Goal: Task Accomplishment & Management: Manage account settings

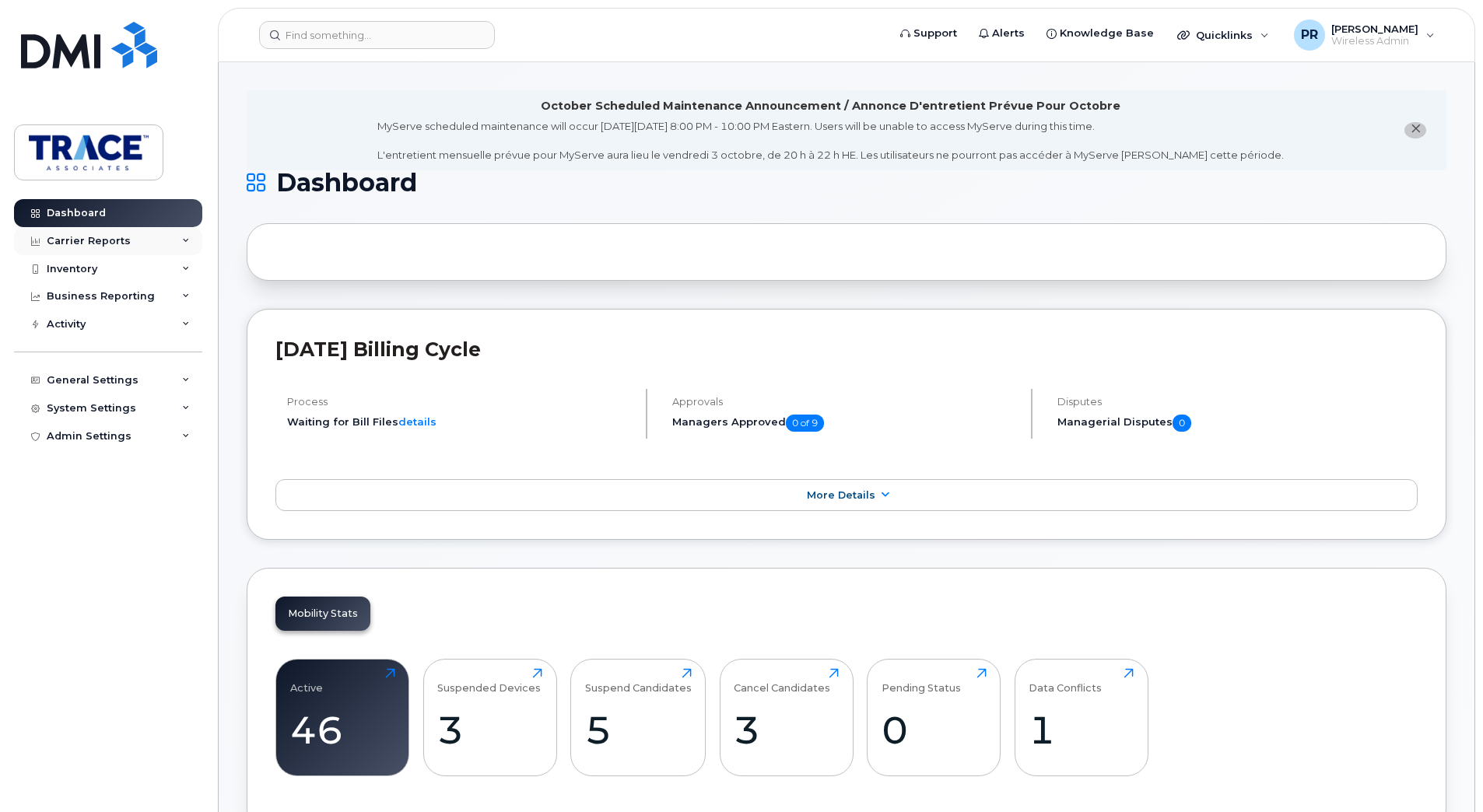
click at [115, 235] on div "Carrier Reports" at bounding box center [88, 241] width 84 height 12
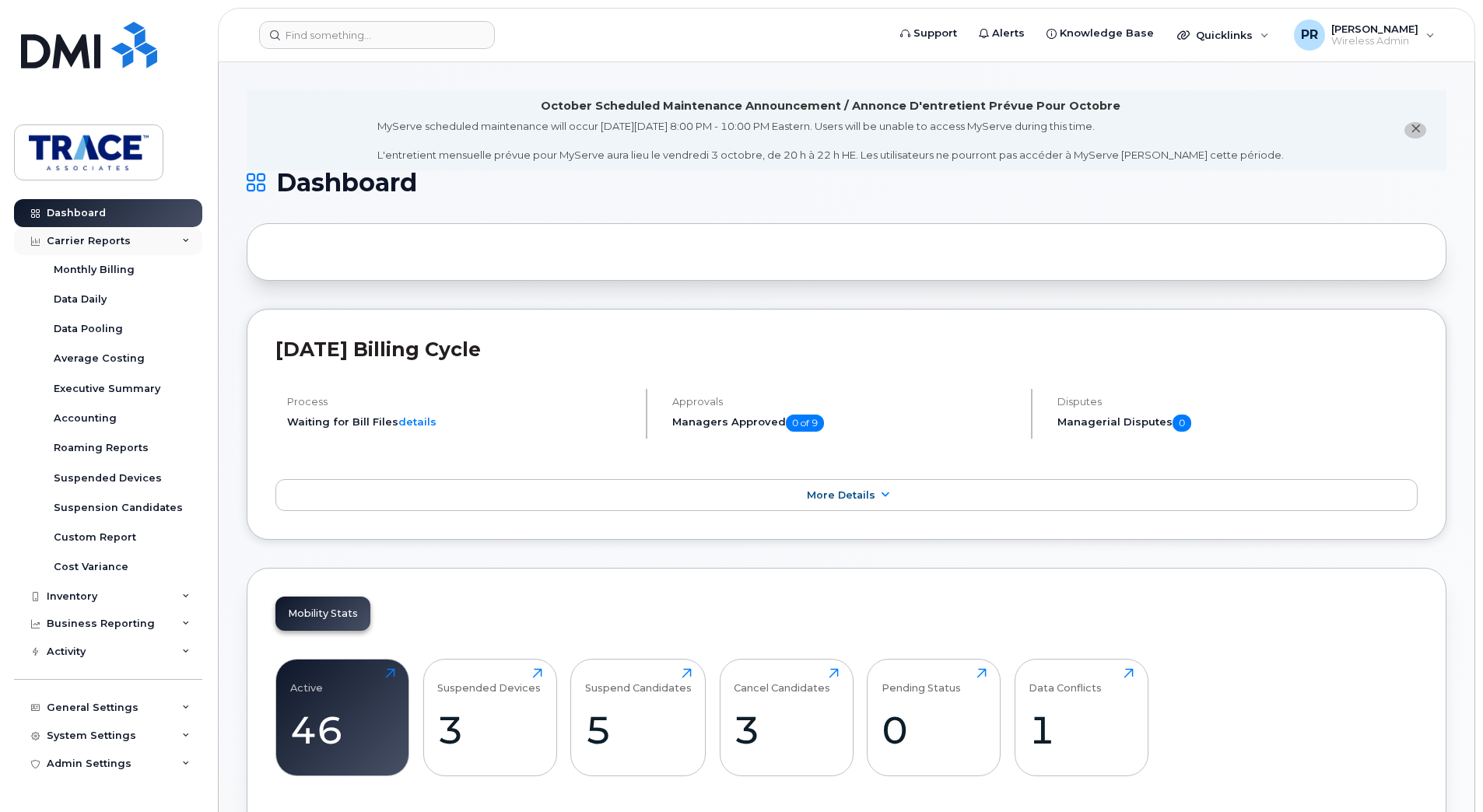
click at [115, 235] on div "Carrier Reports" at bounding box center [88, 241] width 84 height 12
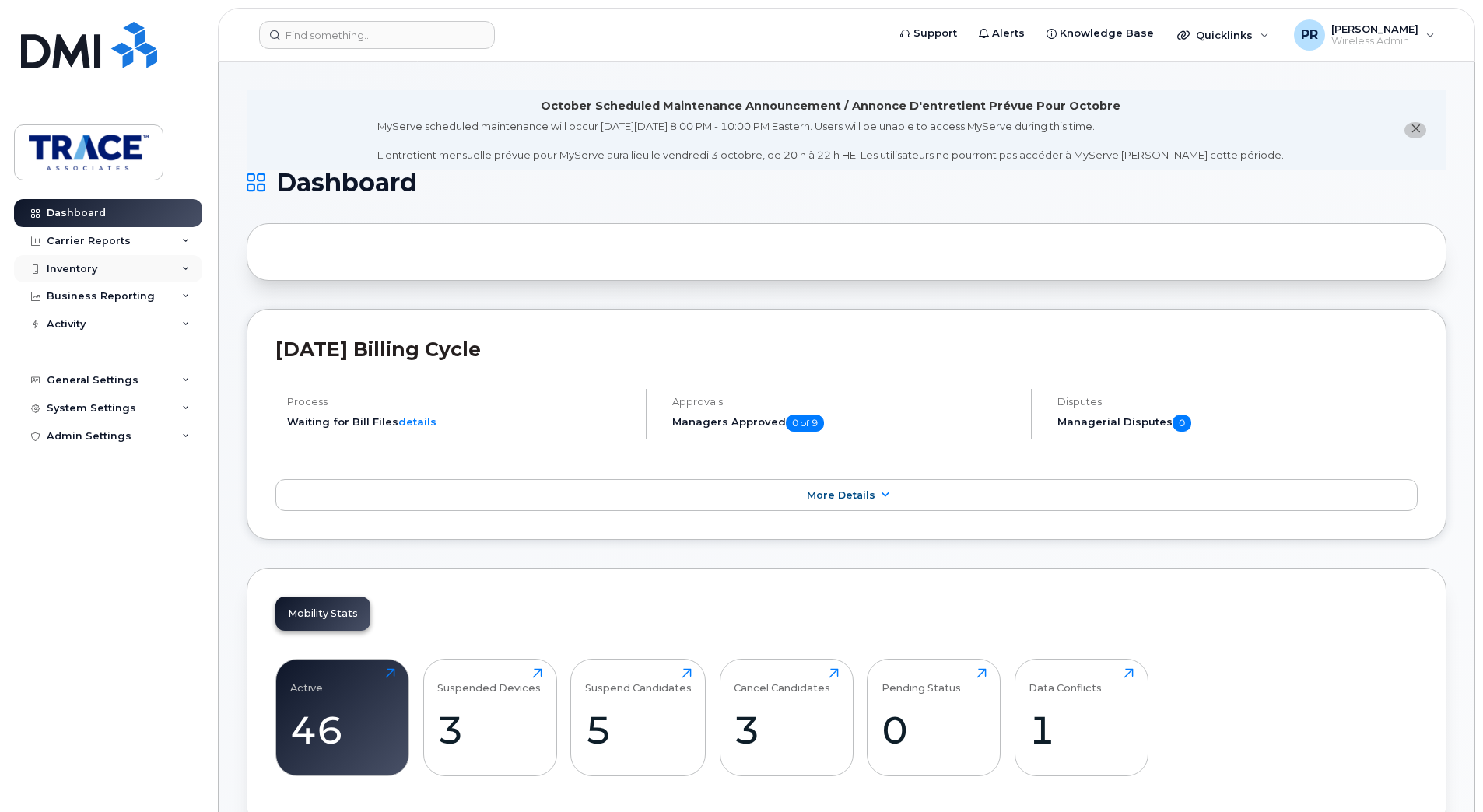
click at [79, 277] on div "Inventory" at bounding box center [108, 269] width 188 height 28
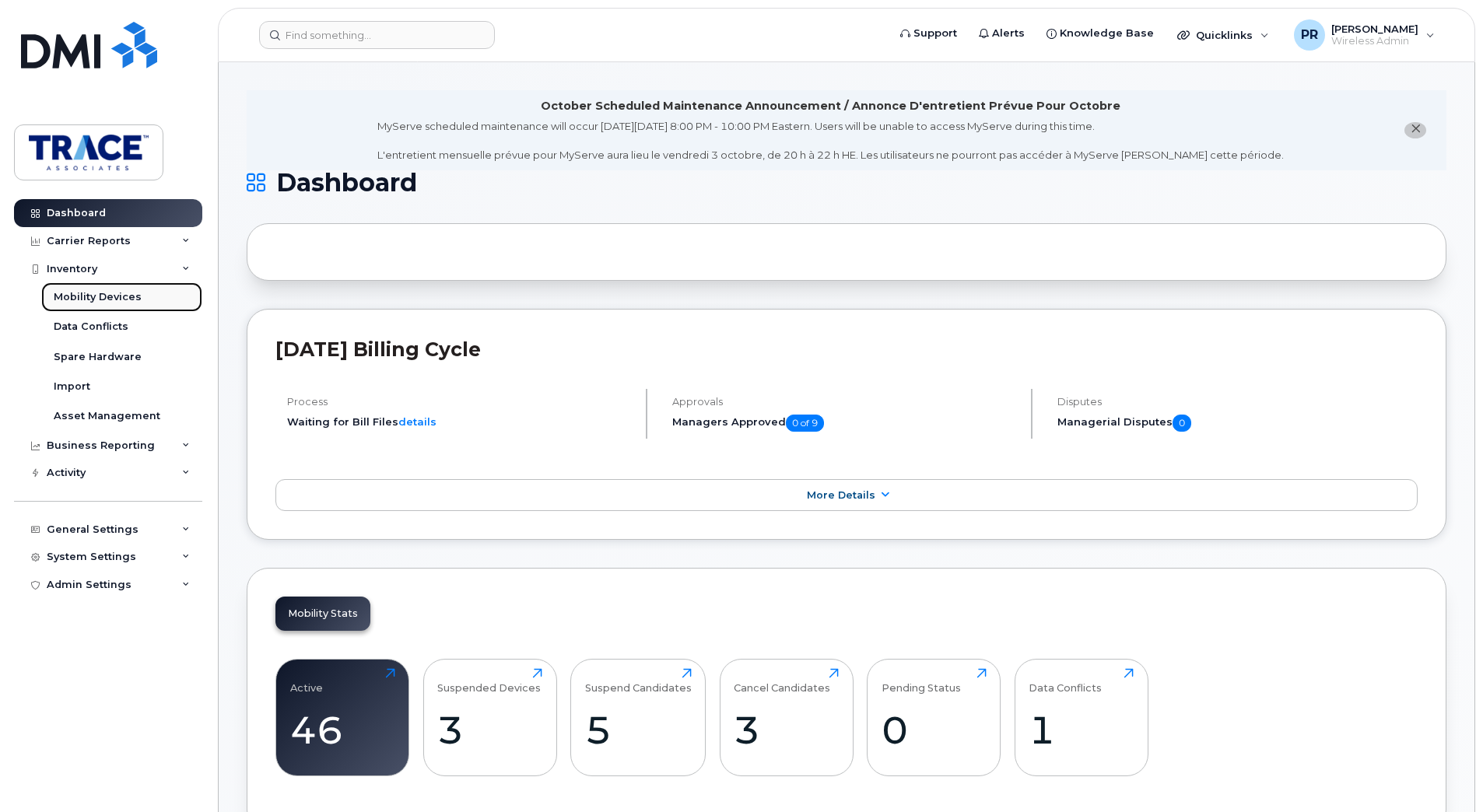
click at [106, 301] on div "Mobility Devices" at bounding box center [97, 297] width 88 height 14
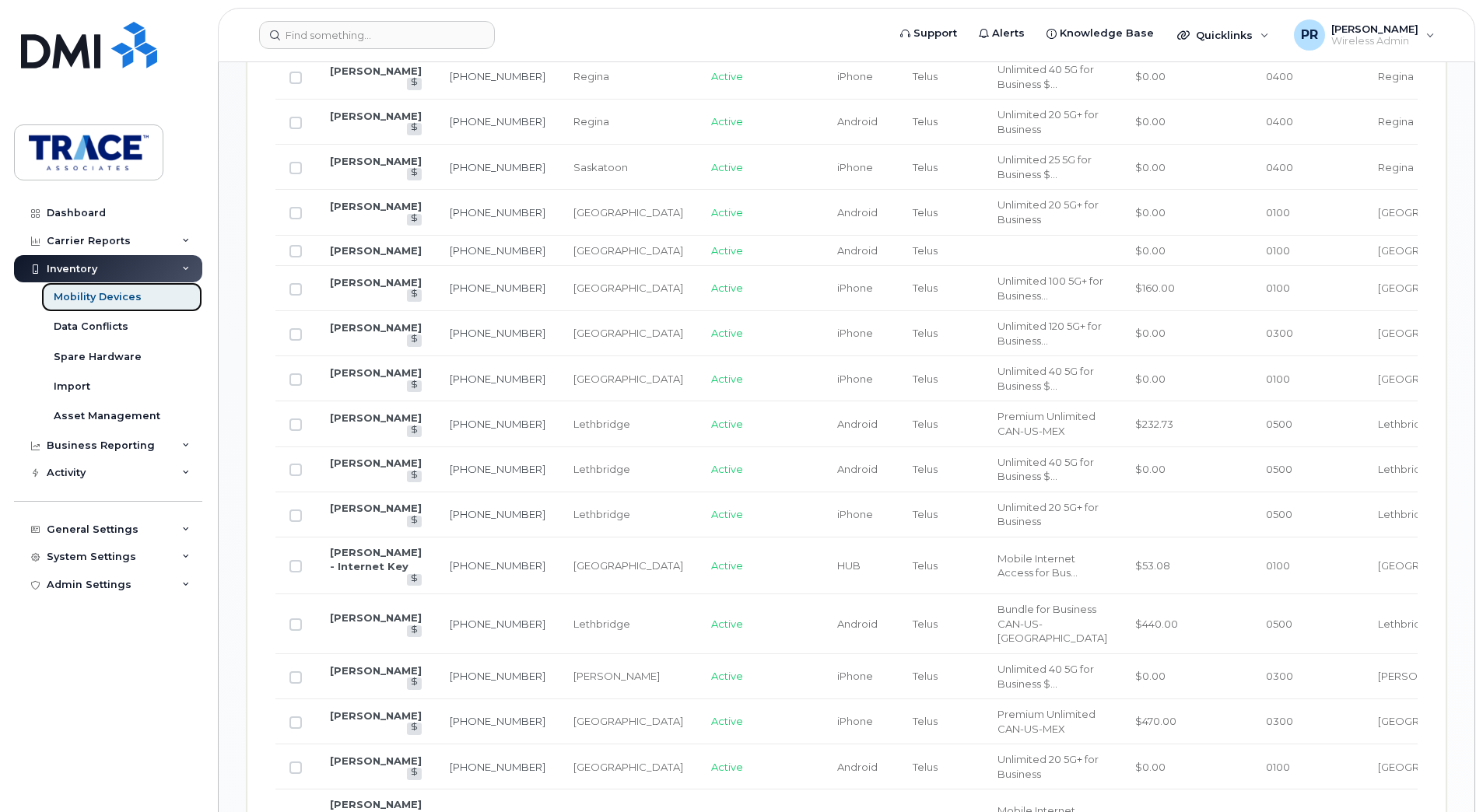
scroll to position [1245, 0]
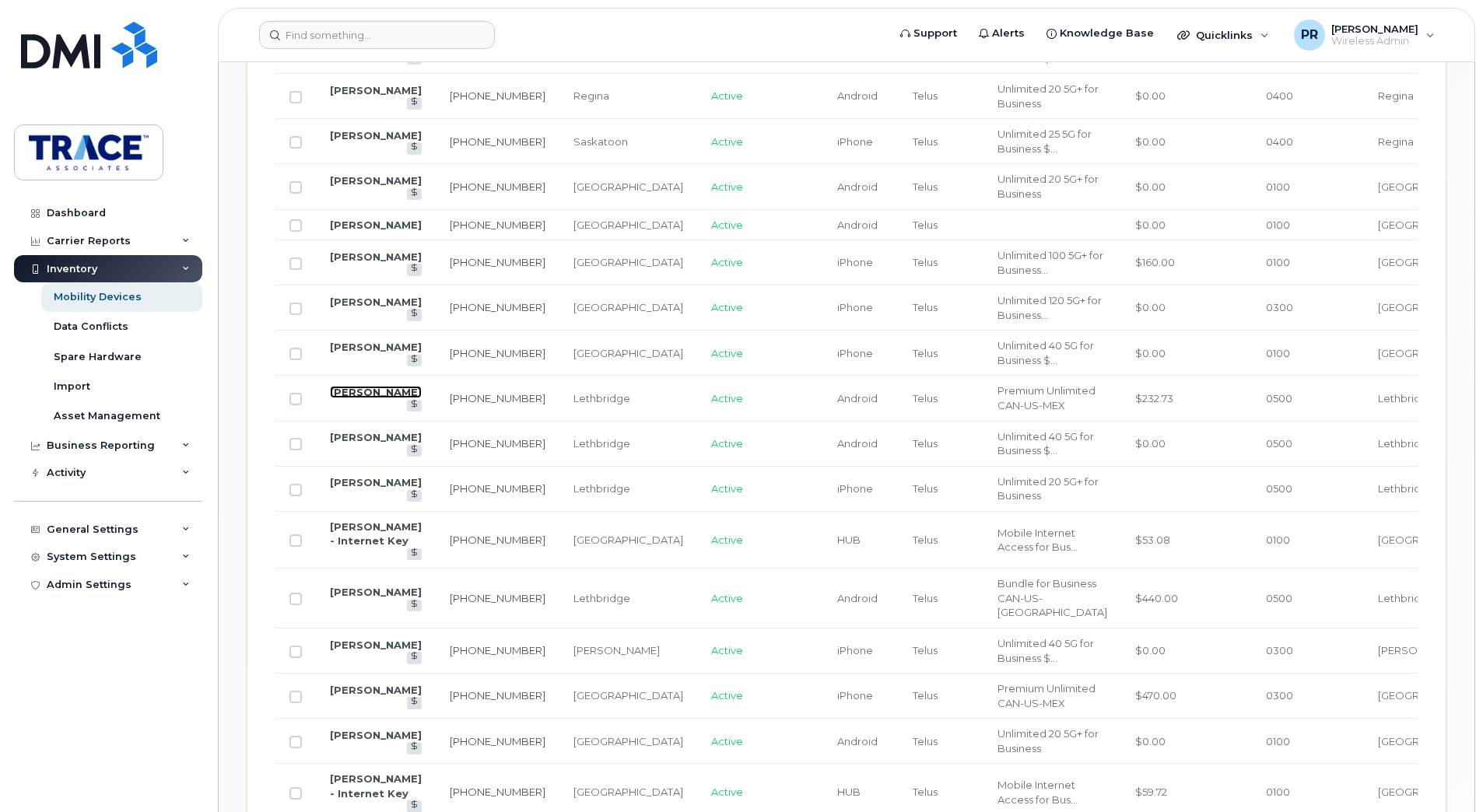
click at [379, 398] on link "Corey Shilliday" at bounding box center [376, 392] width 92 height 12
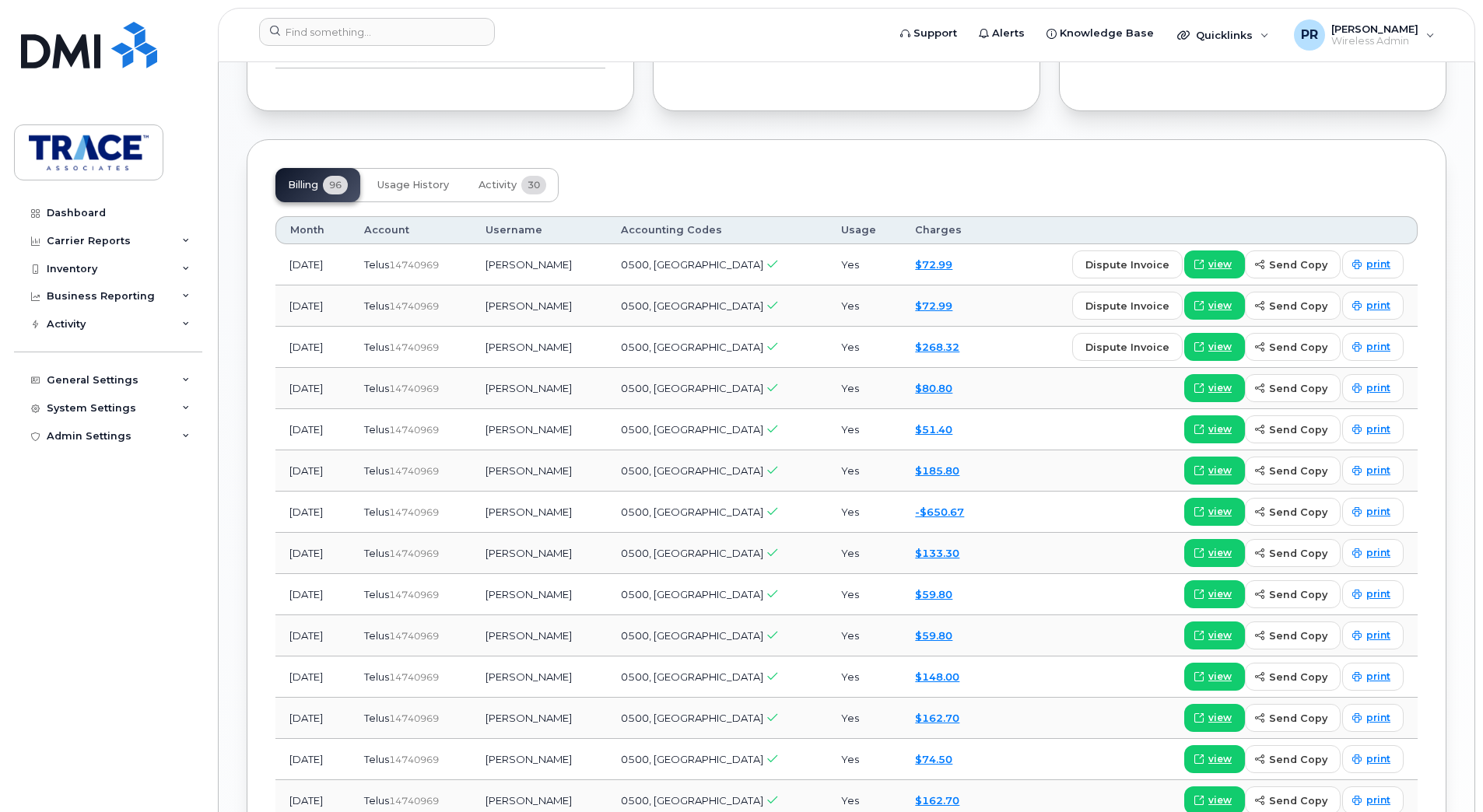
scroll to position [1167, 0]
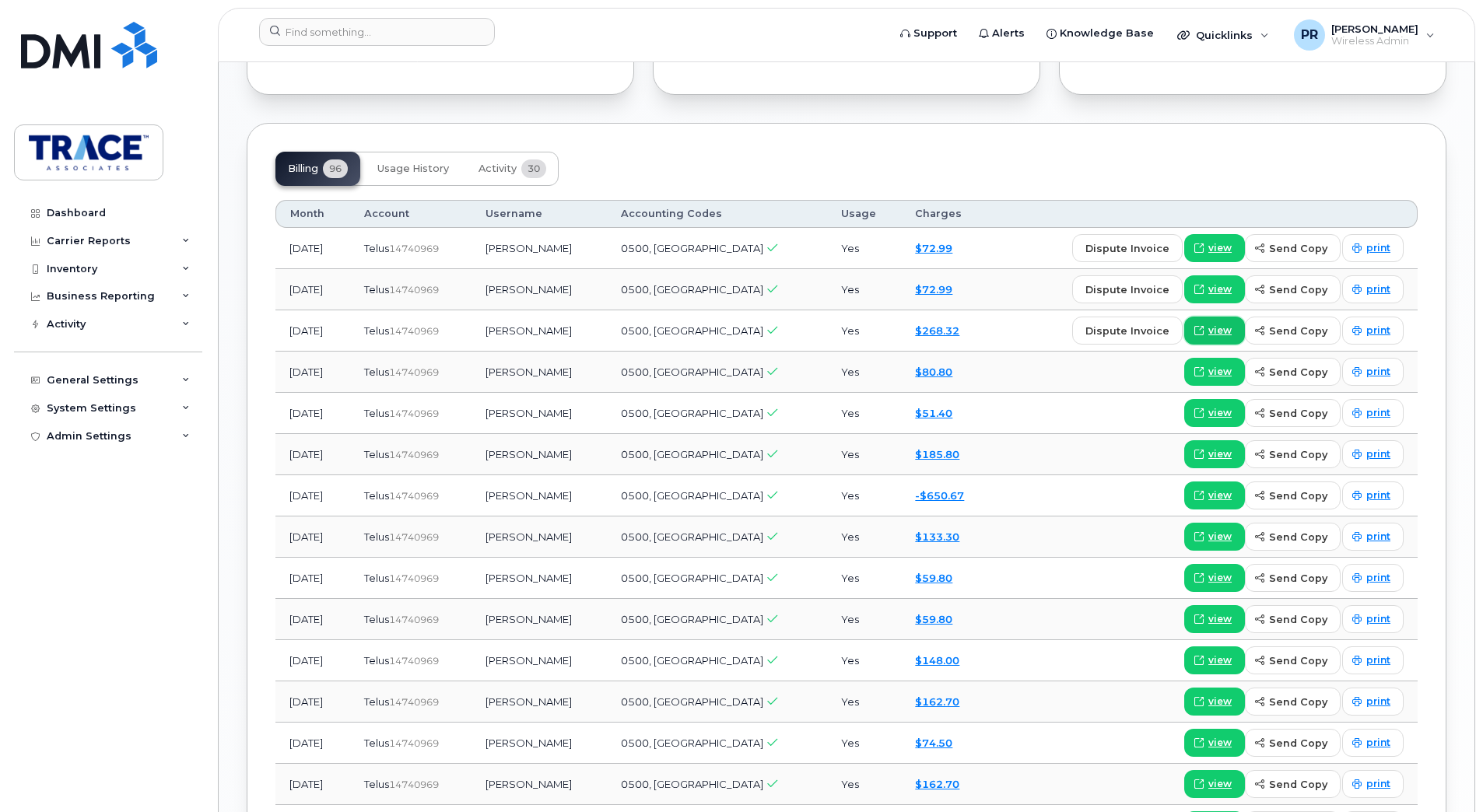
click at [1228, 327] on span "view" at bounding box center [1220, 331] width 23 height 14
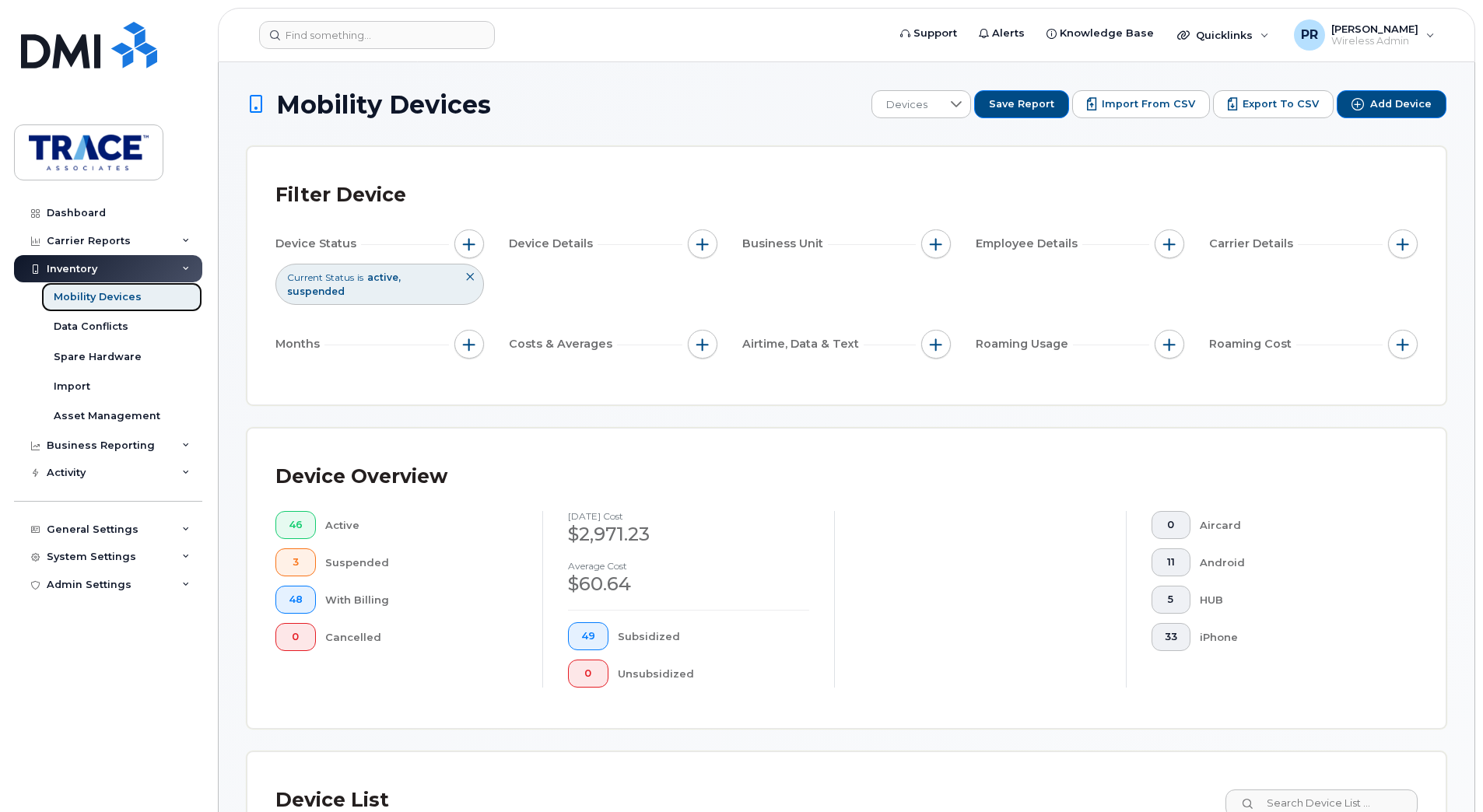
click at [96, 301] on div "Mobility Devices" at bounding box center [97, 297] width 88 height 14
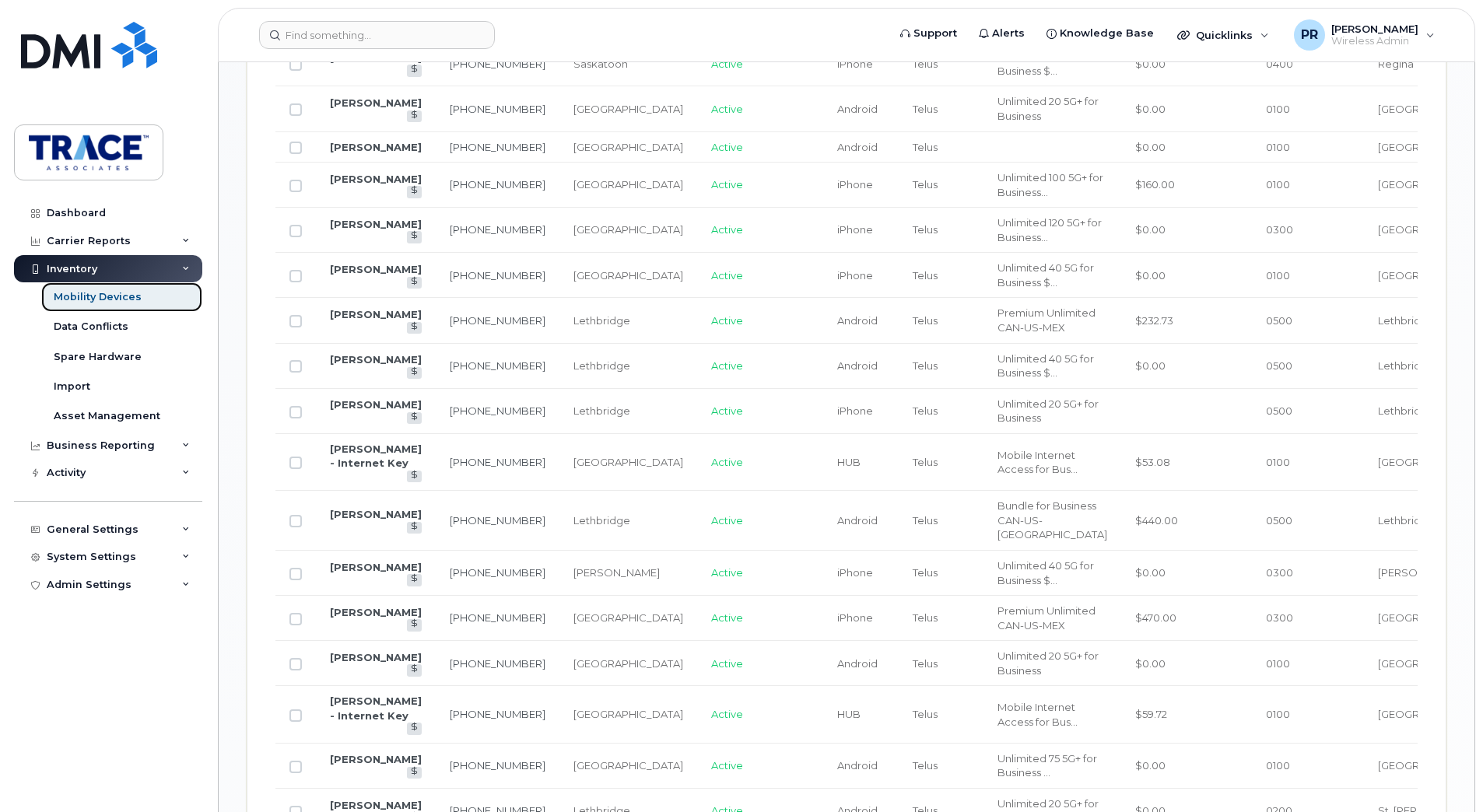
scroll to position [1400, 0]
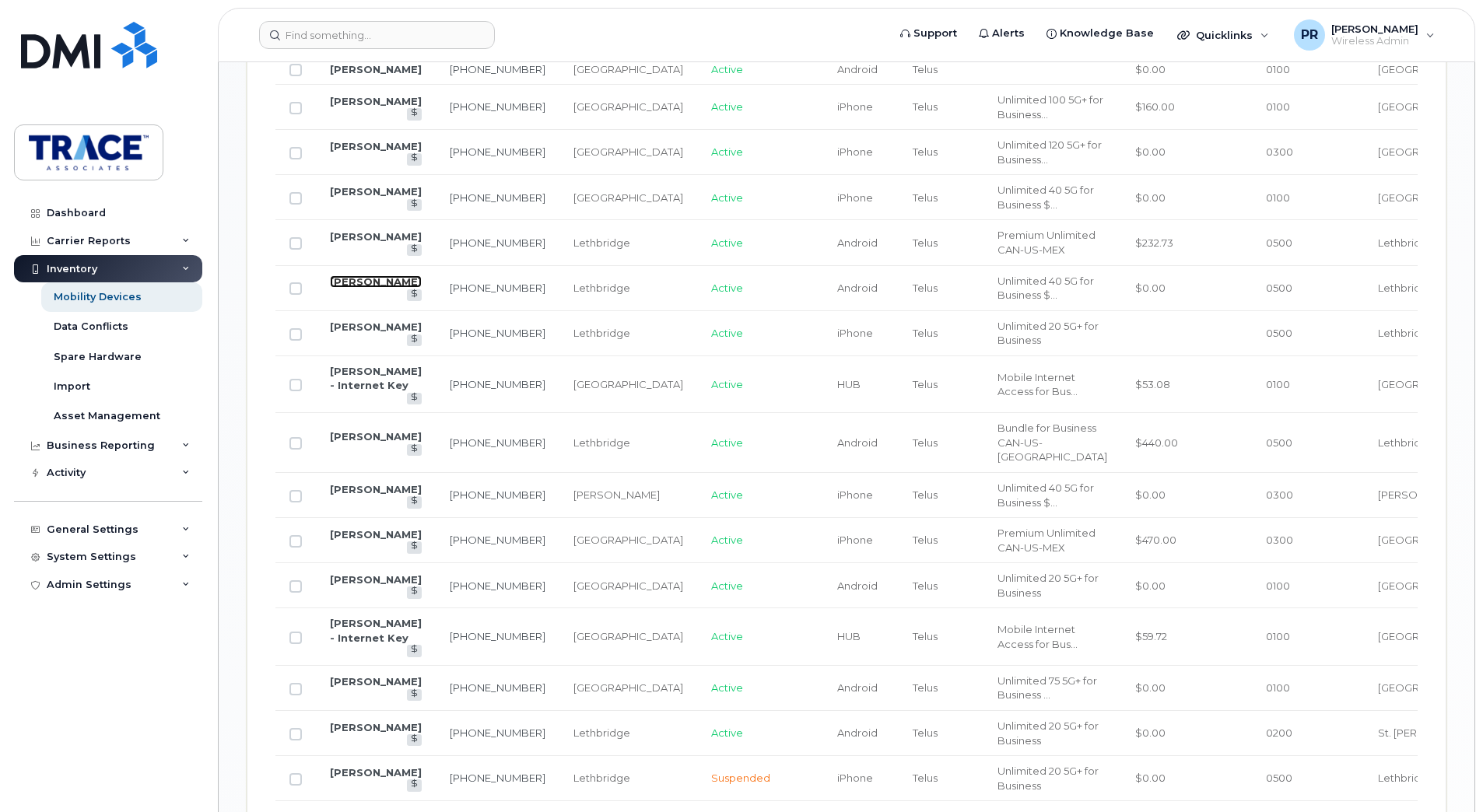
click at [363, 288] on link "[PERSON_NAME]" at bounding box center [376, 282] width 92 height 12
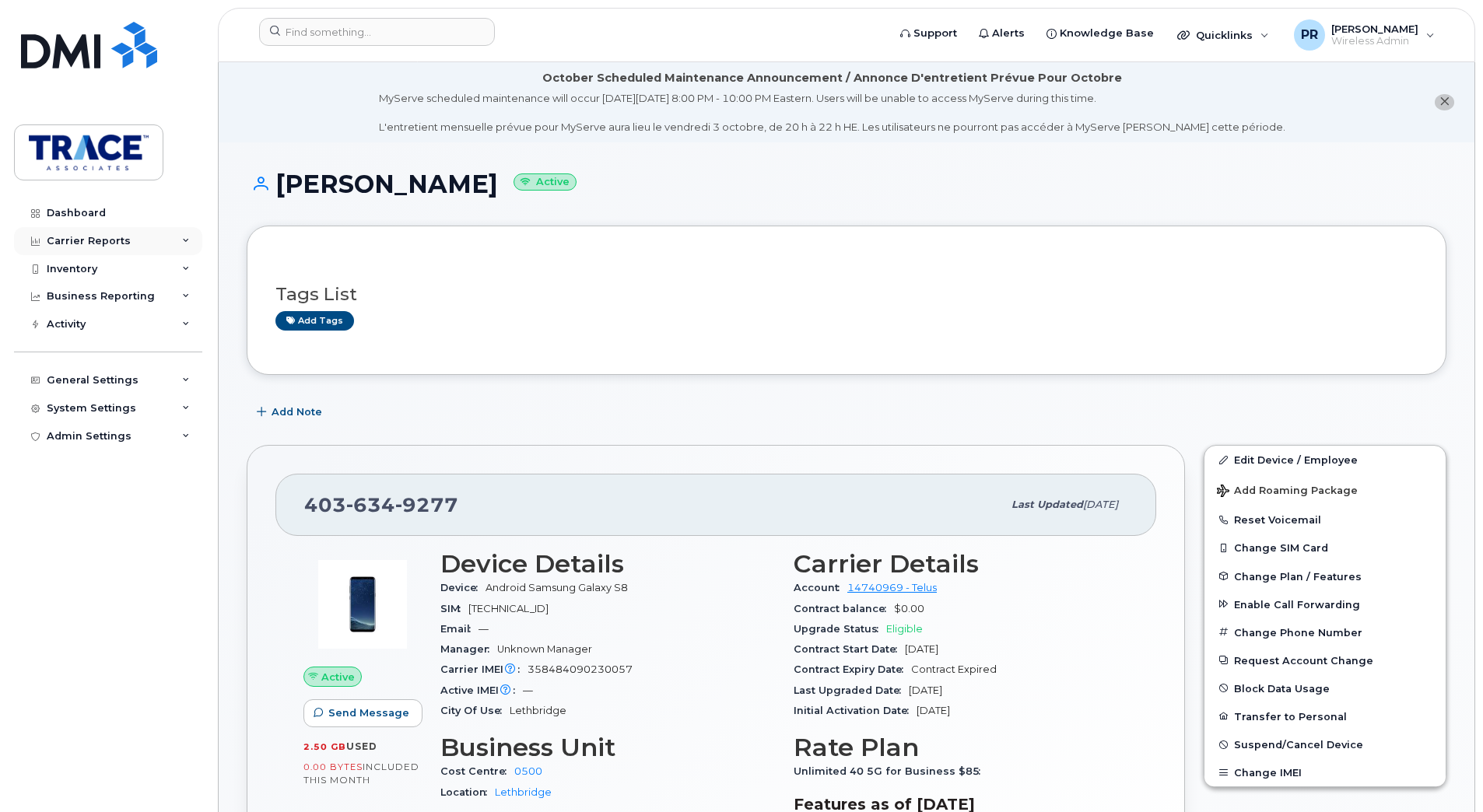
click at [89, 239] on div "Carrier Reports" at bounding box center [88, 241] width 84 height 12
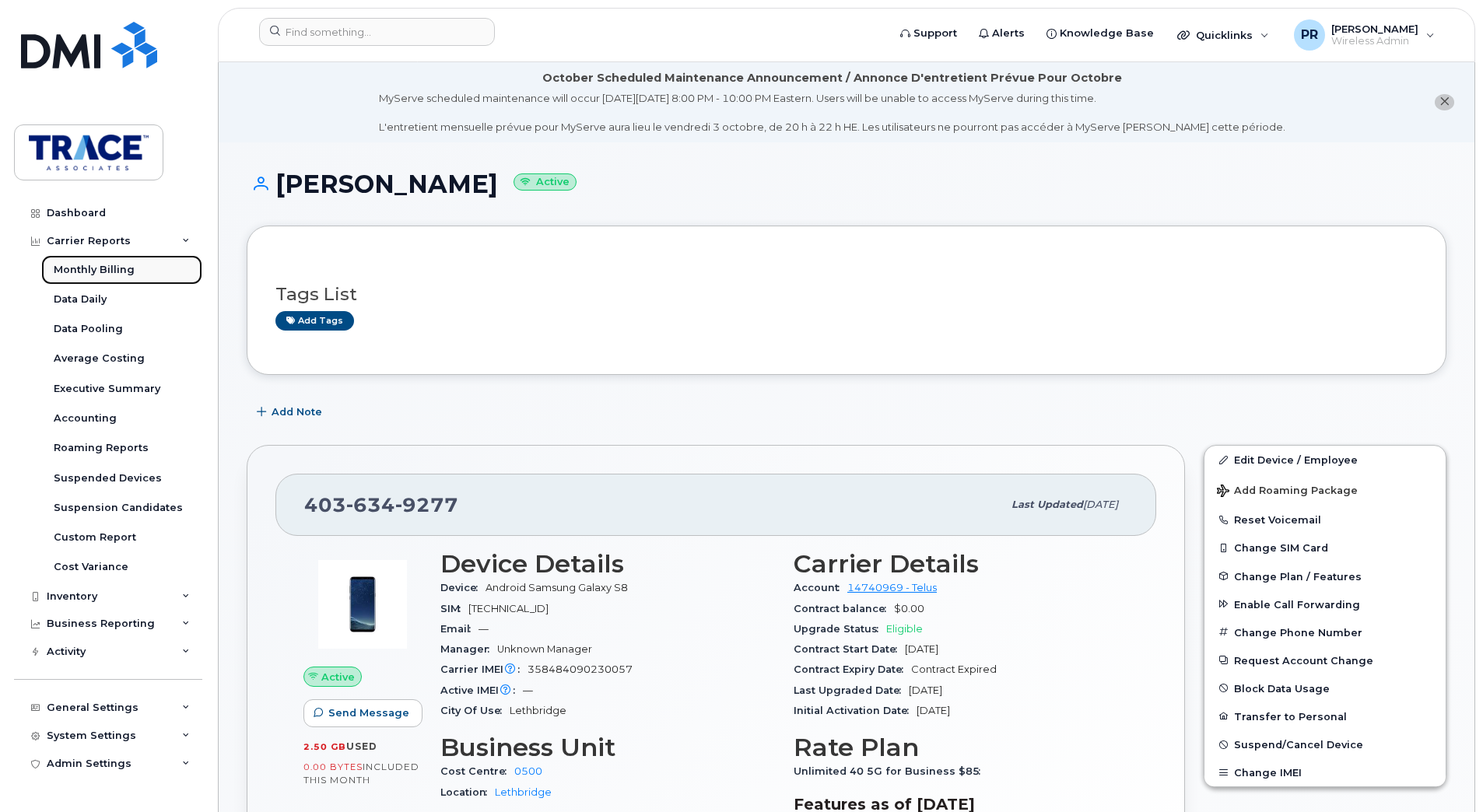
click at [96, 269] on div "Monthly Billing" at bounding box center [94, 270] width 81 height 14
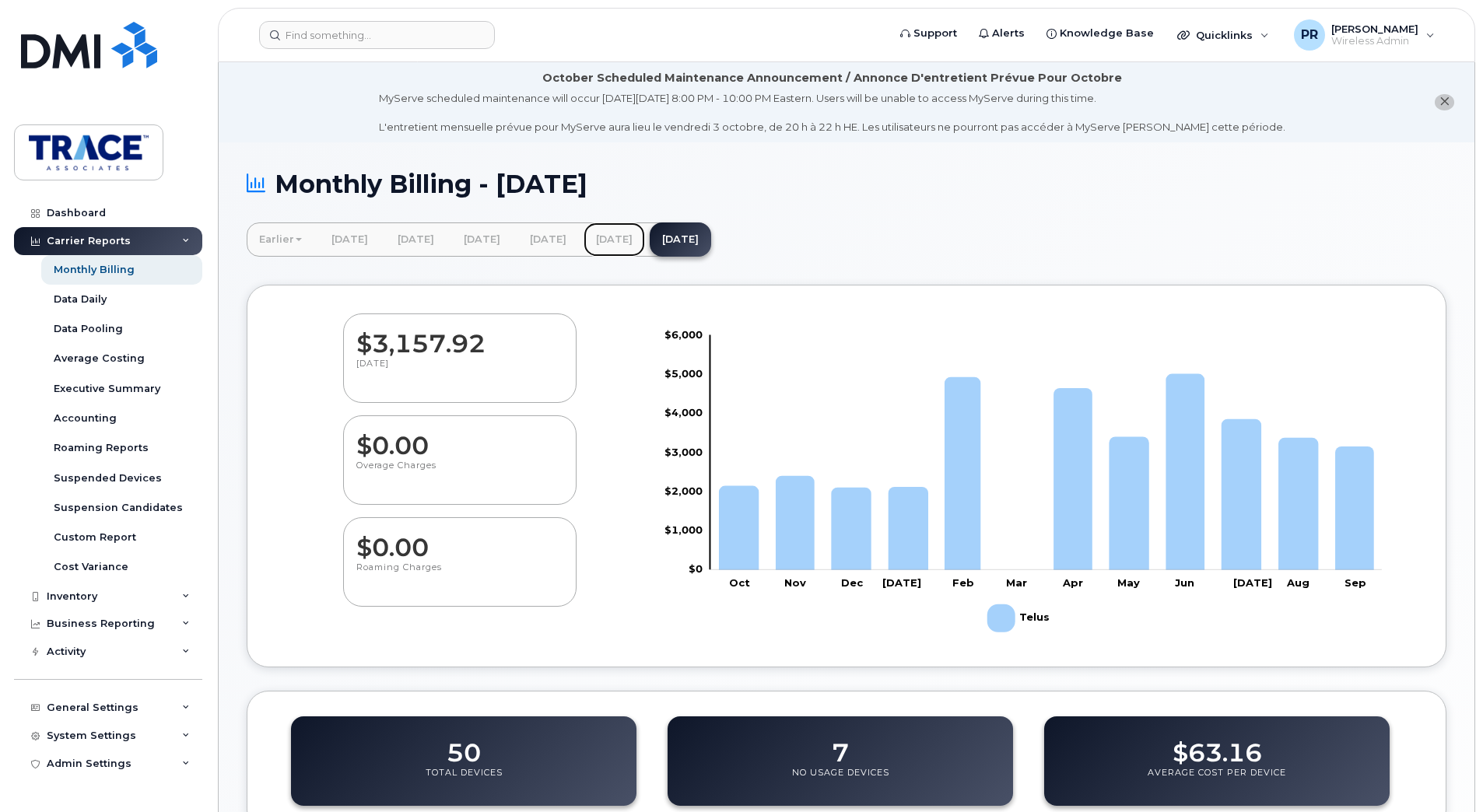
click at [645, 243] on link "[DATE]" at bounding box center [614, 239] width 62 height 34
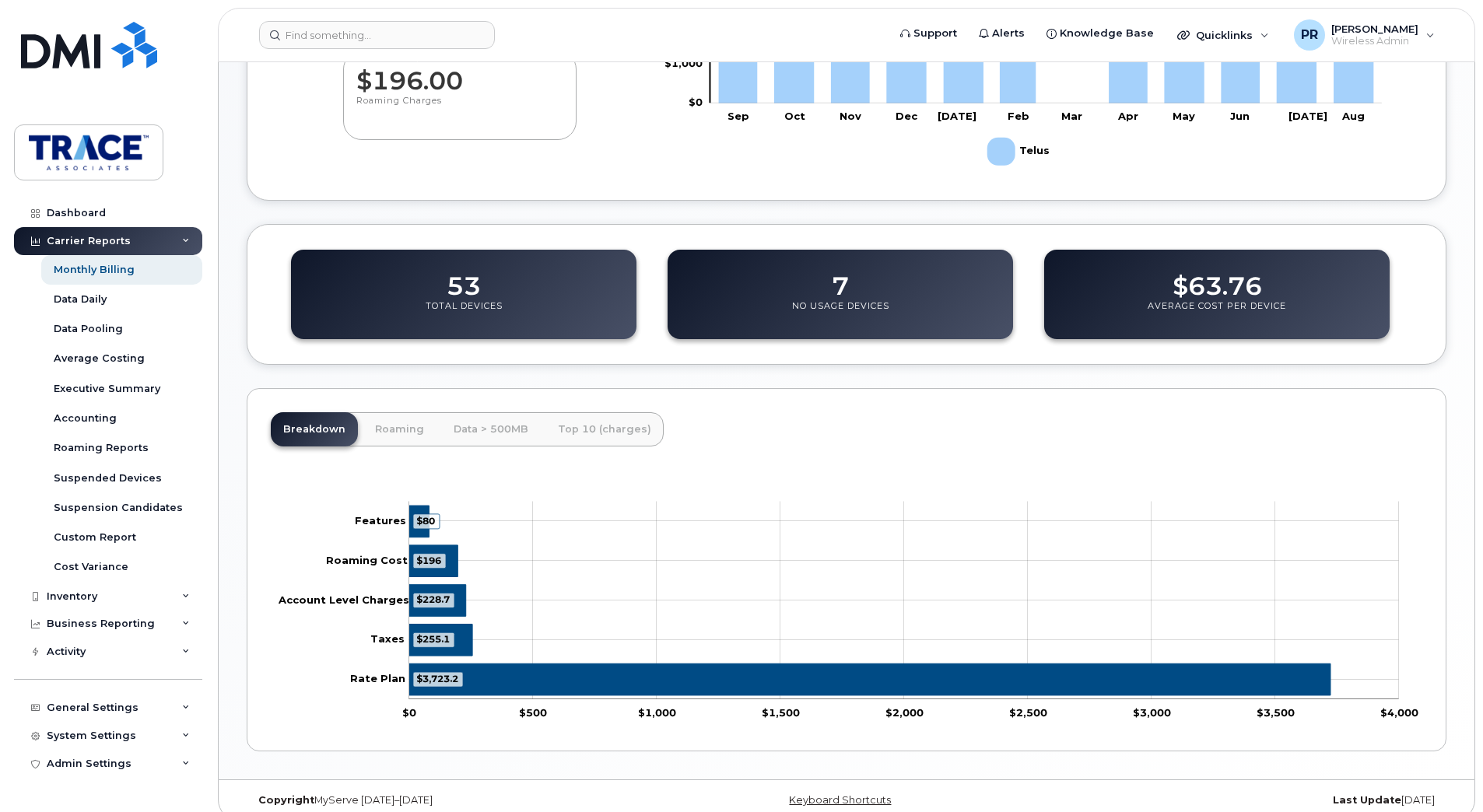
scroll to position [484, 0]
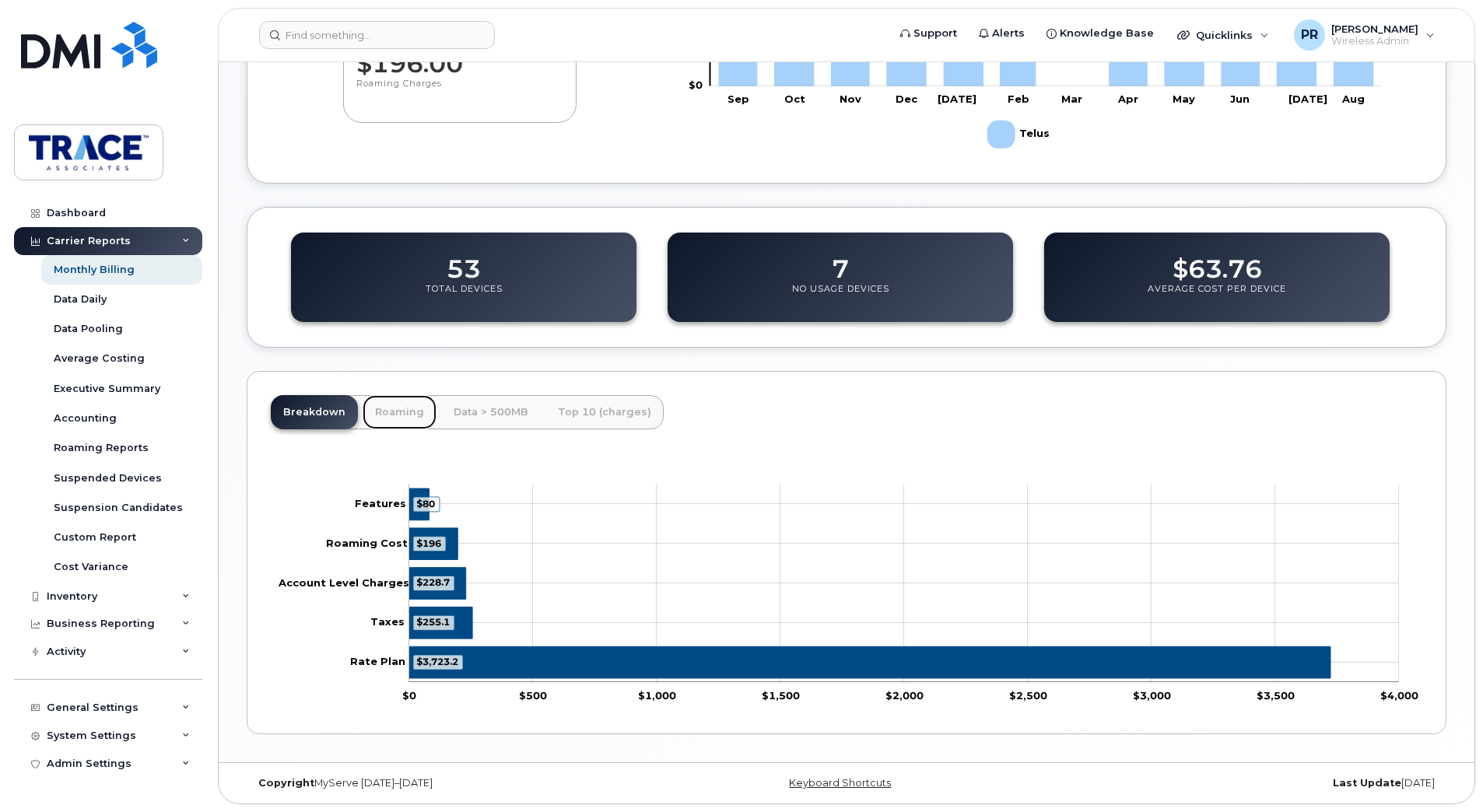
click at [405, 410] on link "Roaming" at bounding box center [399, 412] width 74 height 34
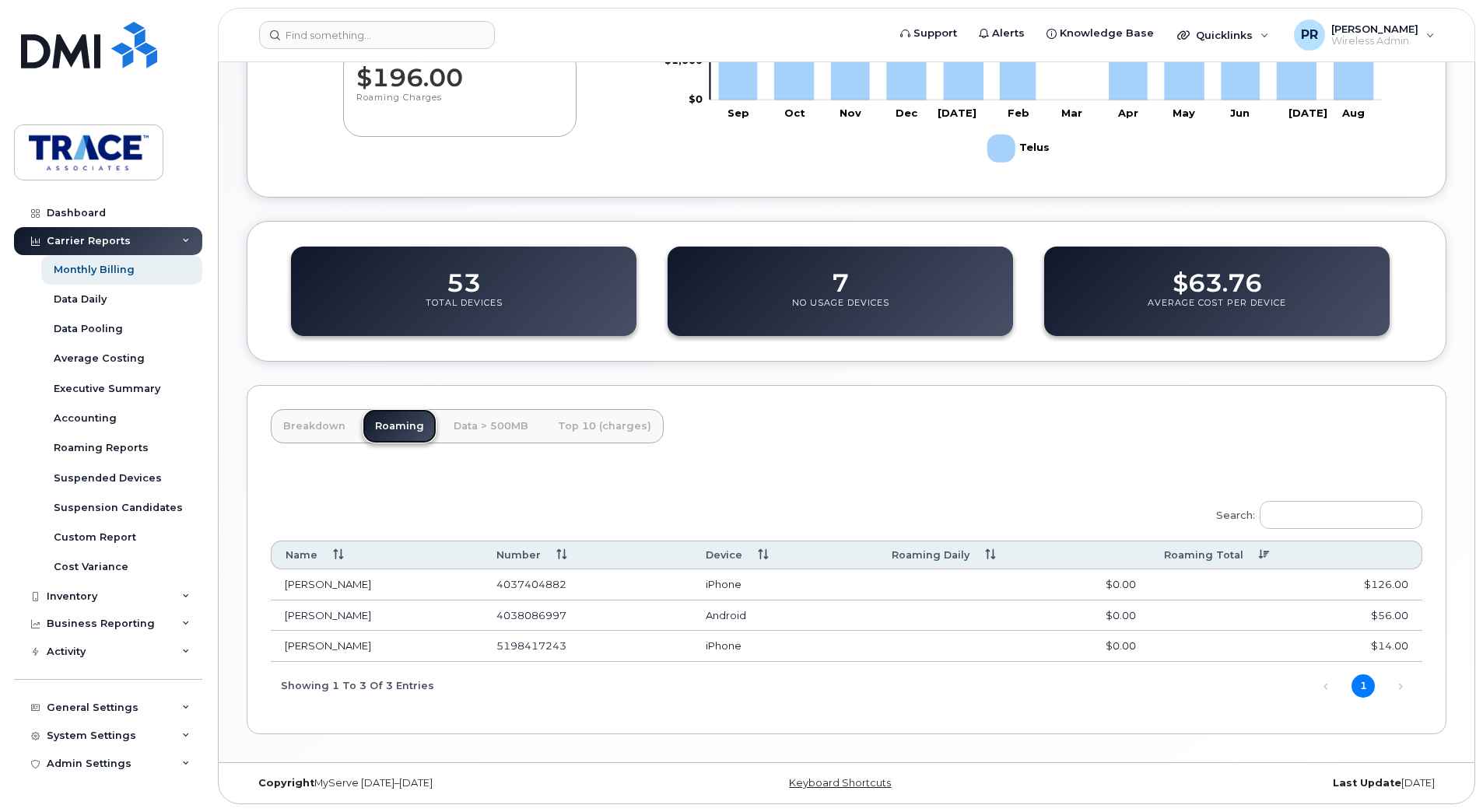
scroll to position [470, 0]
click at [489, 429] on link "Data > 500MB" at bounding box center [491, 427] width 100 height 34
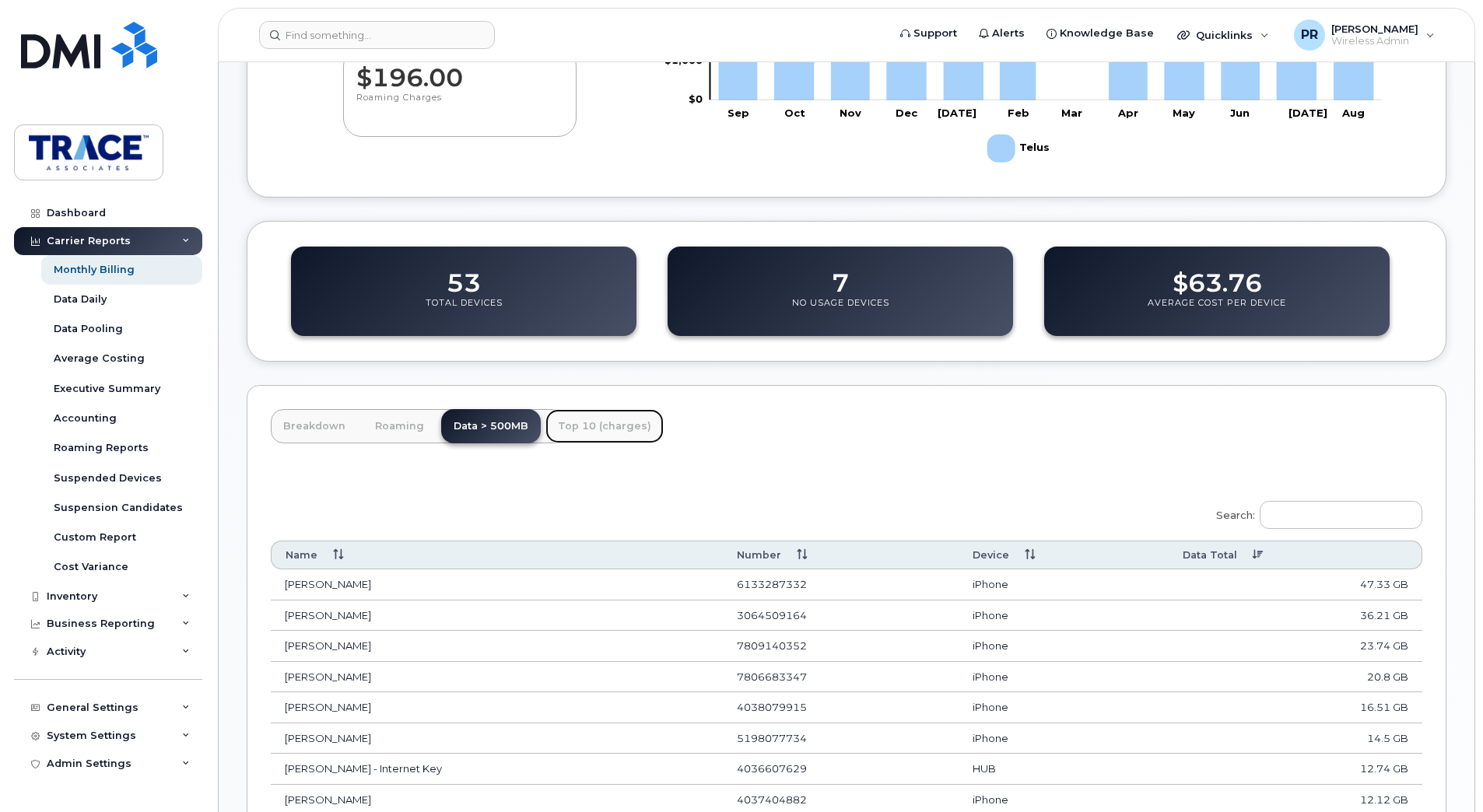
click at [604, 423] on link "Top 10 (charges)" at bounding box center [604, 427] width 119 height 34
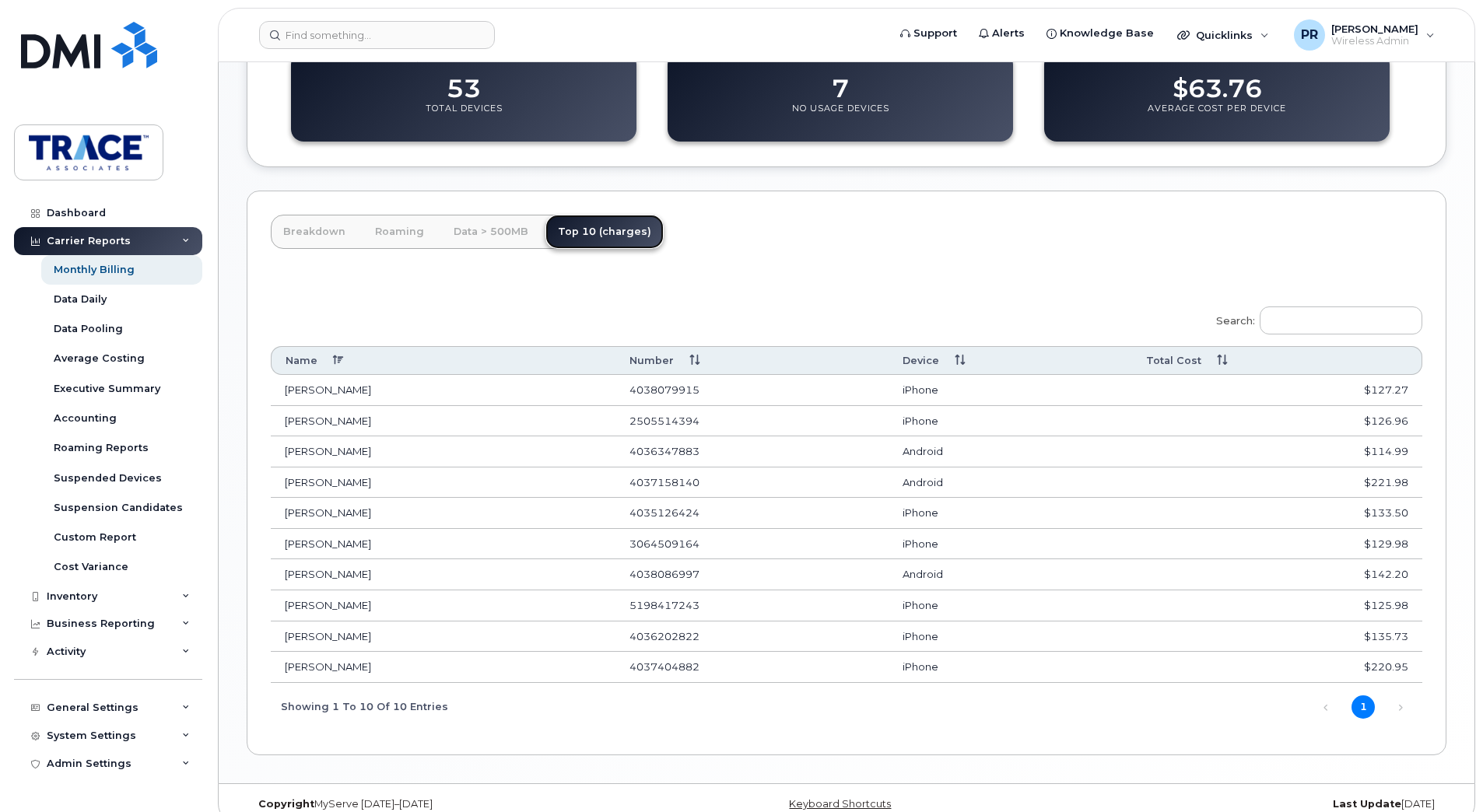
scroll to position [685, 0]
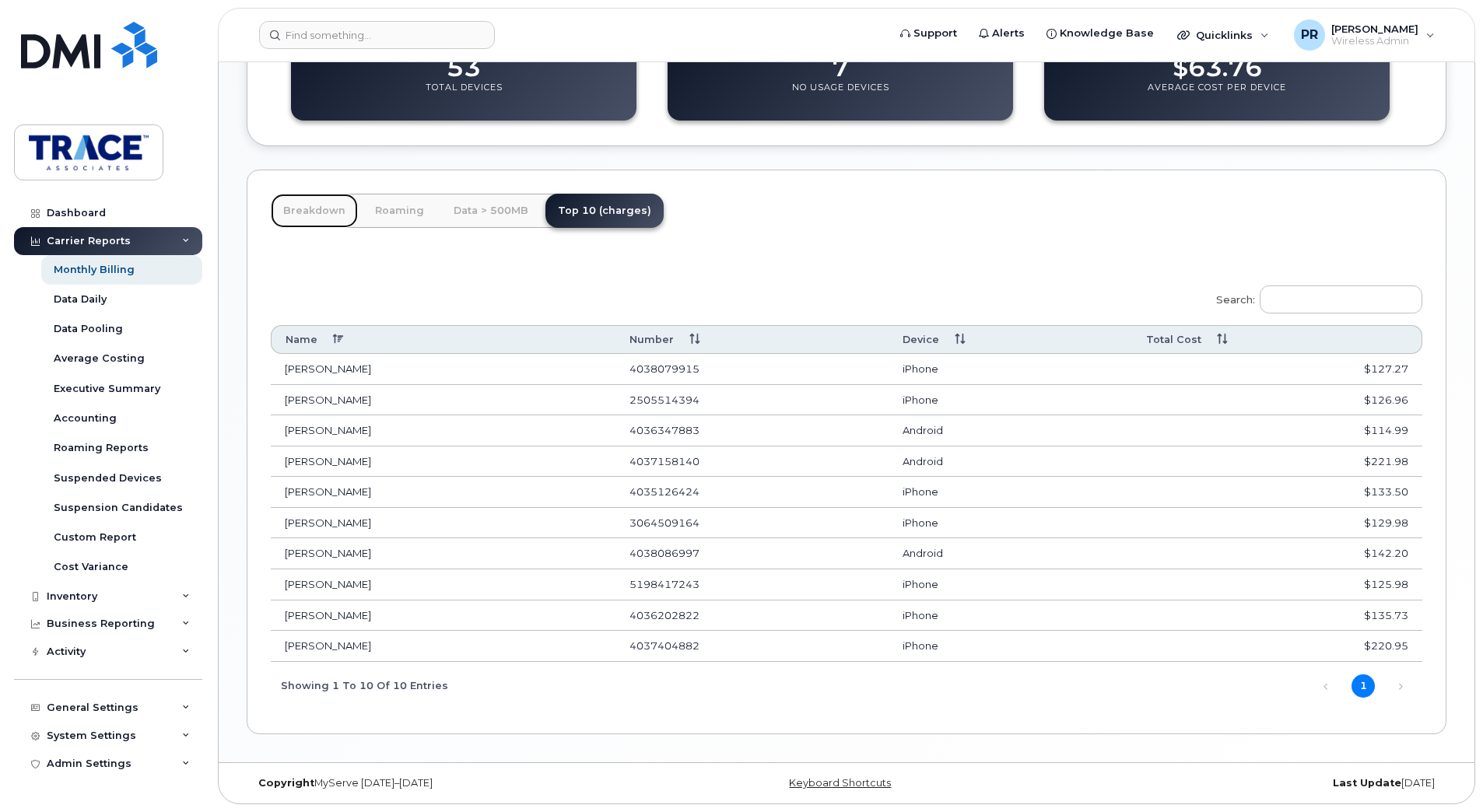
click at [337, 214] on link "Breakdown" at bounding box center [314, 211] width 87 height 34
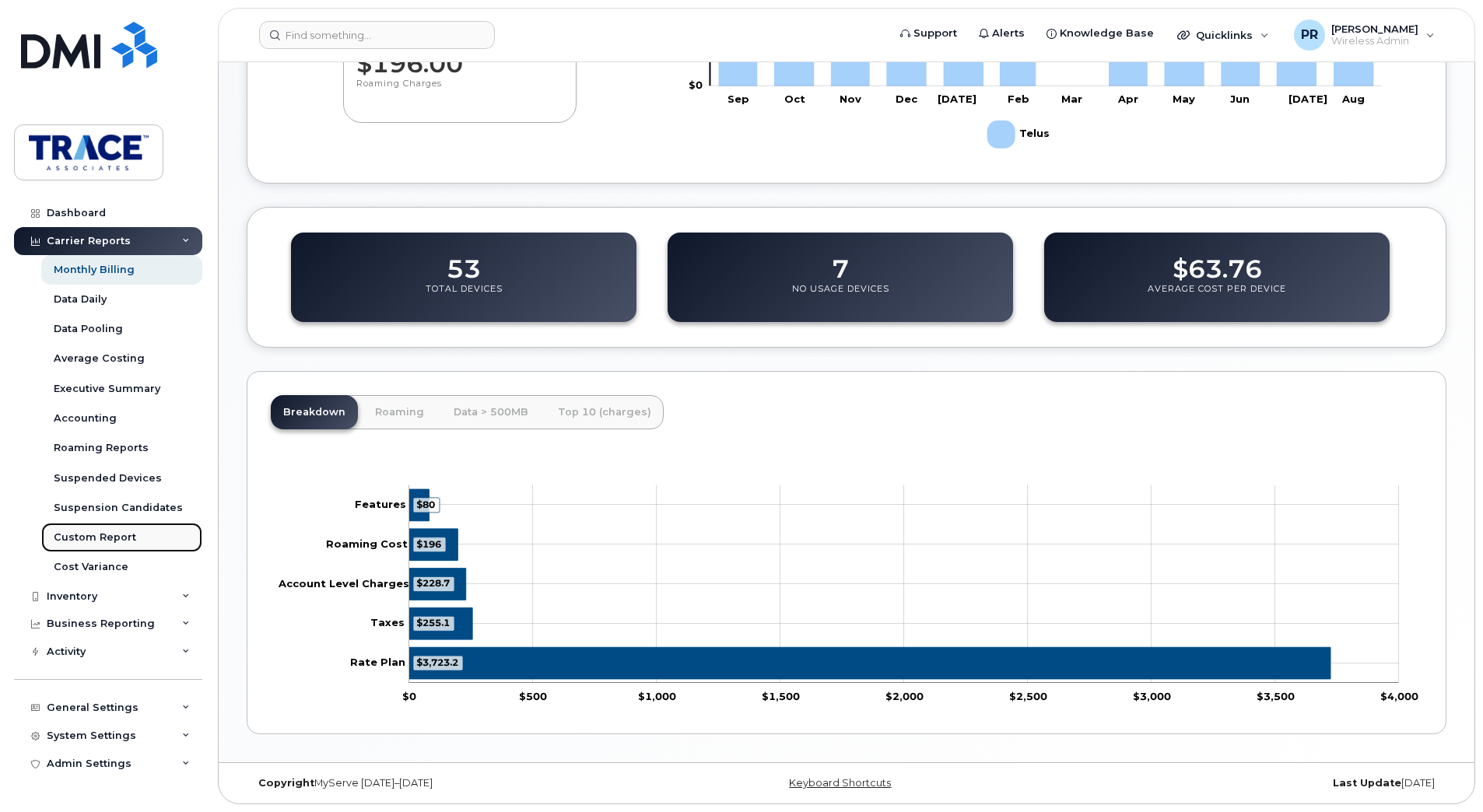
click at [106, 538] on div "Custom Report" at bounding box center [95, 538] width 82 height 14
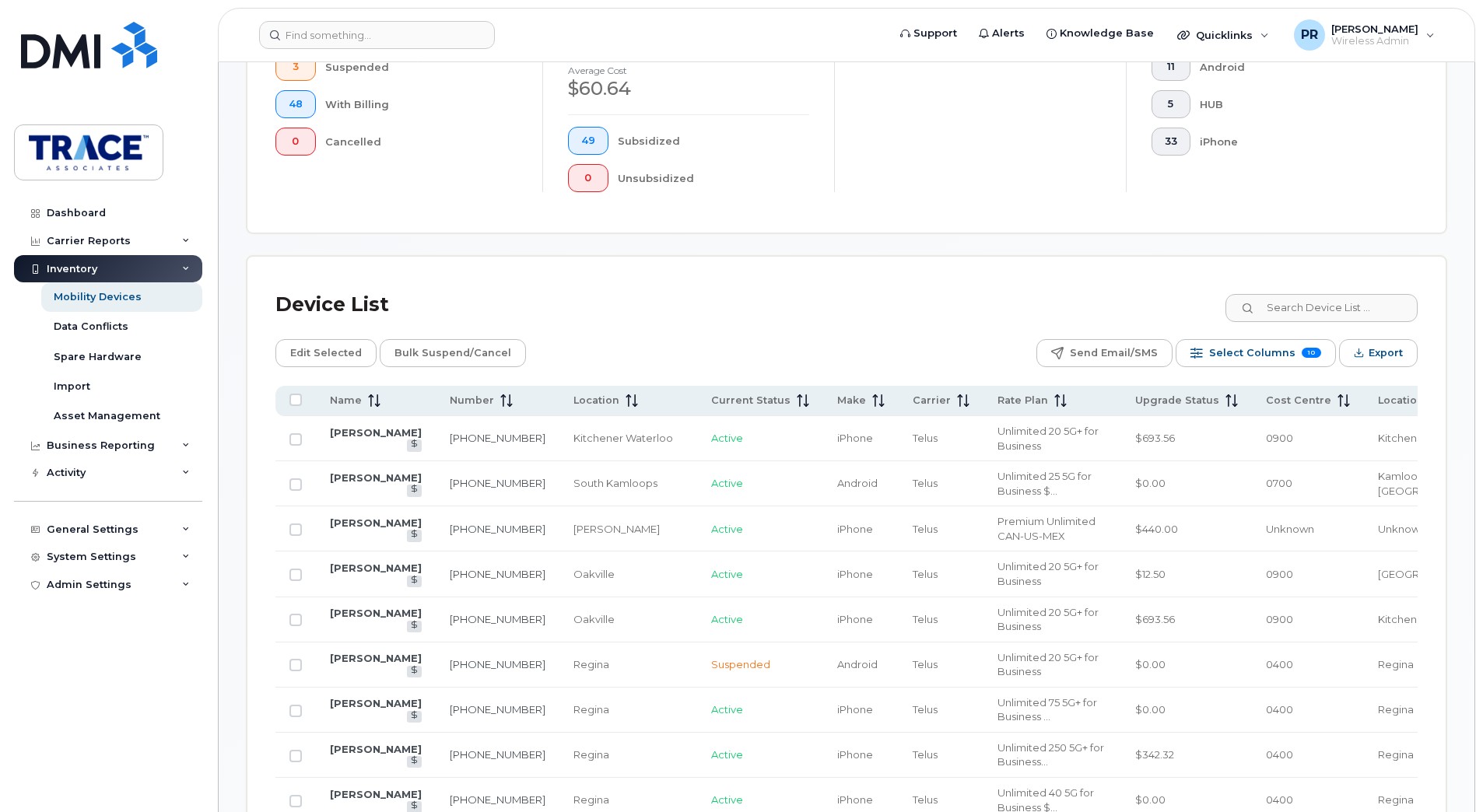
scroll to position [467, 0]
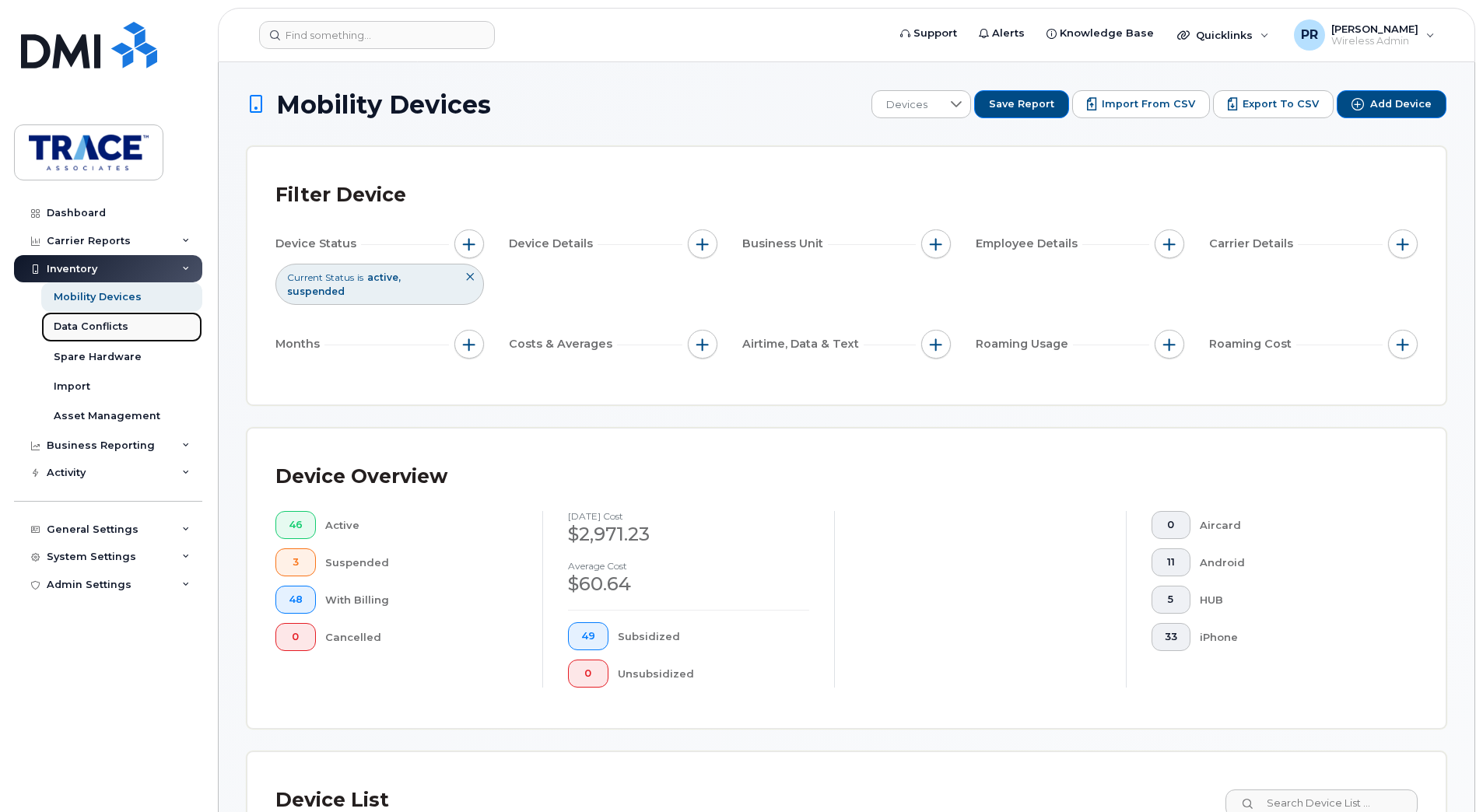
click at [100, 325] on div "Data Conflicts" at bounding box center [91, 327] width 75 height 14
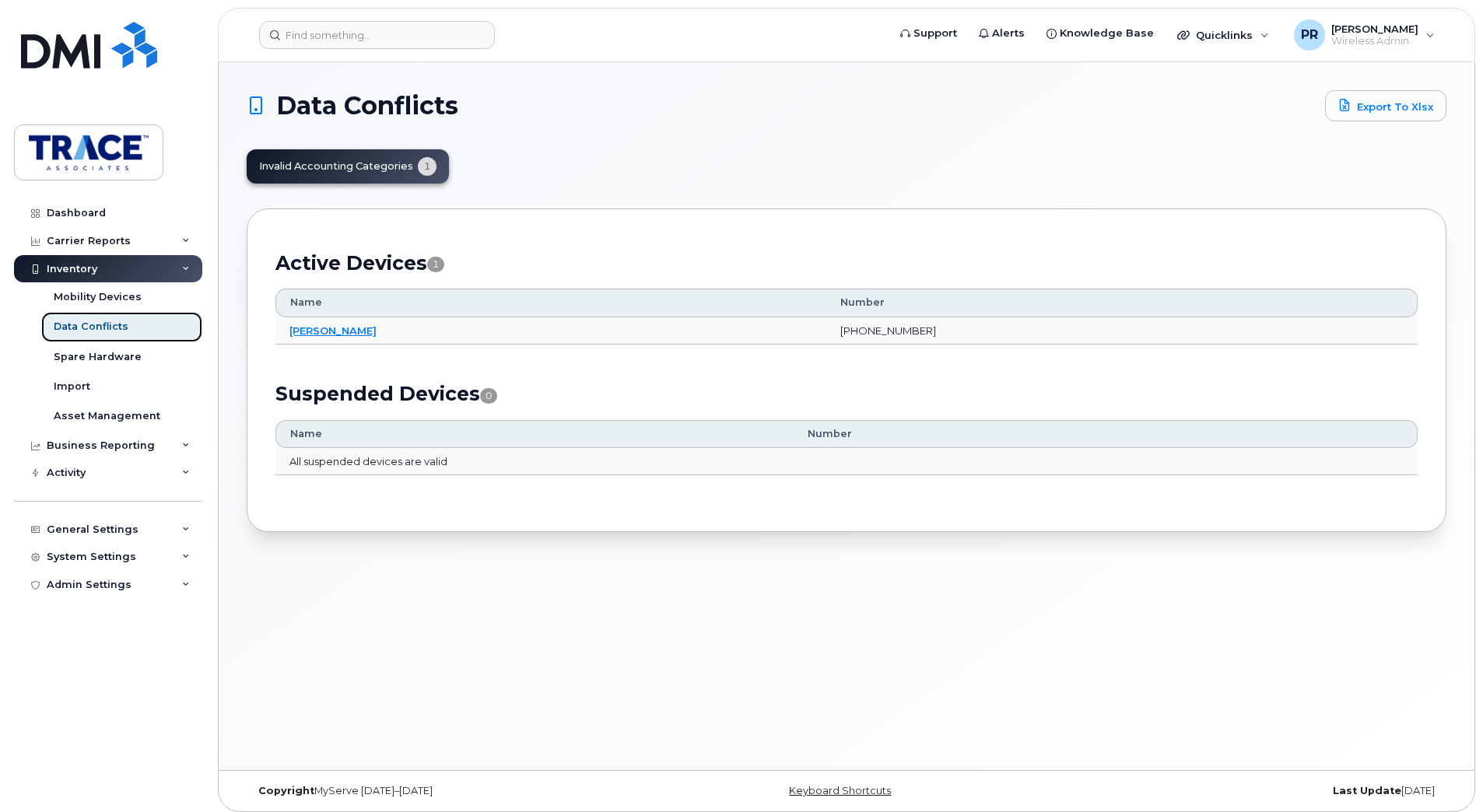
scroll to position [8, 0]
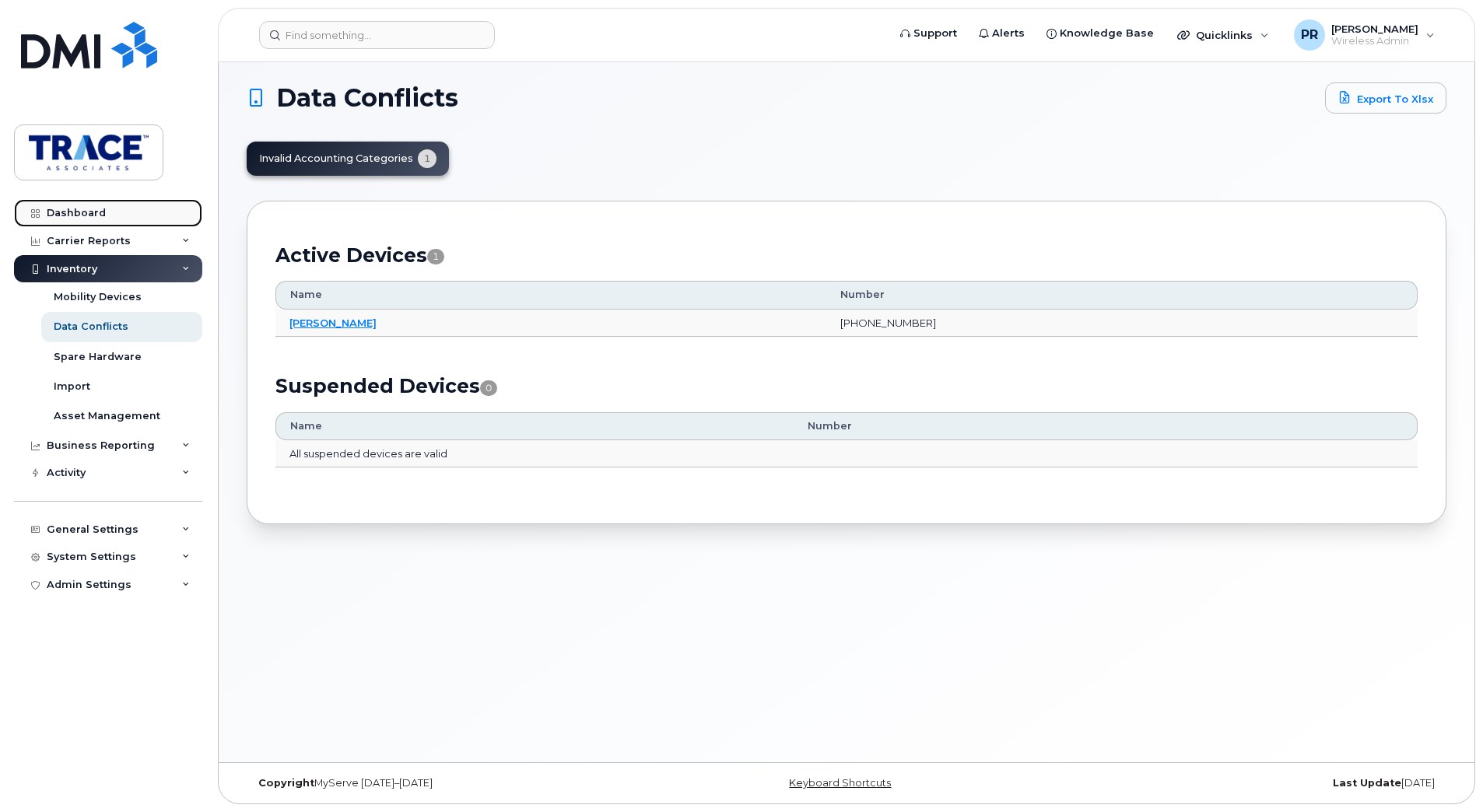
click at [76, 213] on div "Dashboard" at bounding box center [76, 213] width 59 height 12
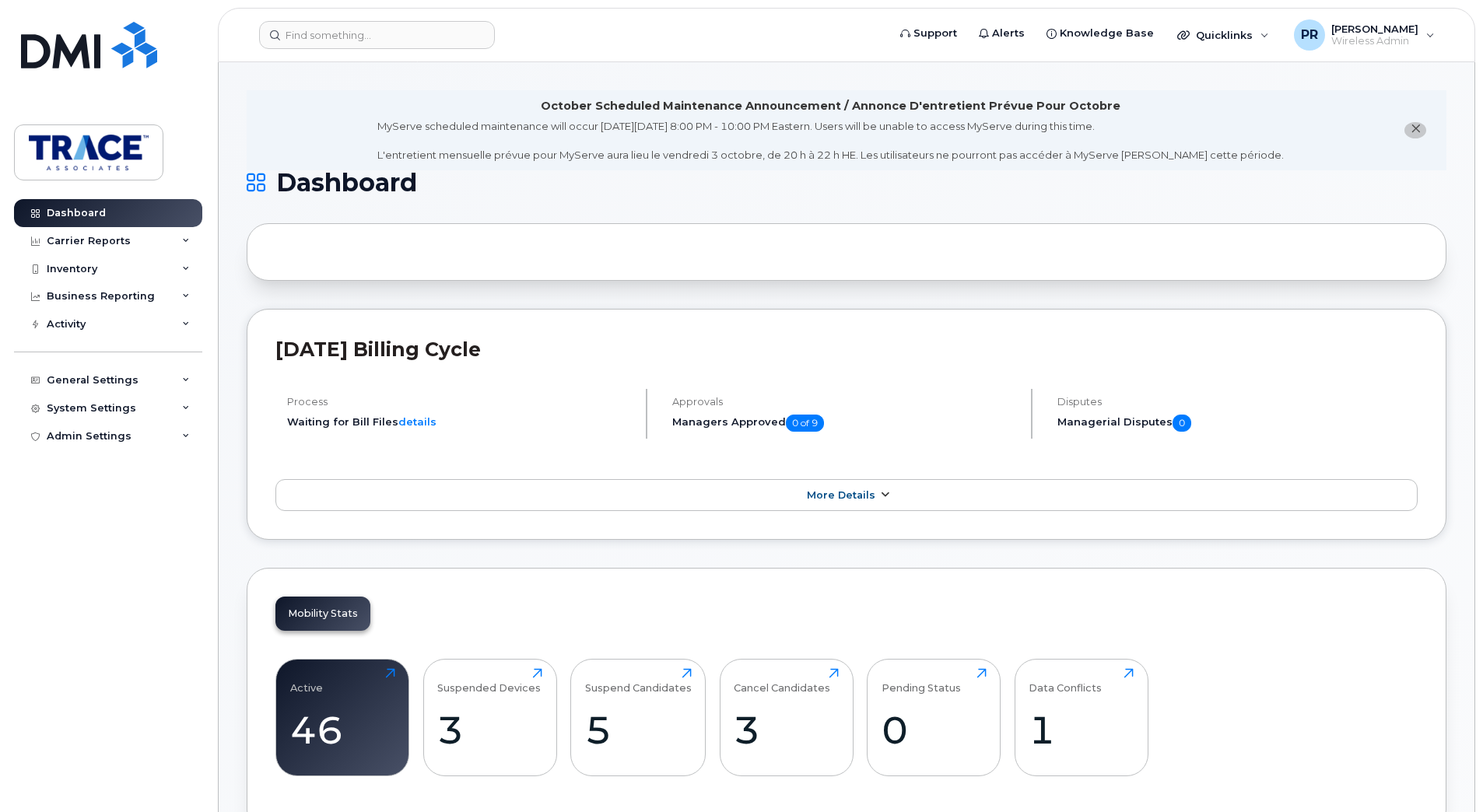
click at [849, 490] on span "More Details" at bounding box center [841, 494] width 69 height 12
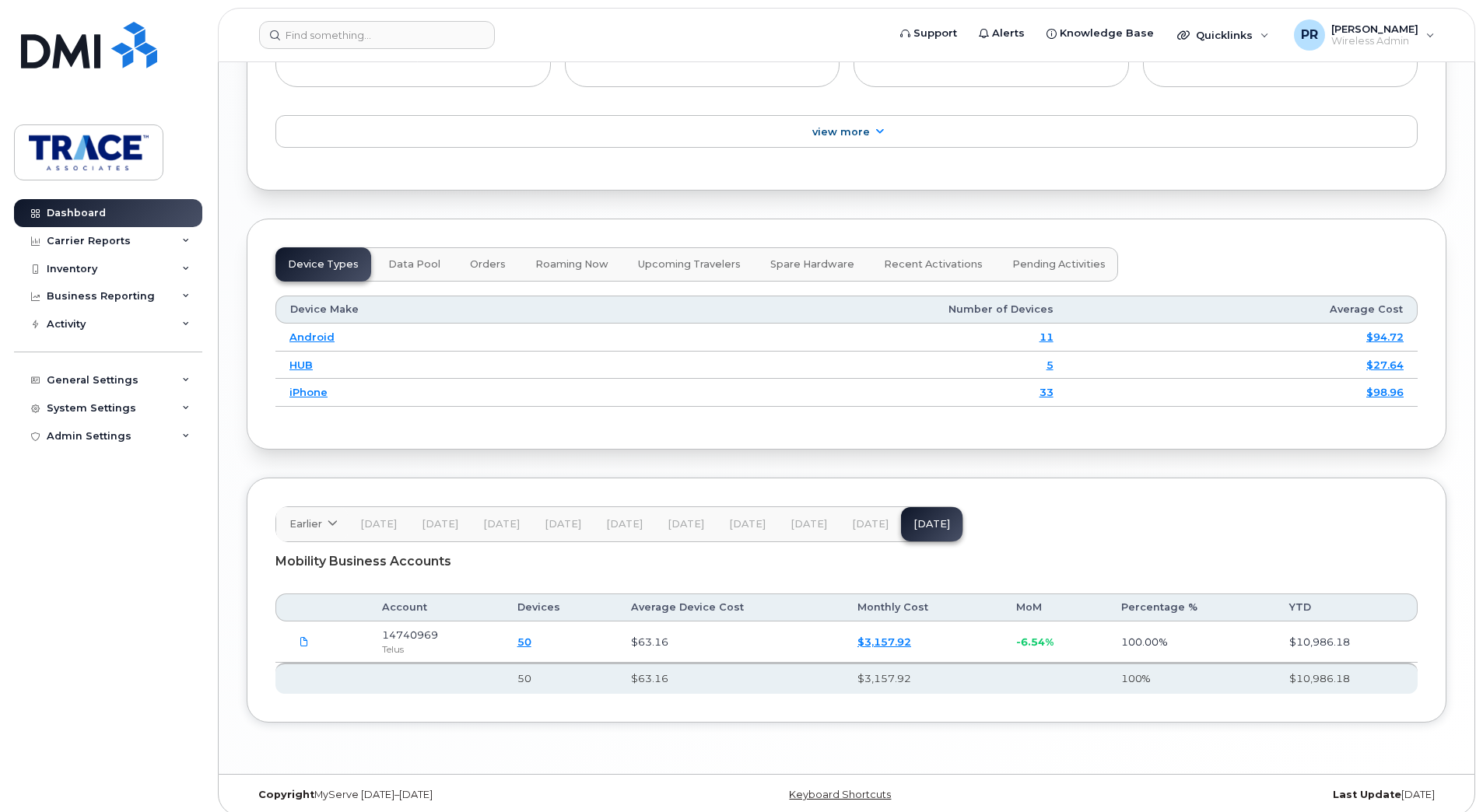
scroll to position [2040, 0]
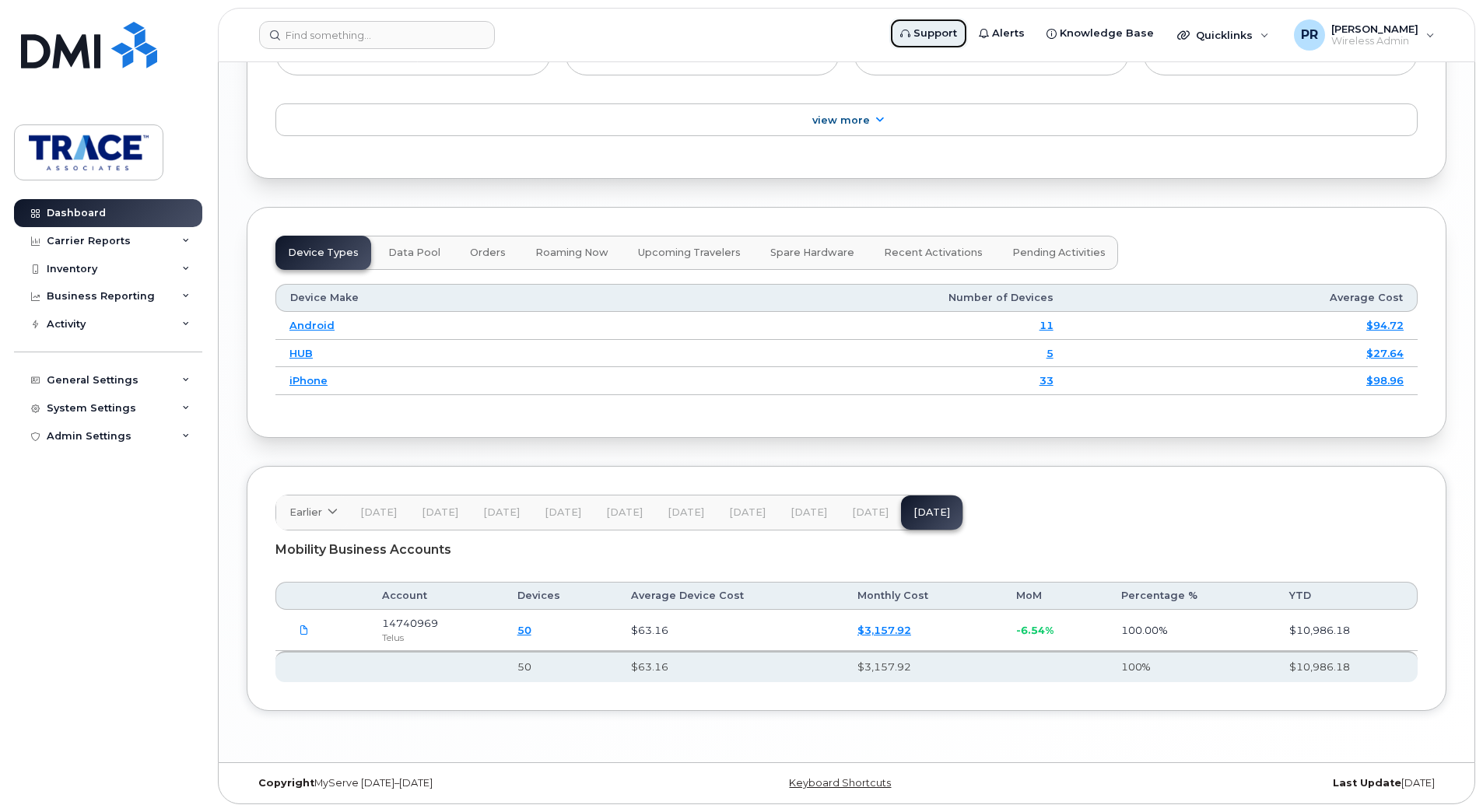
click at [957, 33] on span "Support" at bounding box center [935, 33] width 44 height 15
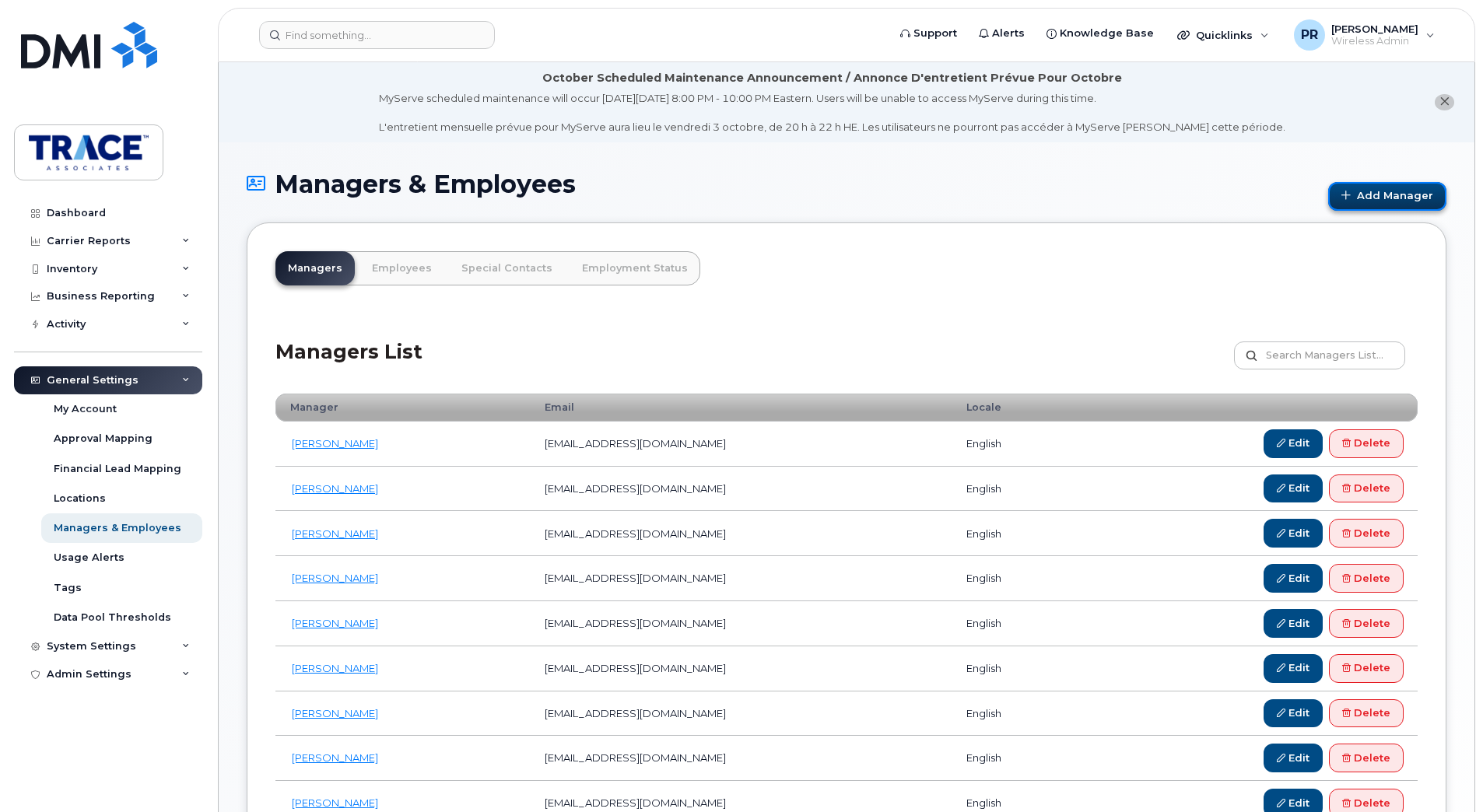
click at [1390, 200] on link "Add Manager" at bounding box center [1387, 196] width 119 height 29
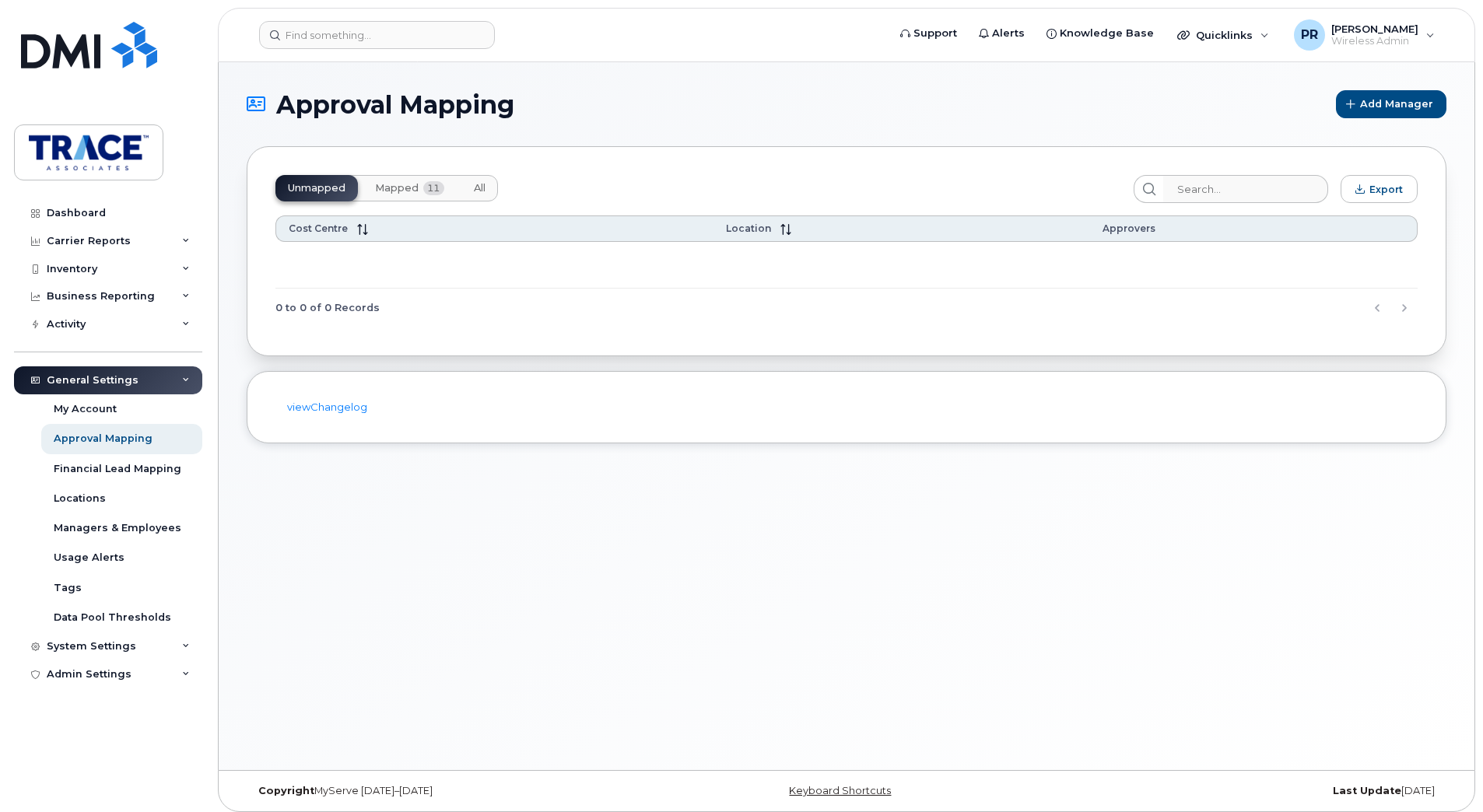
click at [386, 189] on span "Mapped" at bounding box center [396, 188] width 44 height 12
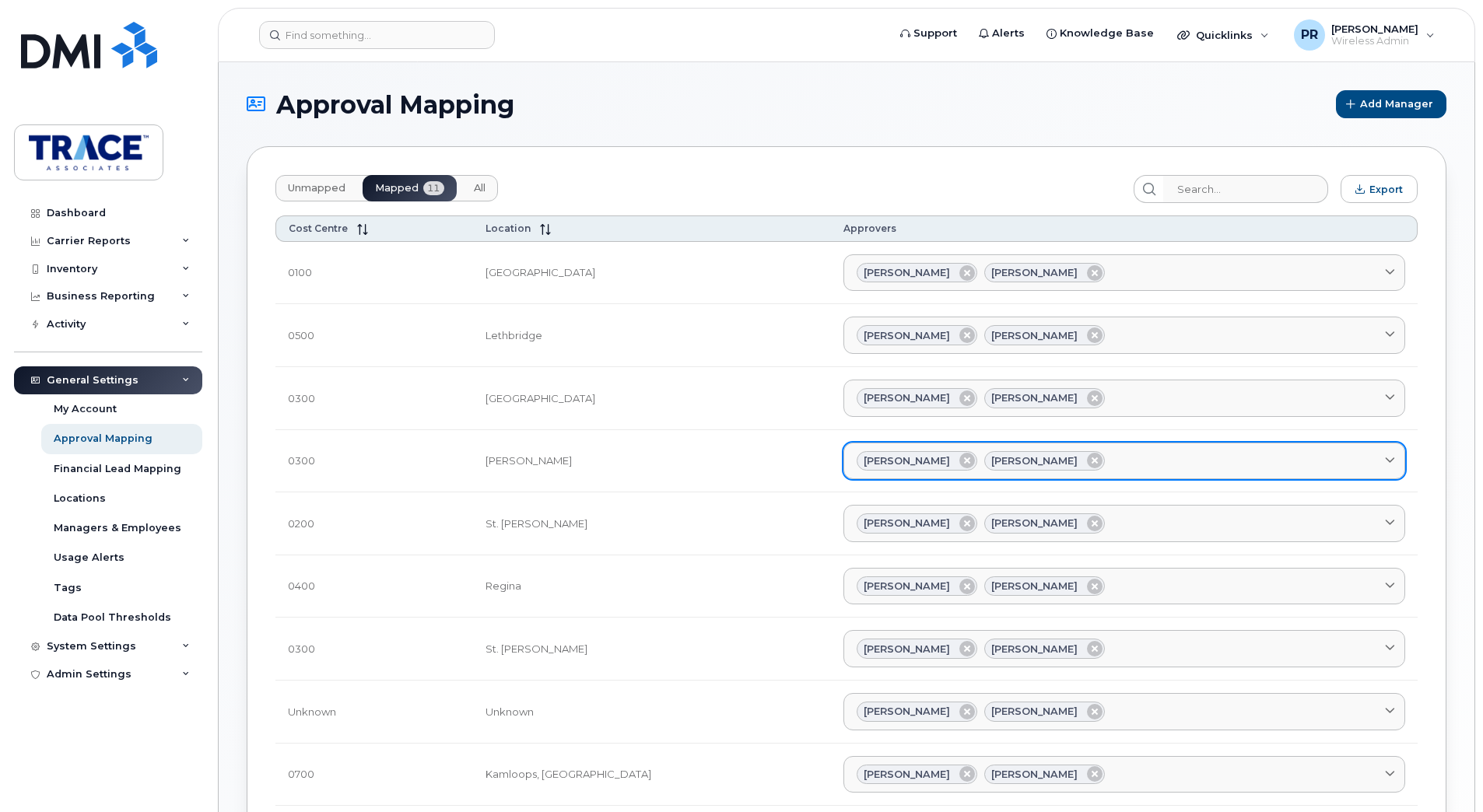
scroll to position [155, 0]
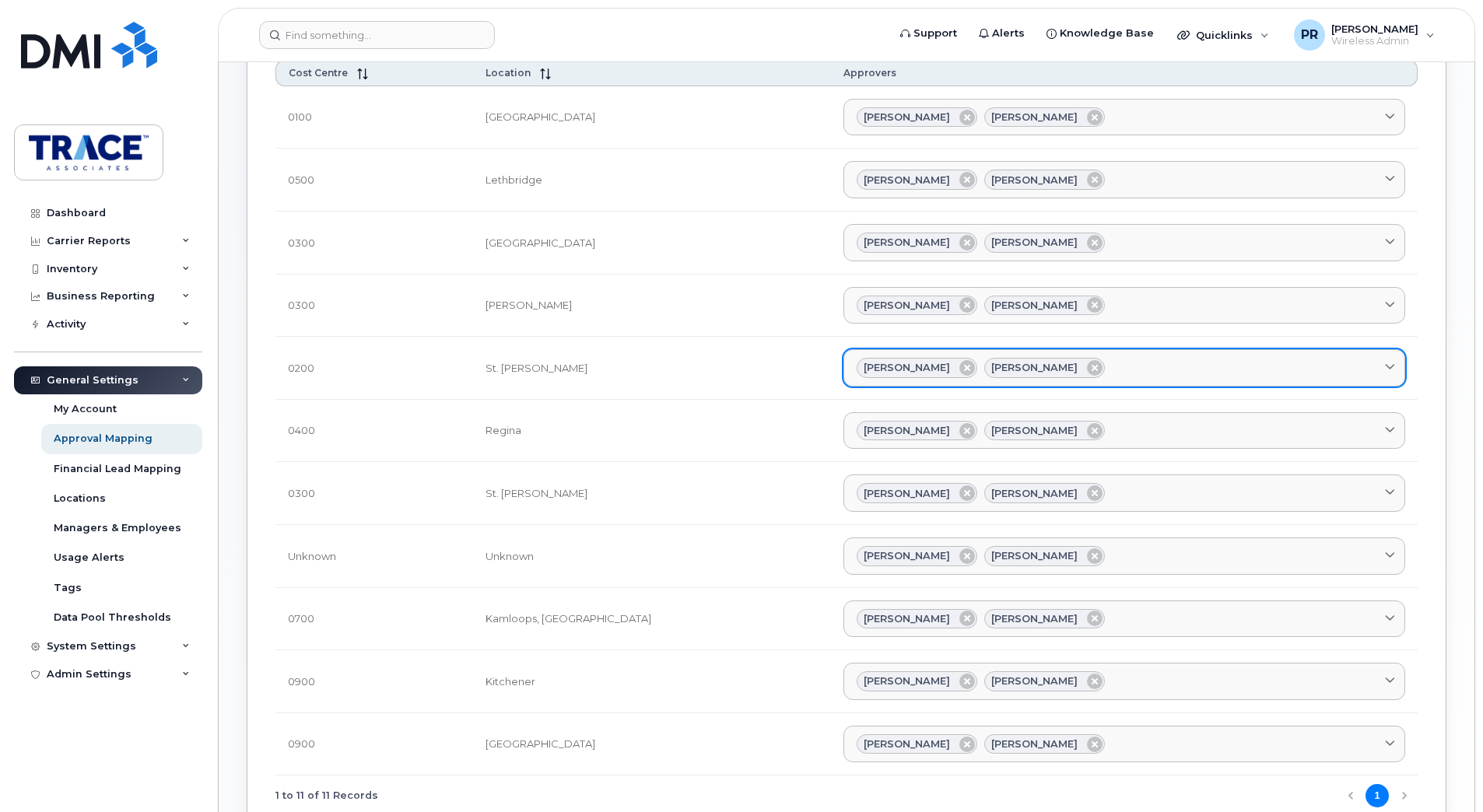
click at [1393, 364] on icon at bounding box center [1389, 368] width 10 height 10
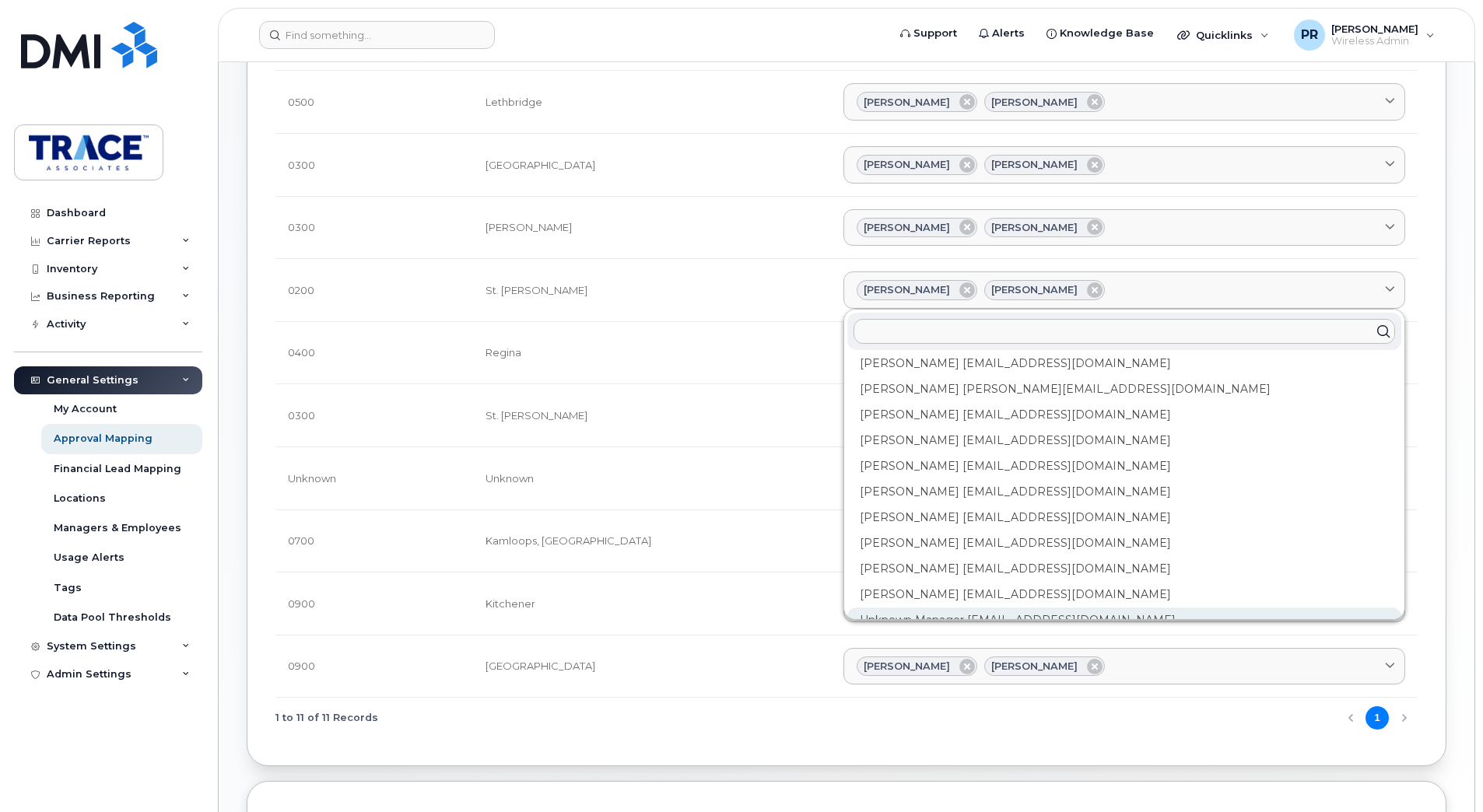
scroll to position [0, 0]
click at [699, 29] on form at bounding box center [568, 35] width 617 height 28
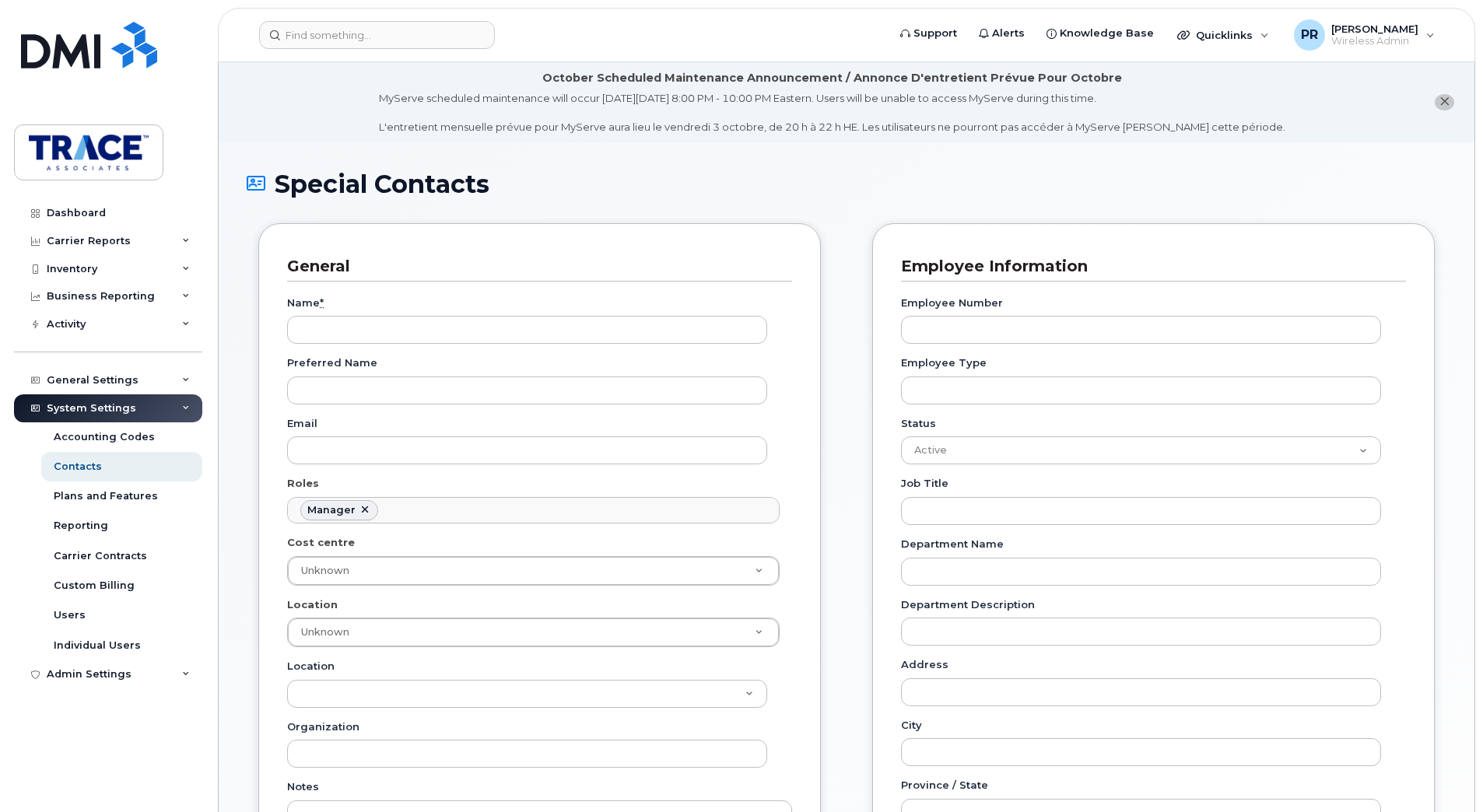
scroll to position [120, 0]
click at [381, 335] on input "Name *" at bounding box center [527, 329] width 480 height 28
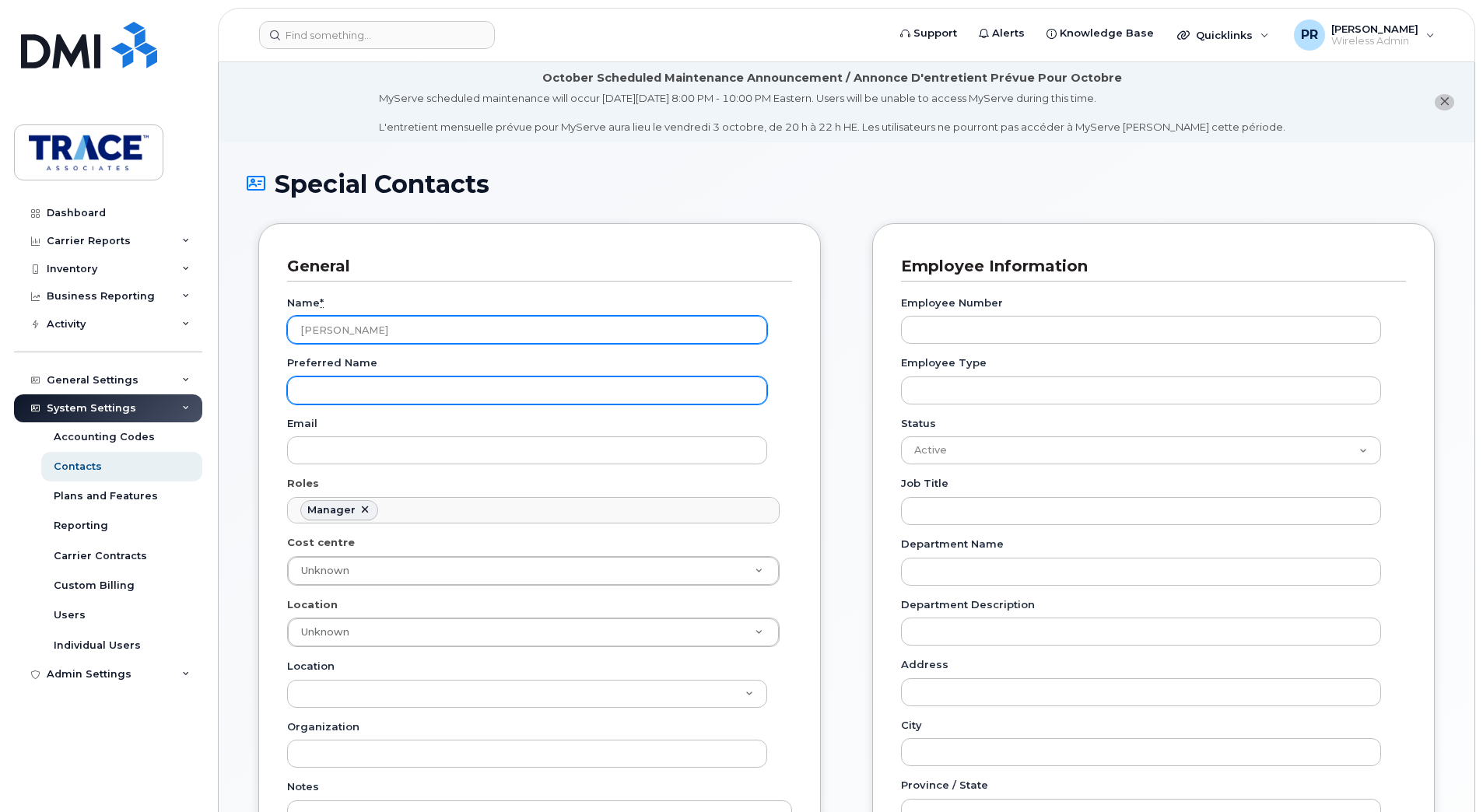
type input "[PERSON_NAME]"
click at [374, 377] on input "Preferred Name" at bounding box center [527, 390] width 480 height 28
type input "[PERSON_NAME]"
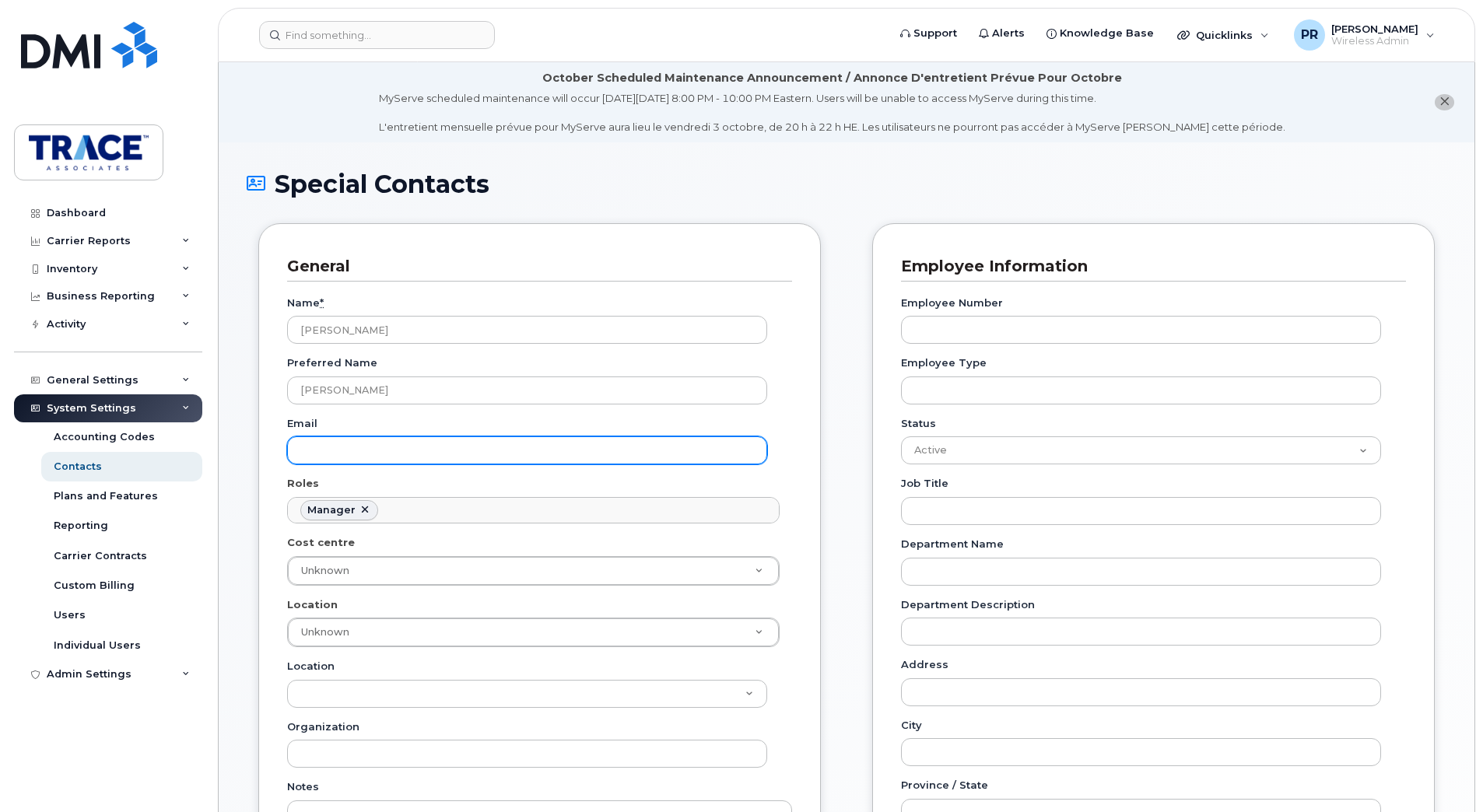
click at [368, 458] on input "Email" at bounding box center [527, 450] width 480 height 28
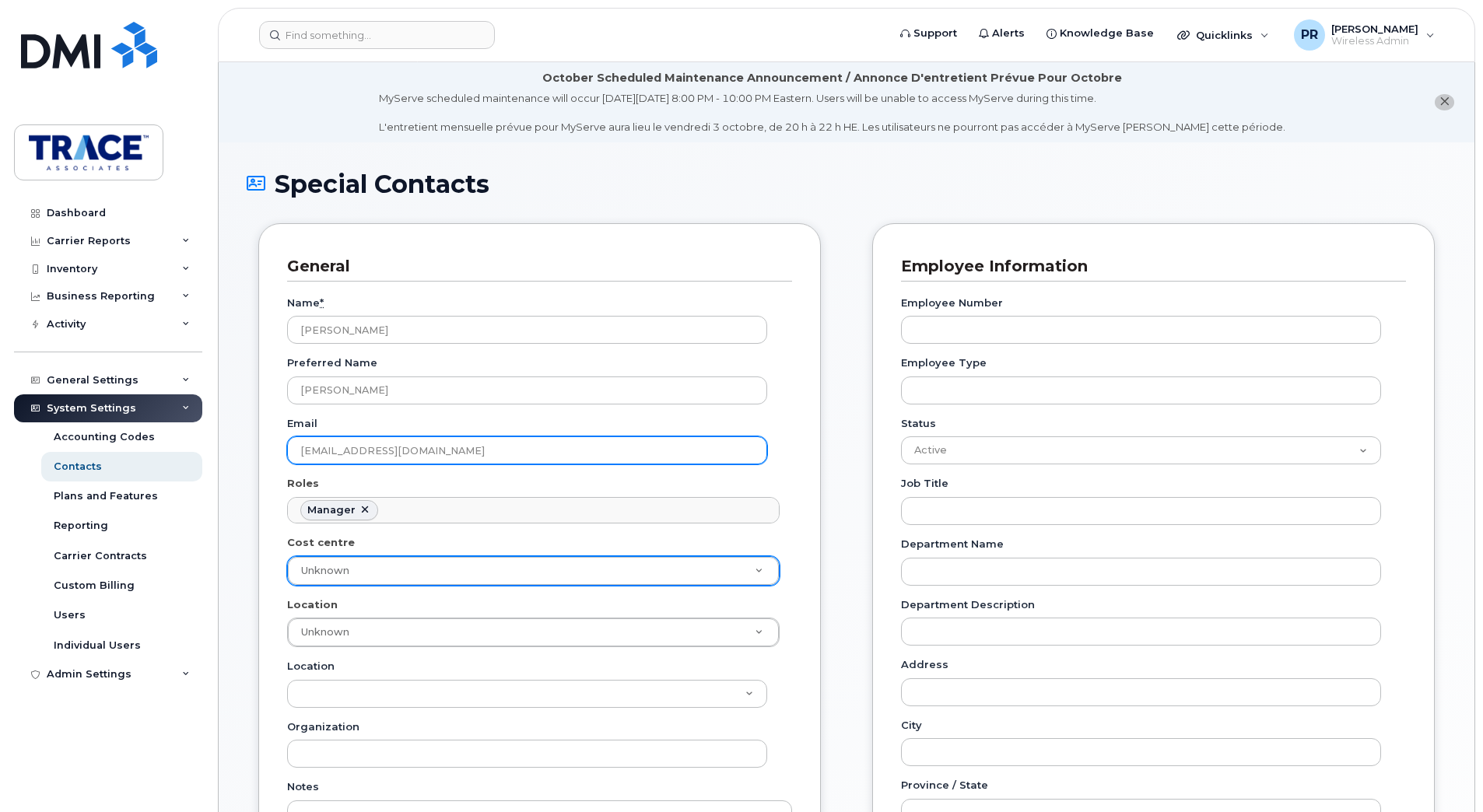
scroll to position [78, 0]
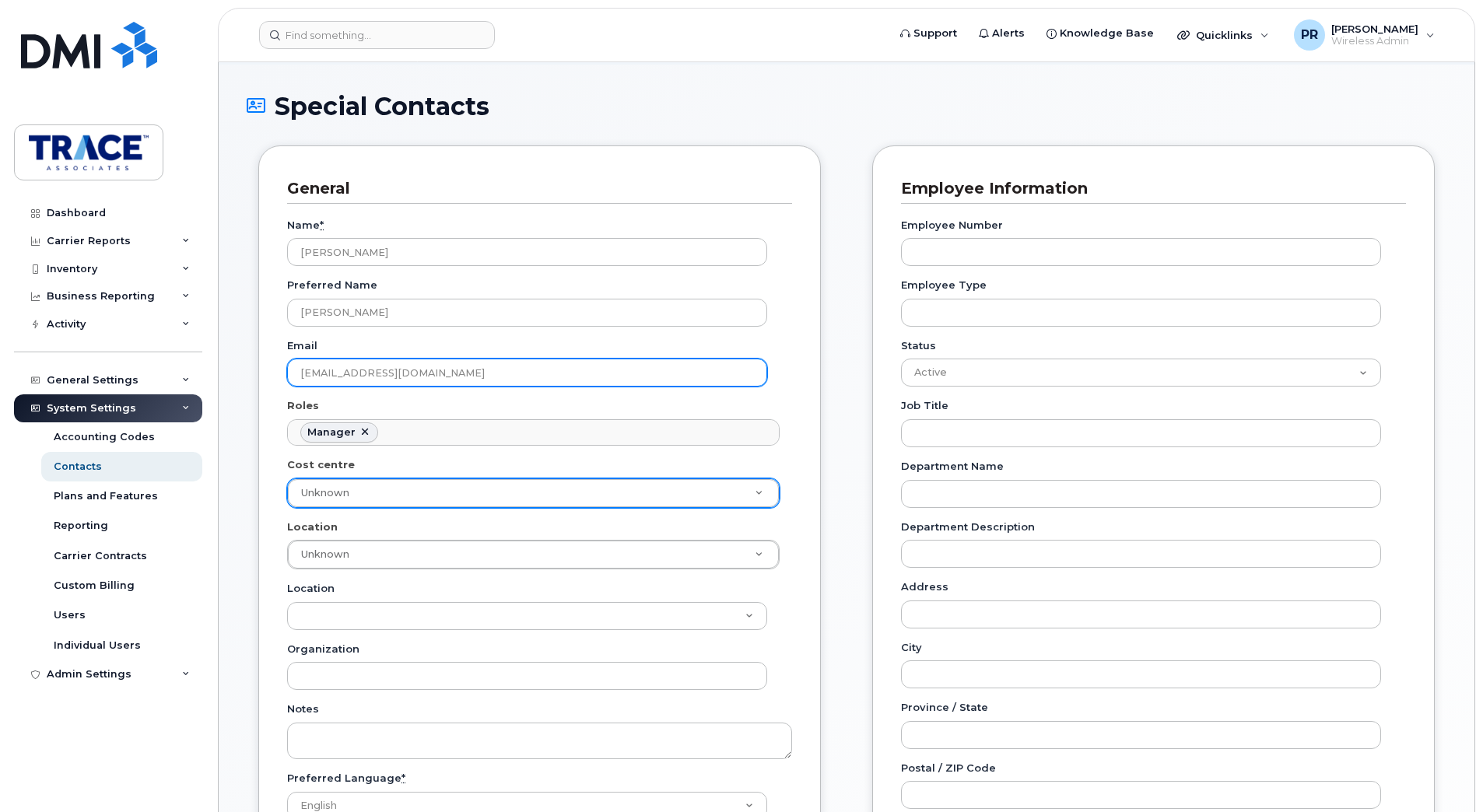
type input "[EMAIL_ADDRESS][DOMAIN_NAME]"
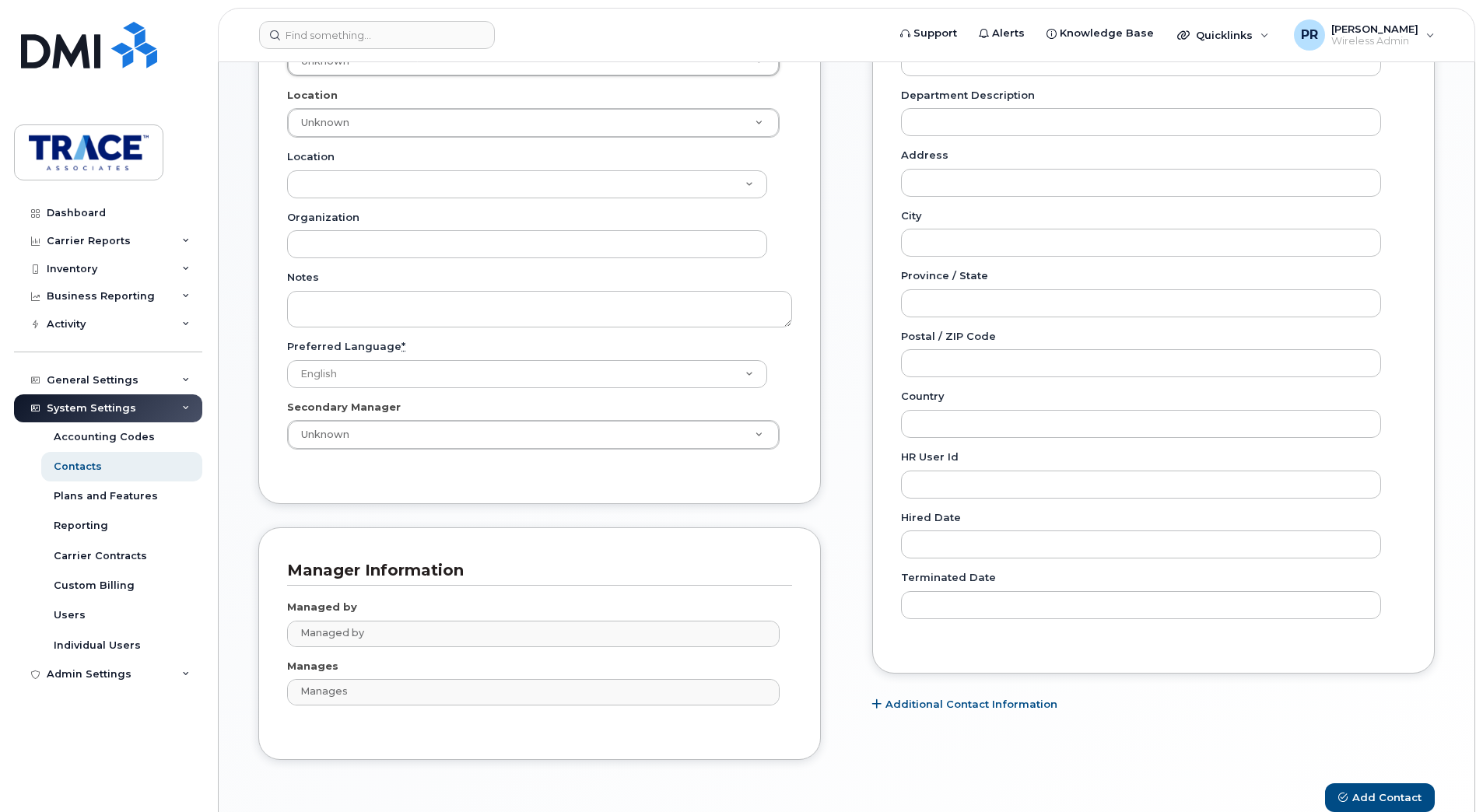
scroll to position [587, 0]
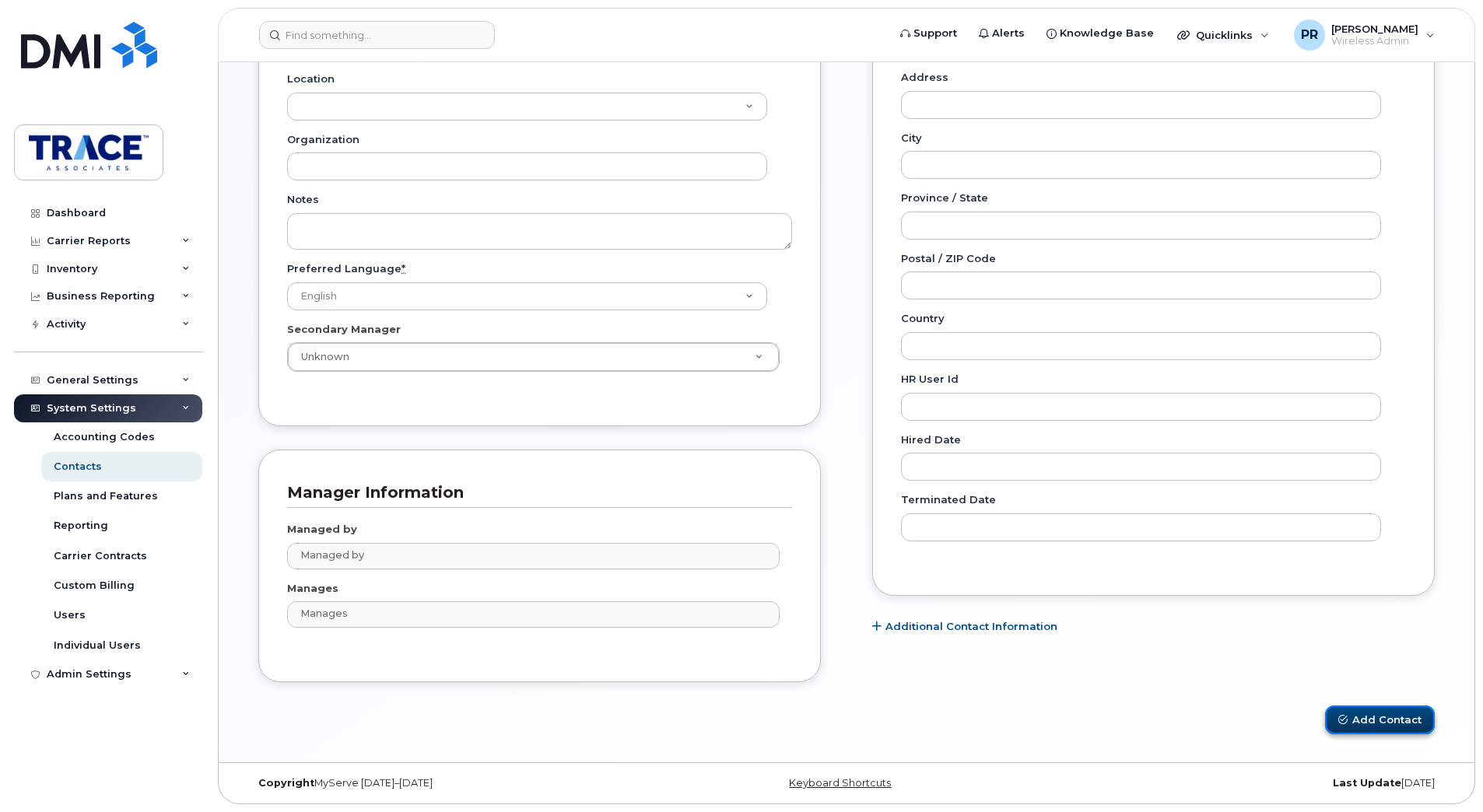
click at [1381, 717] on button "Add Contact" at bounding box center [1379, 720] width 110 height 29
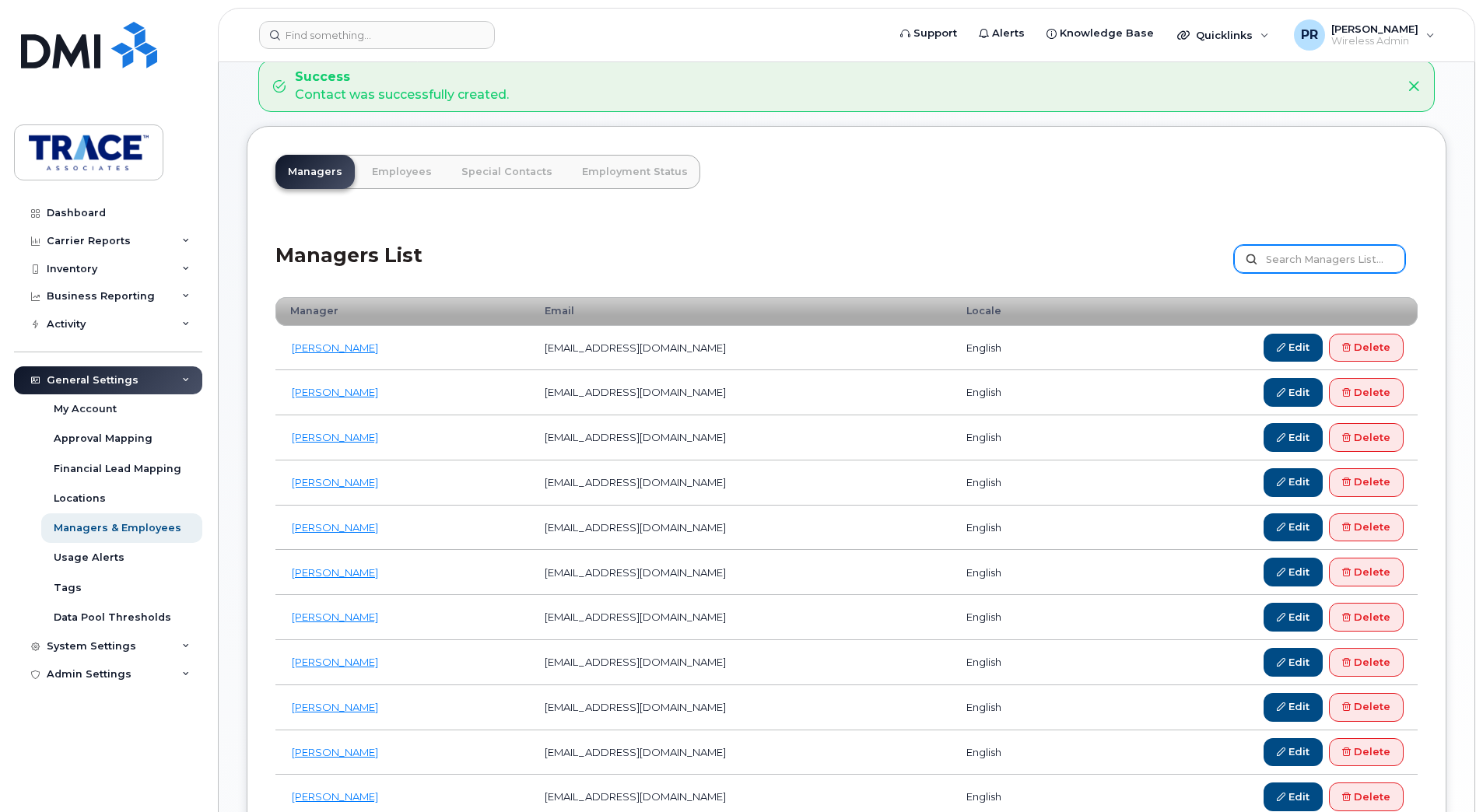
scroll to position [78, 0]
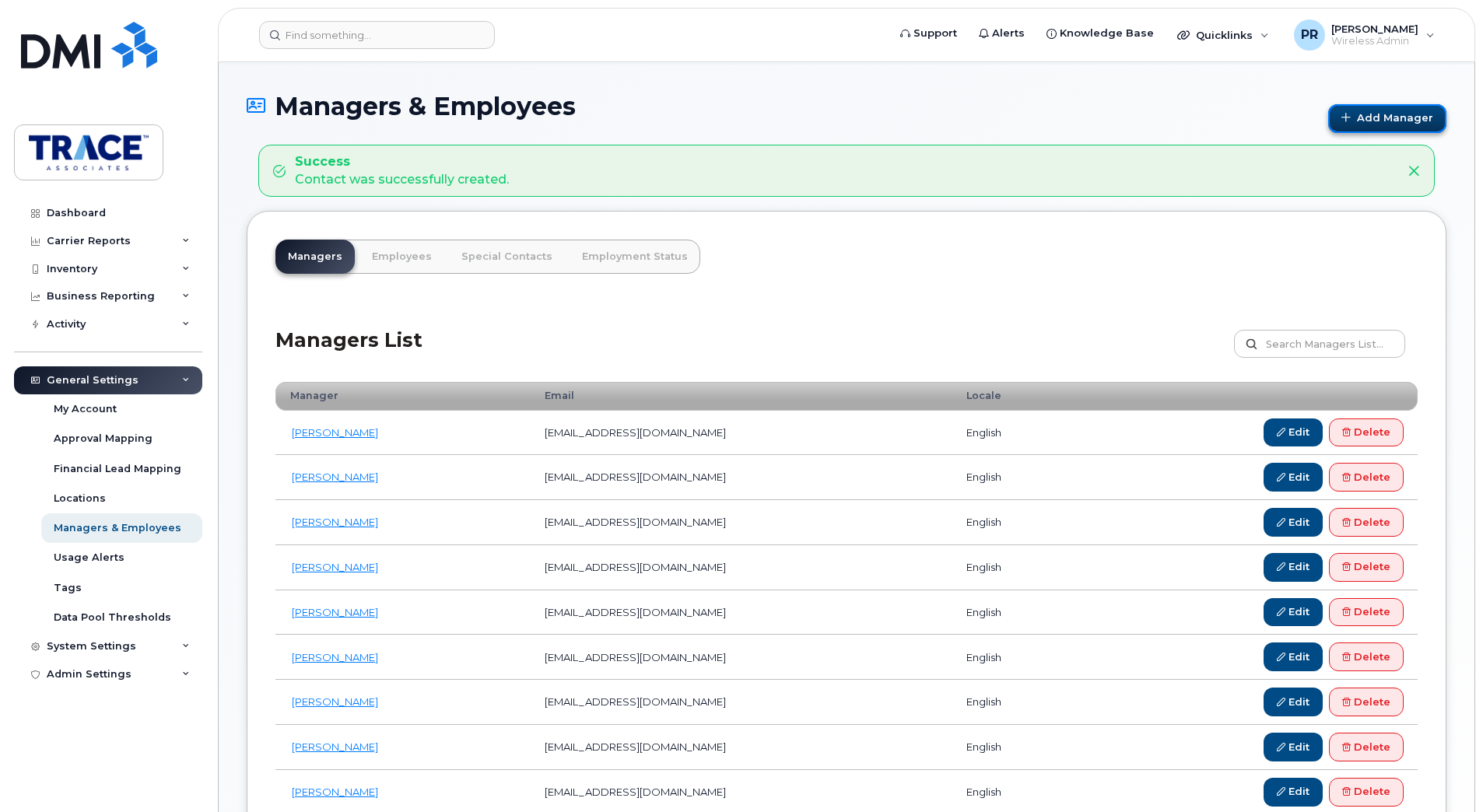
click at [1381, 116] on link "Add Manager" at bounding box center [1387, 119] width 119 height 29
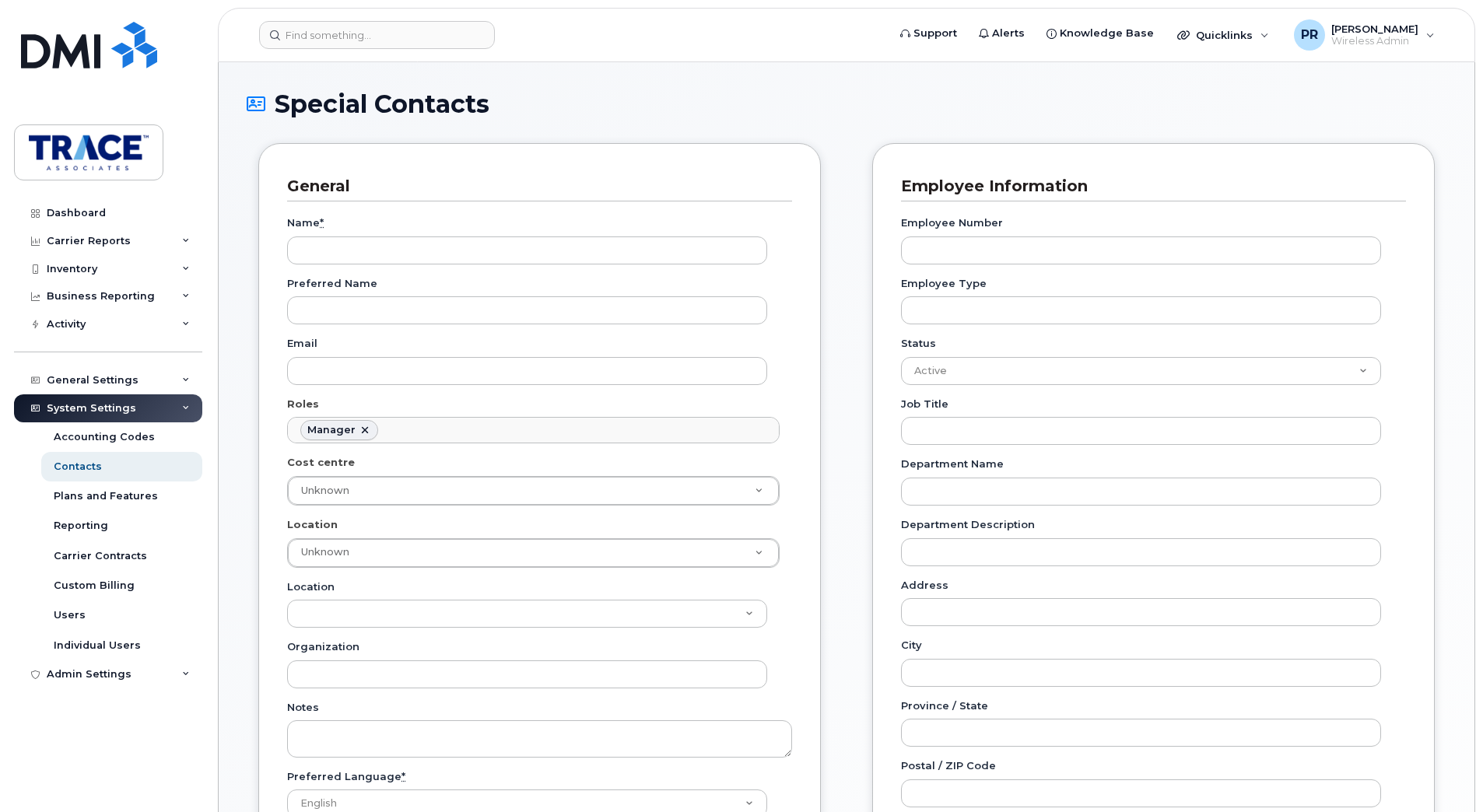
scroll to position [120, 0]
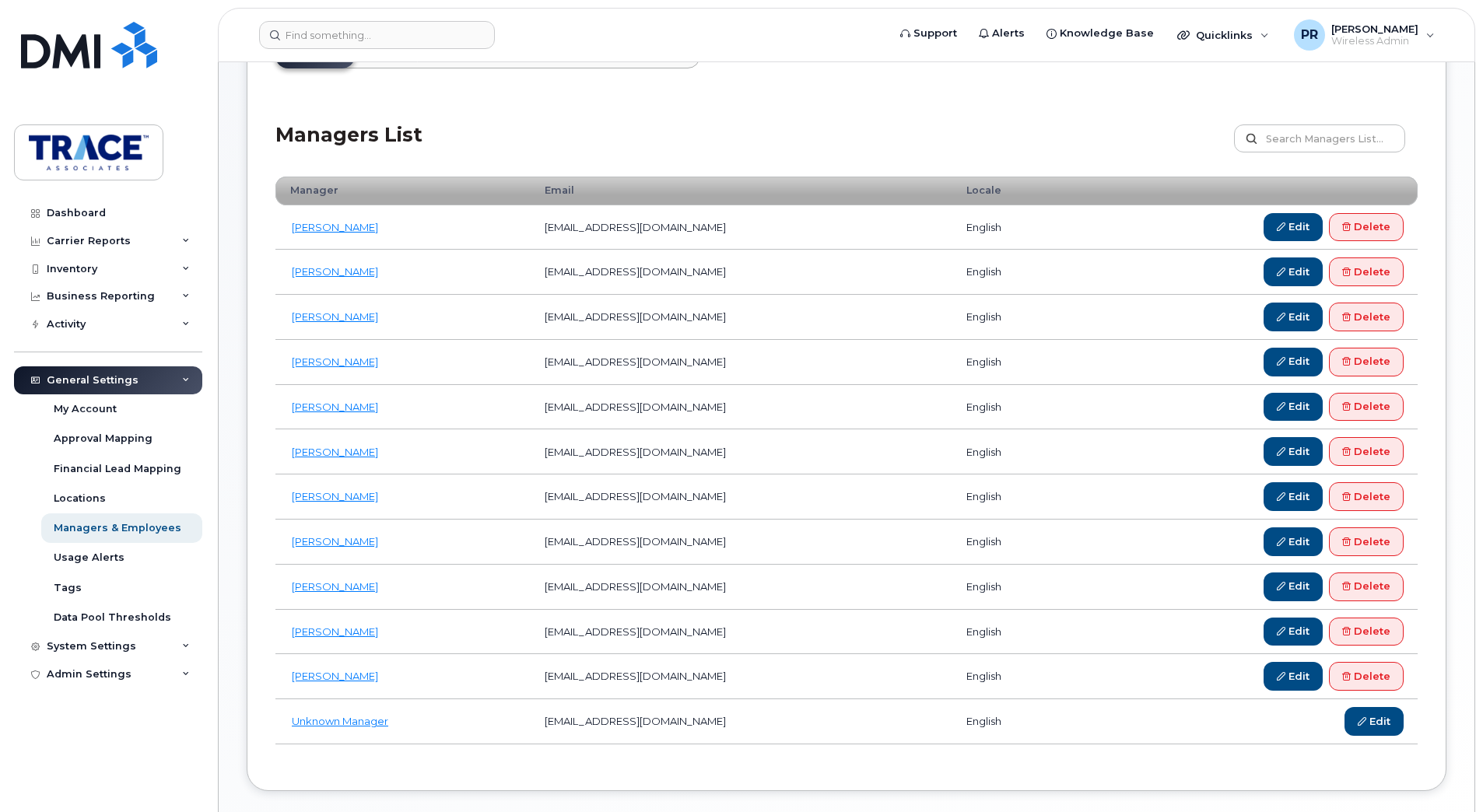
scroll to position [311, 0]
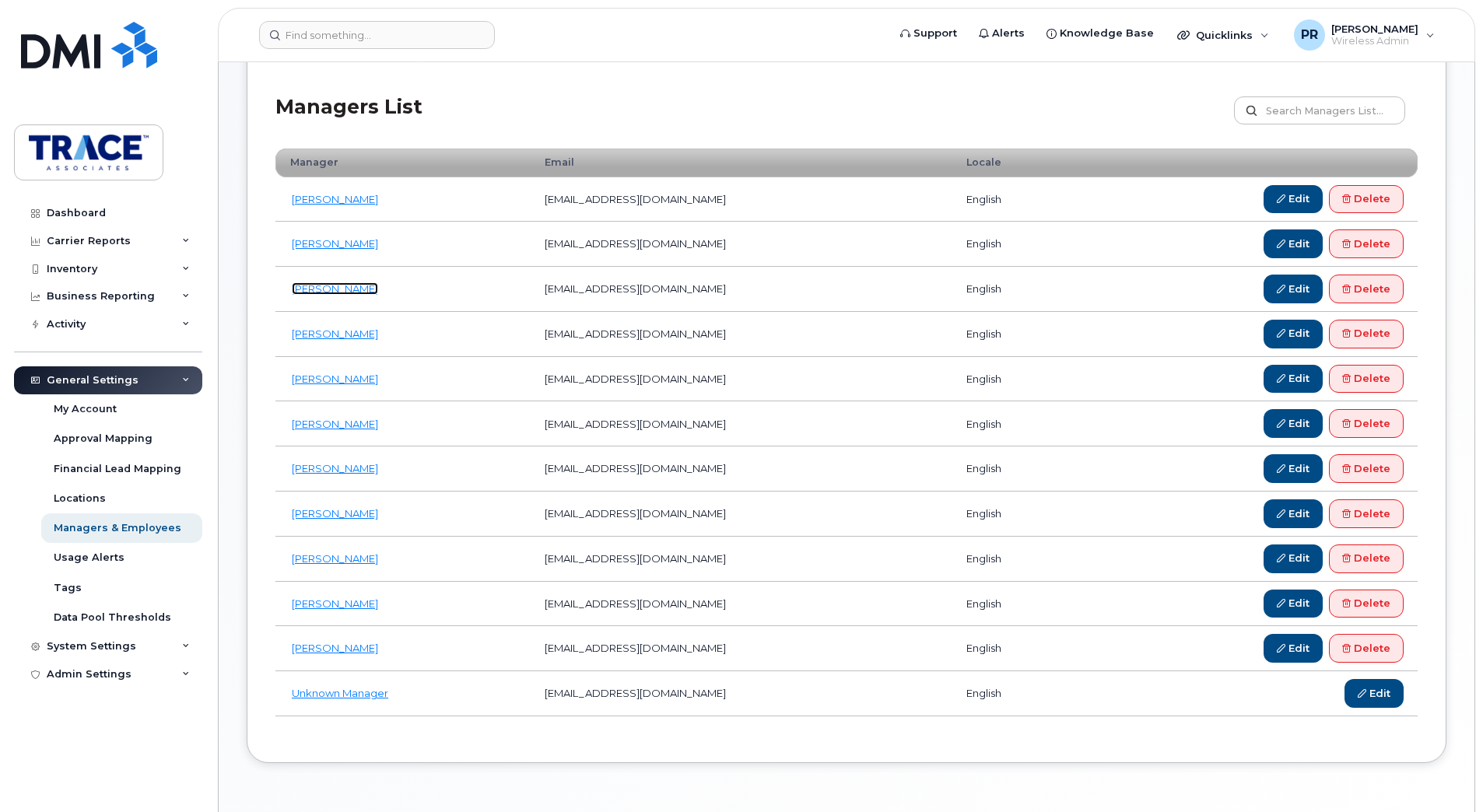
click at [336, 284] on link "[PERSON_NAME]" at bounding box center [335, 288] width 87 height 12
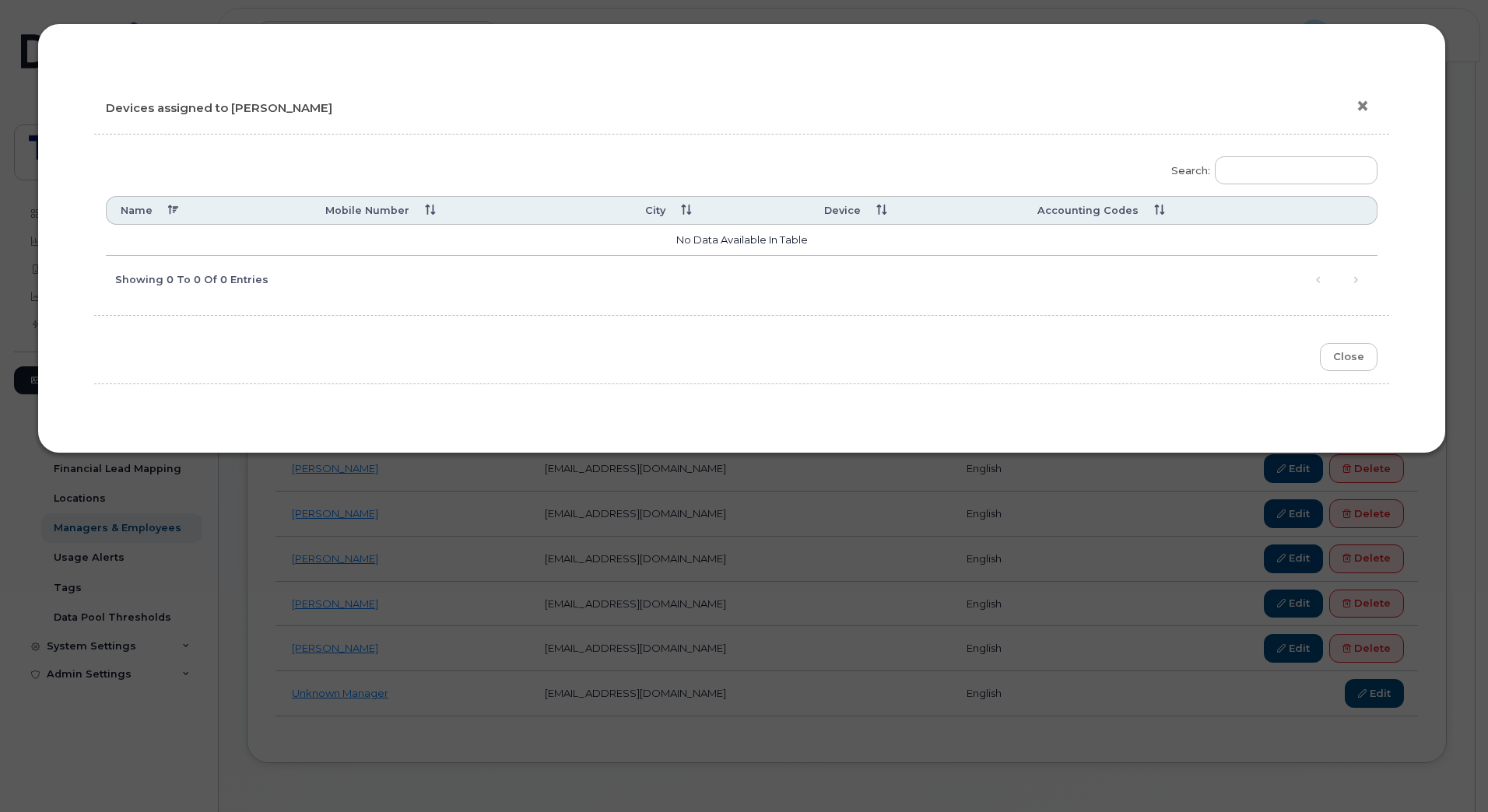
click at [1359, 106] on button "×" at bounding box center [1367, 106] width 21 height 23
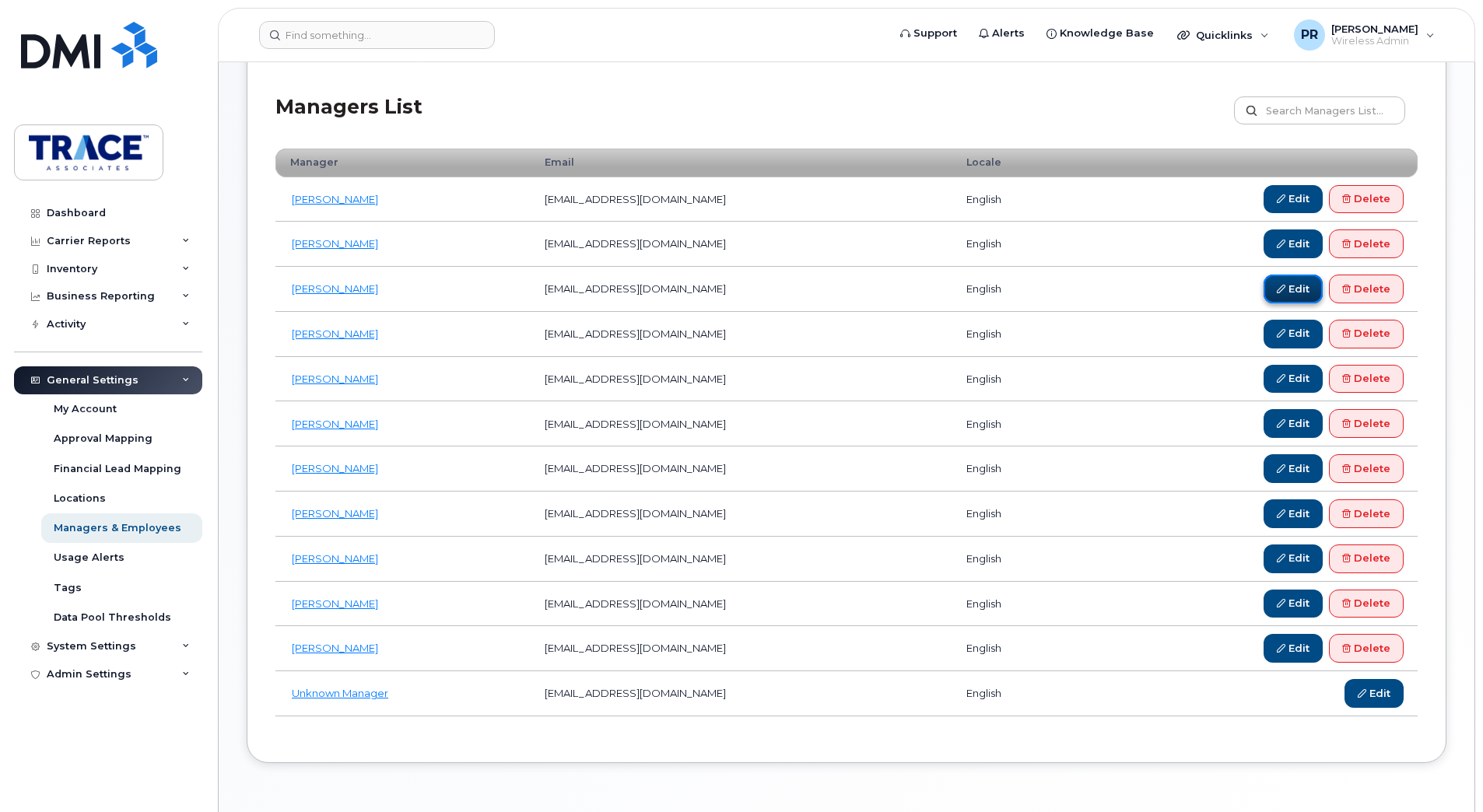
click at [1288, 291] on link "Edit" at bounding box center [1293, 289] width 59 height 29
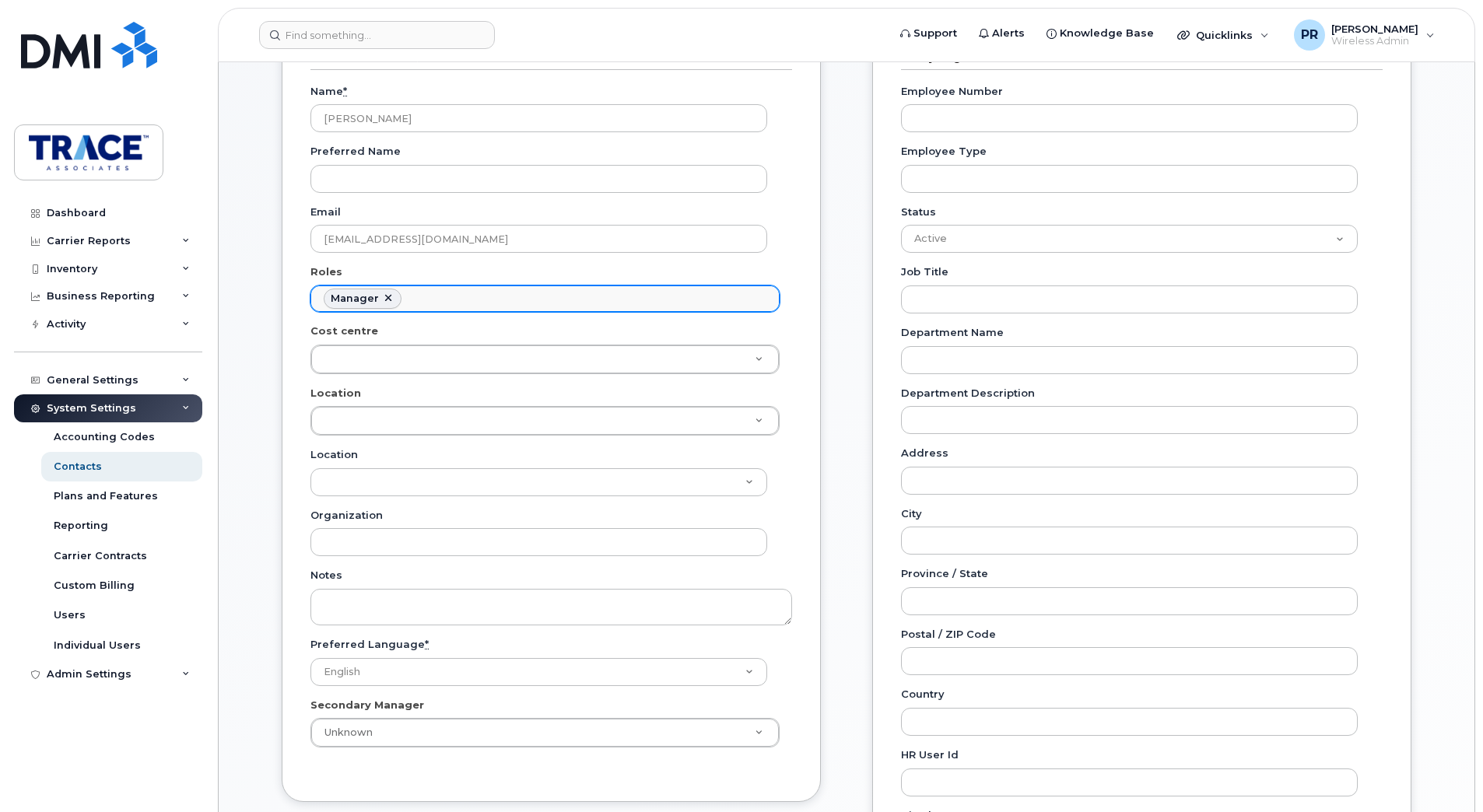
scroll to position [234, 0]
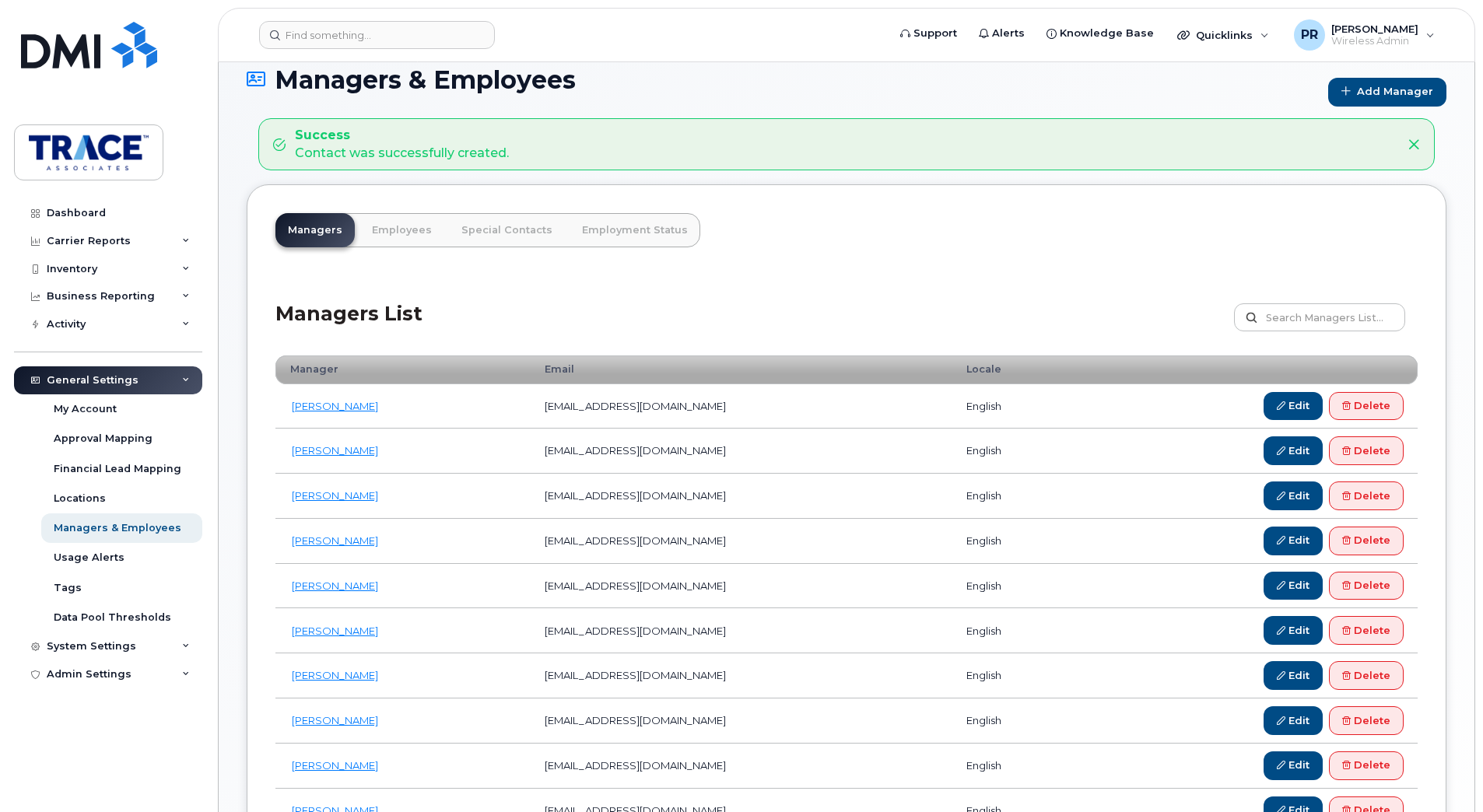
scroll to position [78, 0]
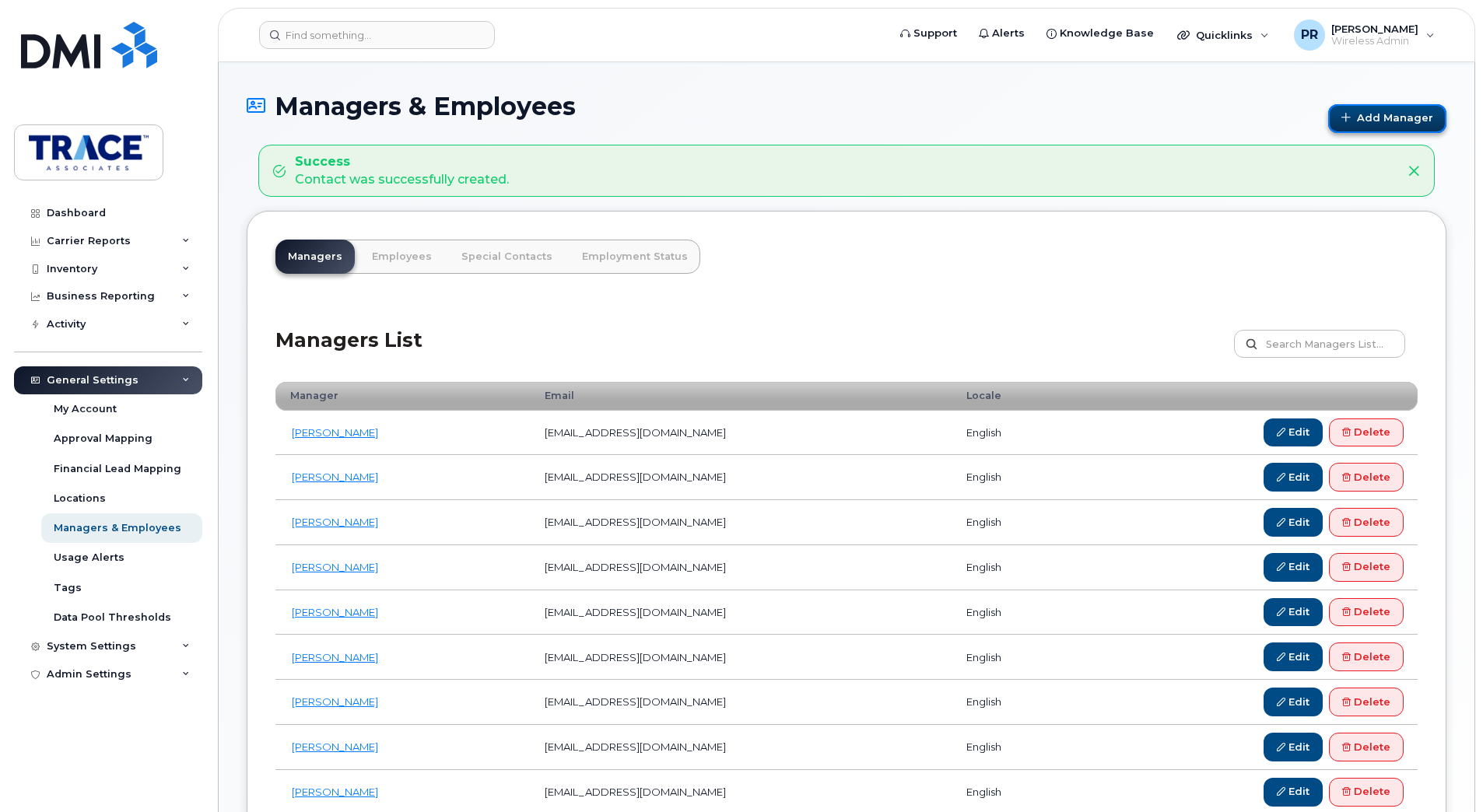
click at [1356, 119] on span at bounding box center [1348, 118] width 15 height 12
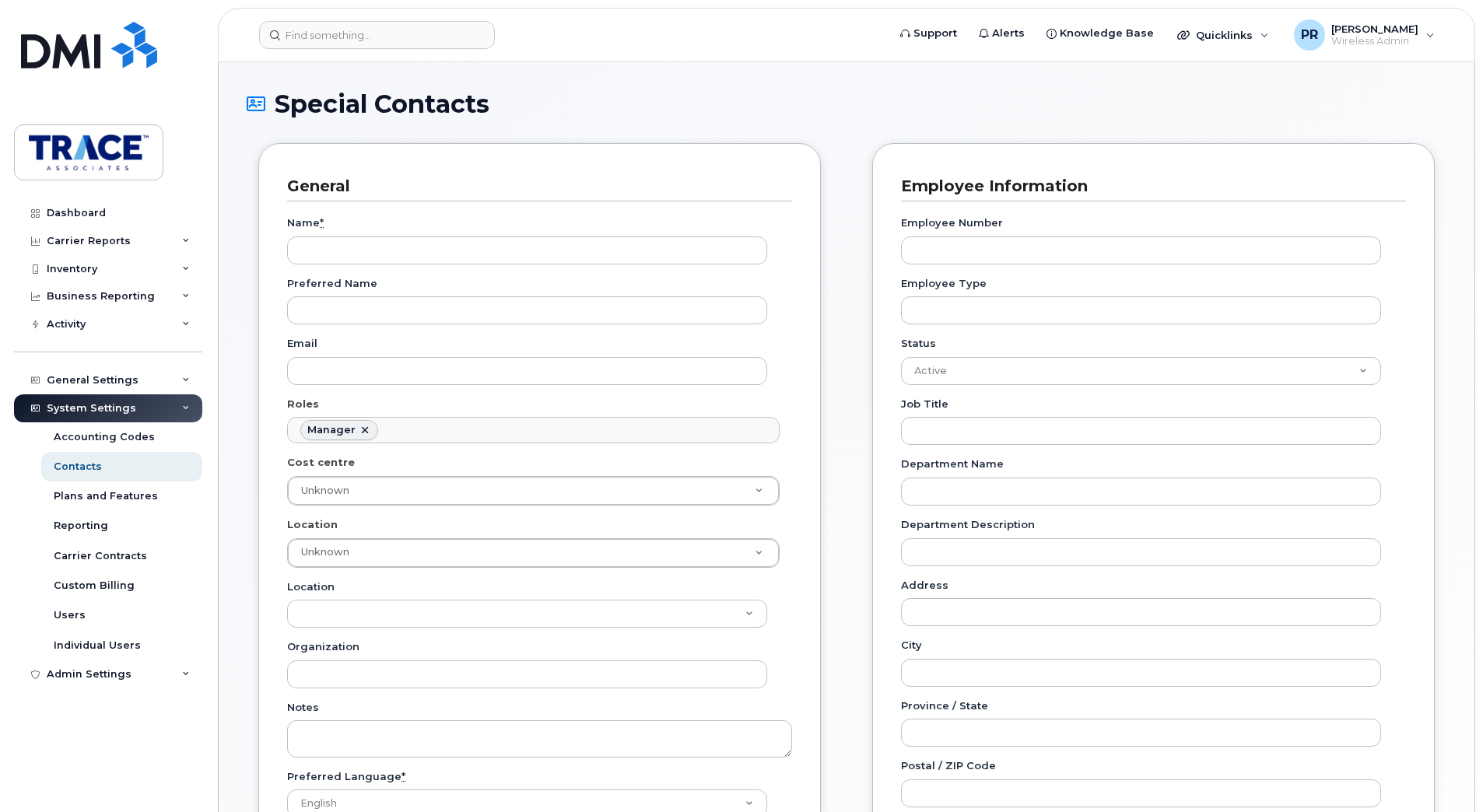
scroll to position [120, 0]
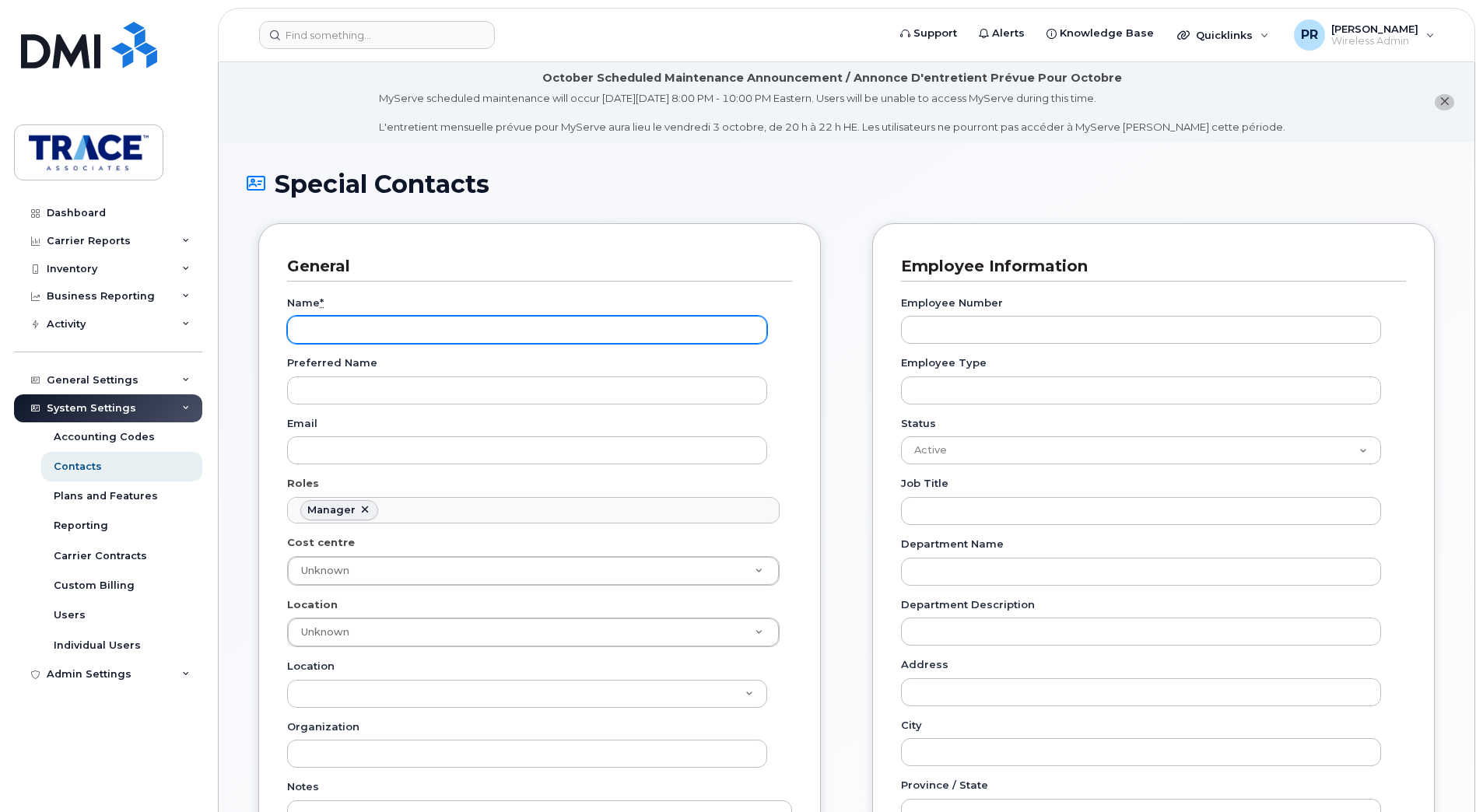
click at [384, 324] on input "Name *" at bounding box center [527, 329] width 480 height 28
click at [361, 326] on input "Jason Breaky" at bounding box center [527, 329] width 480 height 28
type input "[PERSON_NAME]"
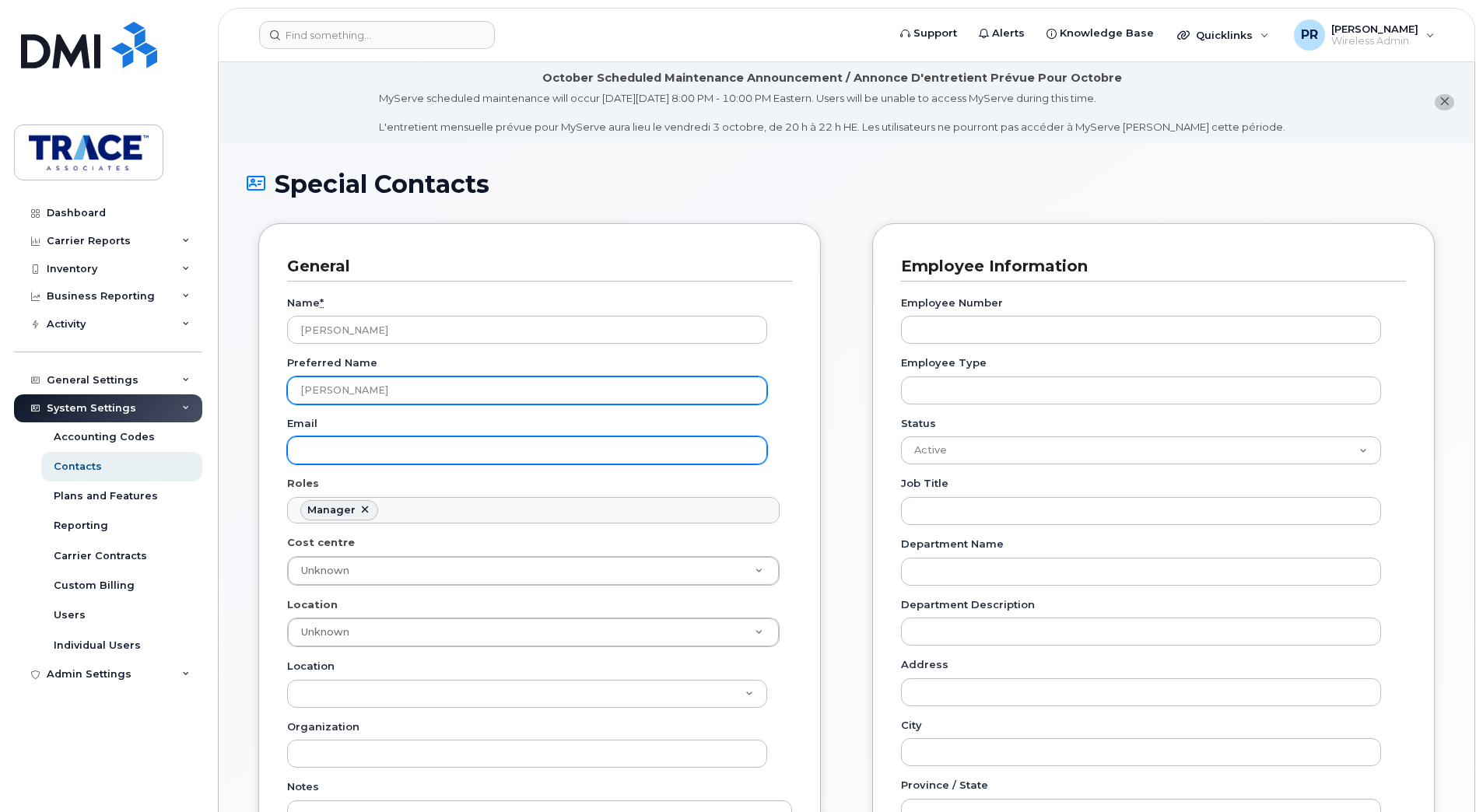
type input "[PERSON_NAME]"
click at [414, 450] on input "Email" at bounding box center [527, 450] width 480 height 28
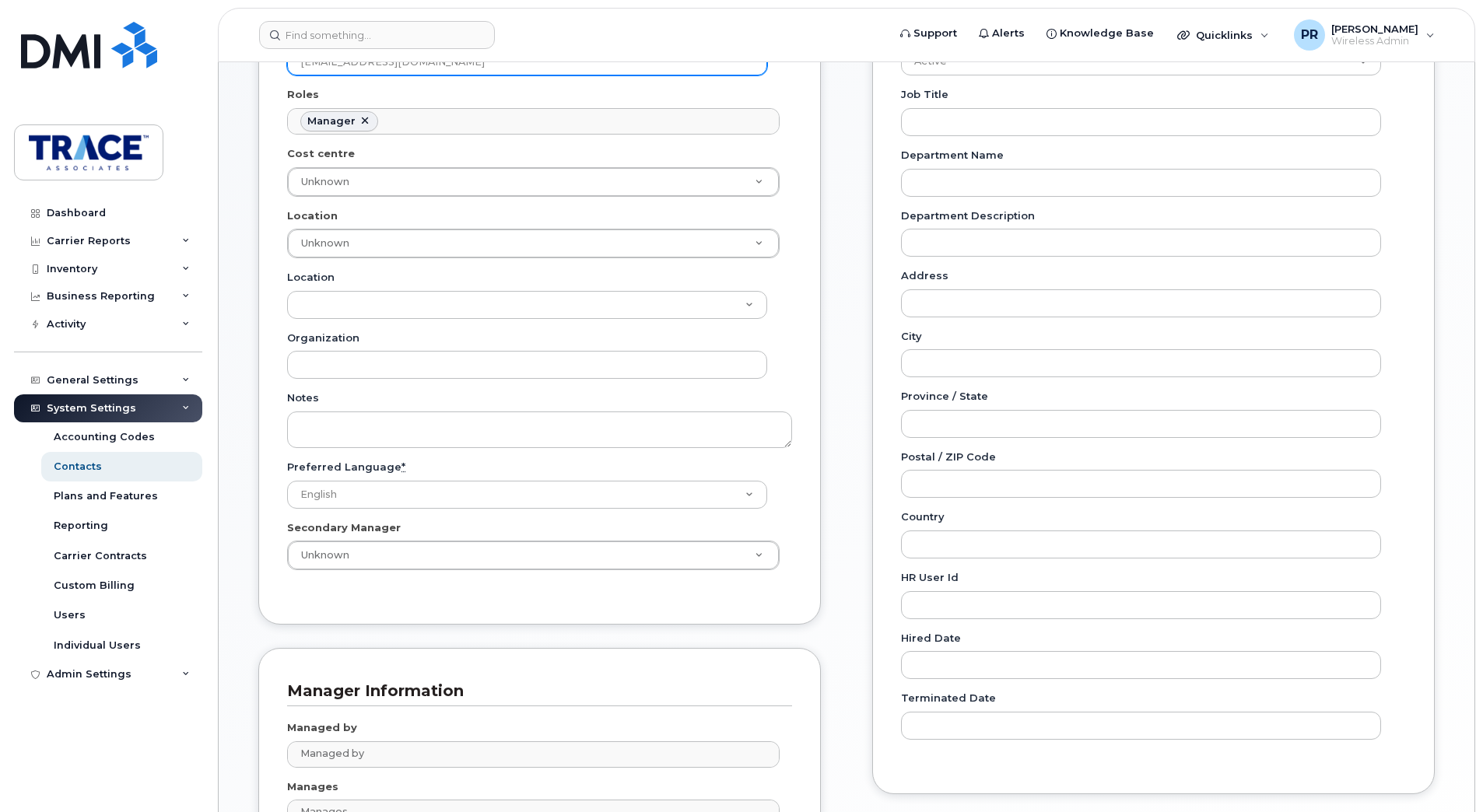
scroll to position [544, 0]
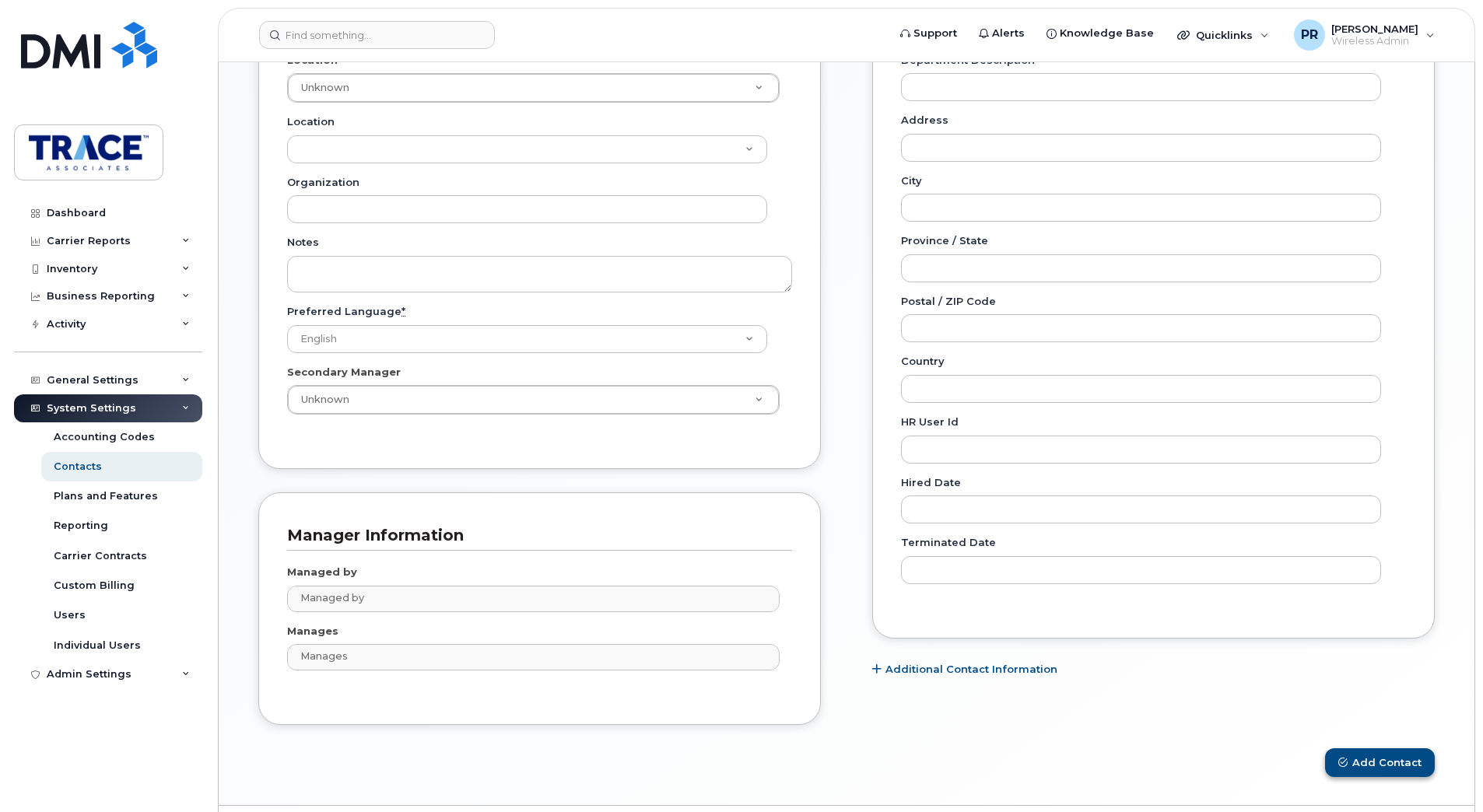
type input "jbreakey@traceassociates.ca"
click at [1357, 760] on button "Add Contact" at bounding box center [1379, 763] width 110 height 29
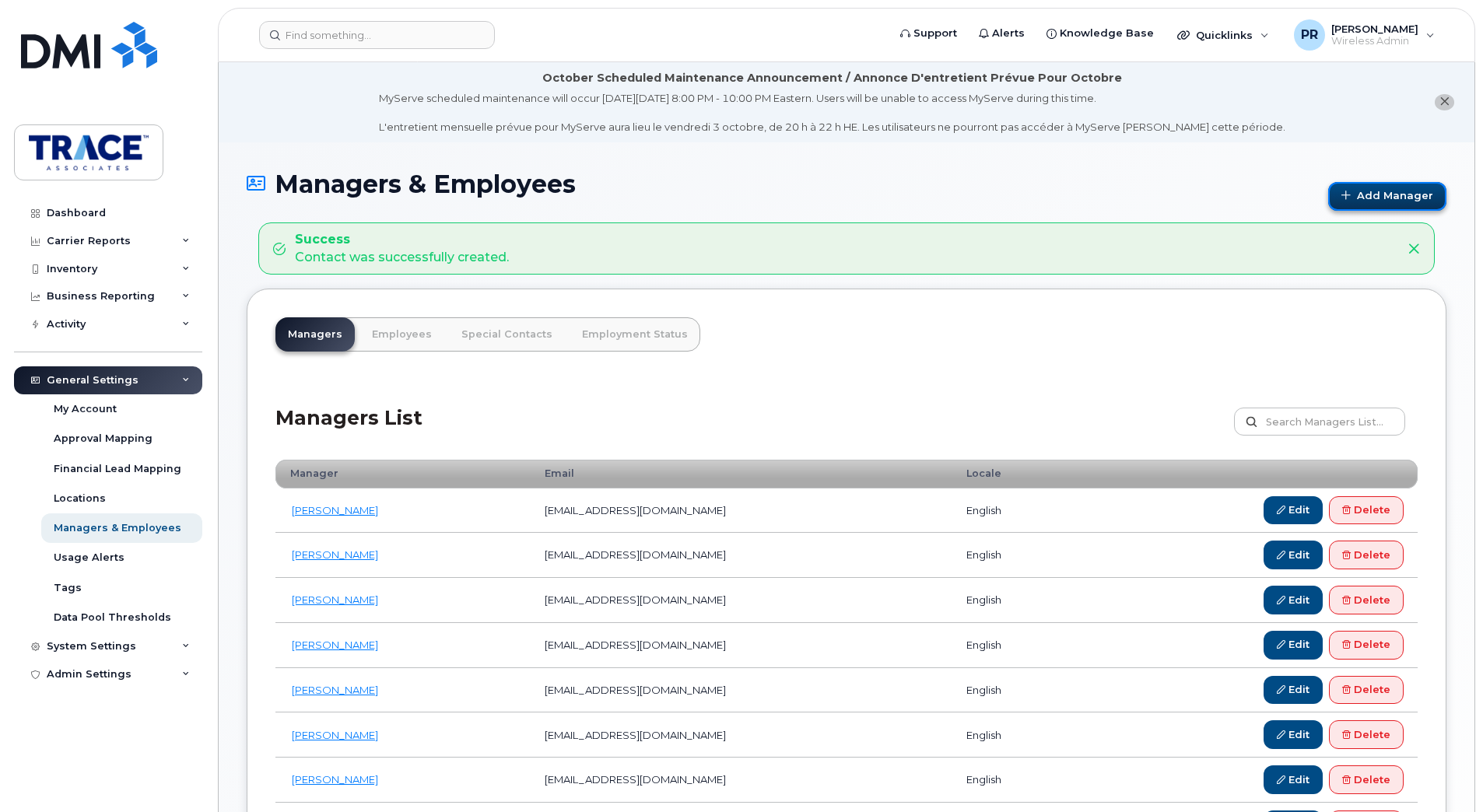
click at [1373, 195] on link "Add Manager" at bounding box center [1387, 196] width 119 height 29
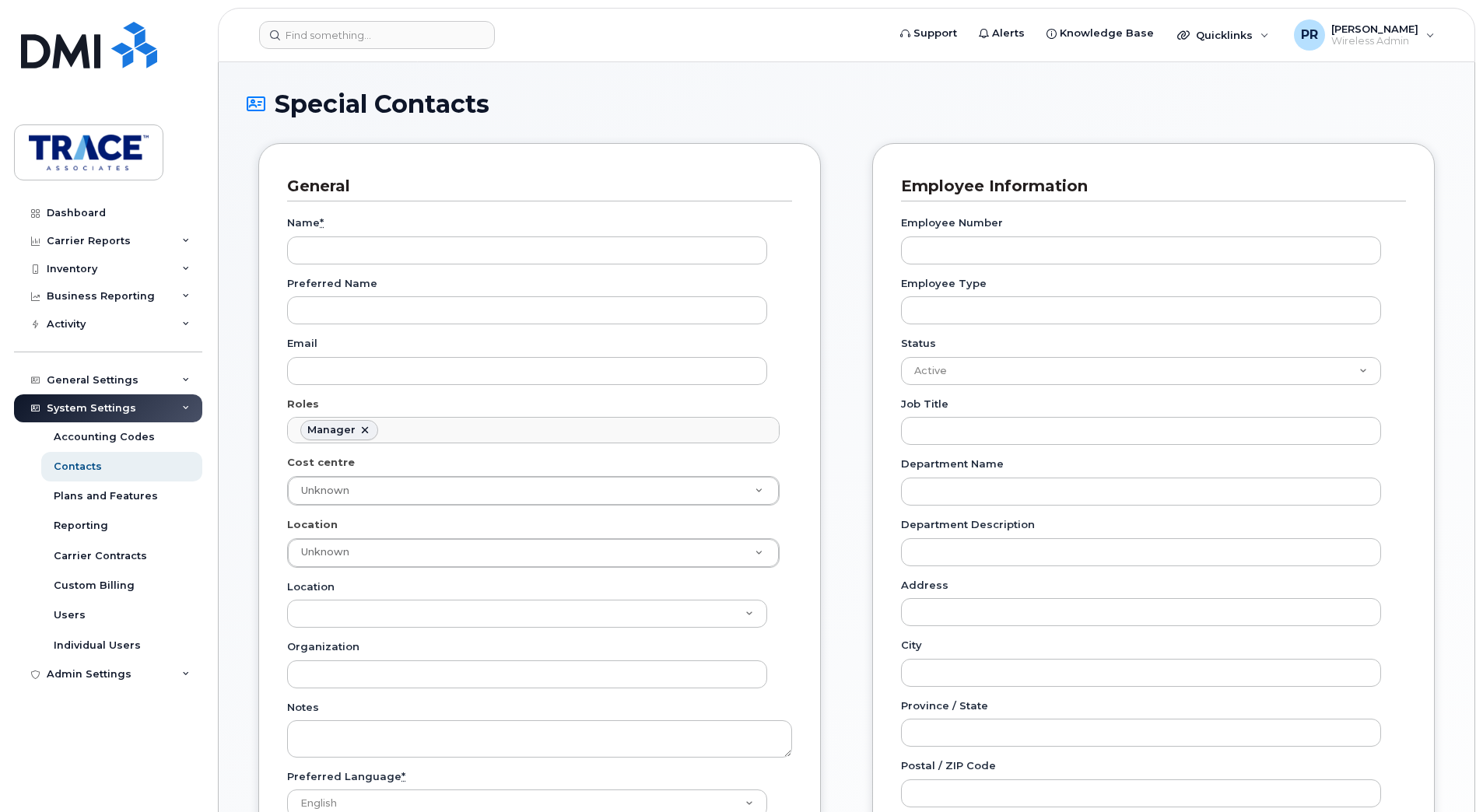
scroll to position [120, 0]
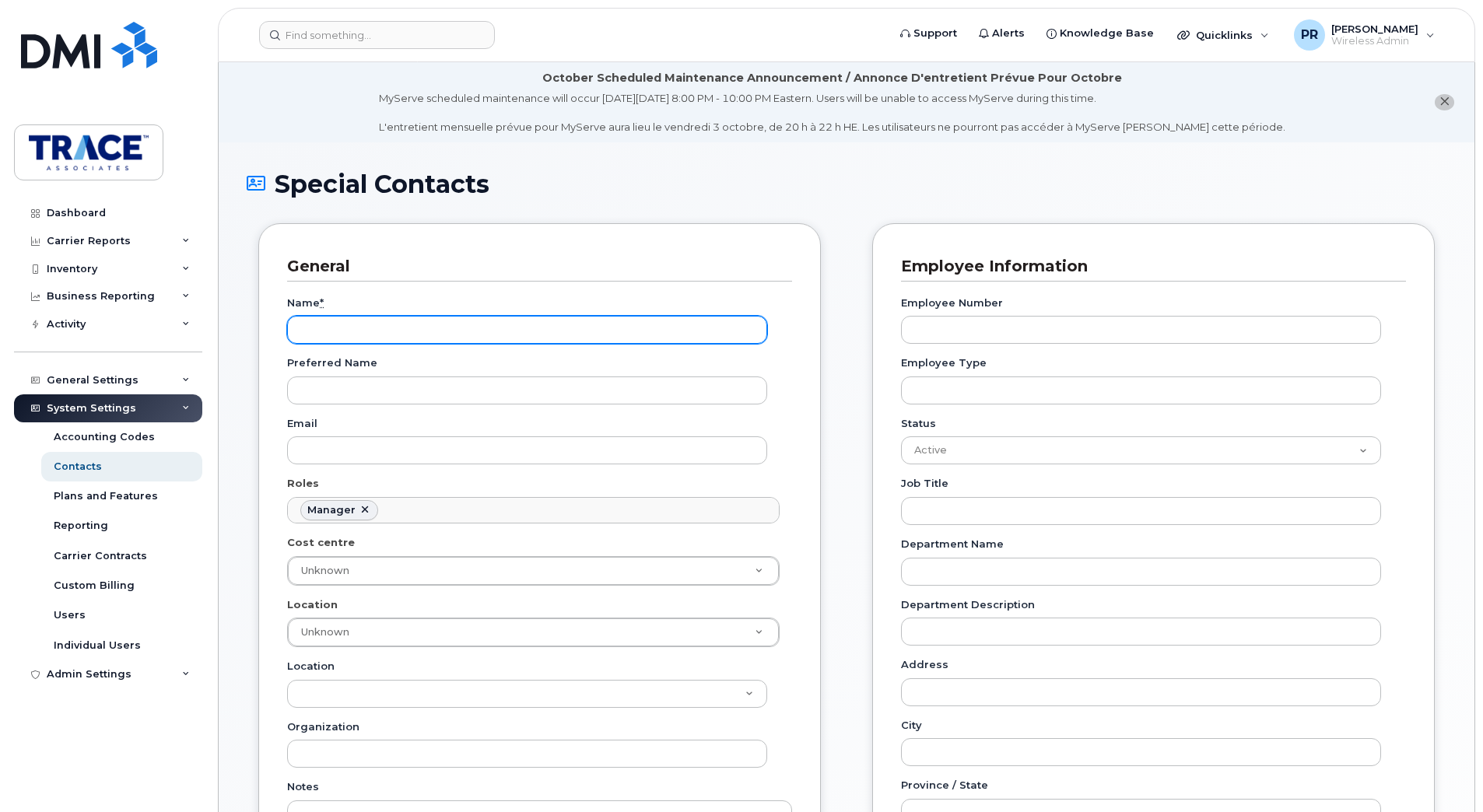
click at [365, 332] on input "Name *" at bounding box center [527, 329] width 480 height 28
click at [347, 319] on input "Caitlin PArk" at bounding box center [527, 329] width 480 height 28
click at [352, 331] on input "Caitlin Park" at bounding box center [527, 329] width 480 height 28
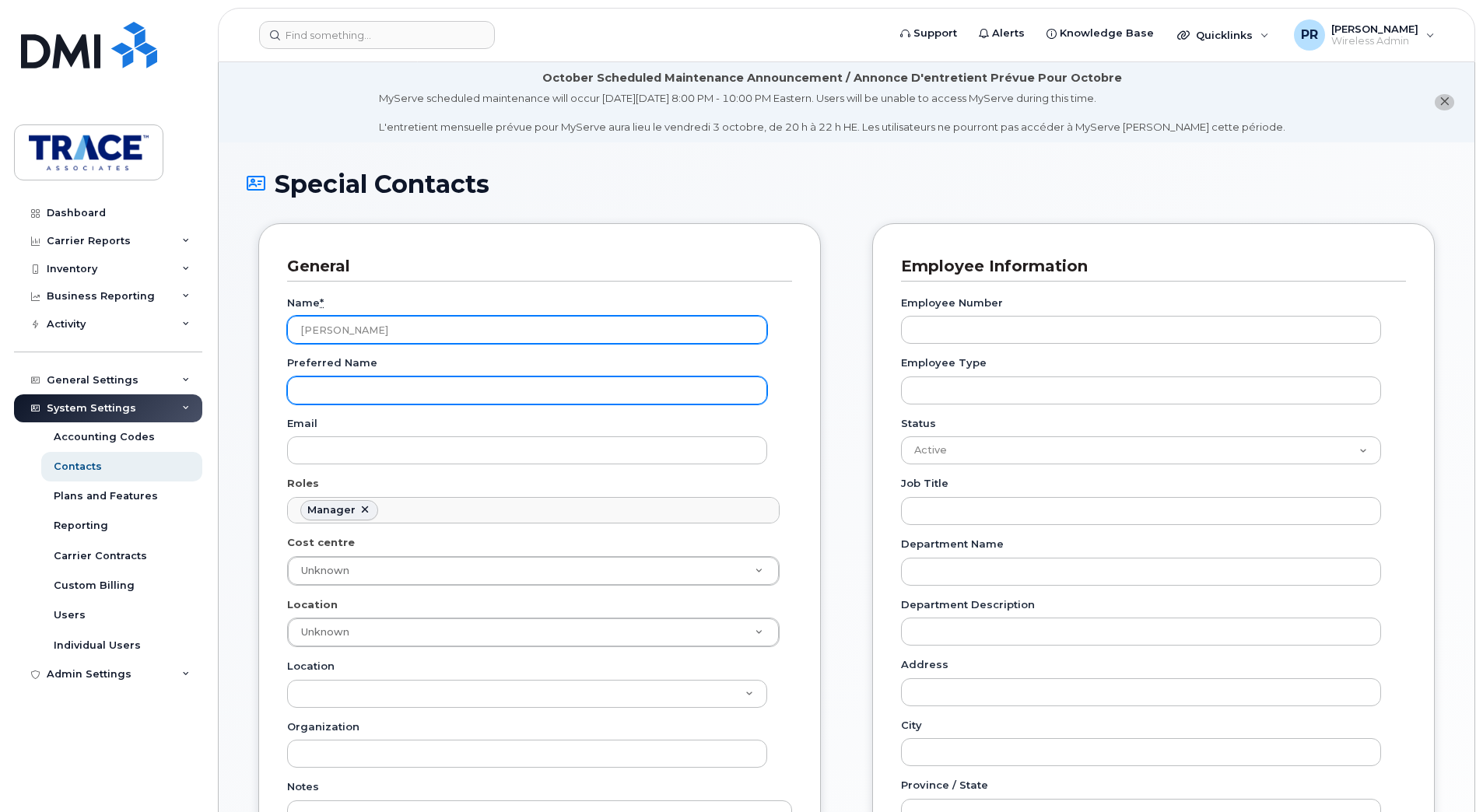
type input "Caitlin Park"
click at [360, 381] on input "Preferred Name" at bounding box center [527, 390] width 480 height 28
paste input "Caitlin Park"
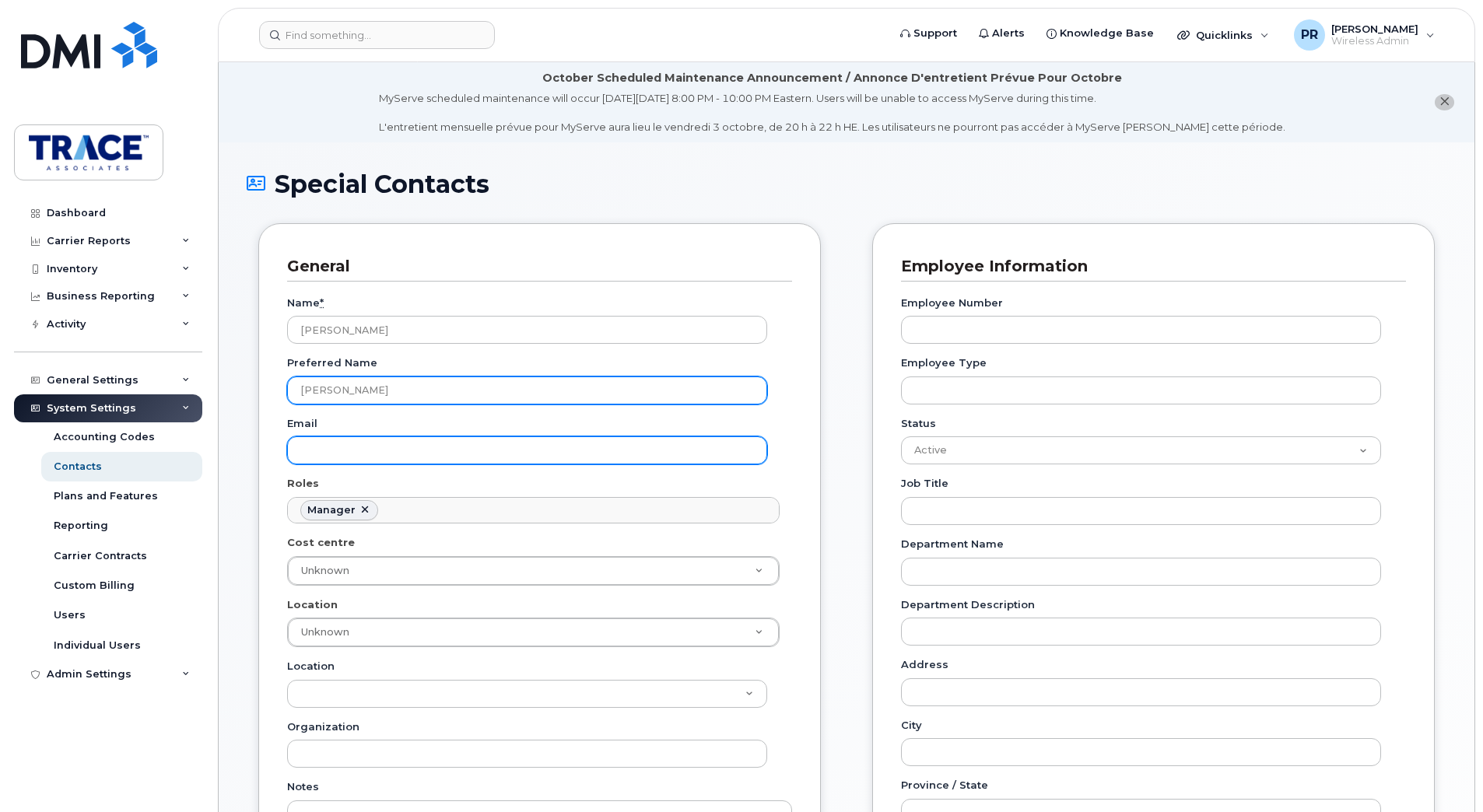
type input "Caitlin Park"
click at [344, 449] on input "Email" at bounding box center [527, 450] width 480 height 28
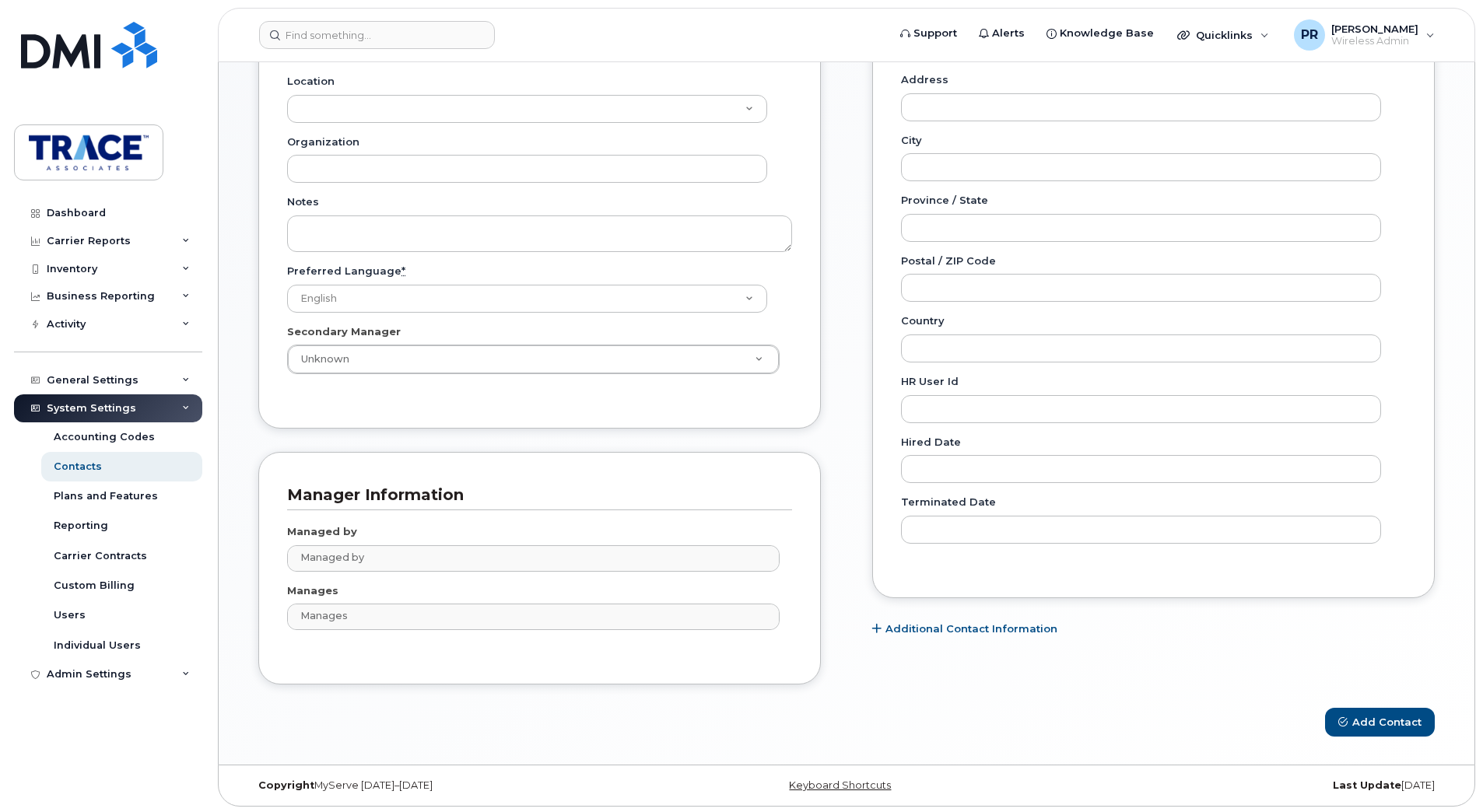
scroll to position [587, 0]
type input "cpark@traceassociates.ca"
click at [1379, 715] on button "Add Contact" at bounding box center [1379, 720] width 110 height 29
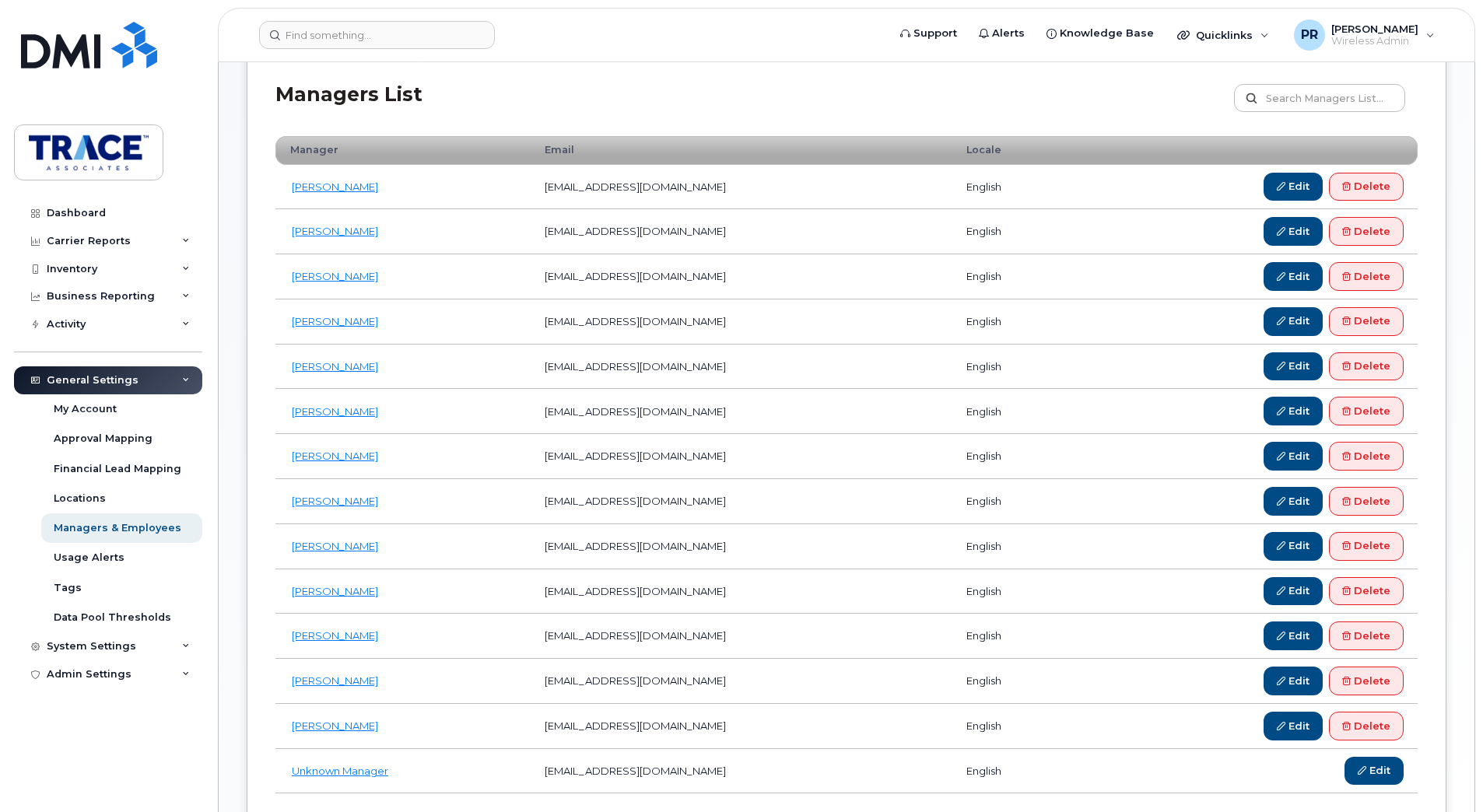
scroll to position [234, 0]
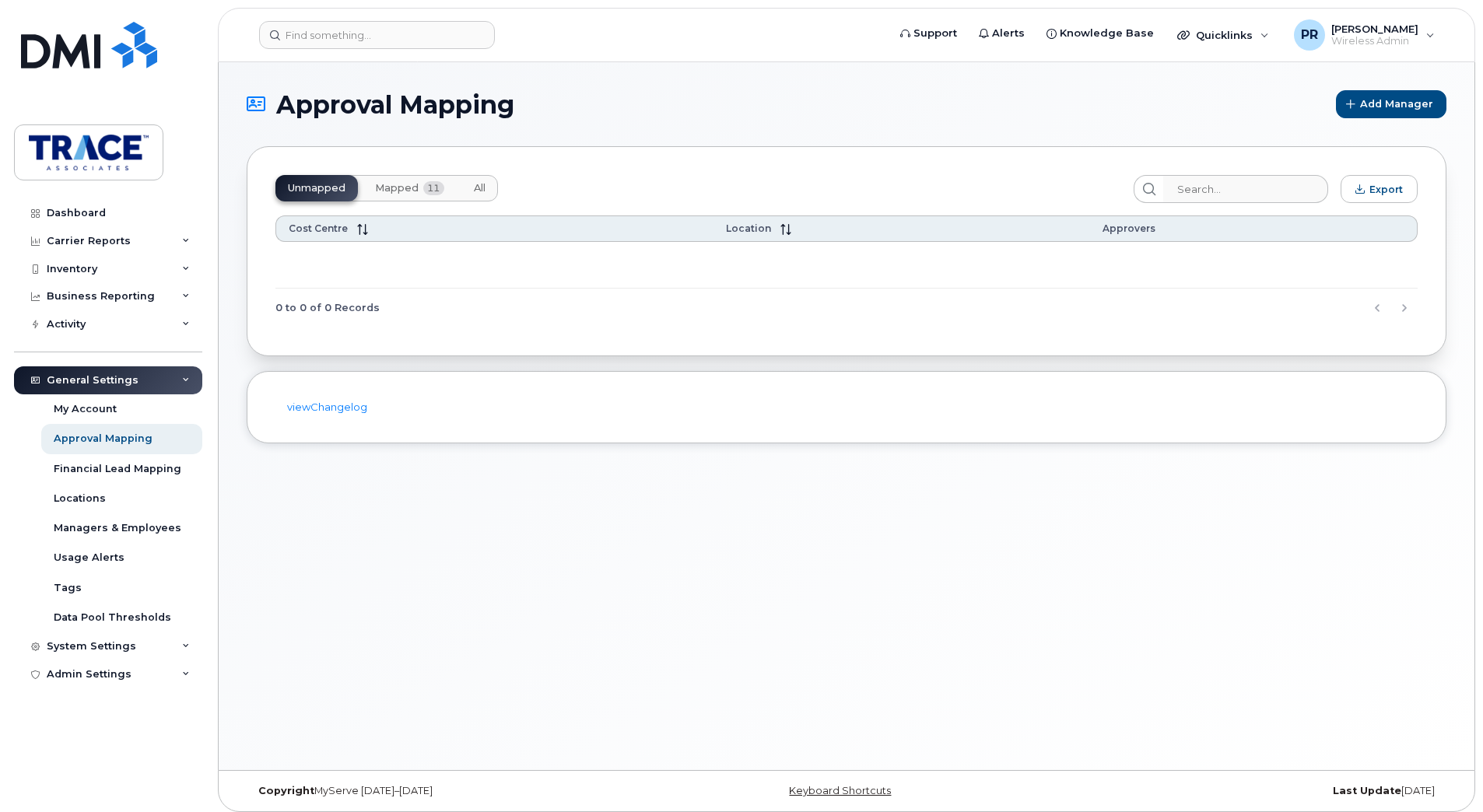
click at [410, 188] on span "Mapped" at bounding box center [396, 188] width 44 height 12
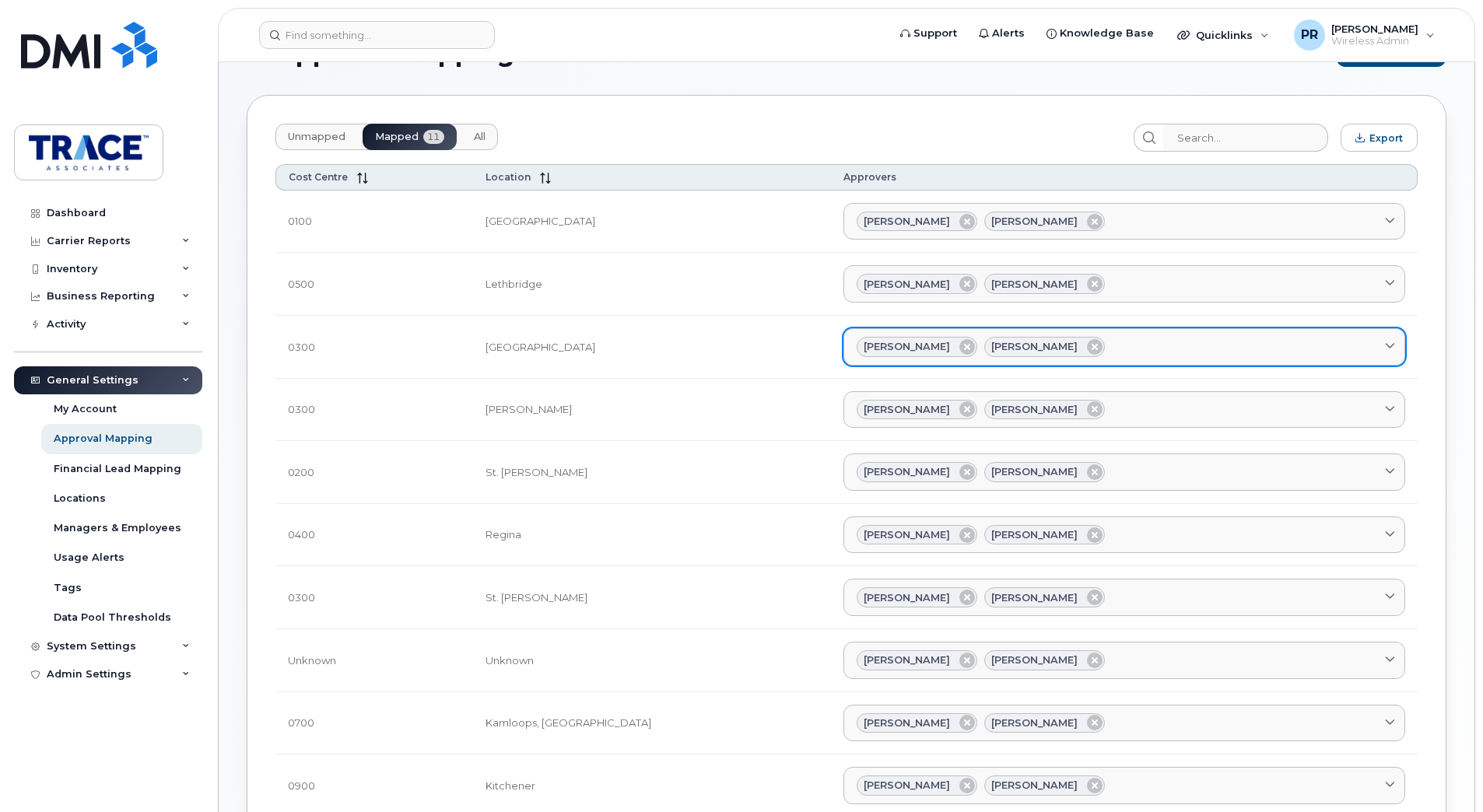
scroll to position [78, 0]
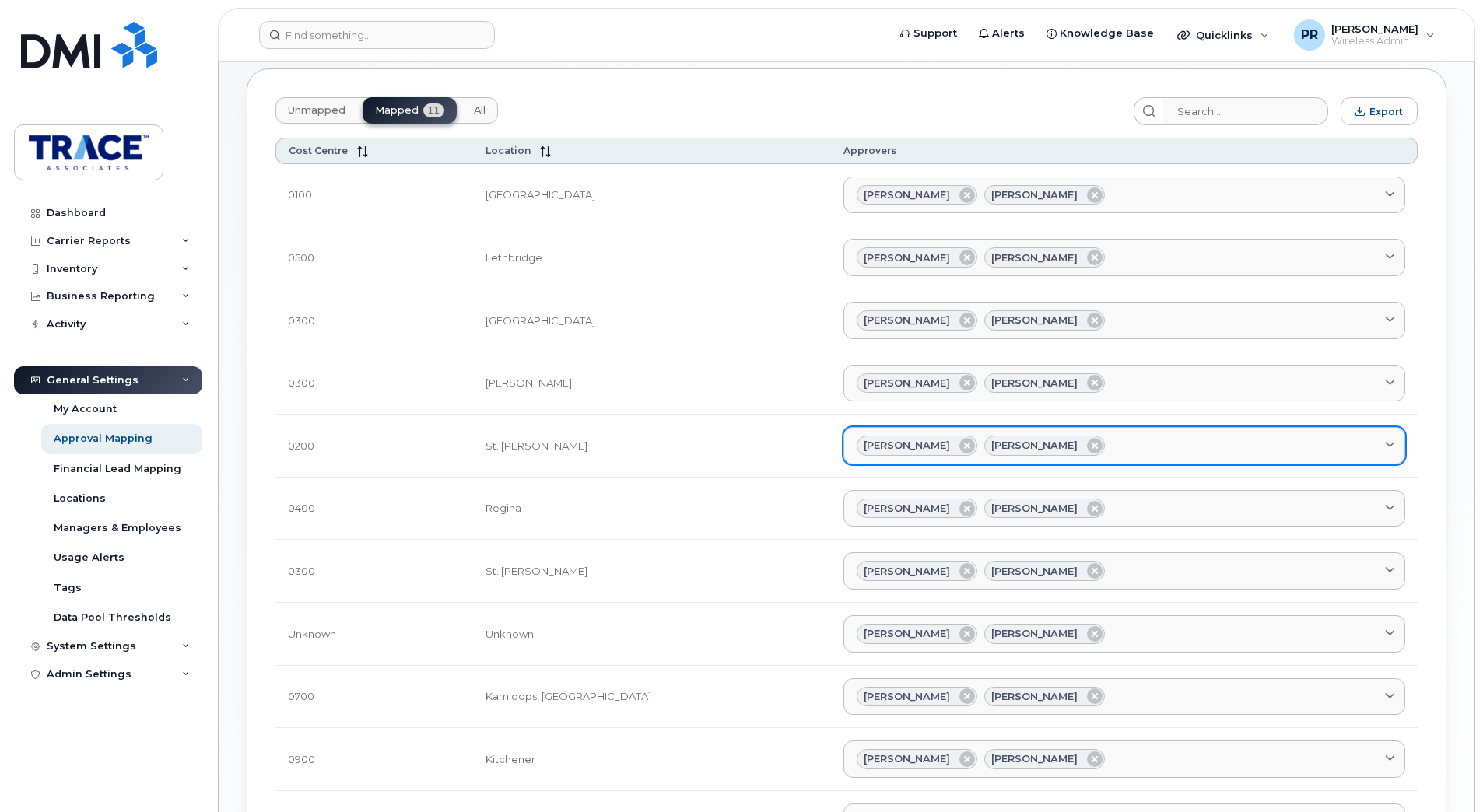
click at [1388, 441] on icon at bounding box center [1389, 445] width 10 height 10
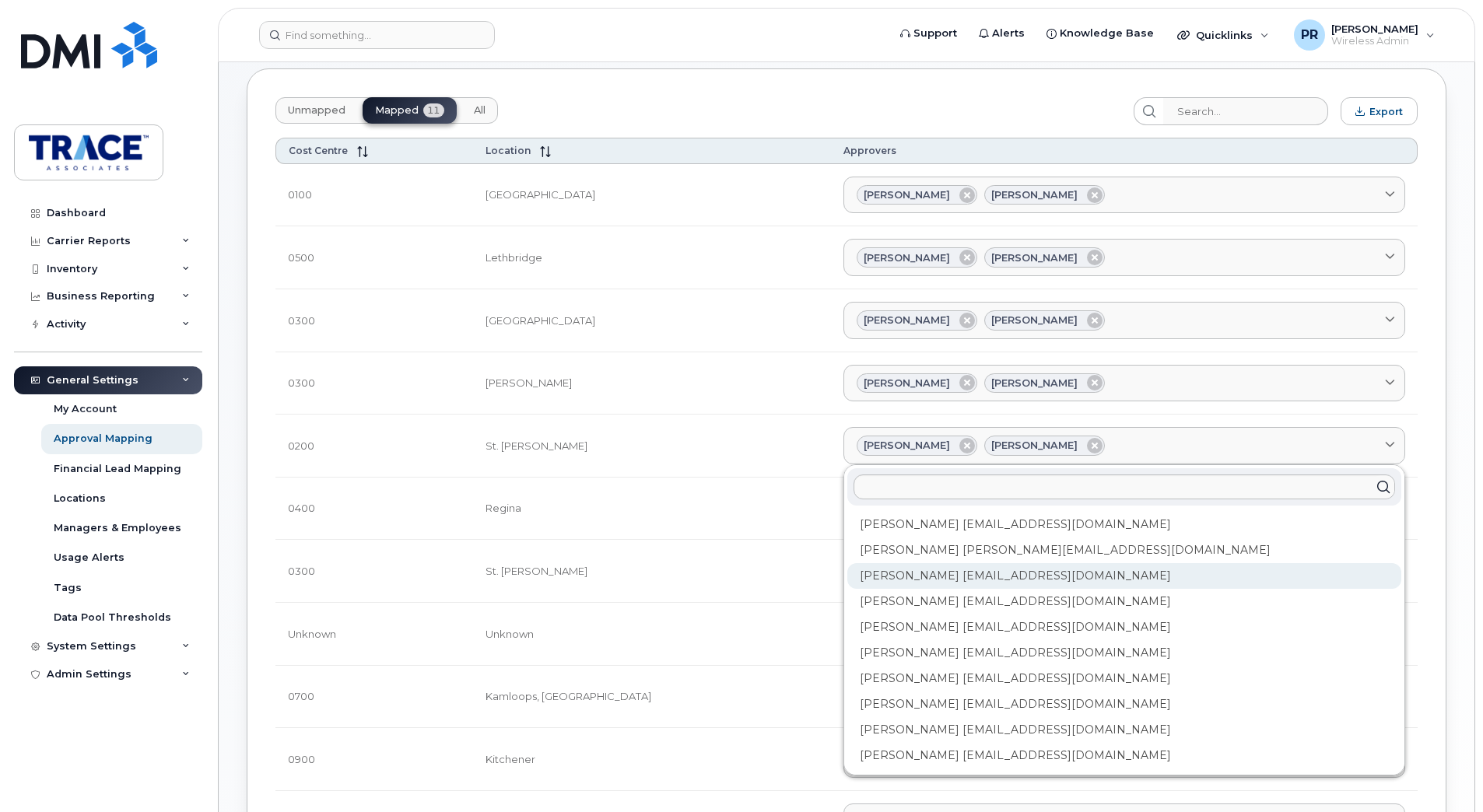
click at [938, 584] on div "Caitlin Park cpark@traceassociates.ca" at bounding box center [1123, 576] width 554 height 26
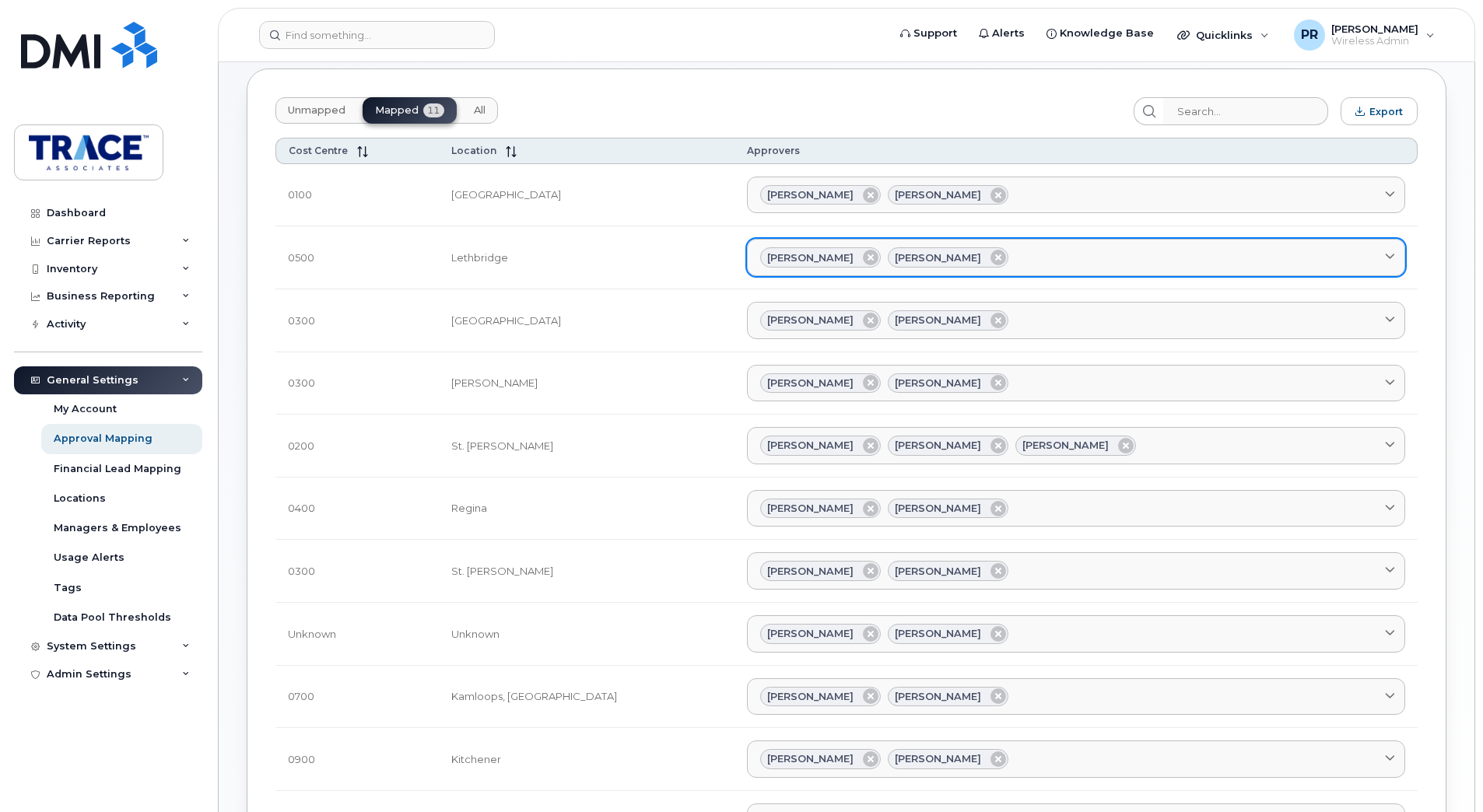
click at [1387, 256] on icon at bounding box center [1389, 257] width 10 height 10
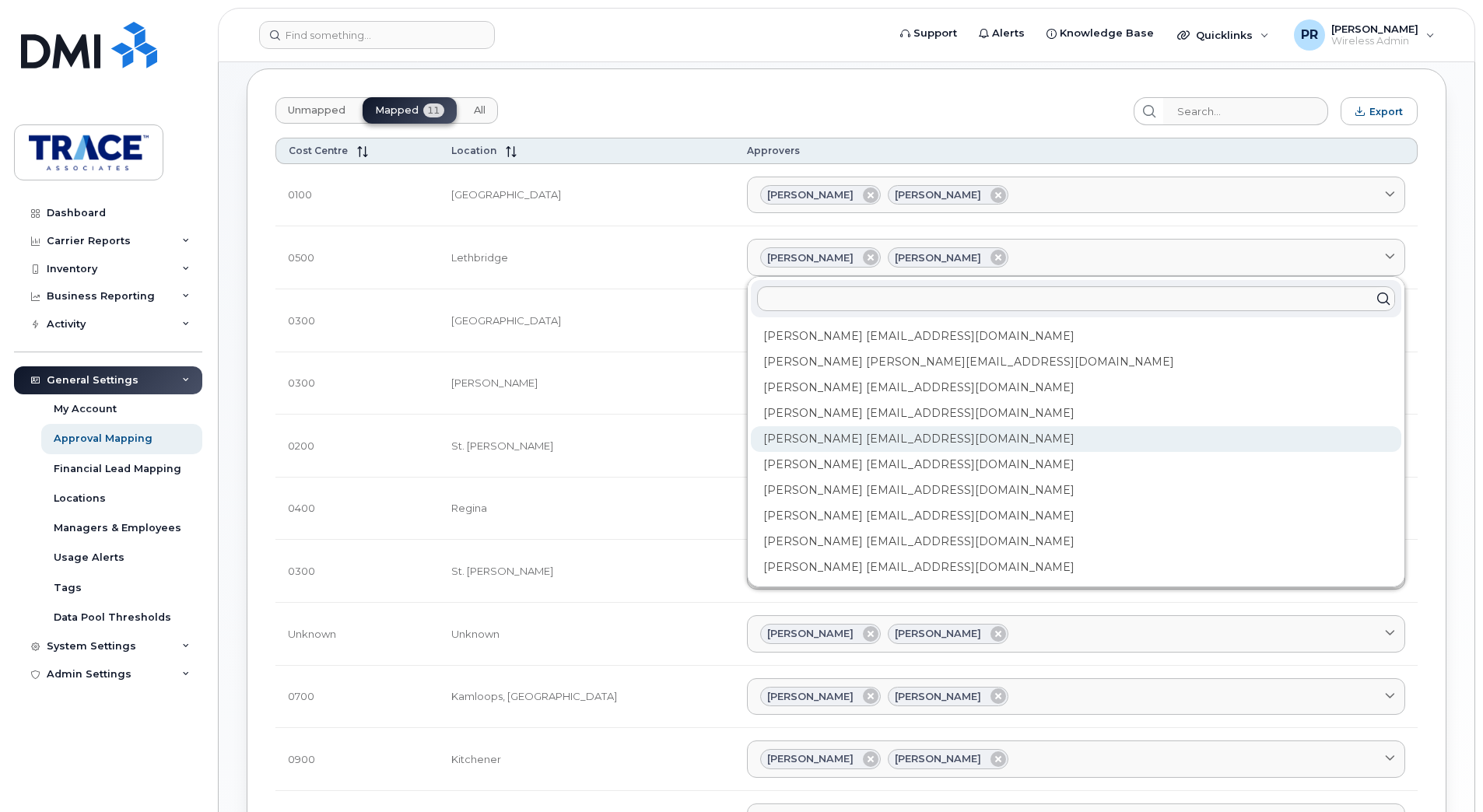
click at [813, 437] on div "Curtis Clark cclark@traceassociates.ca" at bounding box center [1075, 439] width 650 height 26
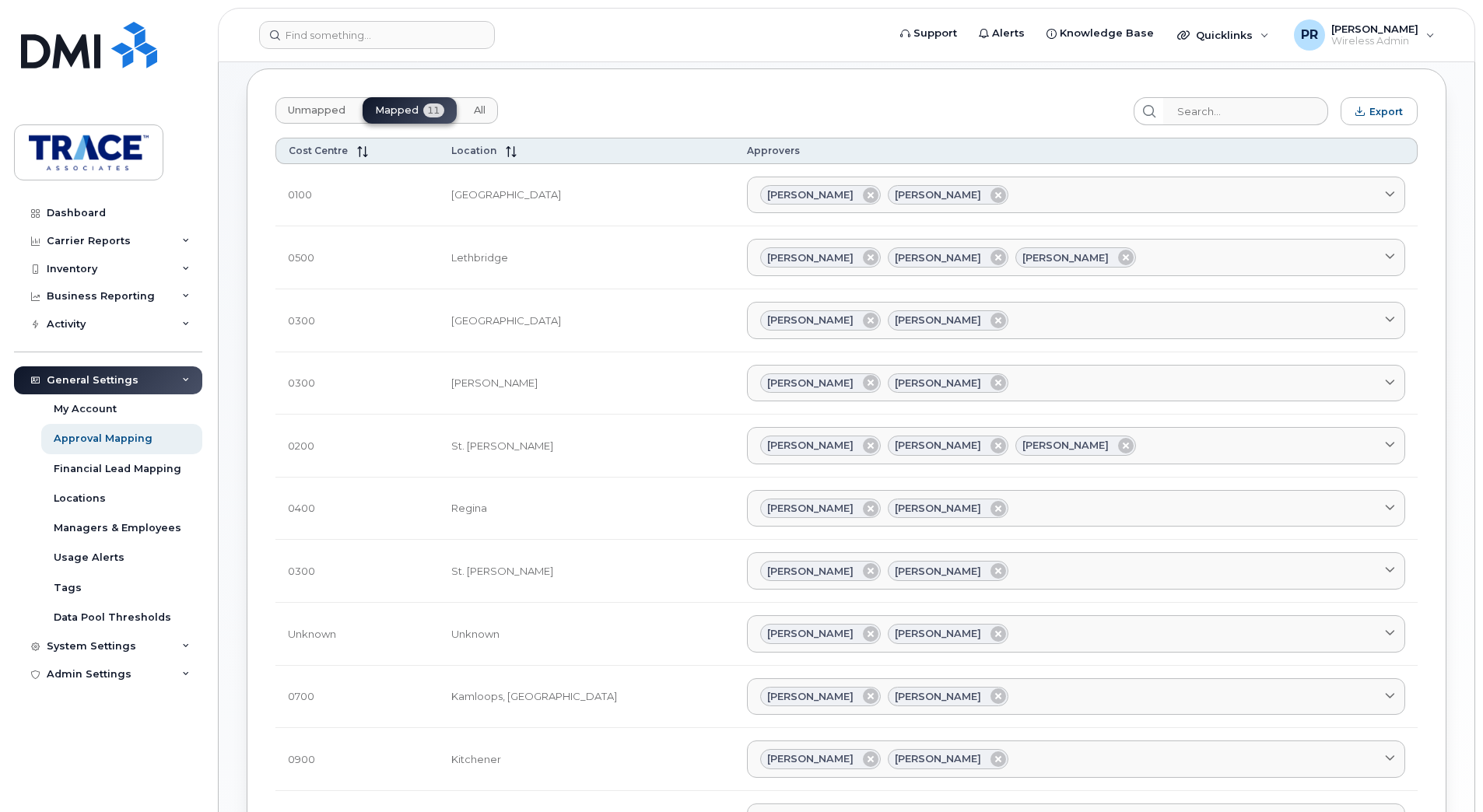
scroll to position [155, 0]
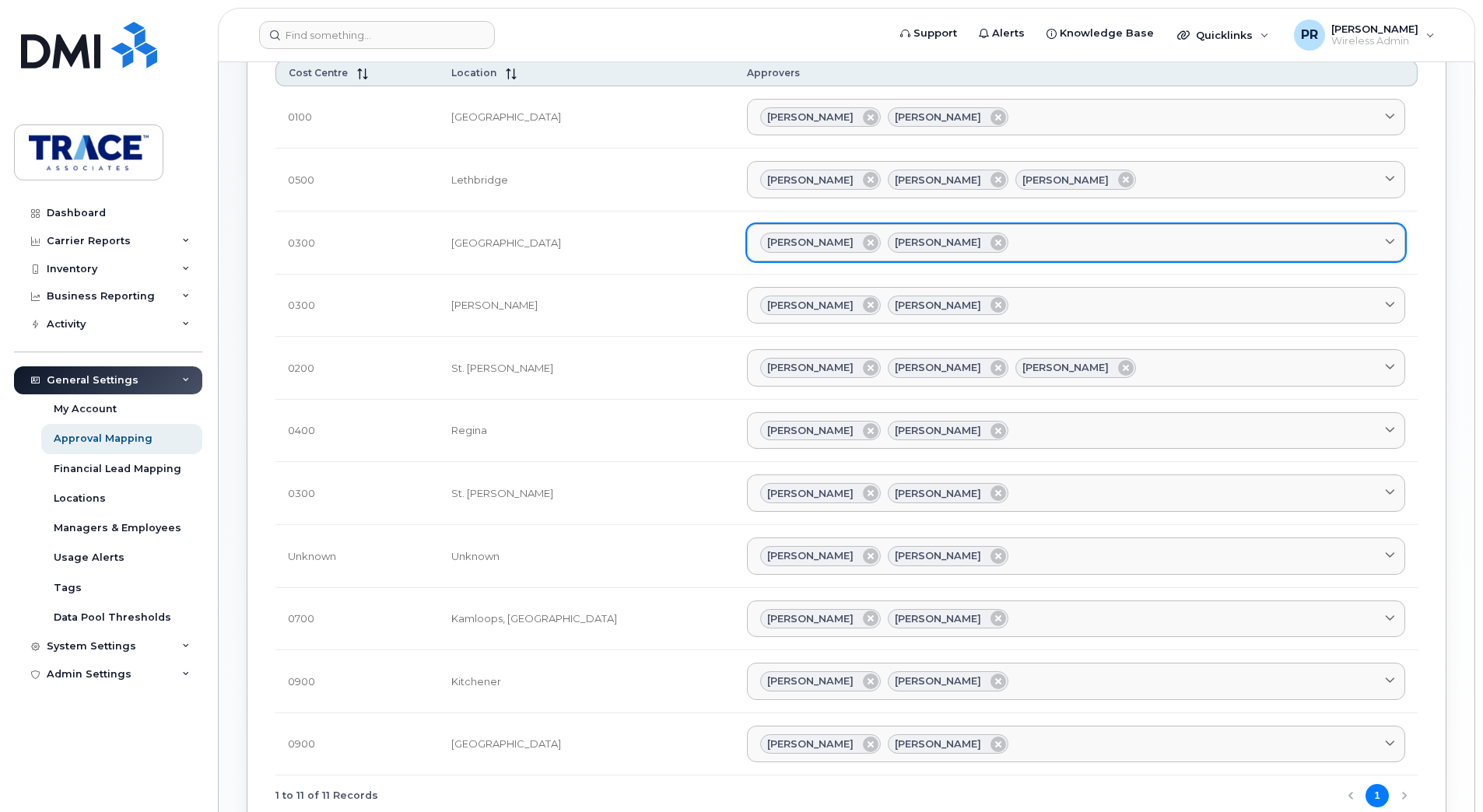
click at [1382, 238] on span at bounding box center [1389, 242] width 15 height 15
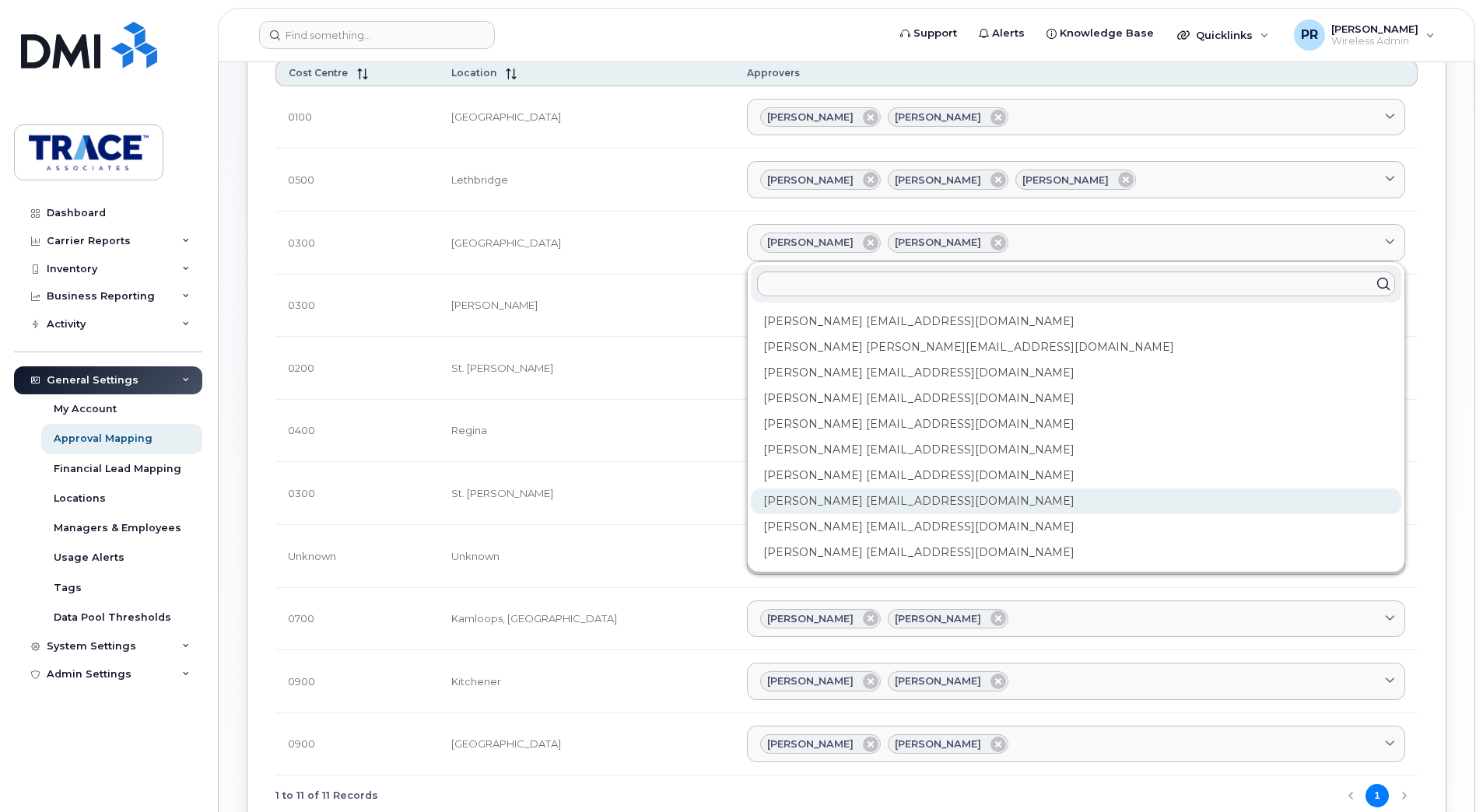
click at [834, 506] on div "Jason Breakey jbreakey@traceassociates.ca" at bounding box center [1075, 501] width 650 height 26
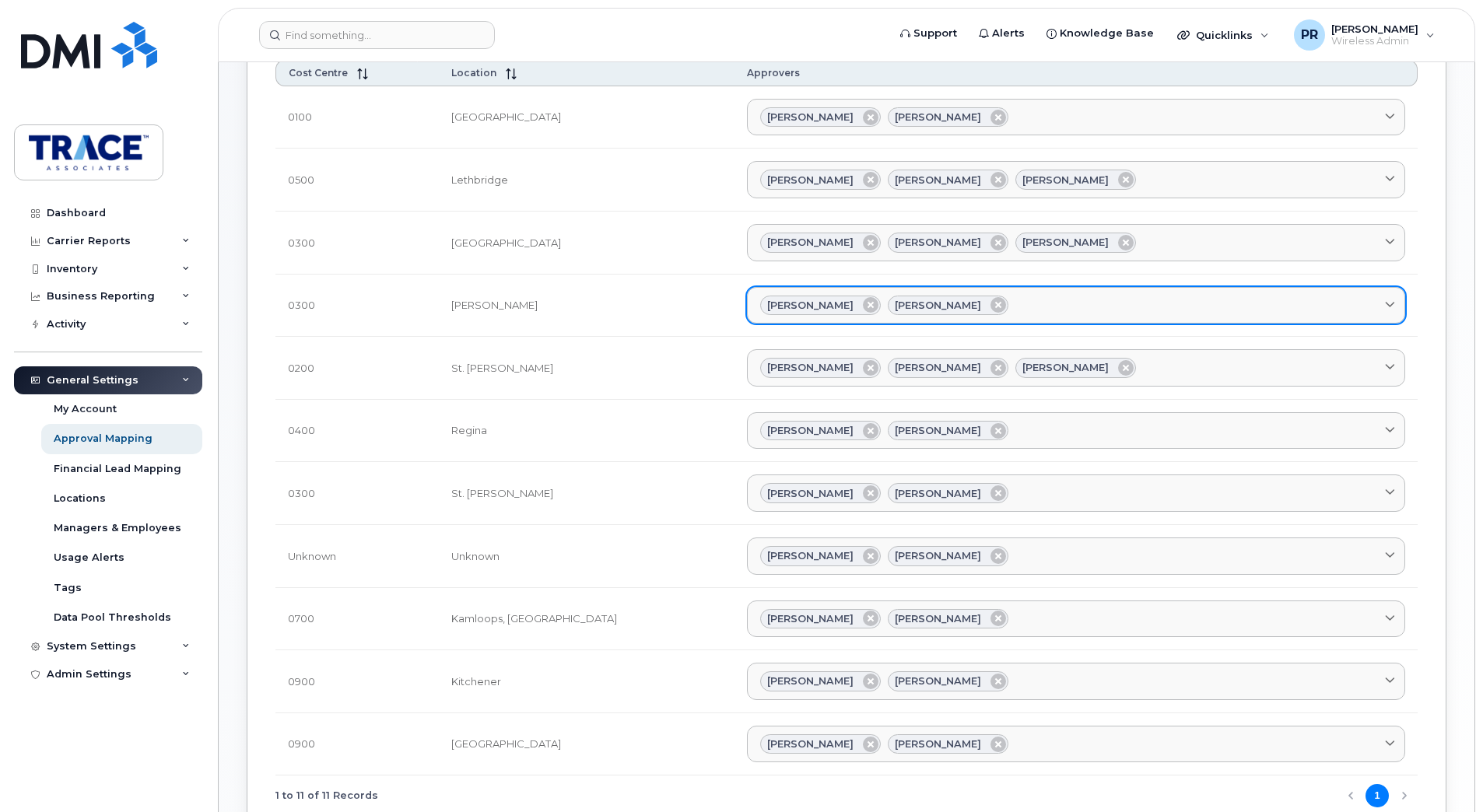
click at [1393, 305] on icon at bounding box center [1389, 305] width 10 height 10
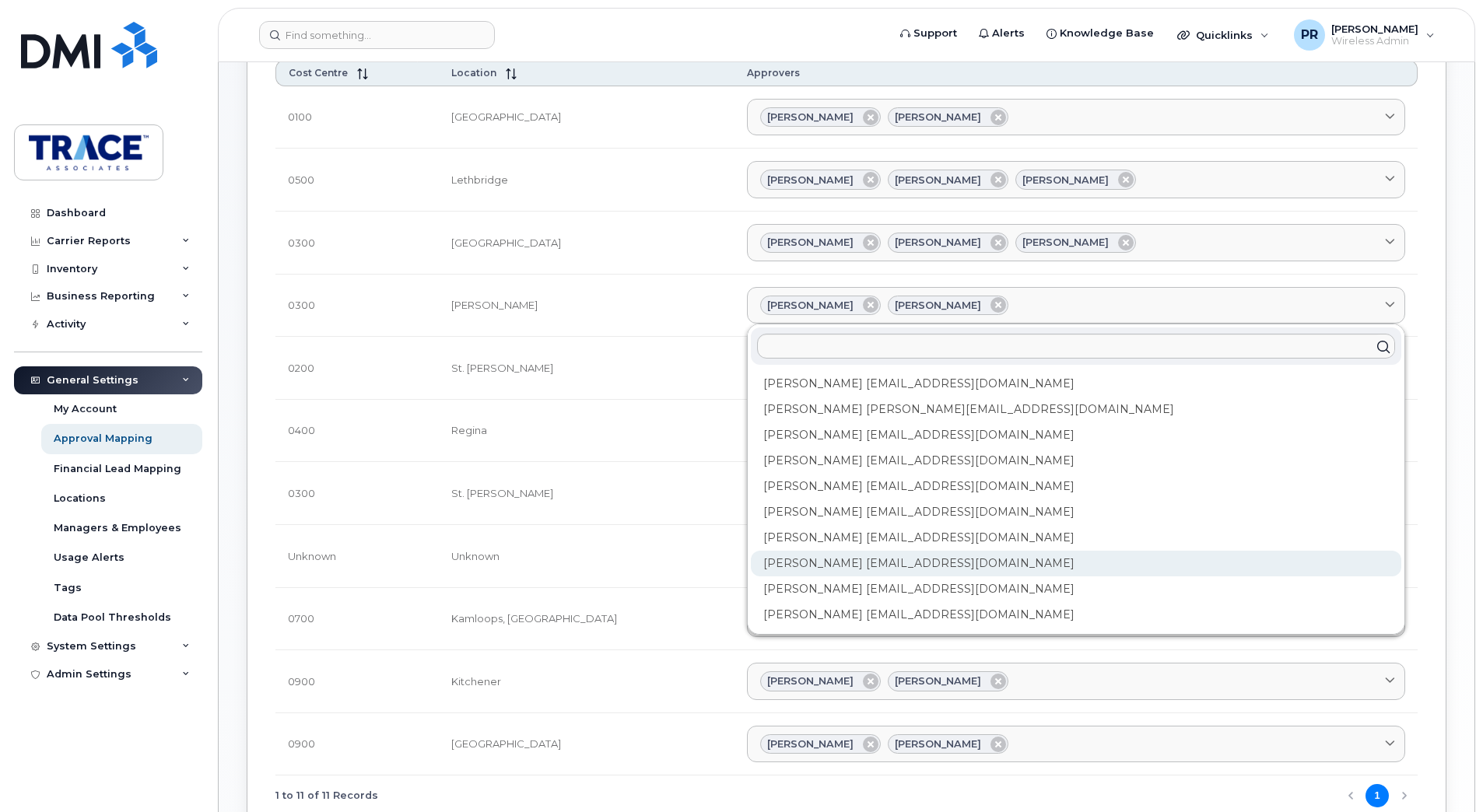
click at [774, 567] on div "Jason Breakey jbreakey@traceassociates.ca" at bounding box center [1075, 563] width 650 height 26
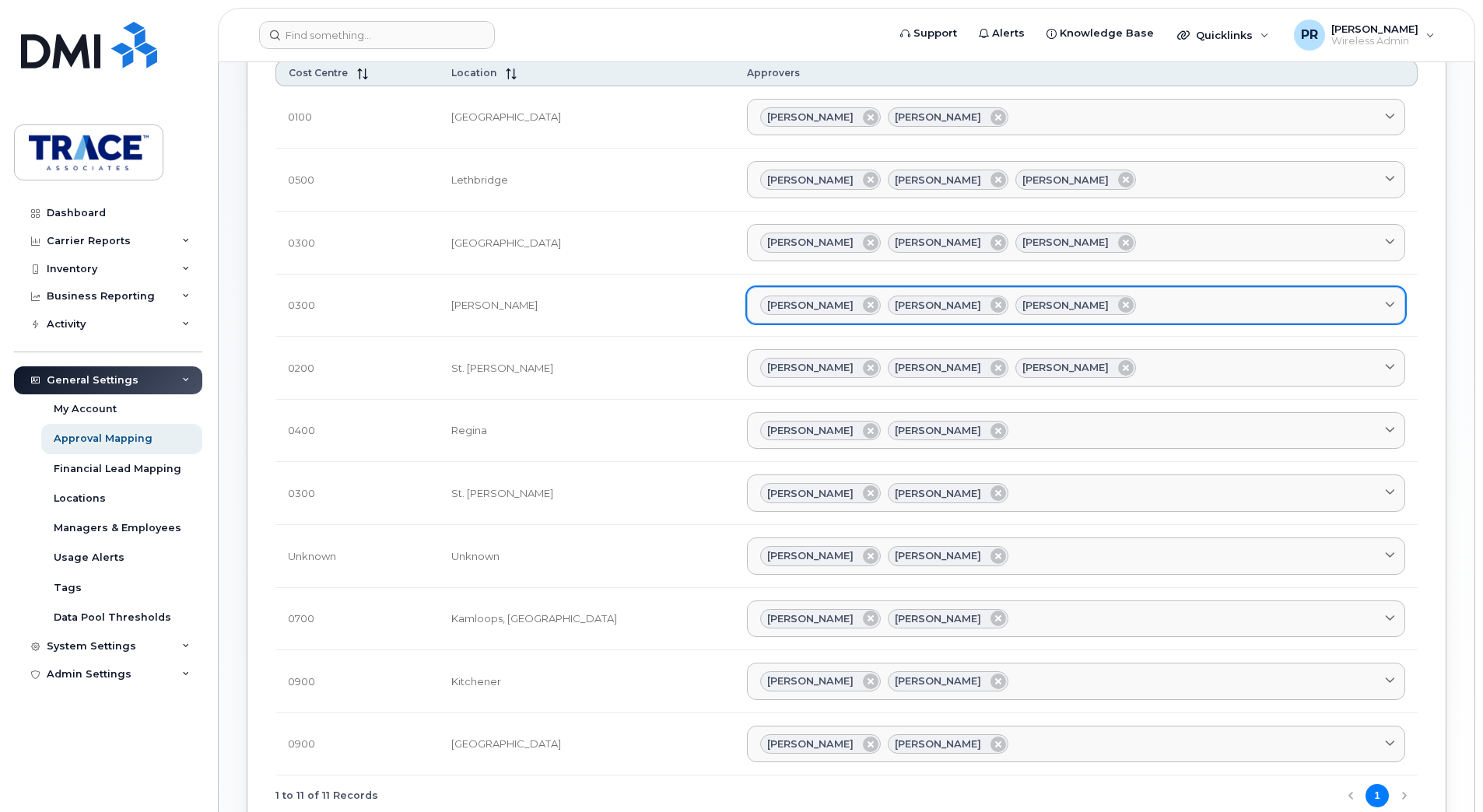
scroll to position [234, 0]
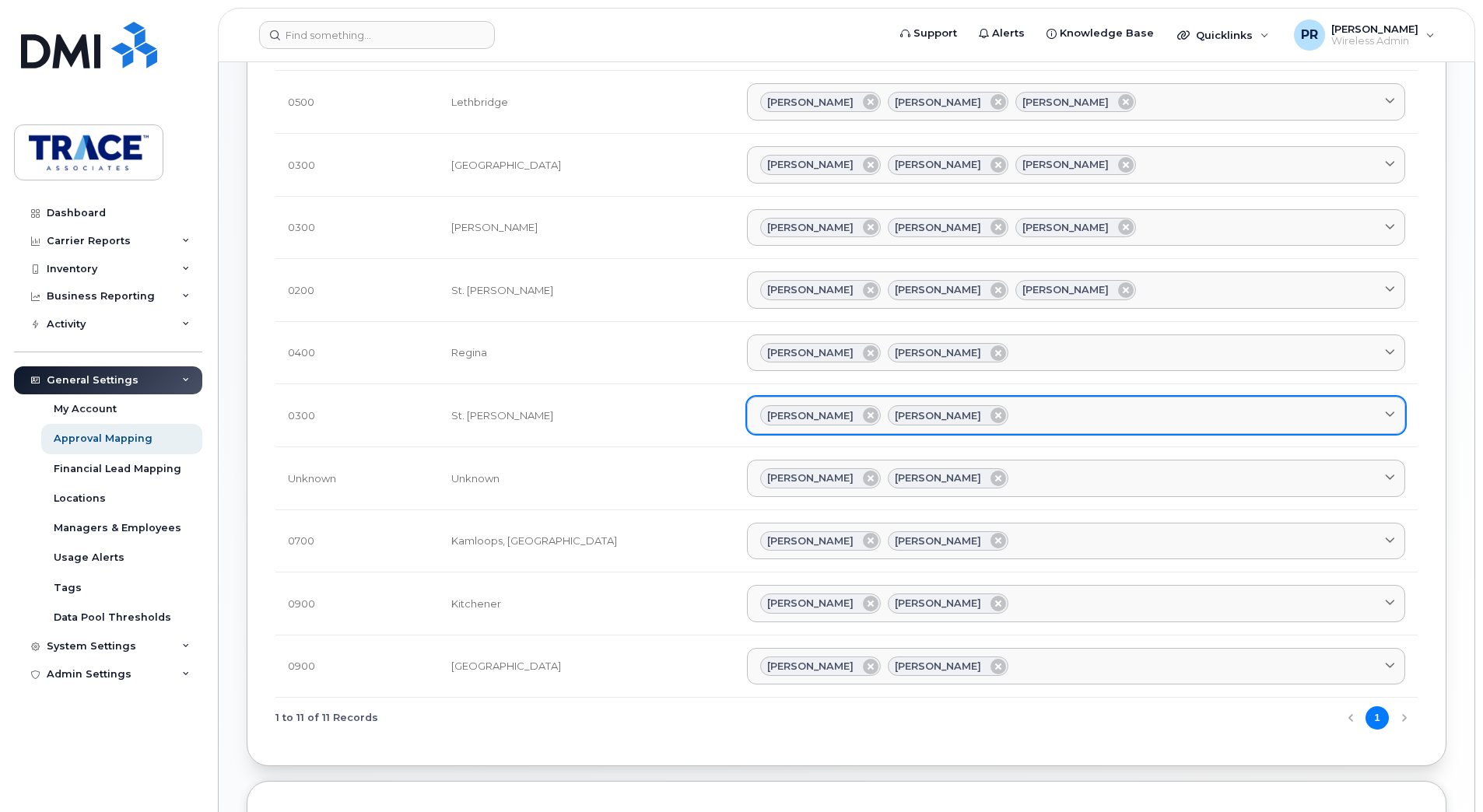
click at [1391, 410] on icon at bounding box center [1389, 415] width 10 height 10
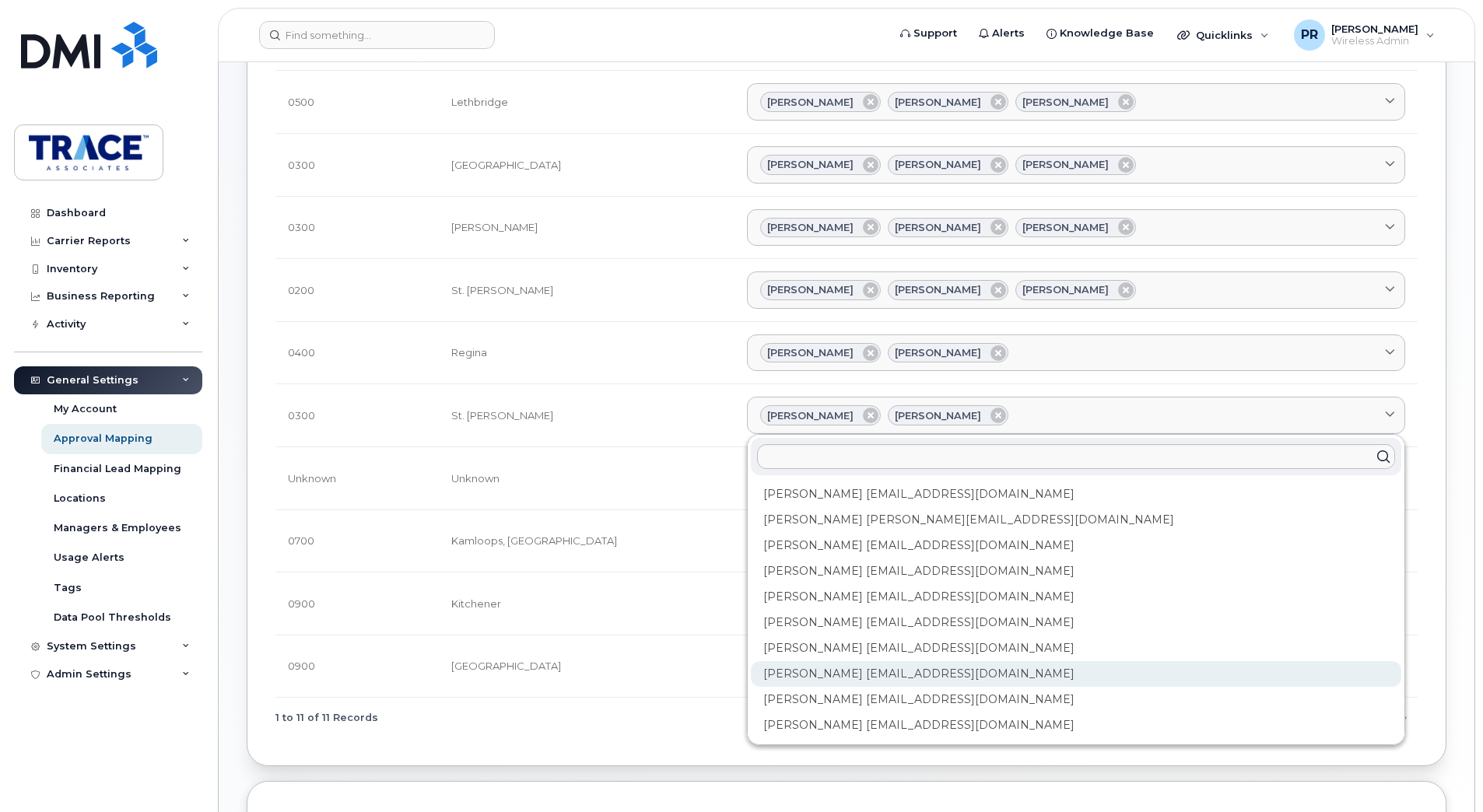
click at [750, 671] on div "Jason Breakey jbreakey@traceassociates.ca" at bounding box center [1075, 674] width 650 height 26
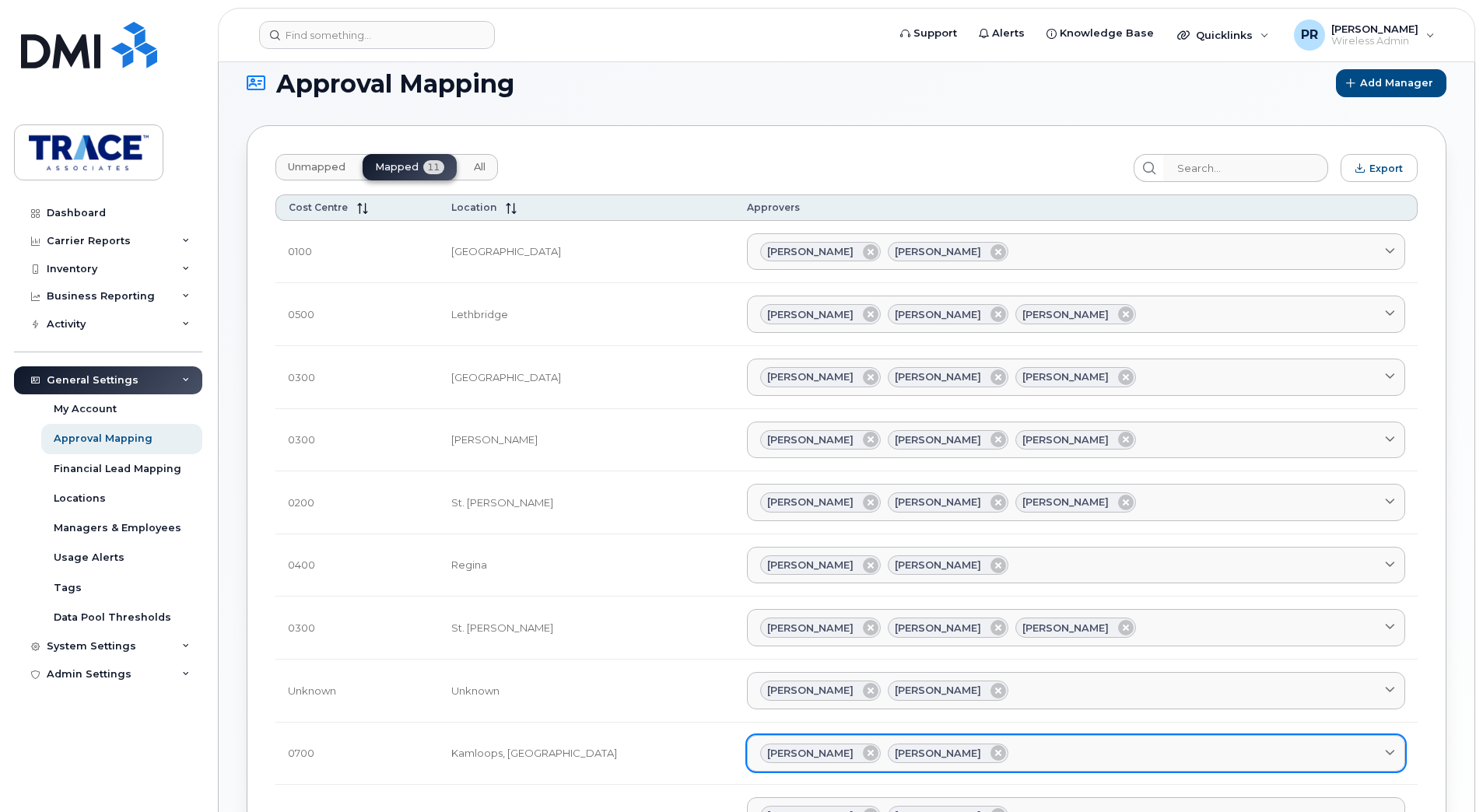
scroll to position [0, 0]
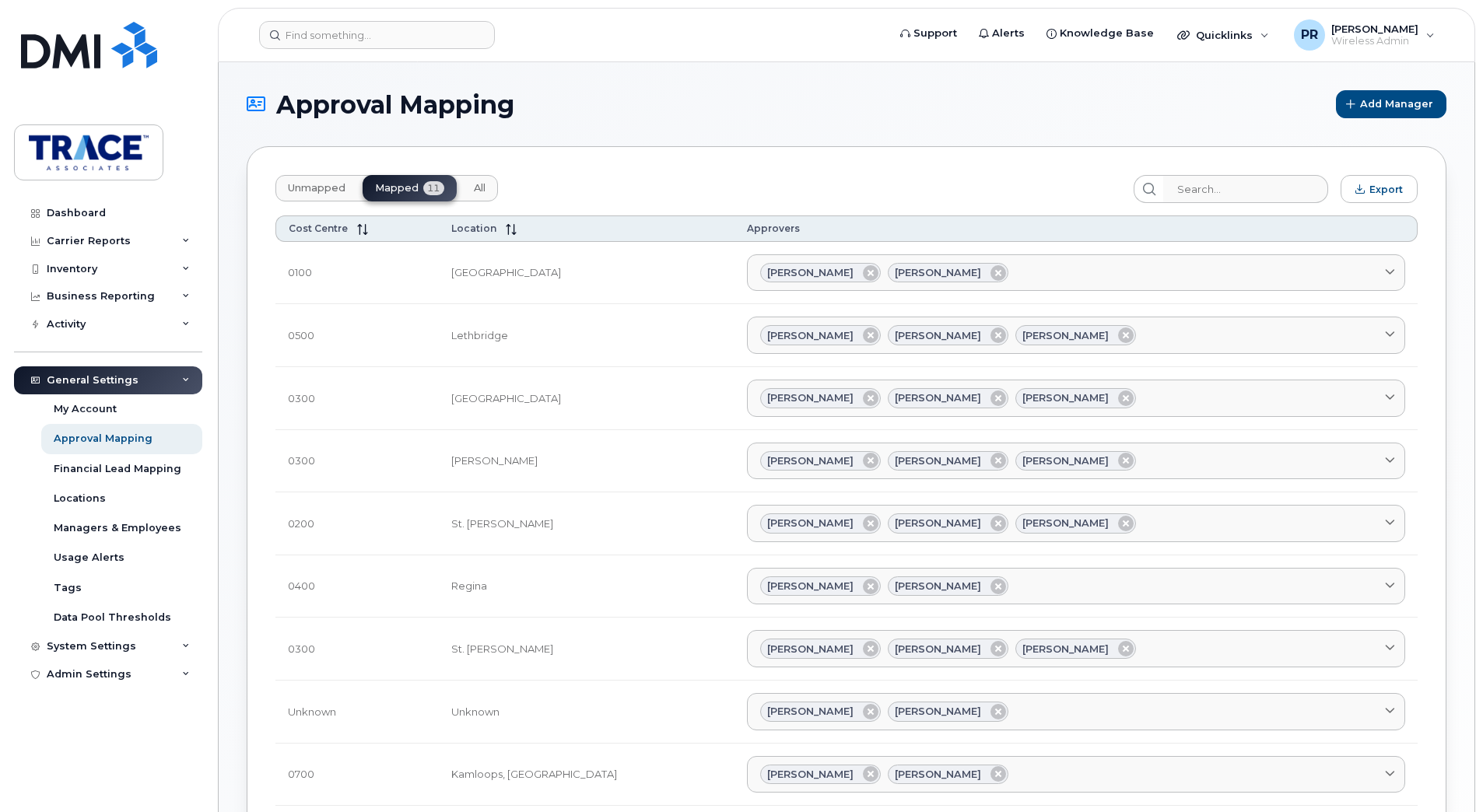
click at [772, 118] on h1 "Approval Mapping" at bounding box center [787, 104] width 1081 height 28
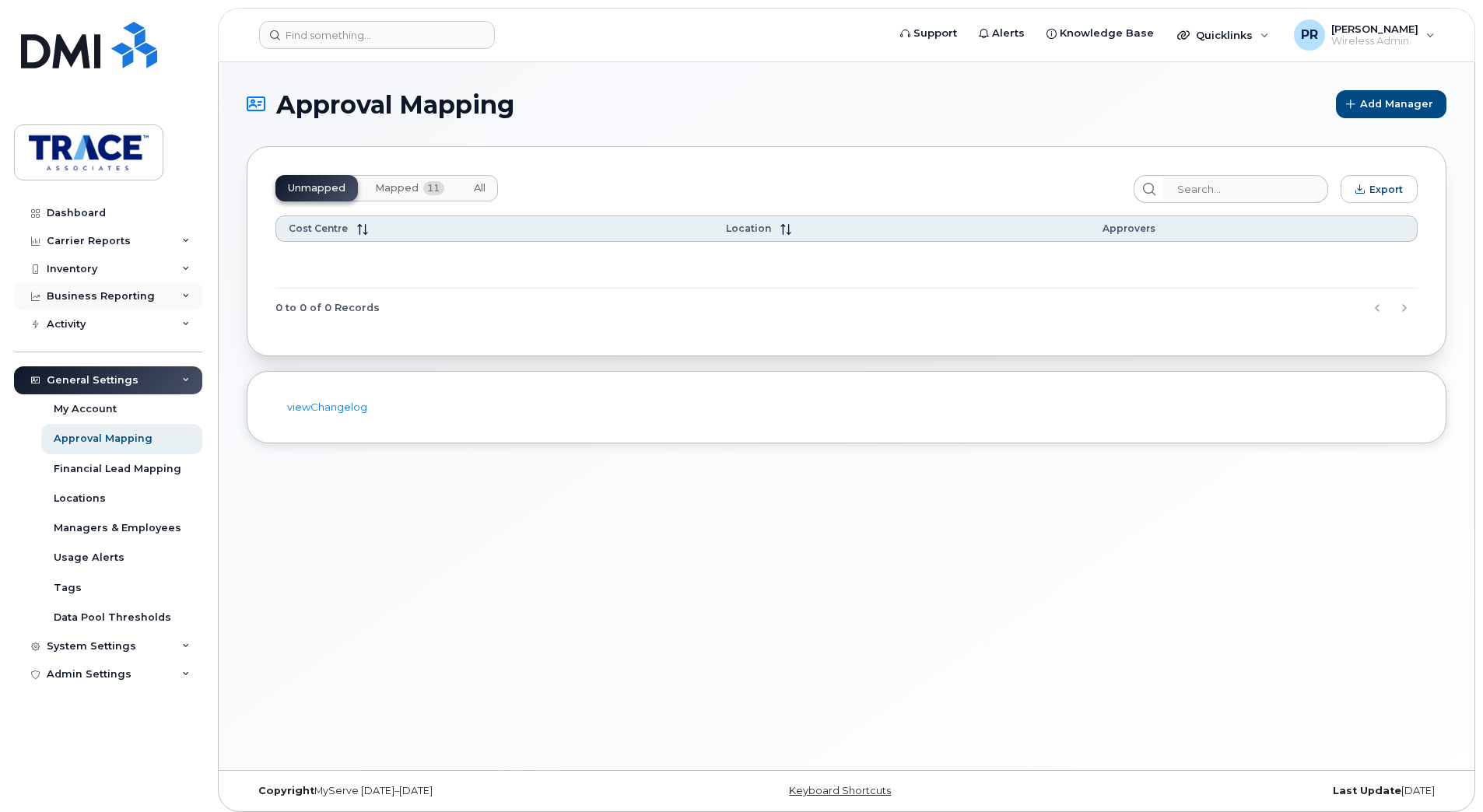
click at [105, 294] on div "Business Reporting" at bounding box center [100, 296] width 108 height 12
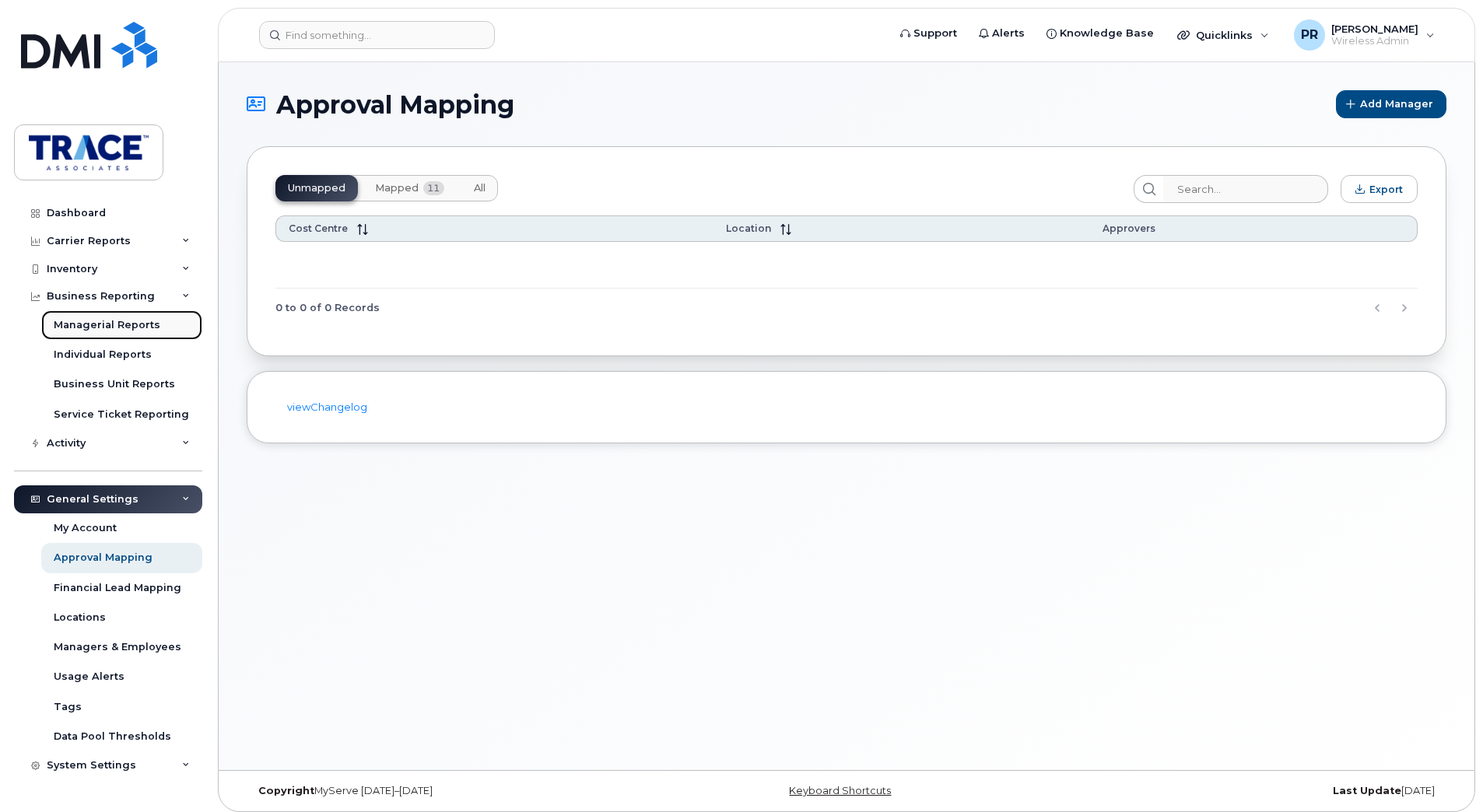
click at [125, 327] on div "Managerial Reports" at bounding box center [106, 326] width 106 height 14
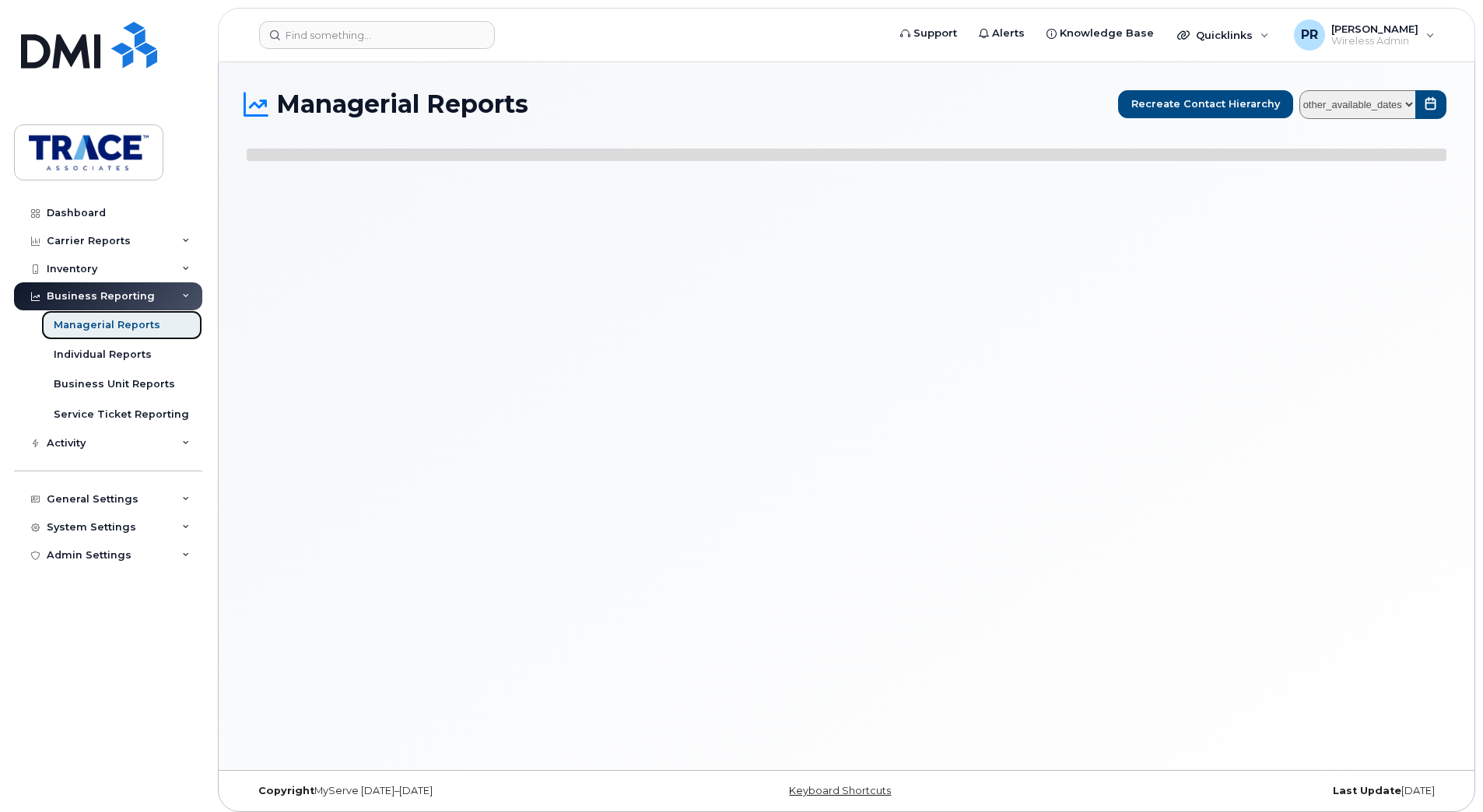
select select
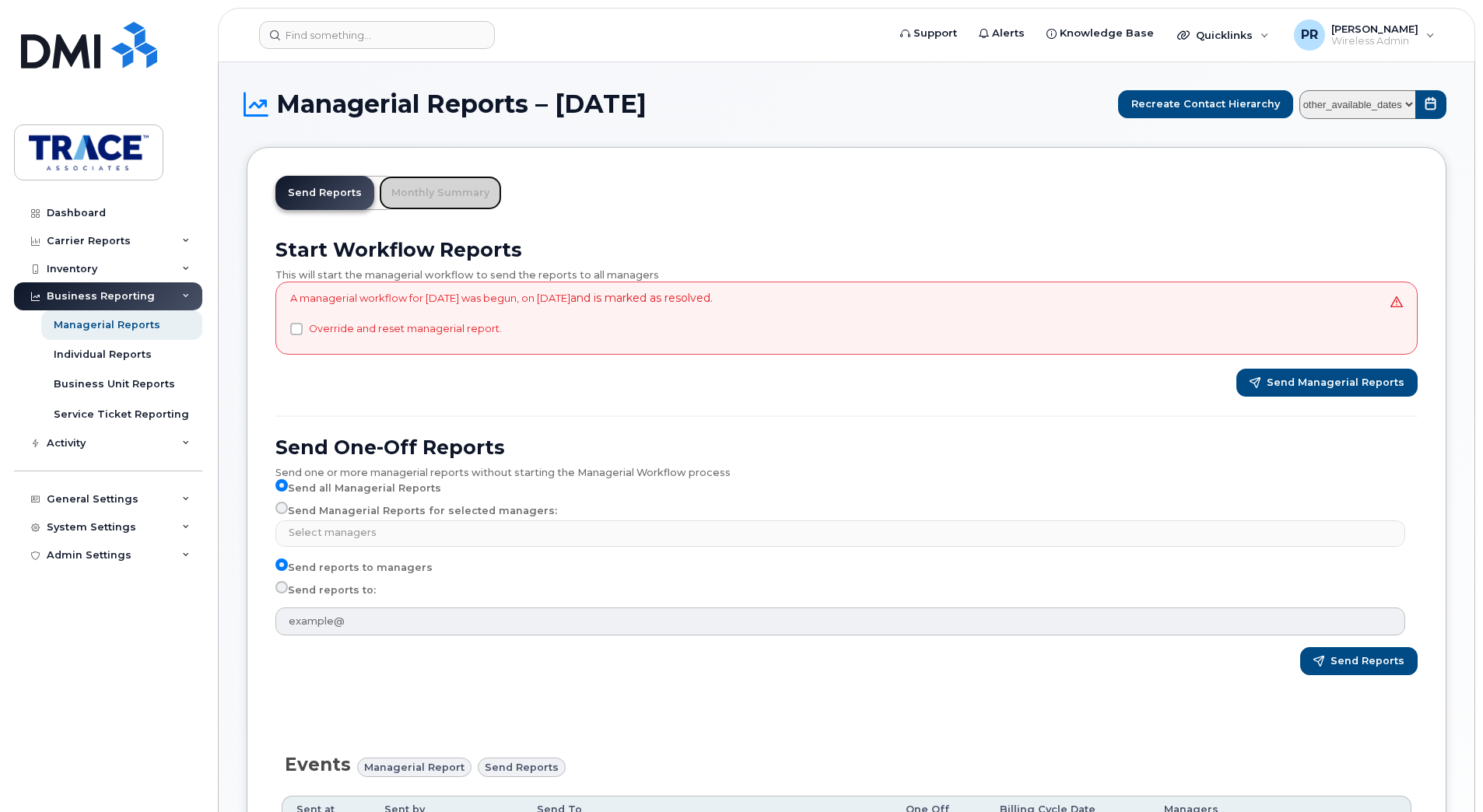
drag, startPoint x: 436, startPoint y: 191, endPoint x: 528, endPoint y: 234, distance: 101.6
click at [436, 191] on link "Monthly Summary" at bounding box center [441, 193] width 123 height 34
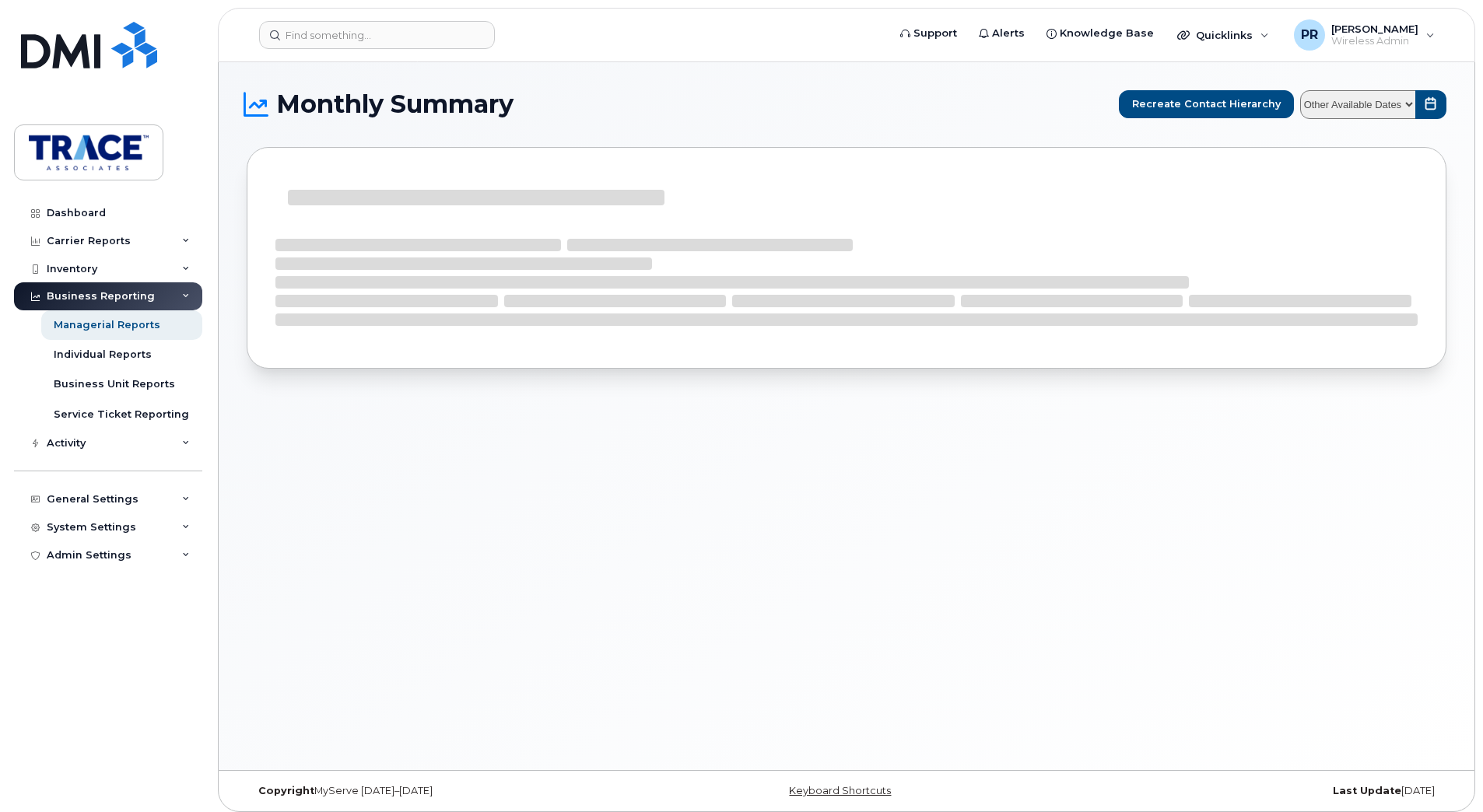
select select
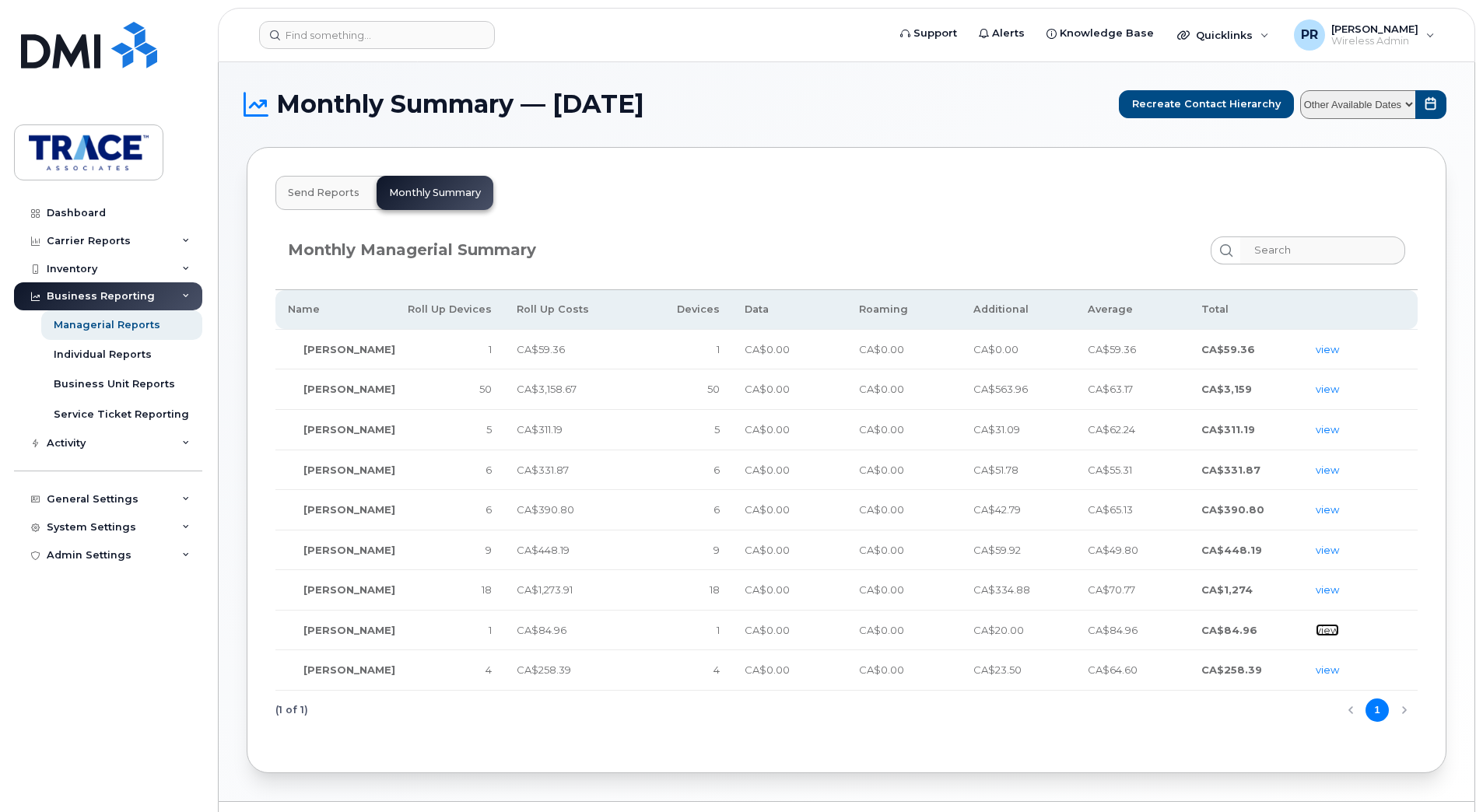
click at [1329, 627] on link "view" at bounding box center [1327, 630] width 23 height 12
click at [1326, 628] on link "view" at bounding box center [1327, 630] width 23 height 12
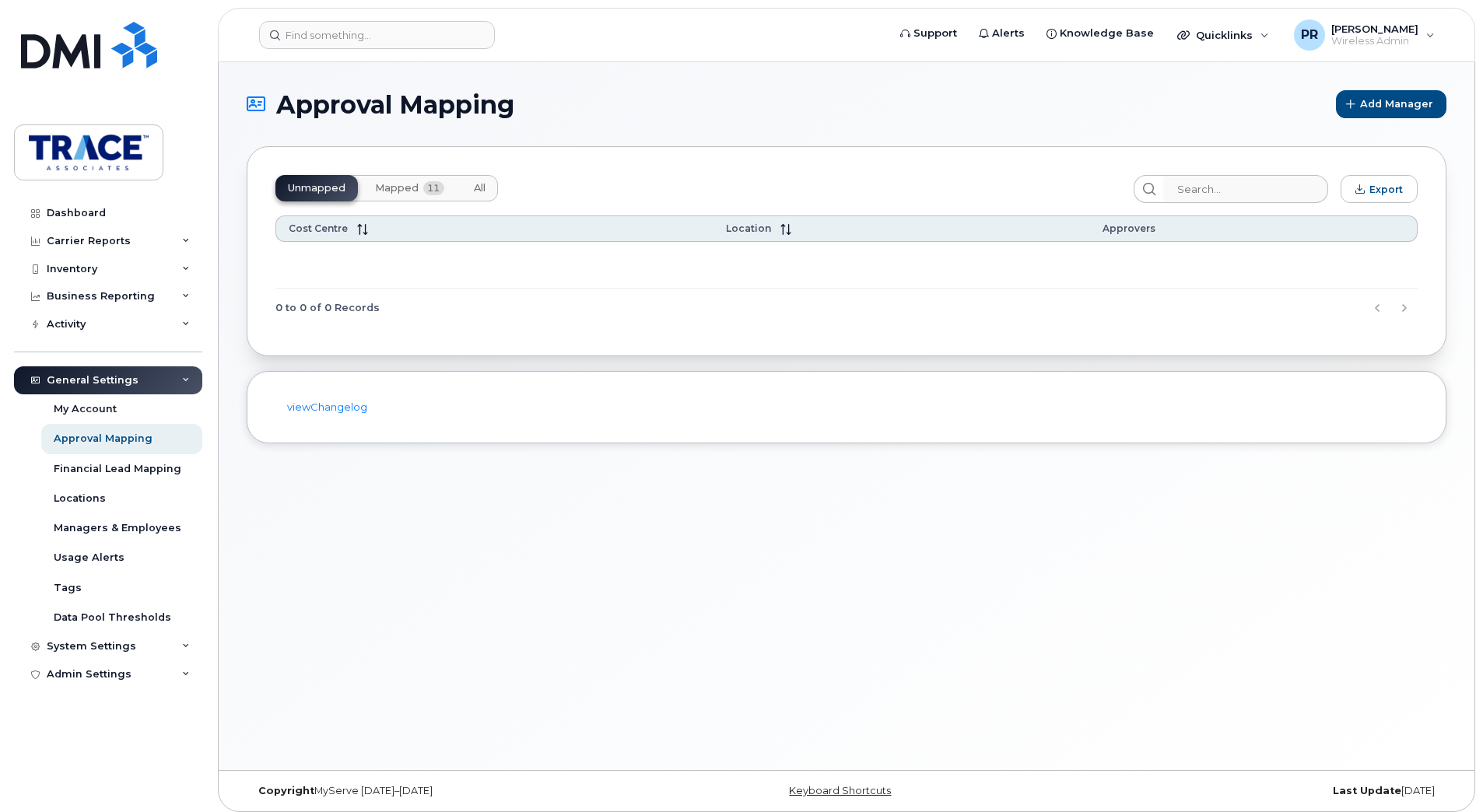
click at [409, 186] on span "Mapped" at bounding box center [396, 188] width 44 height 12
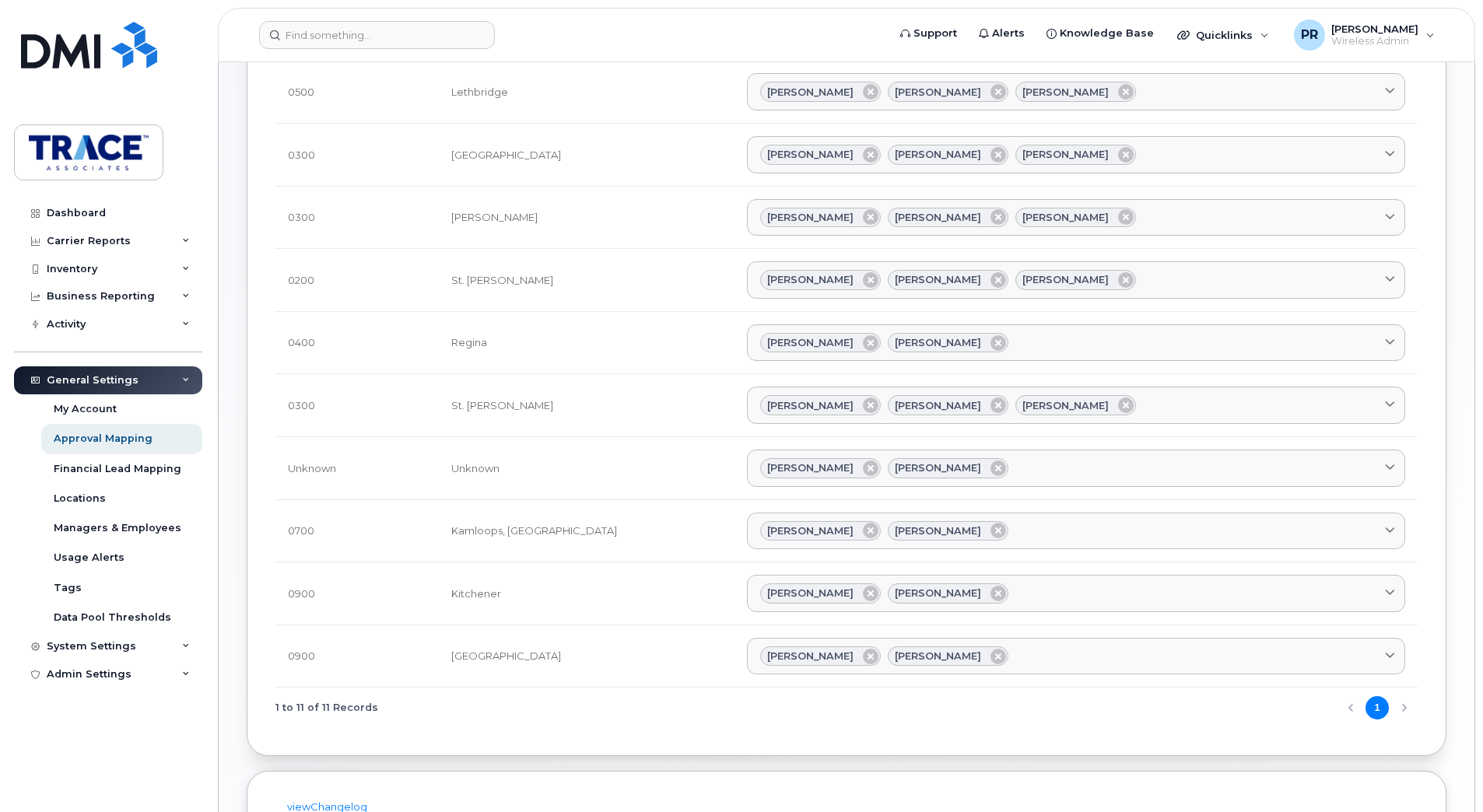
scroll to position [234, 0]
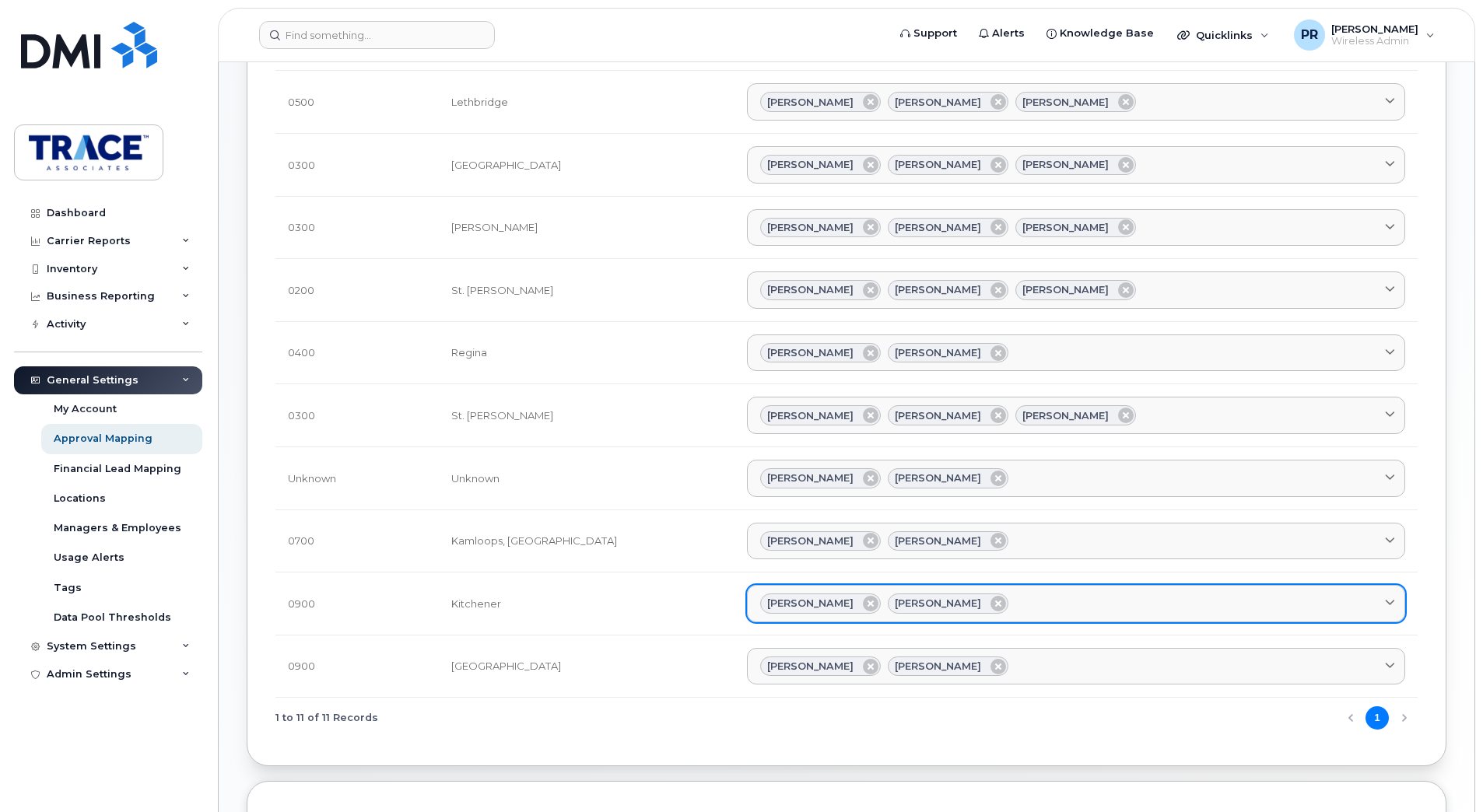
click at [1388, 601] on icon at bounding box center [1389, 603] width 10 height 10
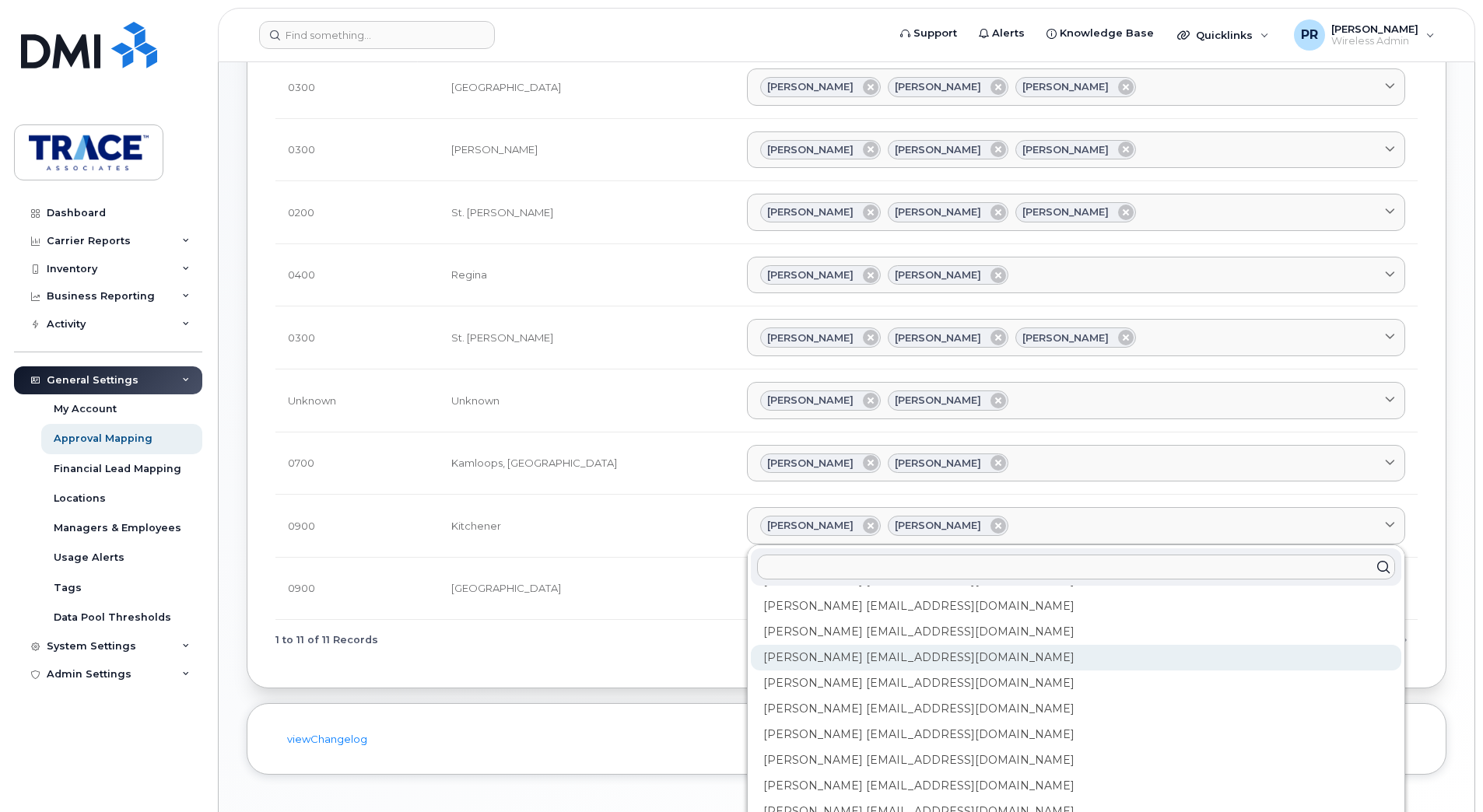
scroll to position [375, 0]
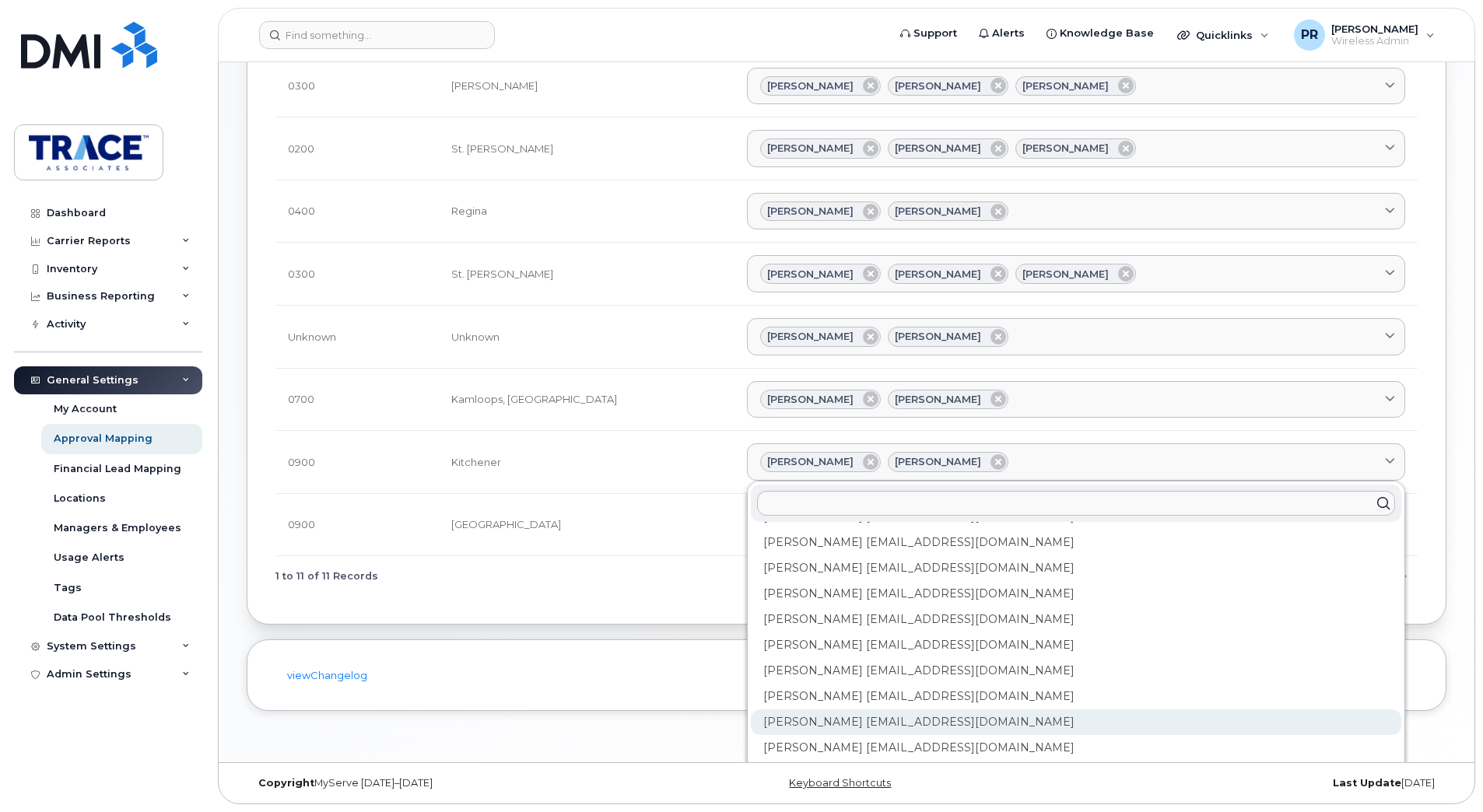
click at [776, 720] on div "Preston Rudd prudd@traceassociates.ca" at bounding box center [1075, 722] width 650 height 26
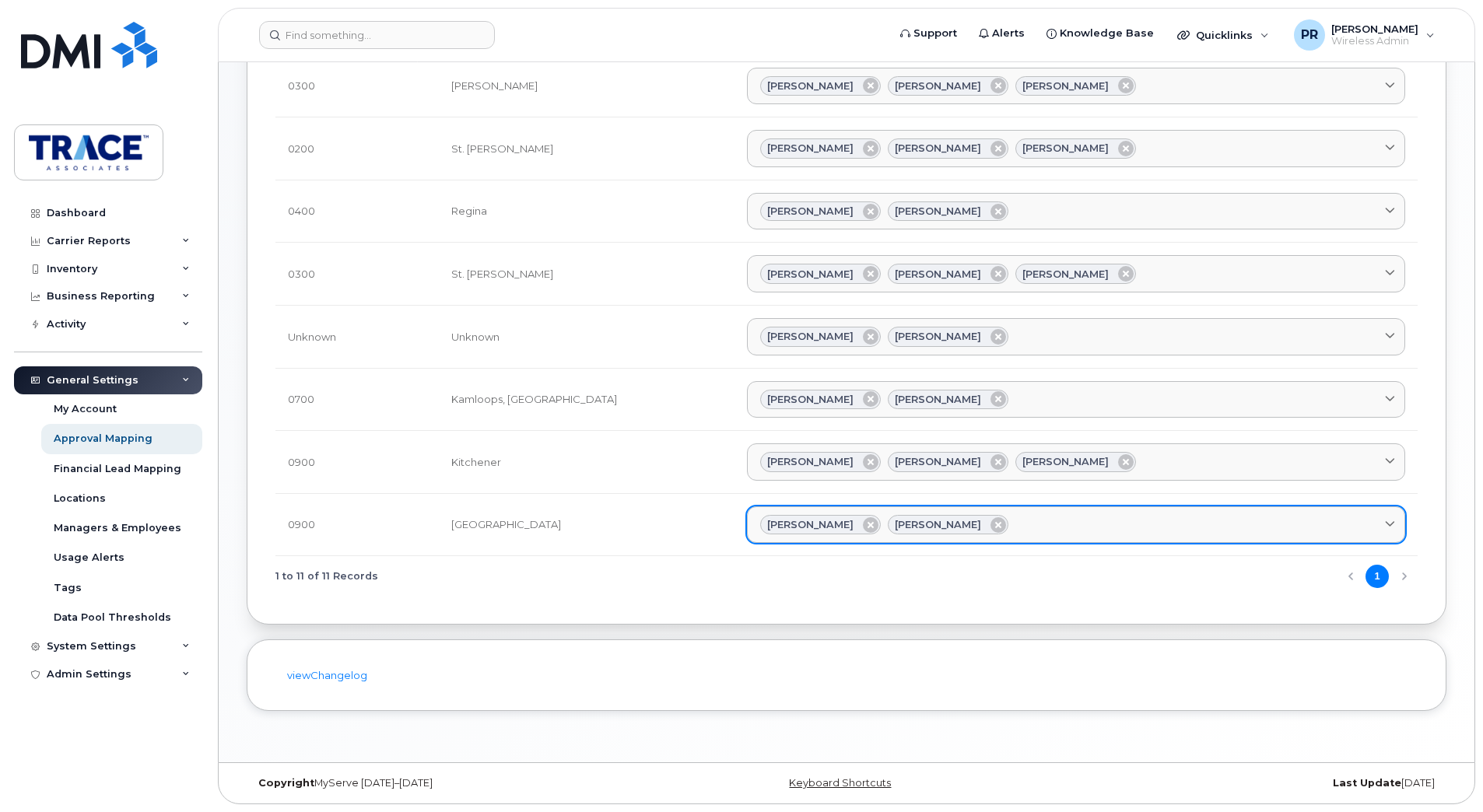
click at [1391, 526] on icon at bounding box center [1389, 524] width 10 height 10
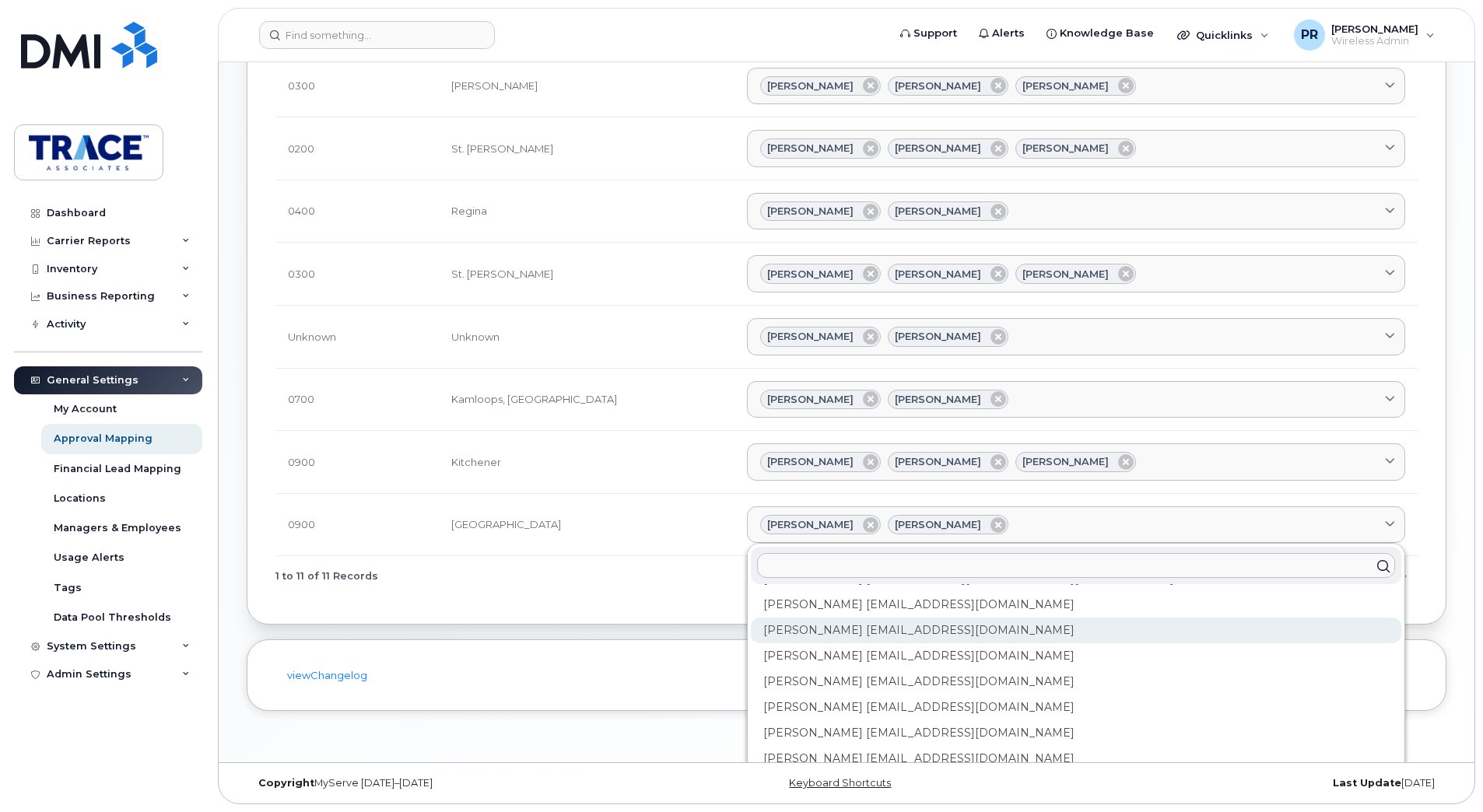
scroll to position [101, 0]
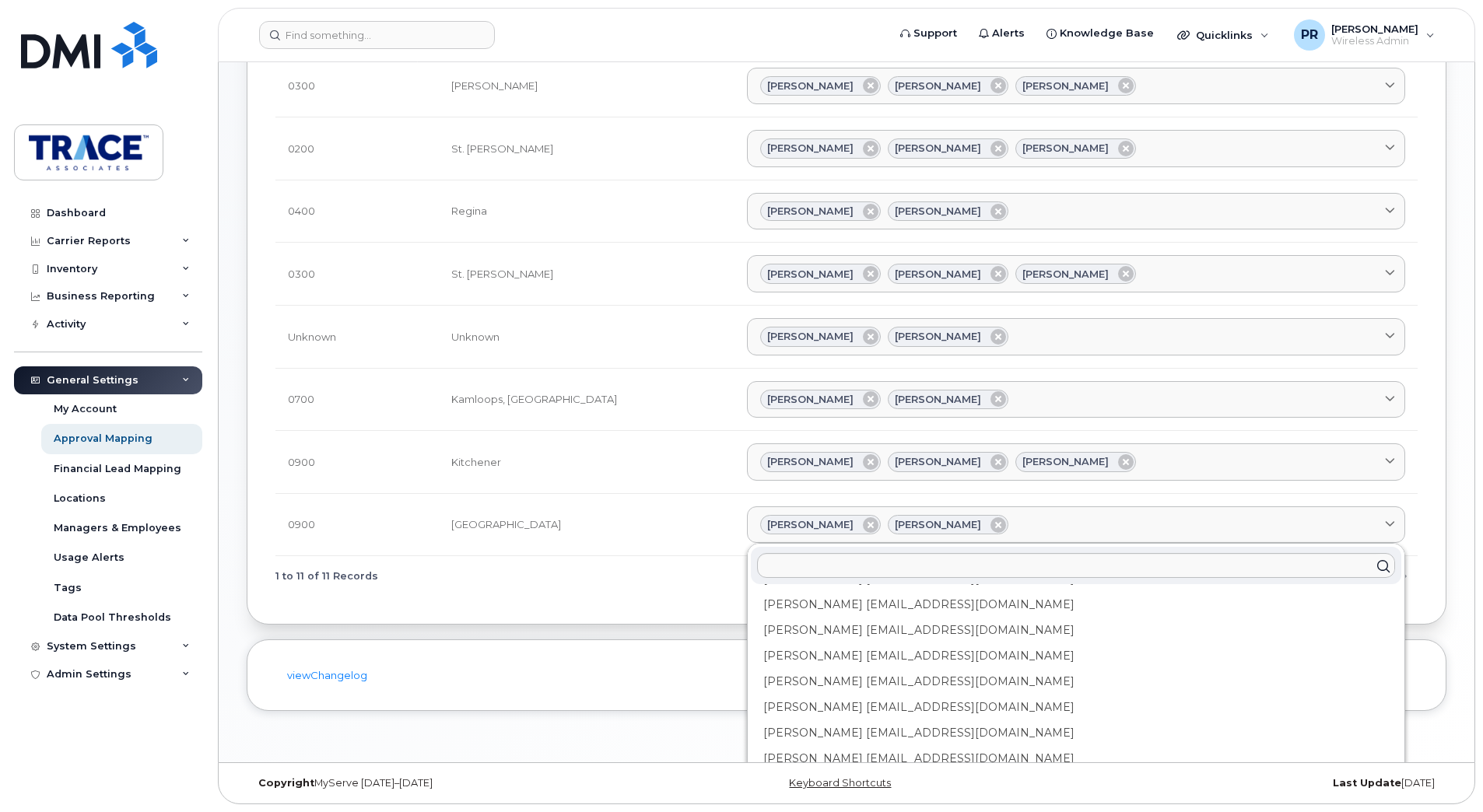
click at [493, 595] on div "1 to 11 of 11 Records 1" at bounding box center [847, 576] width 1142 height 39
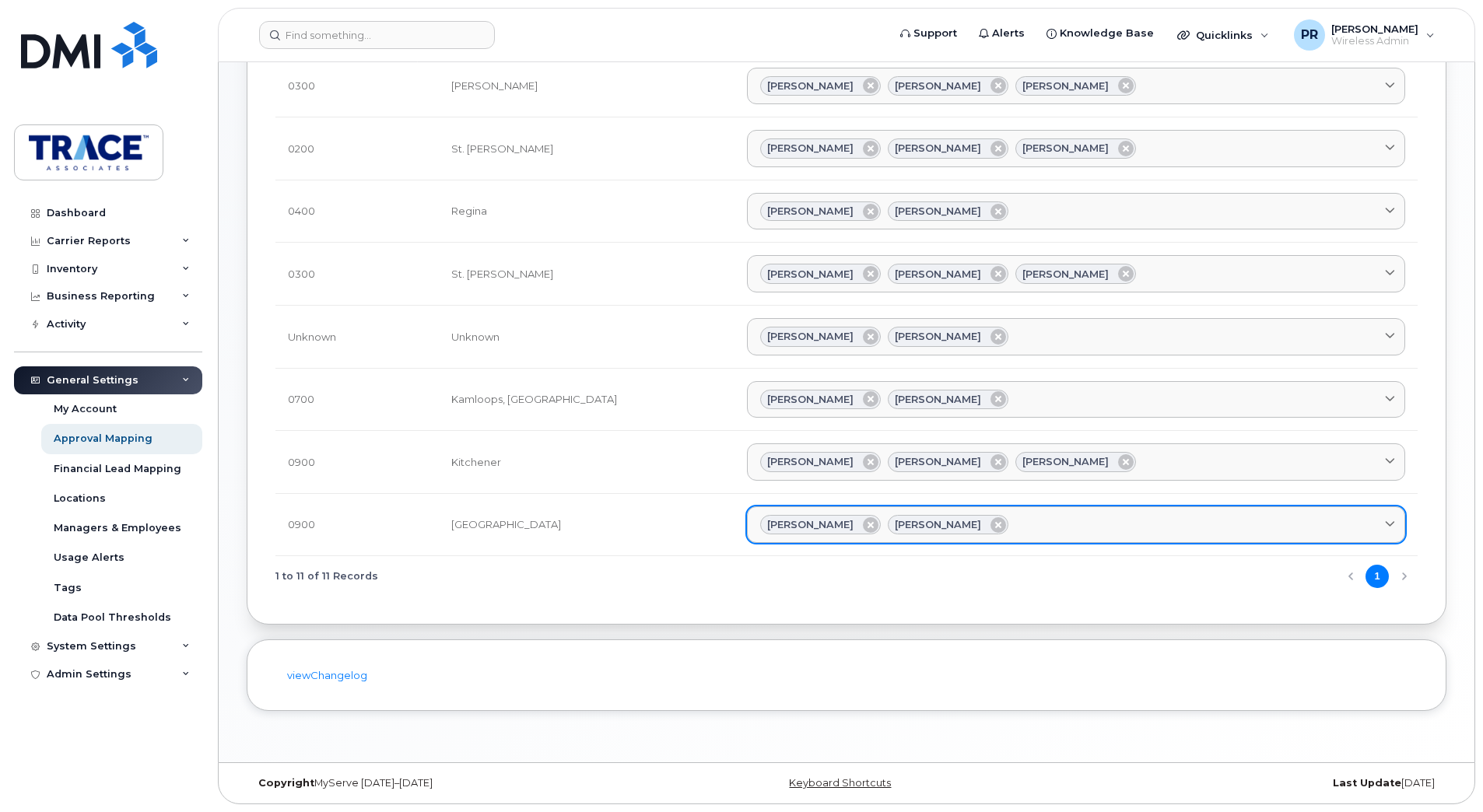
click at [1388, 526] on icon at bounding box center [1389, 524] width 10 height 10
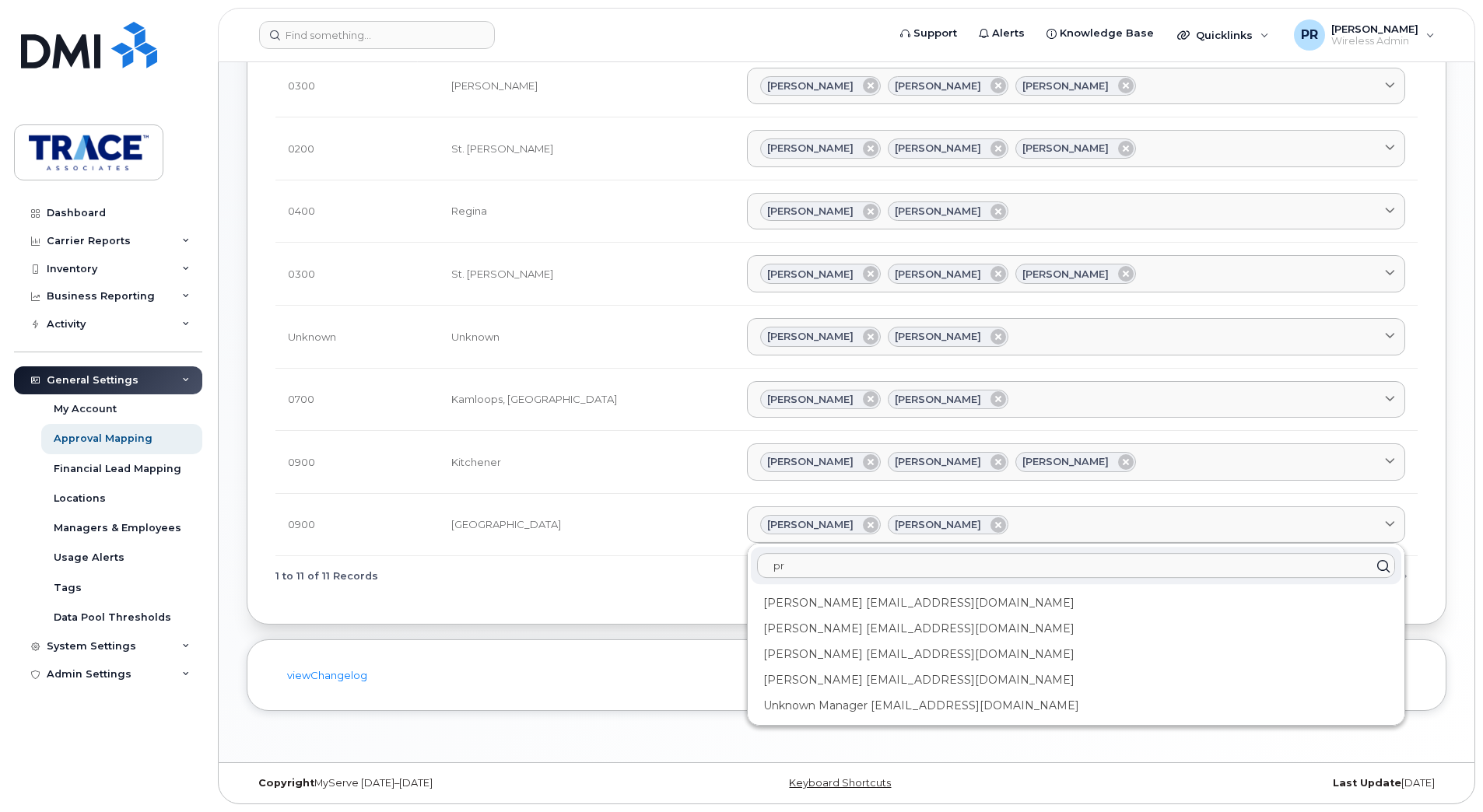
scroll to position [0, 0]
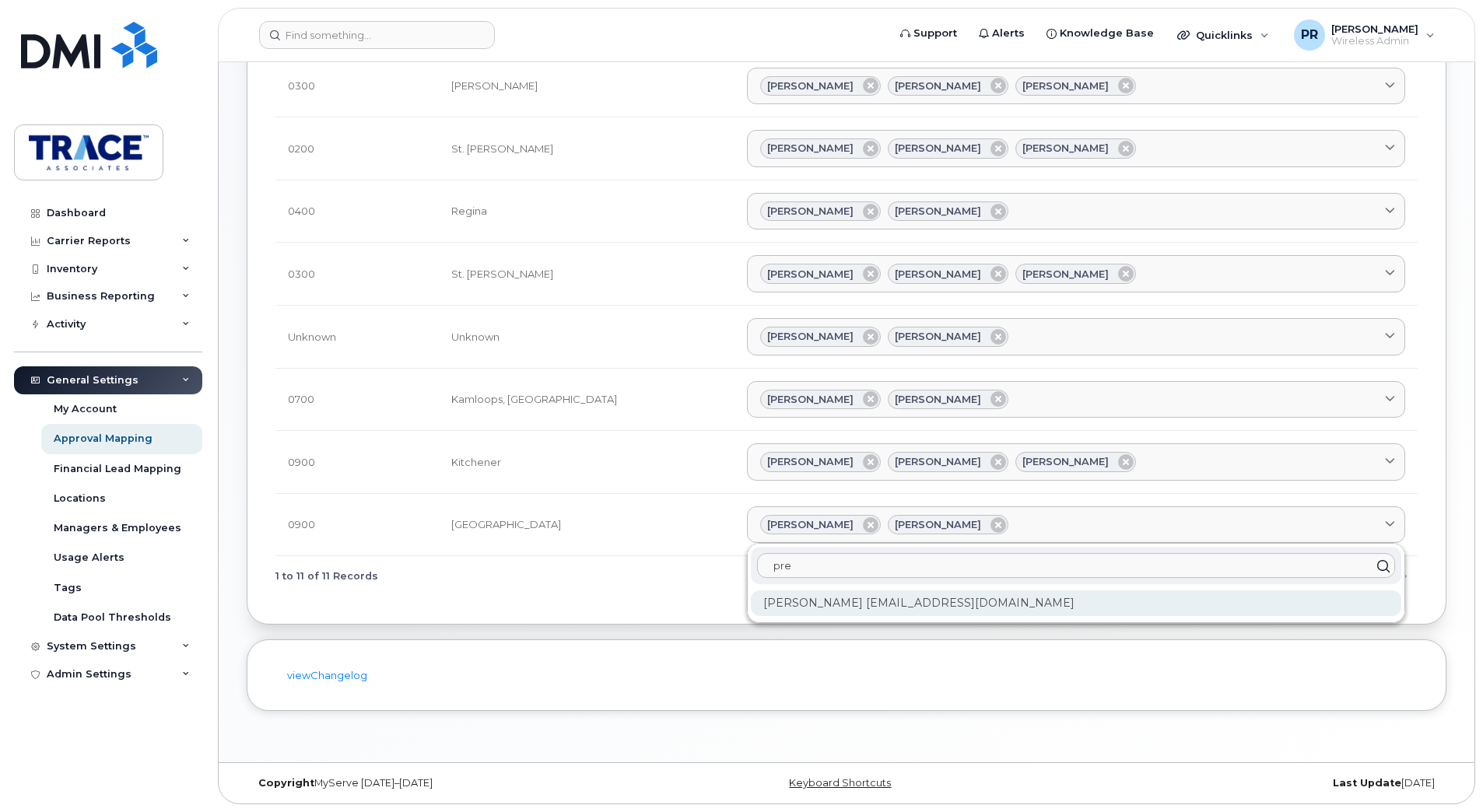
type input "pre"
click at [782, 598] on div "Preston Rudd prudd@traceassociates.ca" at bounding box center [1075, 603] width 650 height 26
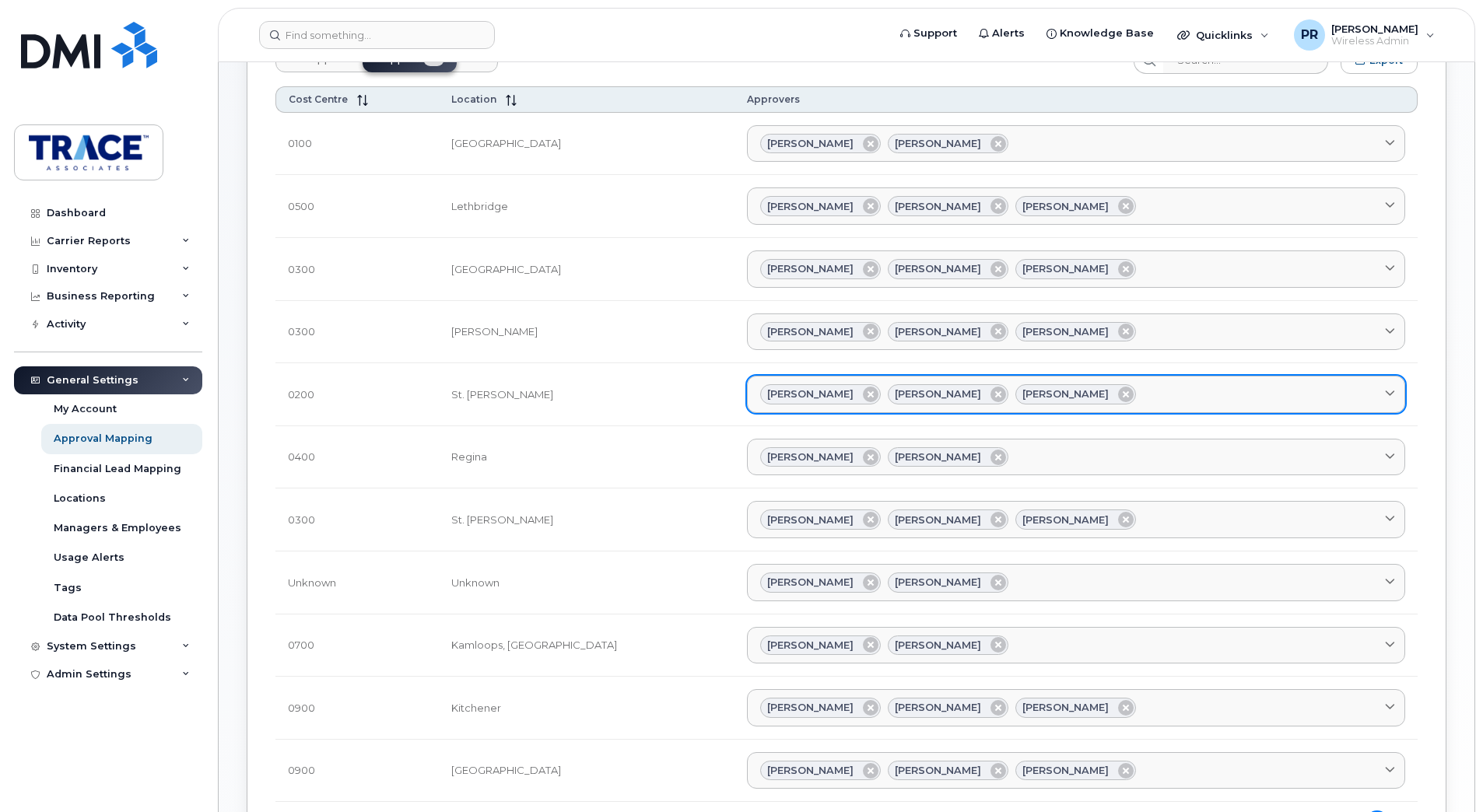
scroll to position [155, 0]
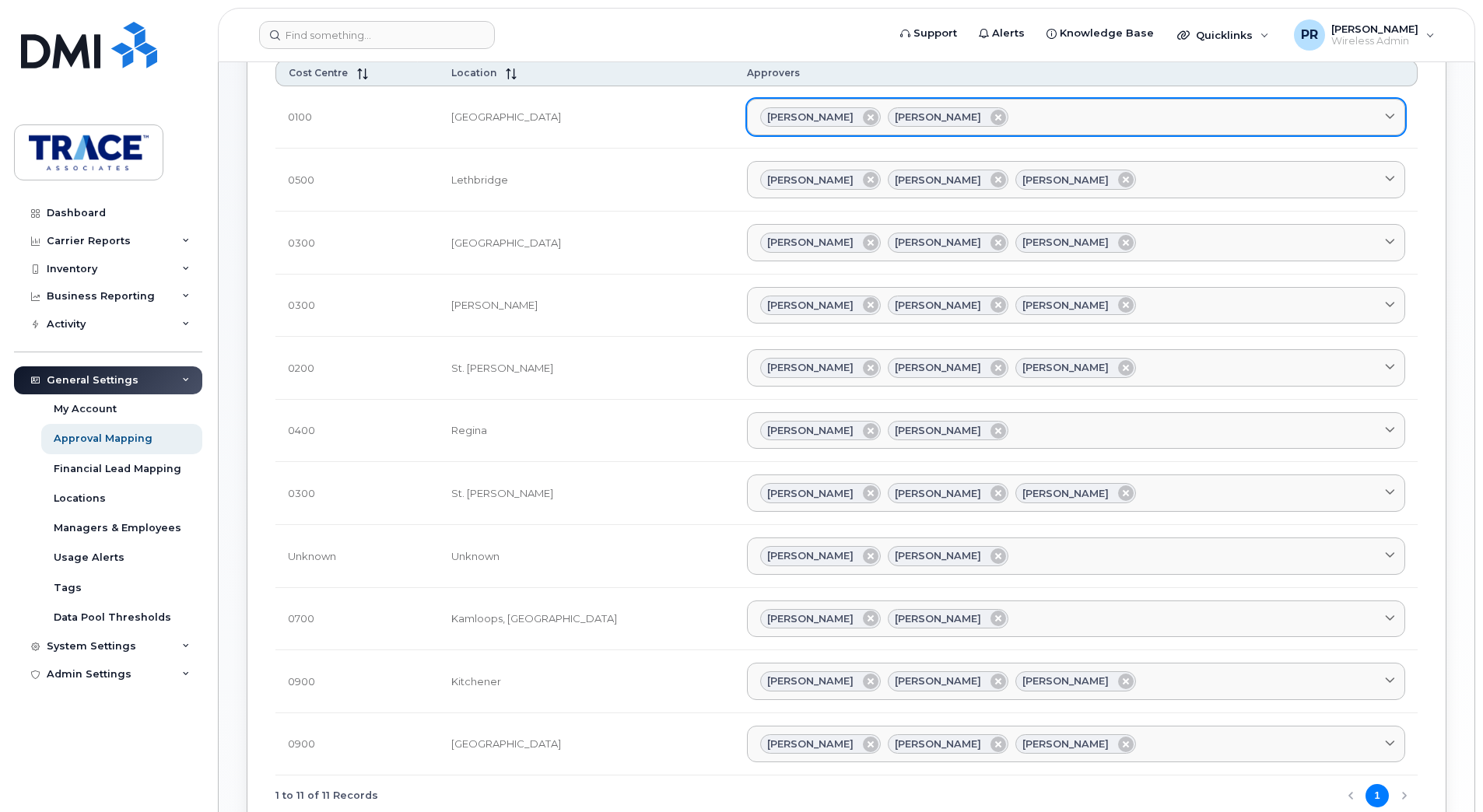
click at [1390, 112] on icon at bounding box center [1389, 117] width 10 height 10
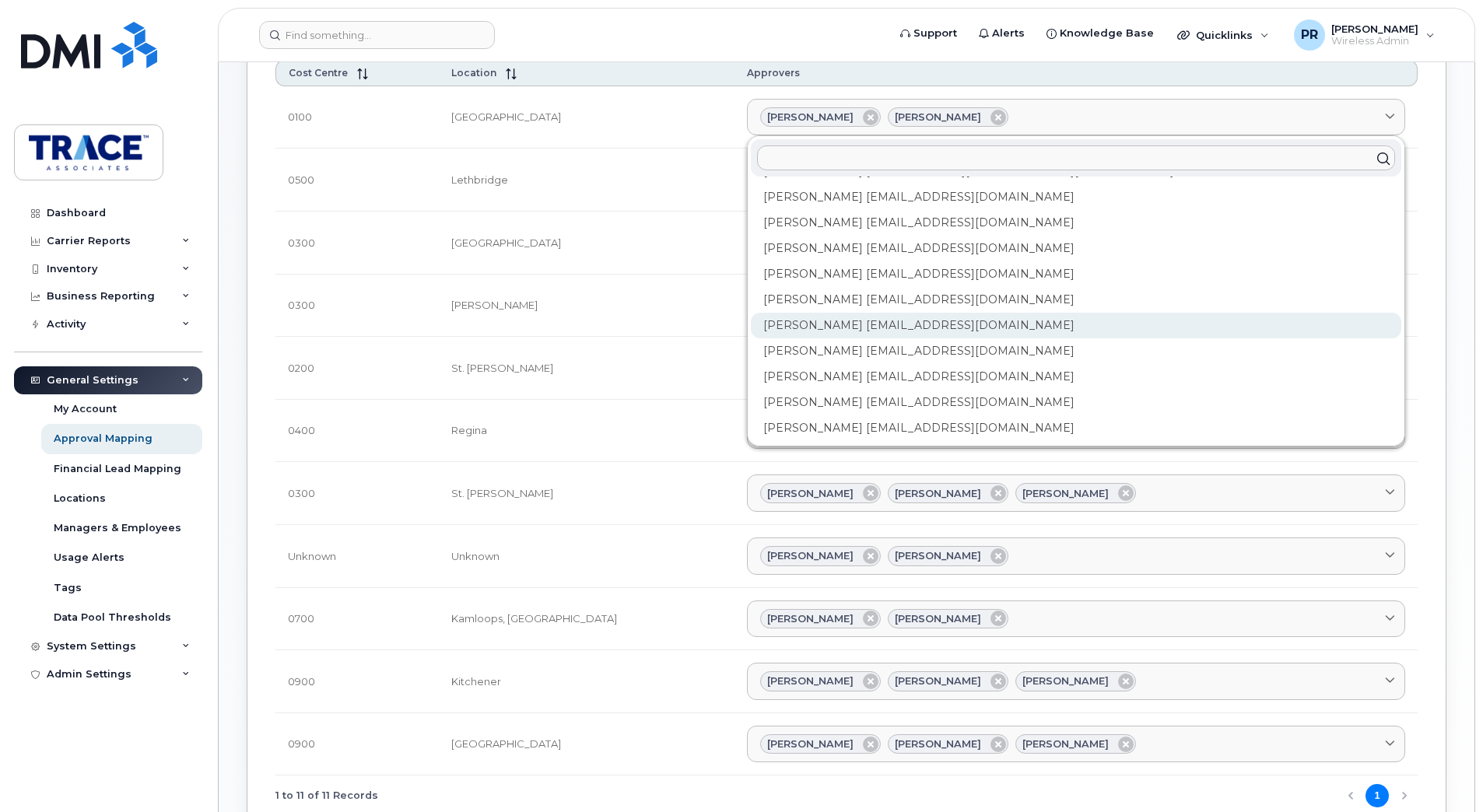
scroll to position [78, 0]
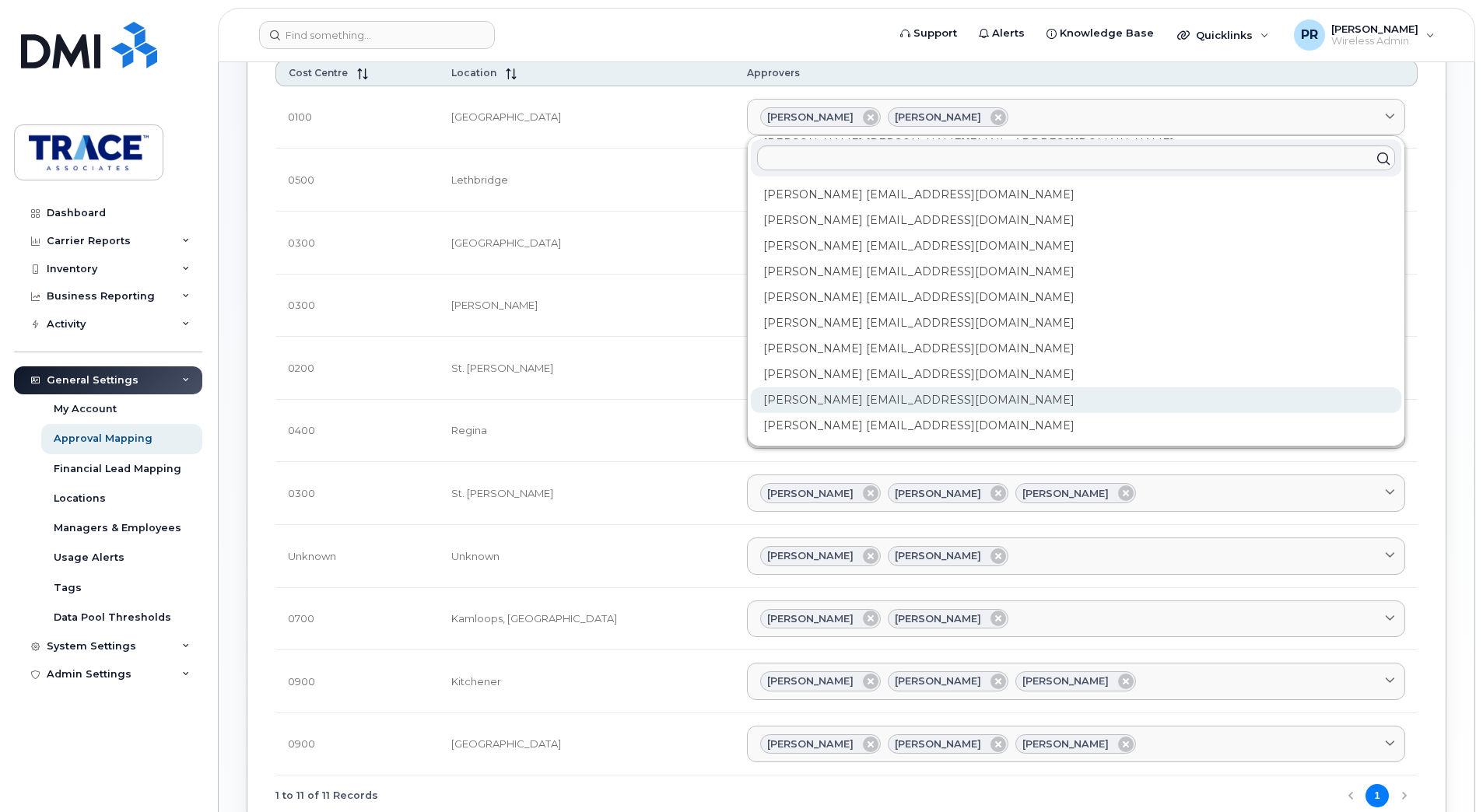
click at [750, 402] on div "Preston Rudd prudd@traceassociates.ca" at bounding box center [1075, 400] width 650 height 26
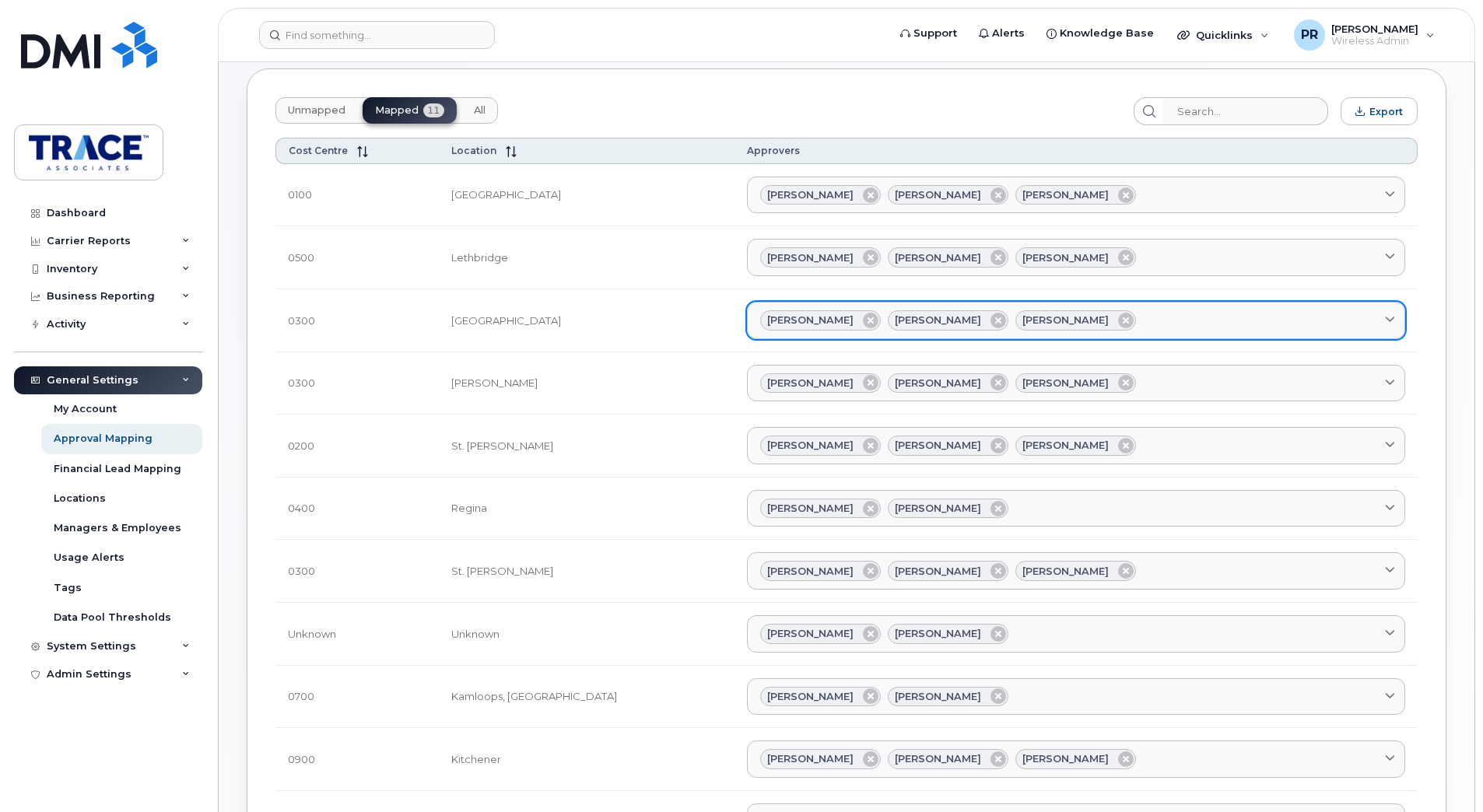
click at [1383, 319] on span at bounding box center [1389, 319] width 15 height 15
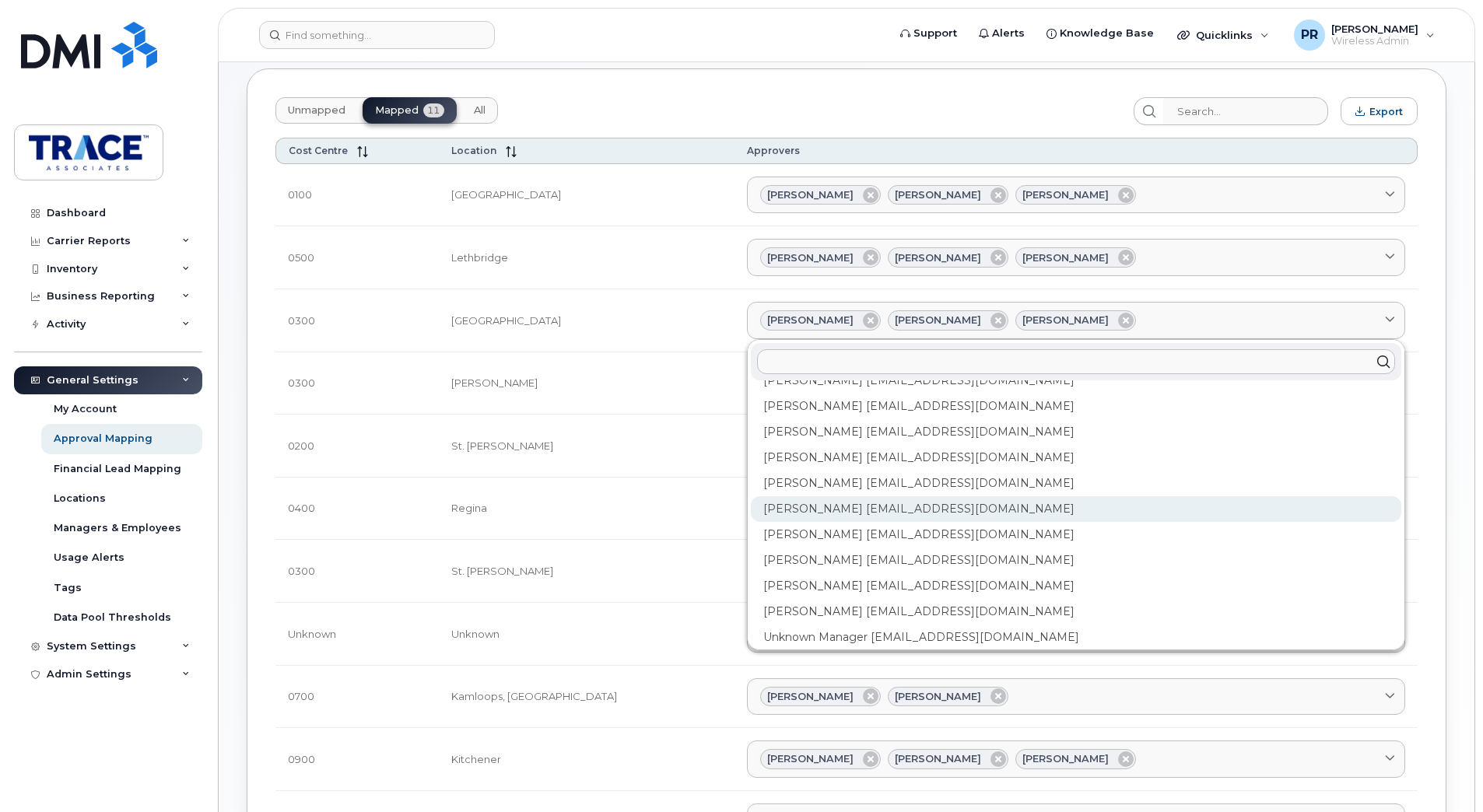
scroll to position [101, 0]
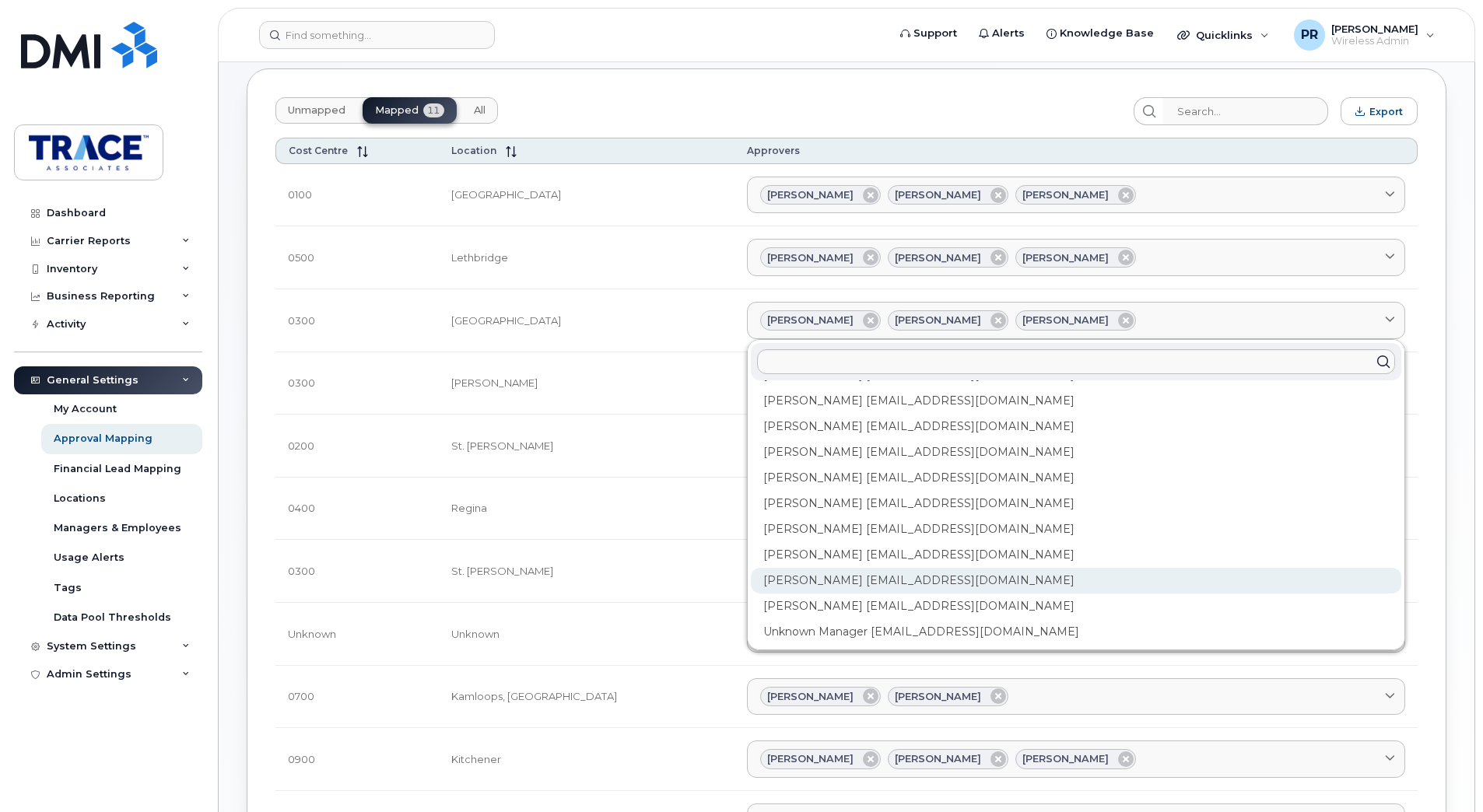
click at [750, 581] on div "Preston Rudd prudd@traceassociates.ca" at bounding box center [1075, 580] width 650 height 26
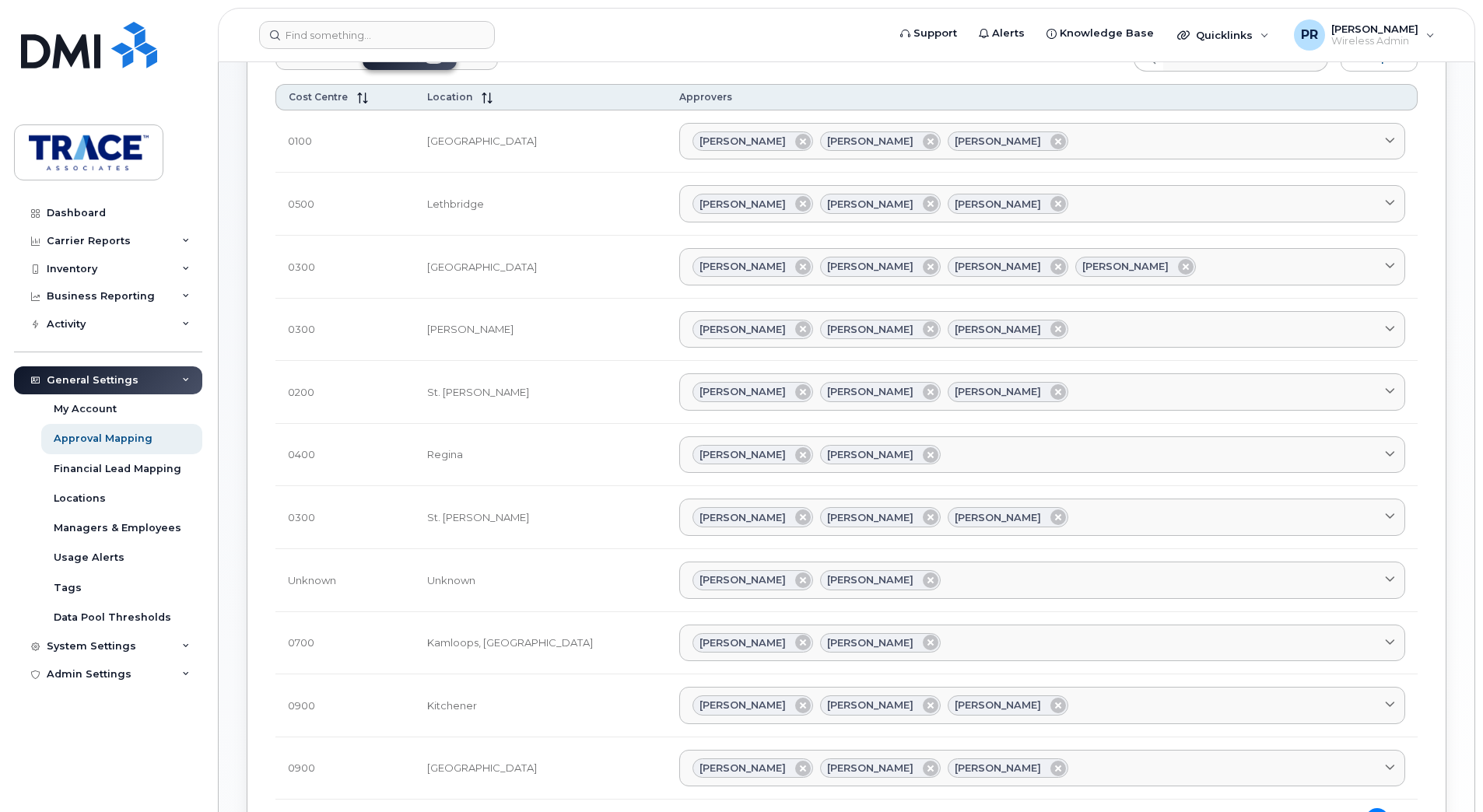
scroll to position [155, 0]
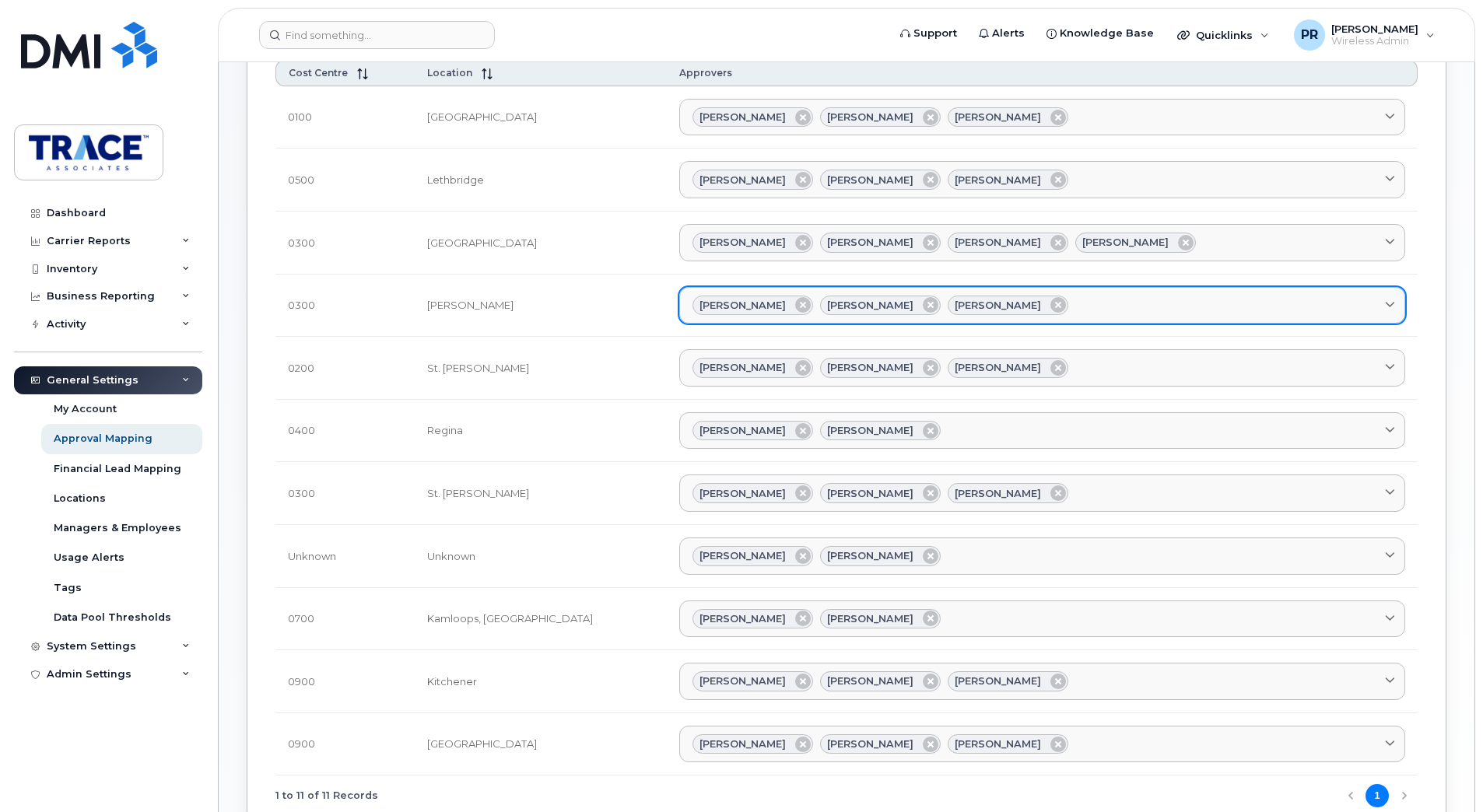
click at [1393, 302] on icon at bounding box center [1389, 305] width 10 height 10
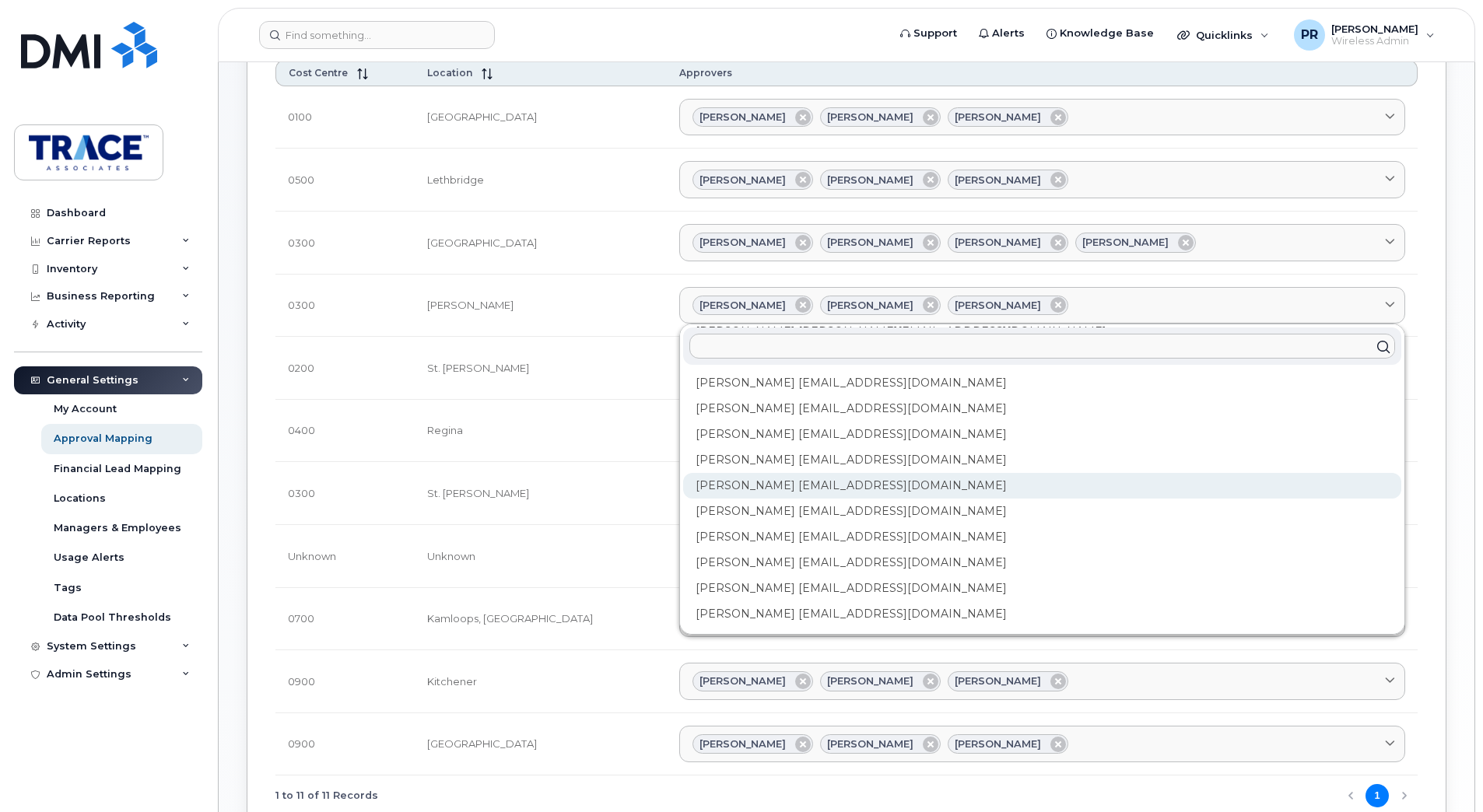
scroll to position [101, 0]
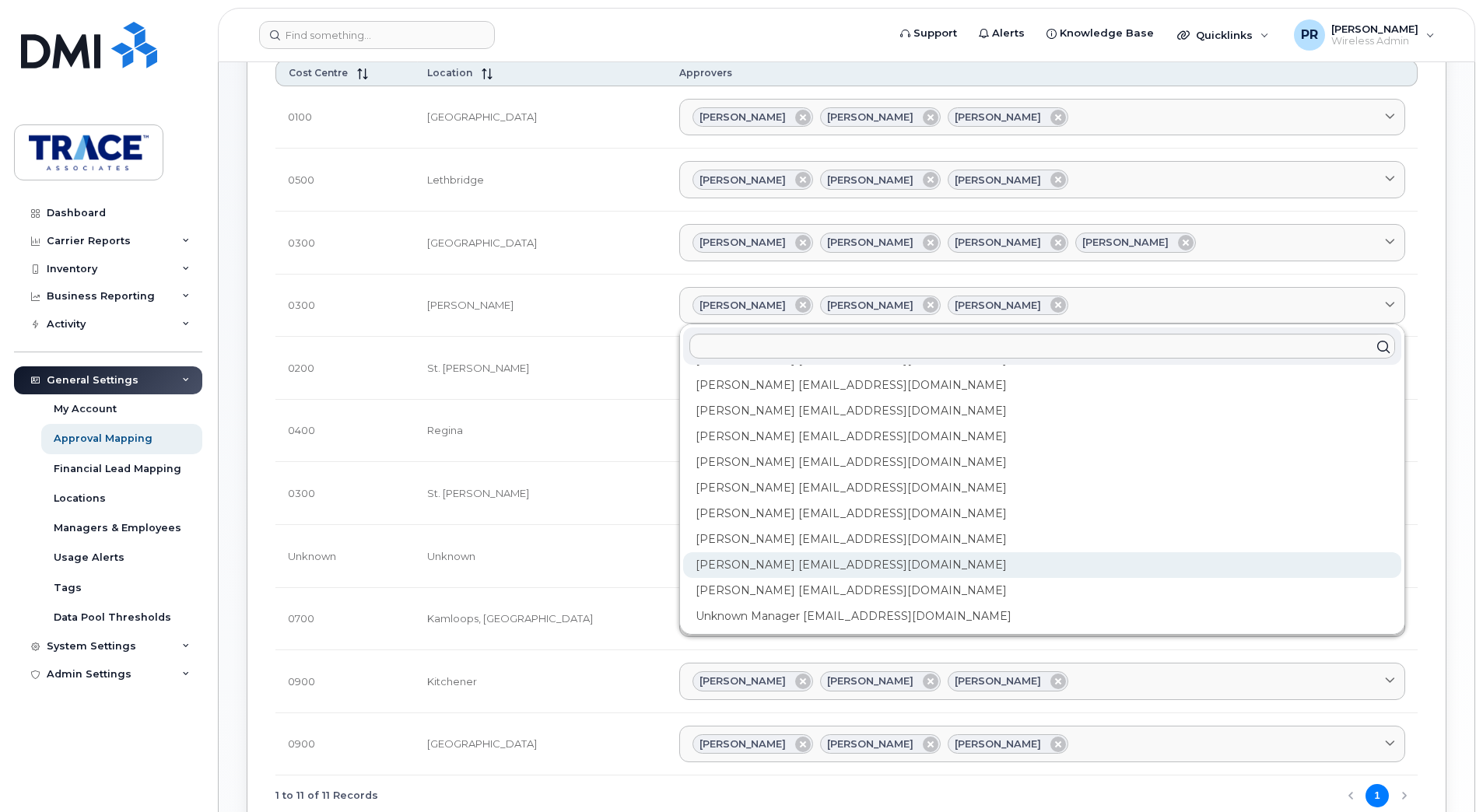
click at [749, 562] on div "Preston Rudd prudd@traceassociates.ca" at bounding box center [1041, 565] width 718 height 26
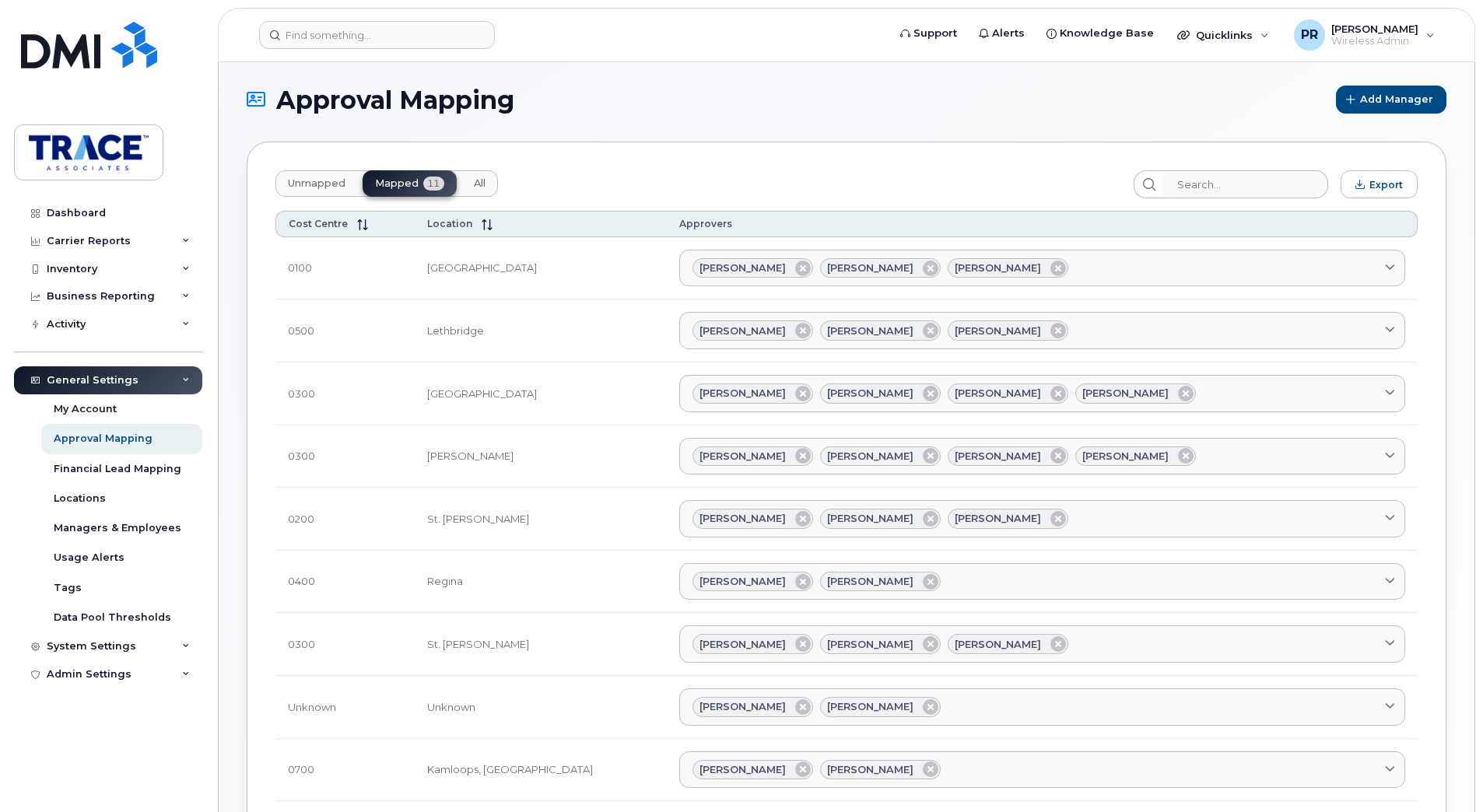
scroll to position [0, 0]
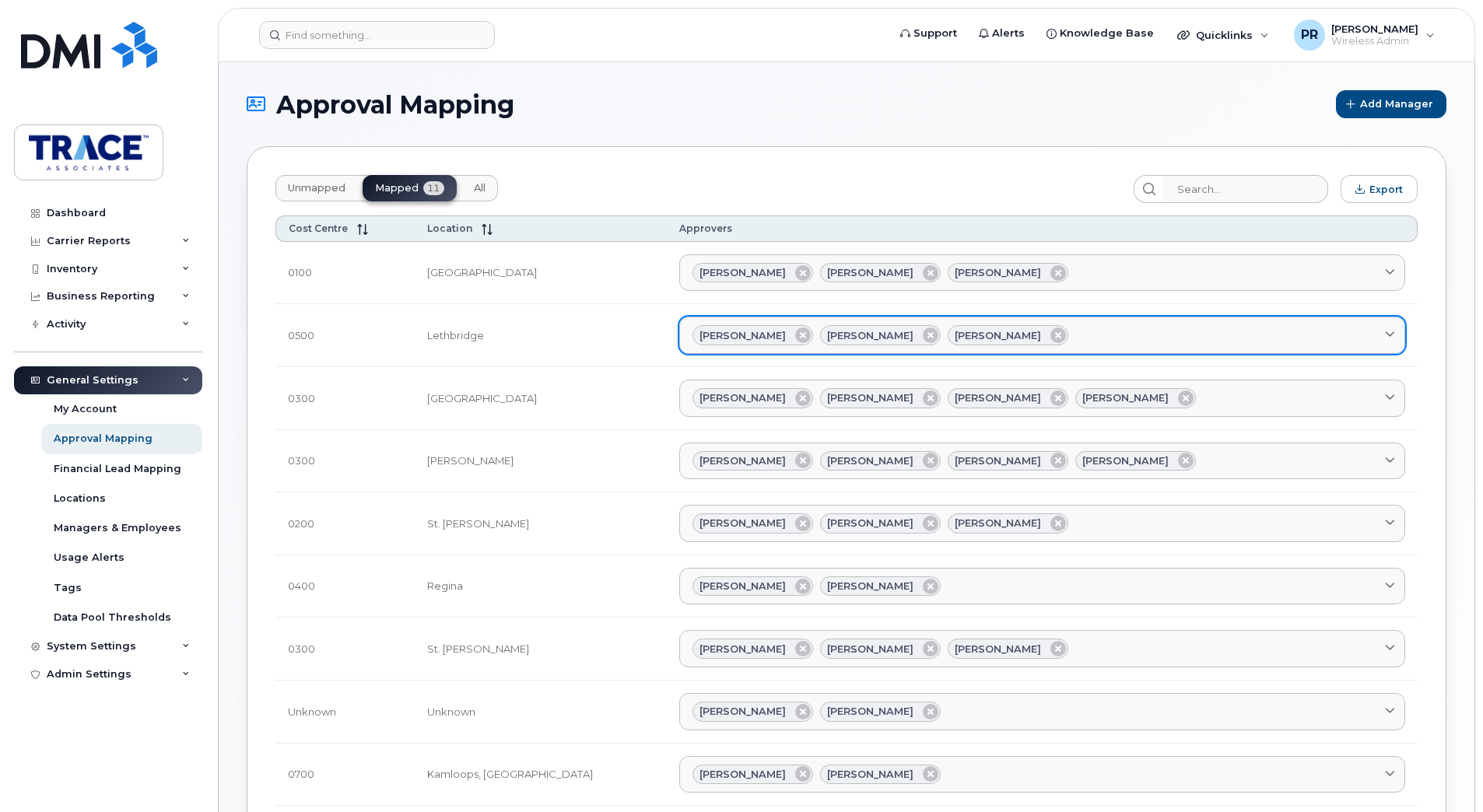
click at [1386, 331] on icon at bounding box center [1389, 336] width 10 height 10
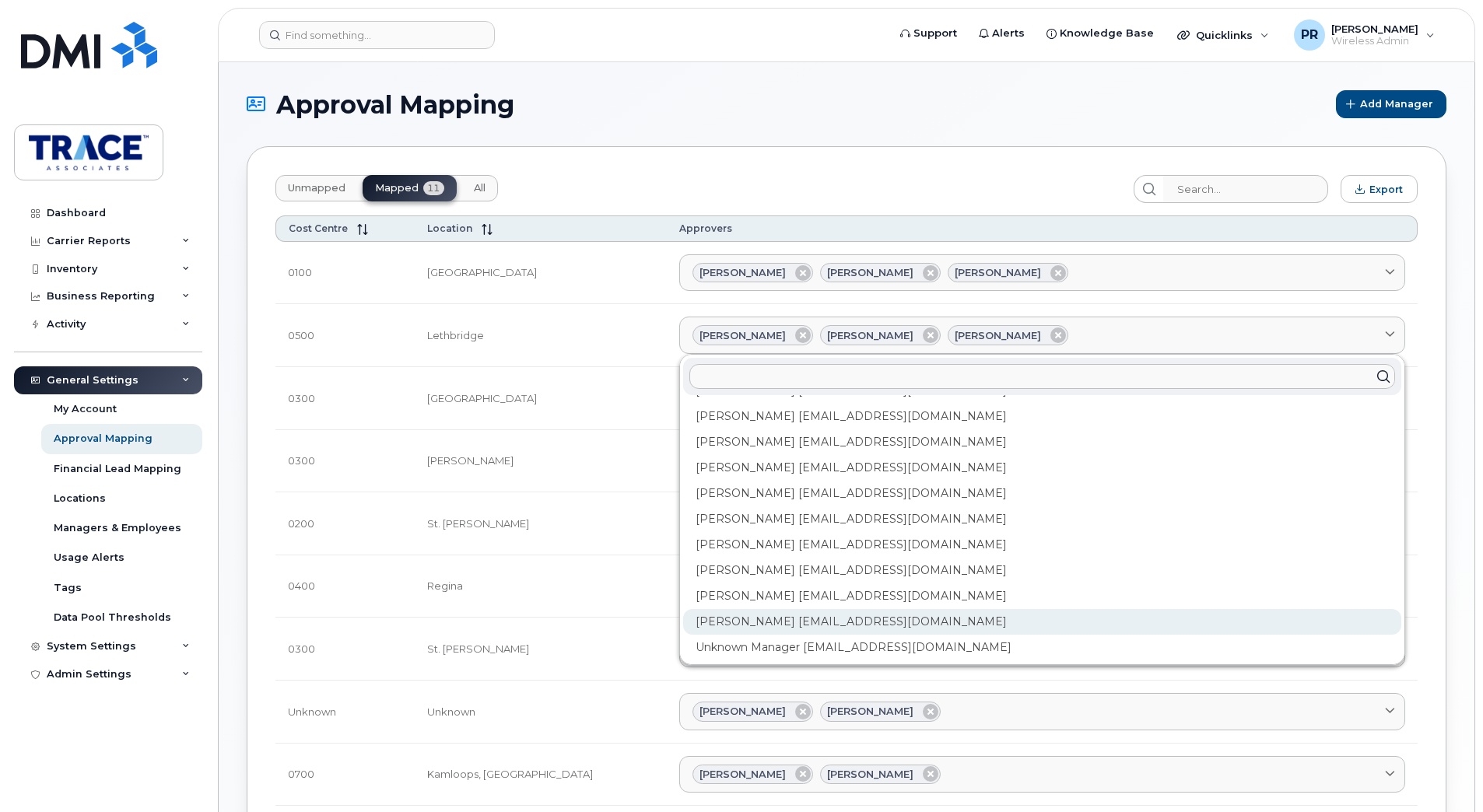
scroll to position [101, 0]
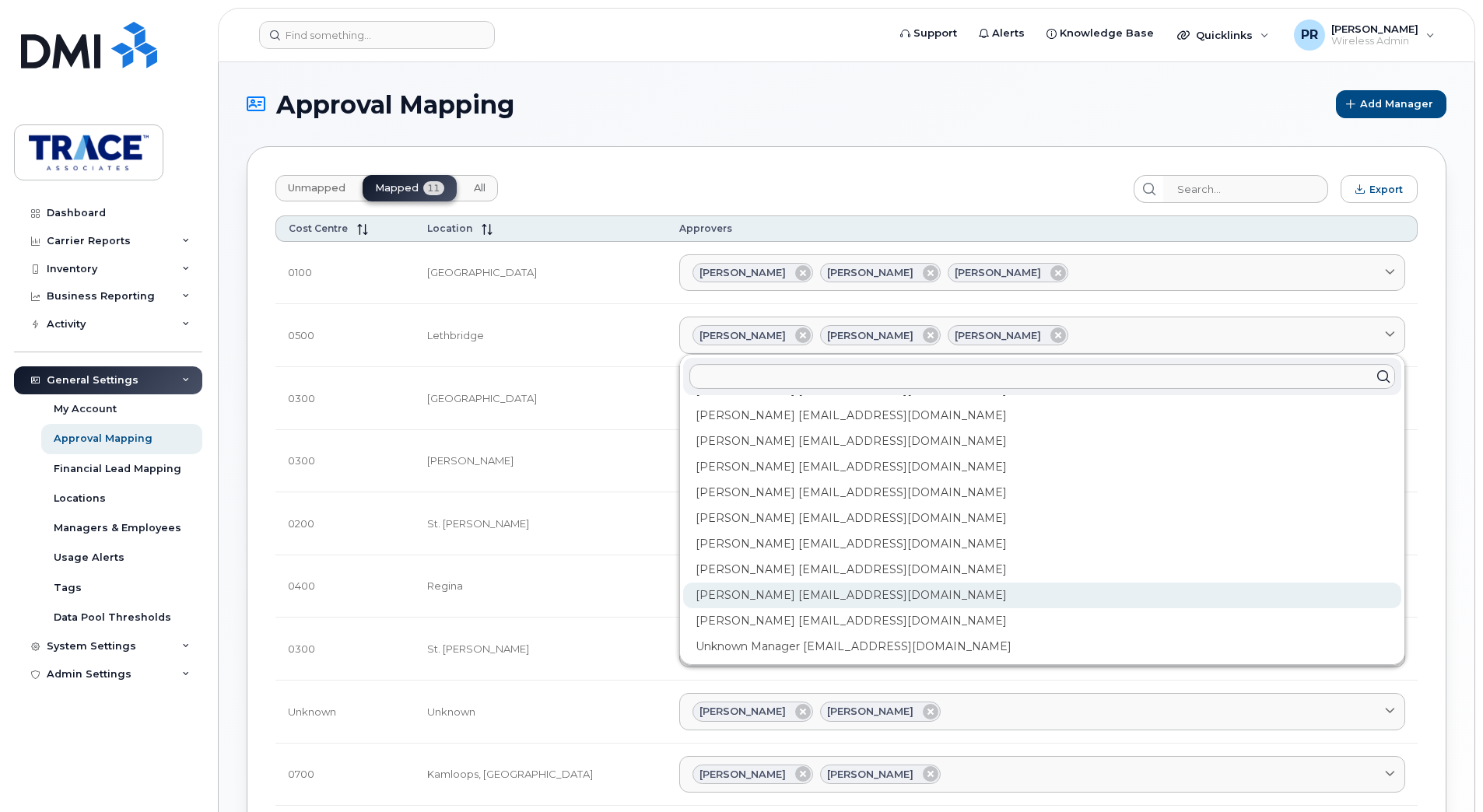
click at [683, 598] on div "Preston Rudd prudd@traceassociates.ca" at bounding box center [1041, 595] width 718 height 26
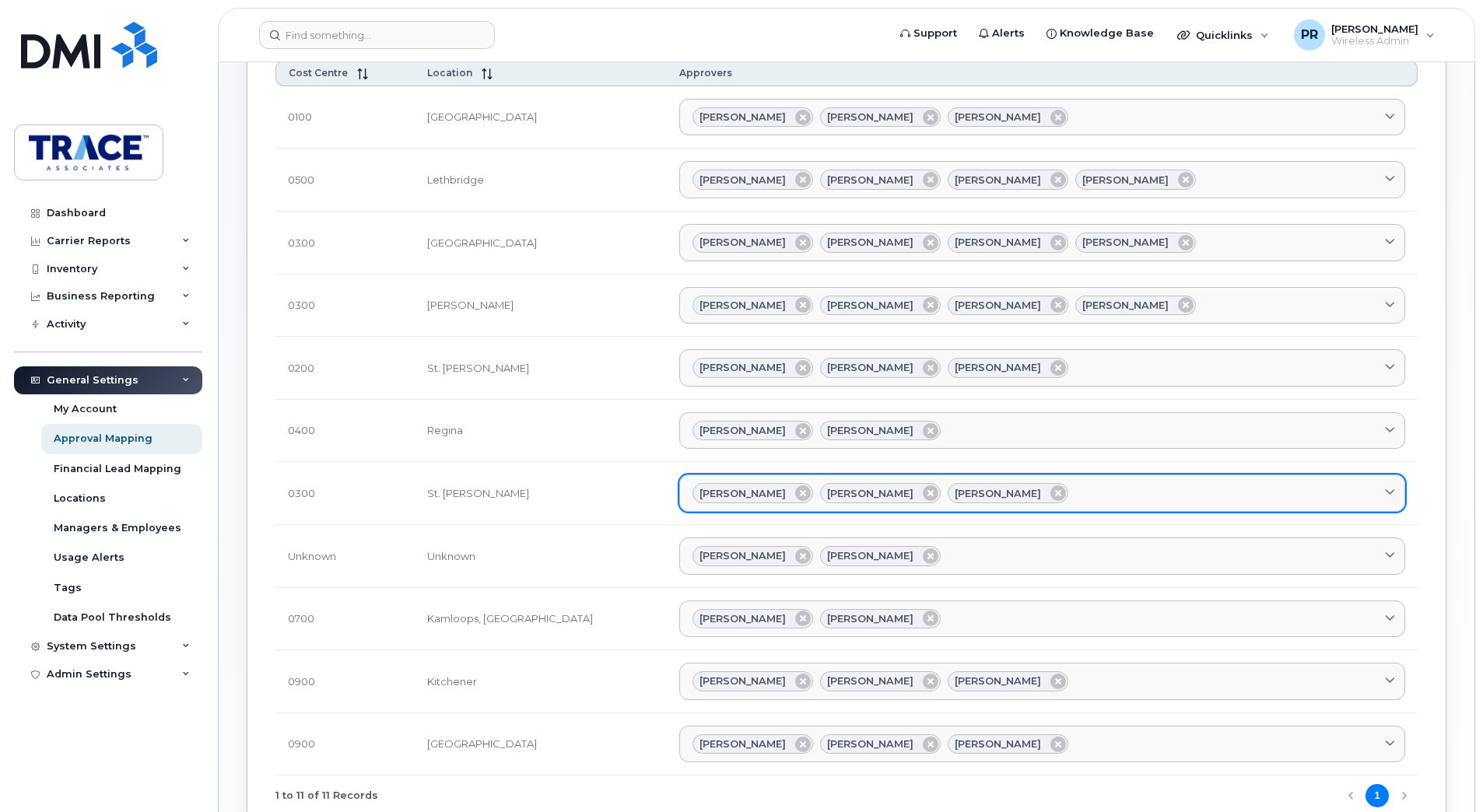
scroll to position [234, 0]
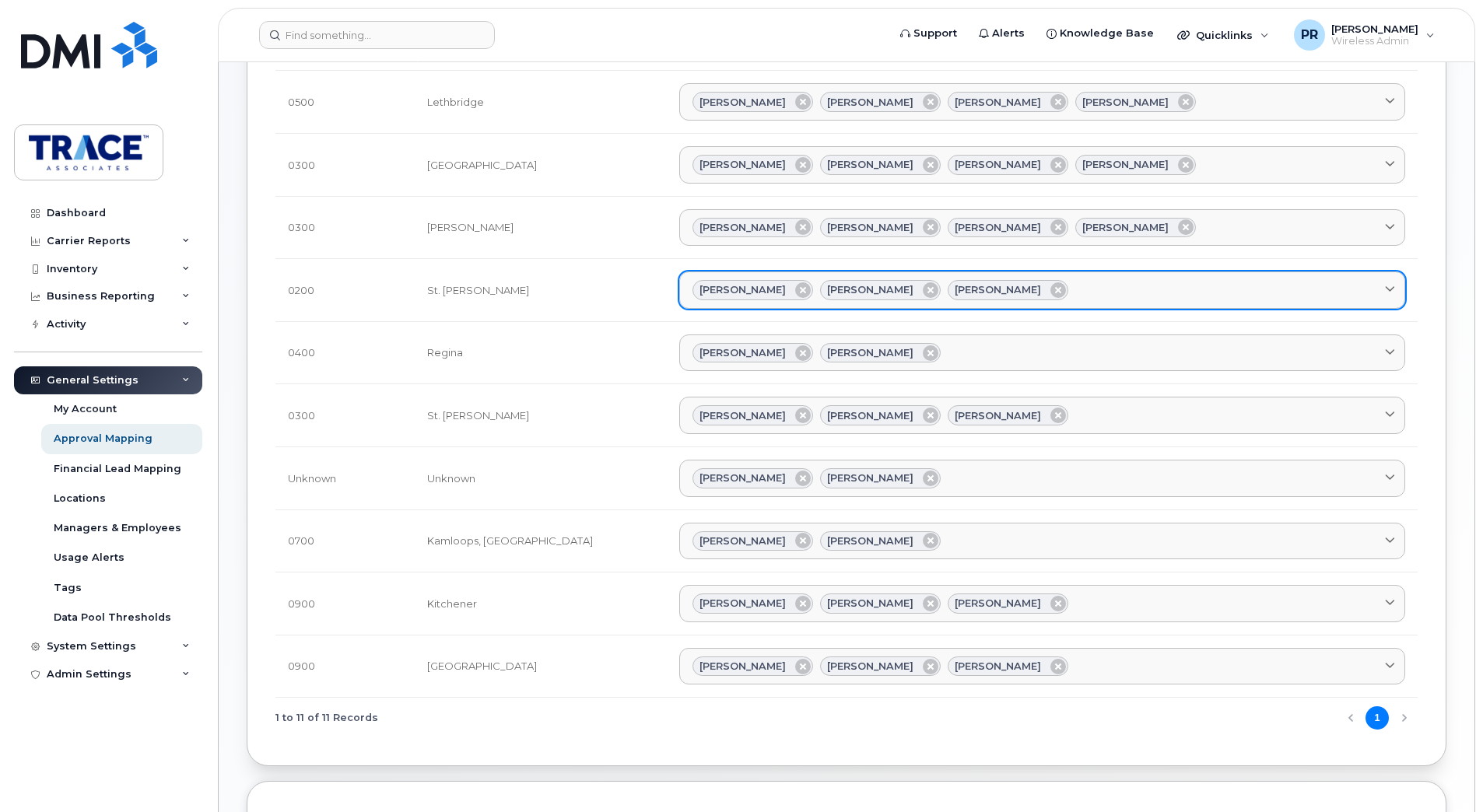
click at [1390, 288] on icon at bounding box center [1389, 290] width 10 height 10
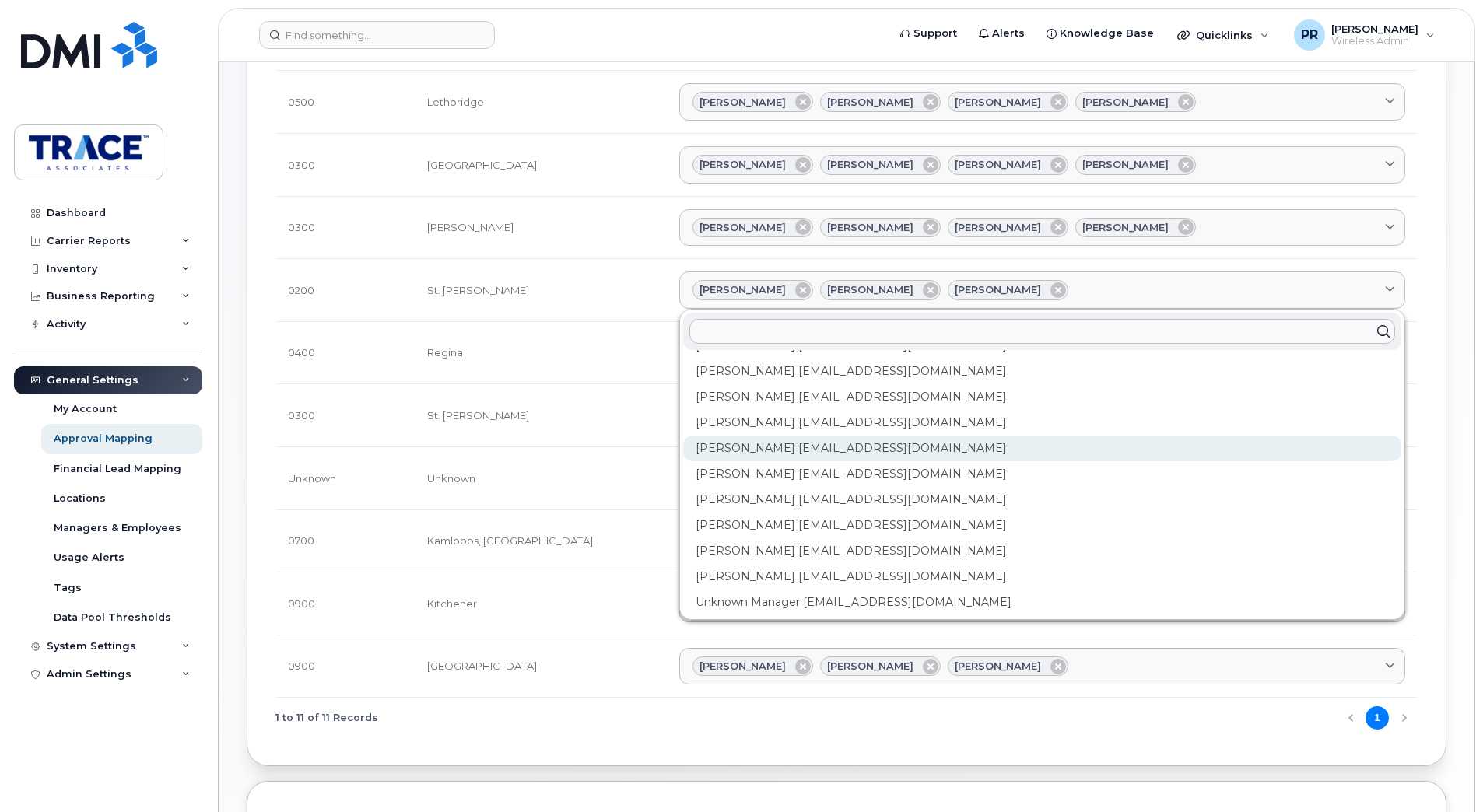
scroll to position [101, 0]
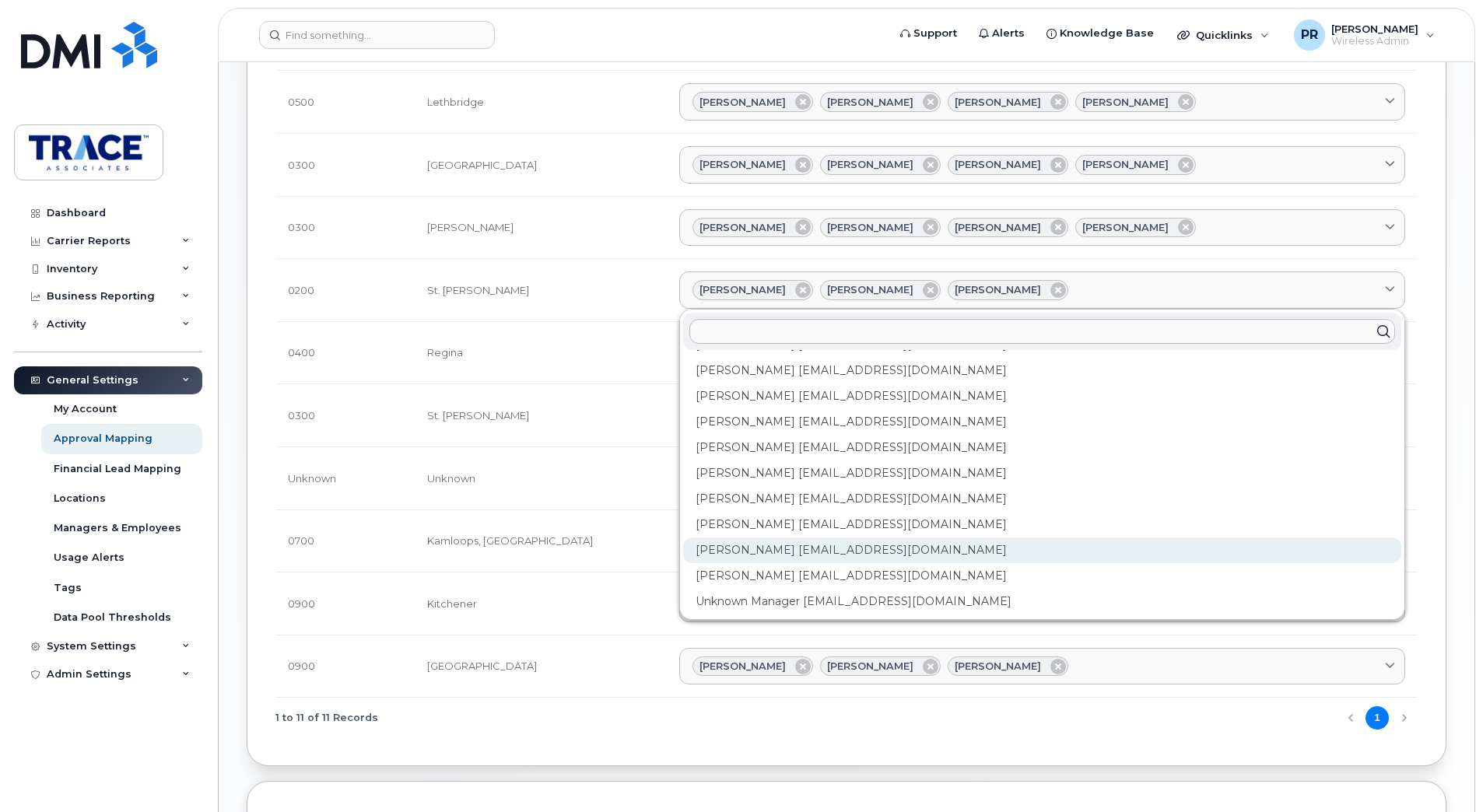
click at [724, 556] on div "Preston Rudd prudd@traceassociates.ca" at bounding box center [1041, 550] width 718 height 26
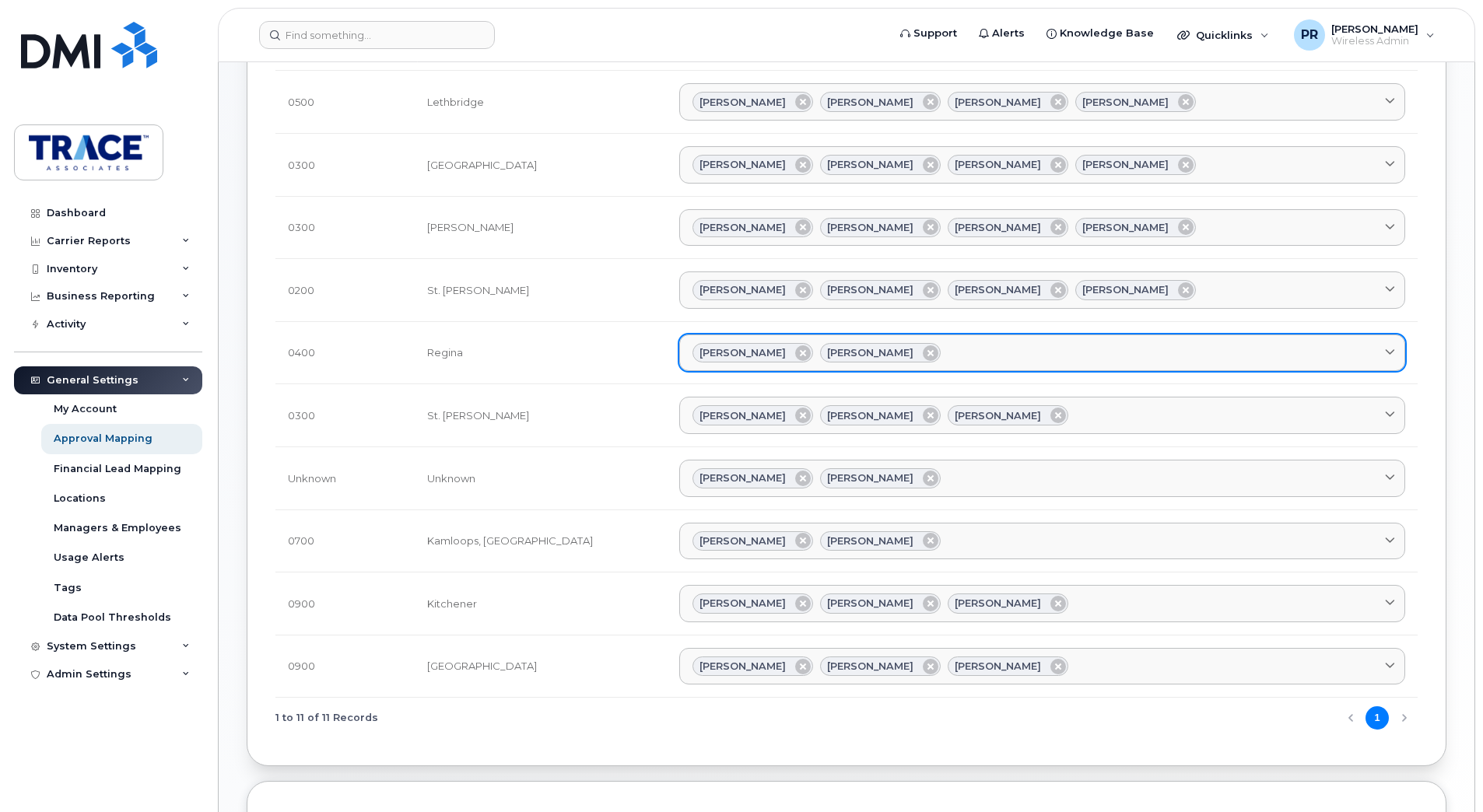
click at [1384, 348] on span at bounding box center [1389, 352] width 15 height 15
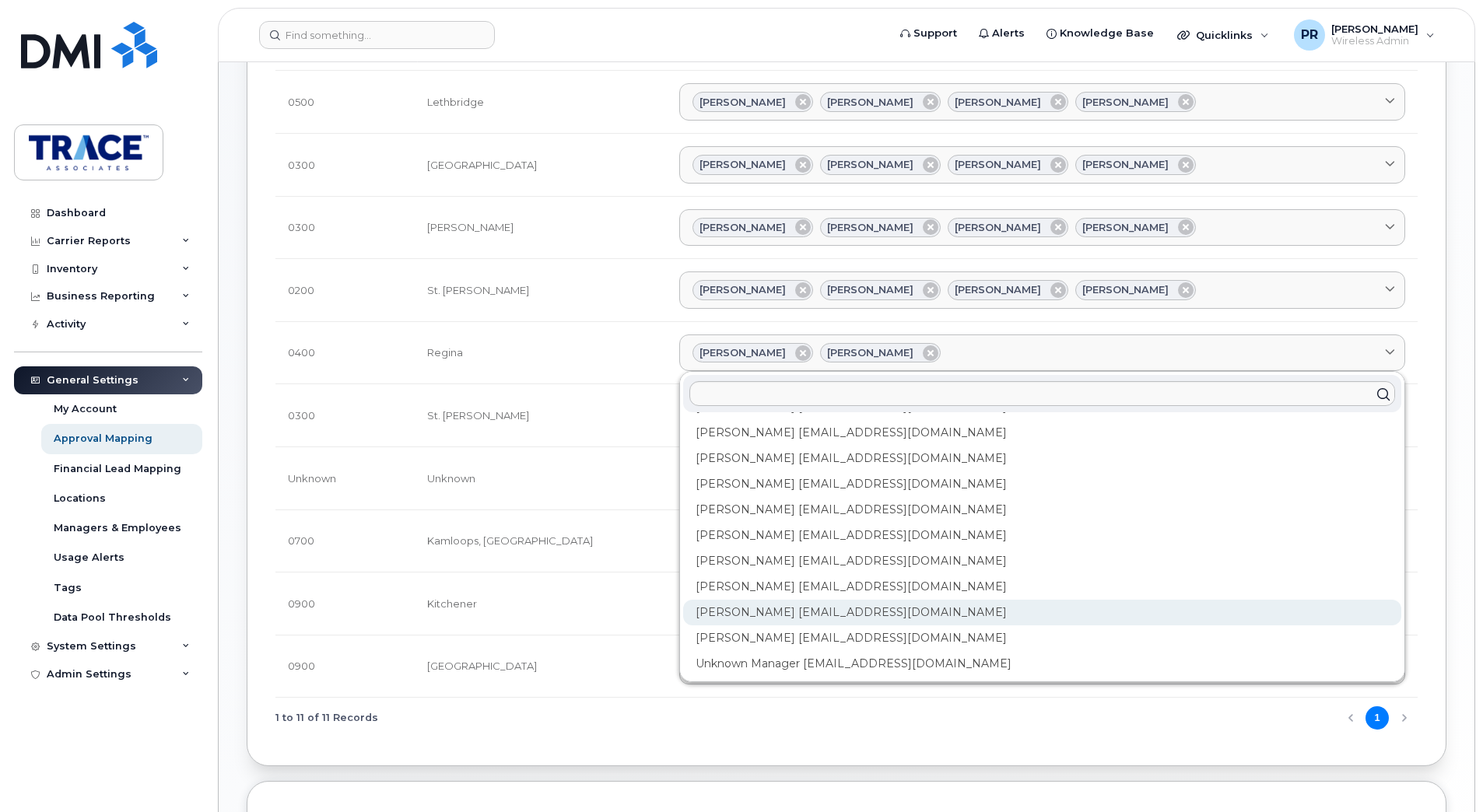
click at [683, 611] on div "Preston Rudd prudd@traceassociates.ca" at bounding box center [1041, 612] width 718 height 26
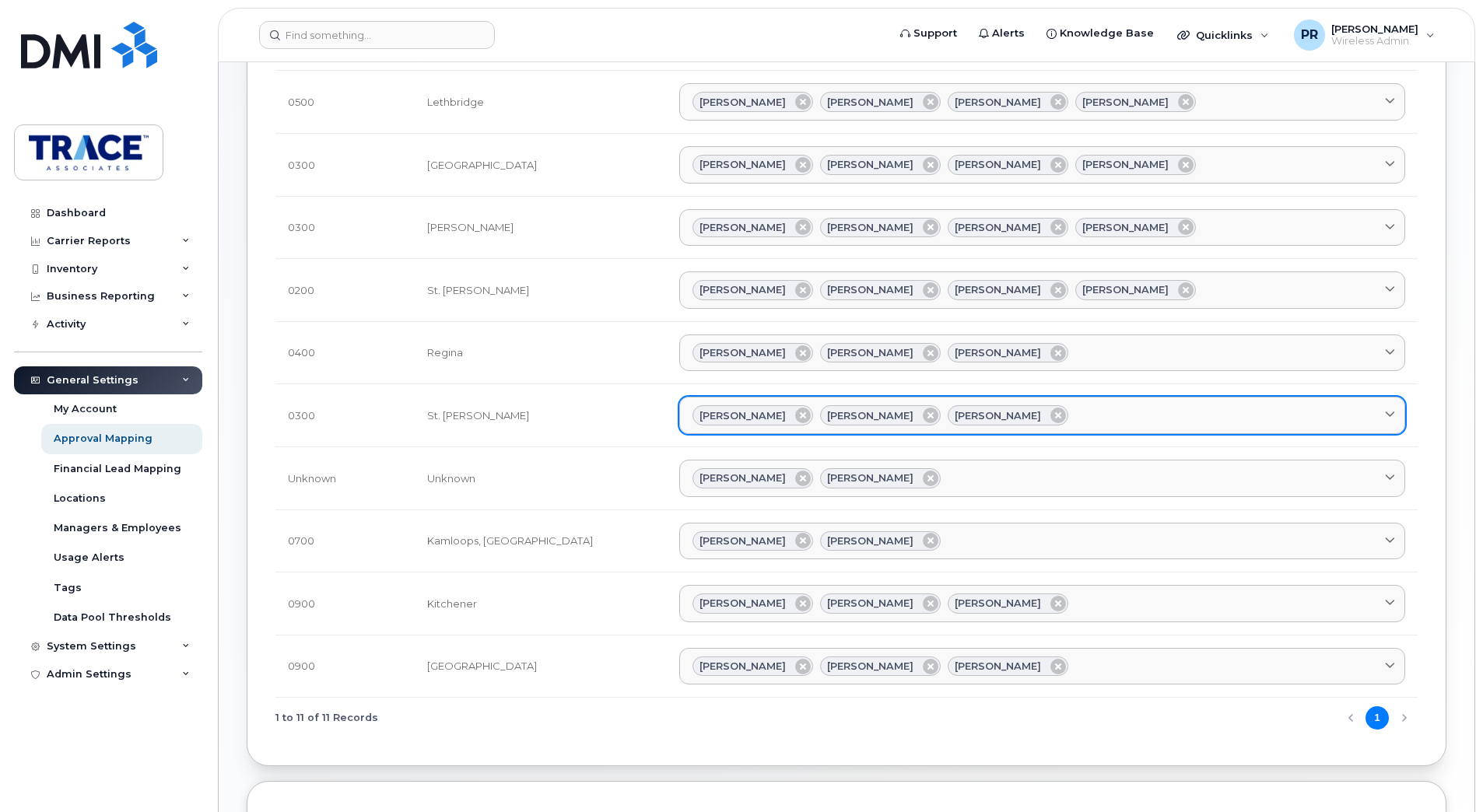
click at [1388, 411] on icon at bounding box center [1389, 415] width 10 height 10
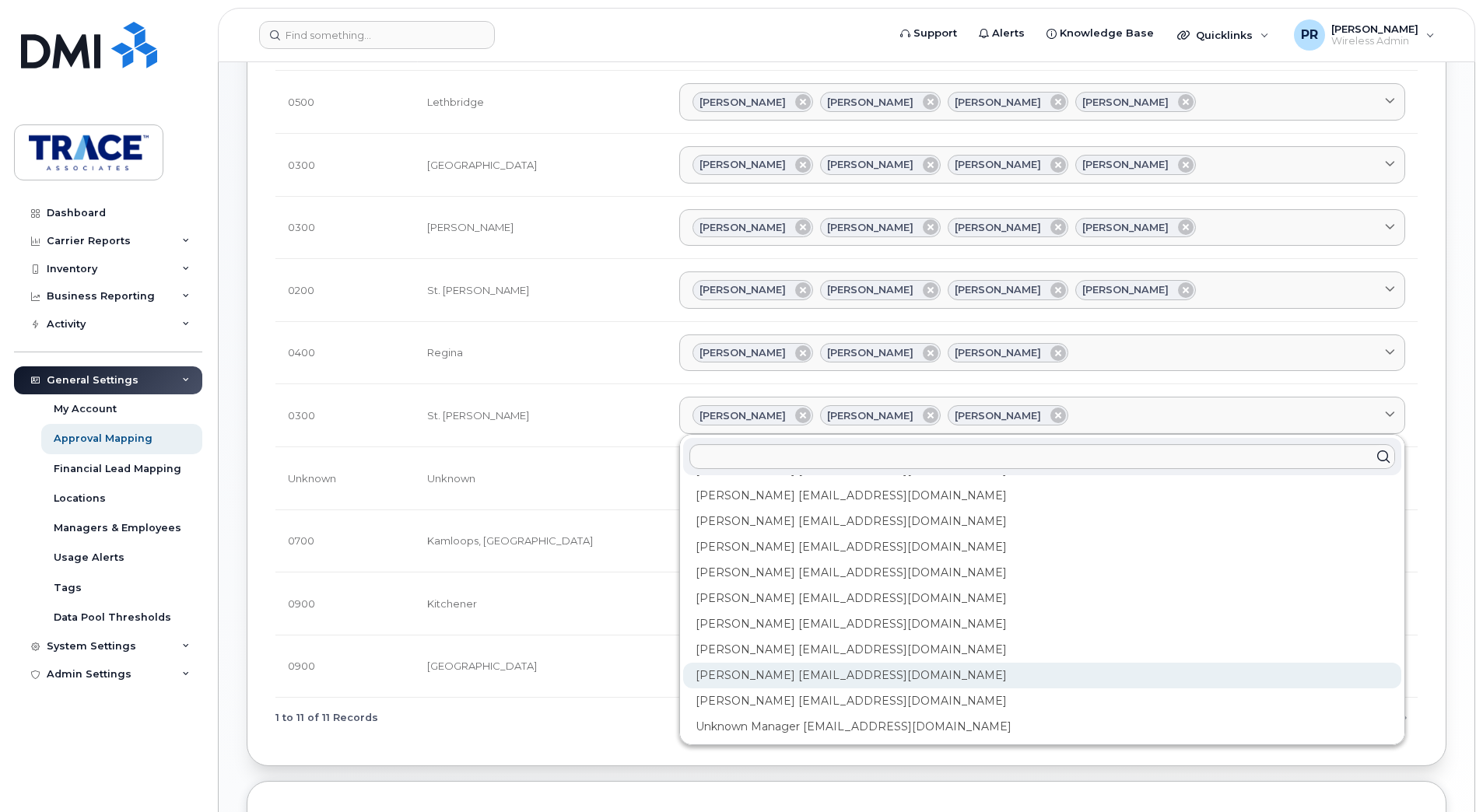
click at [683, 676] on div "Preston Rudd prudd@traceassociates.ca" at bounding box center [1041, 675] width 718 height 26
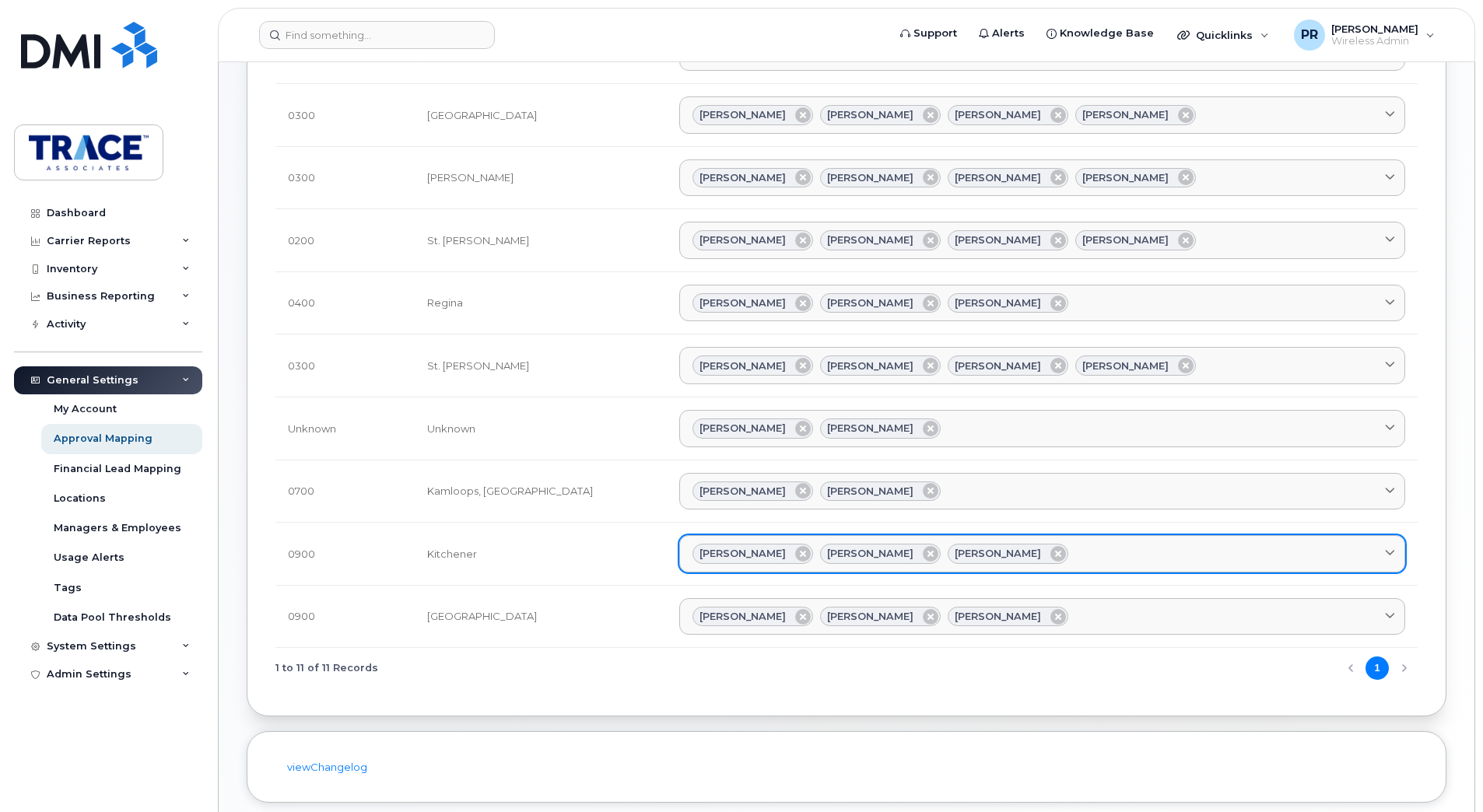
scroll to position [311, 0]
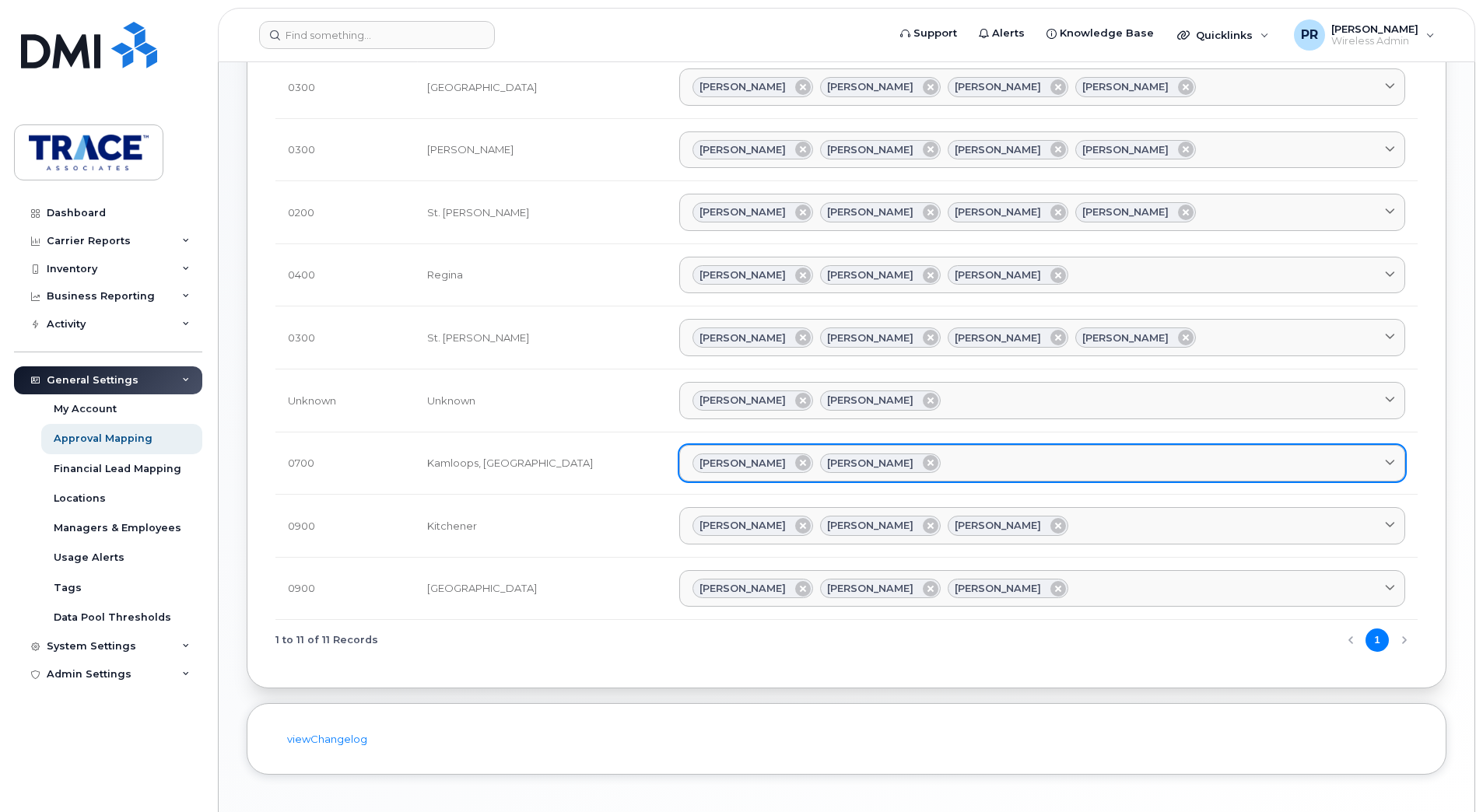
click at [1396, 458] on span at bounding box center [1389, 463] width 15 height 15
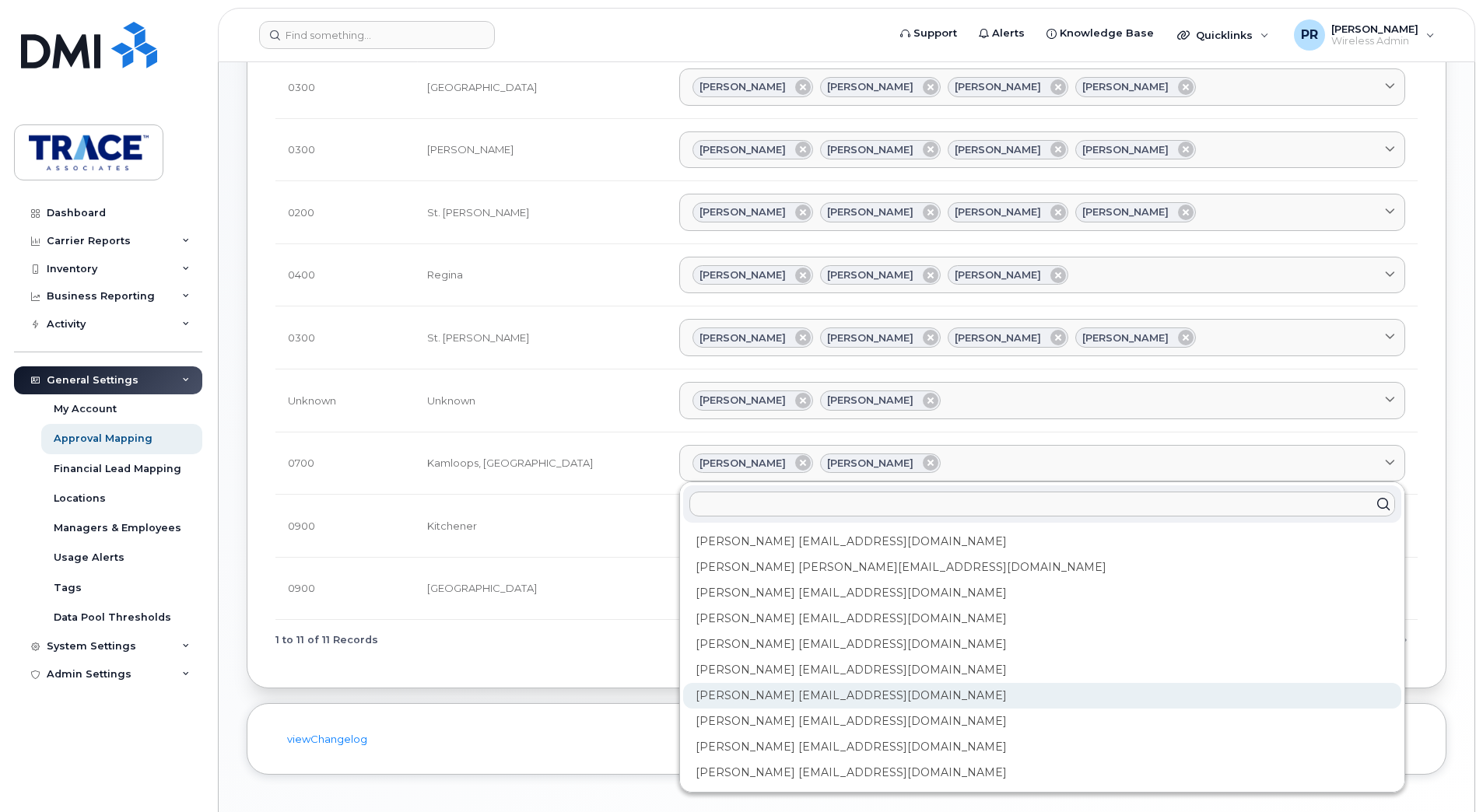
scroll to position [101, 0]
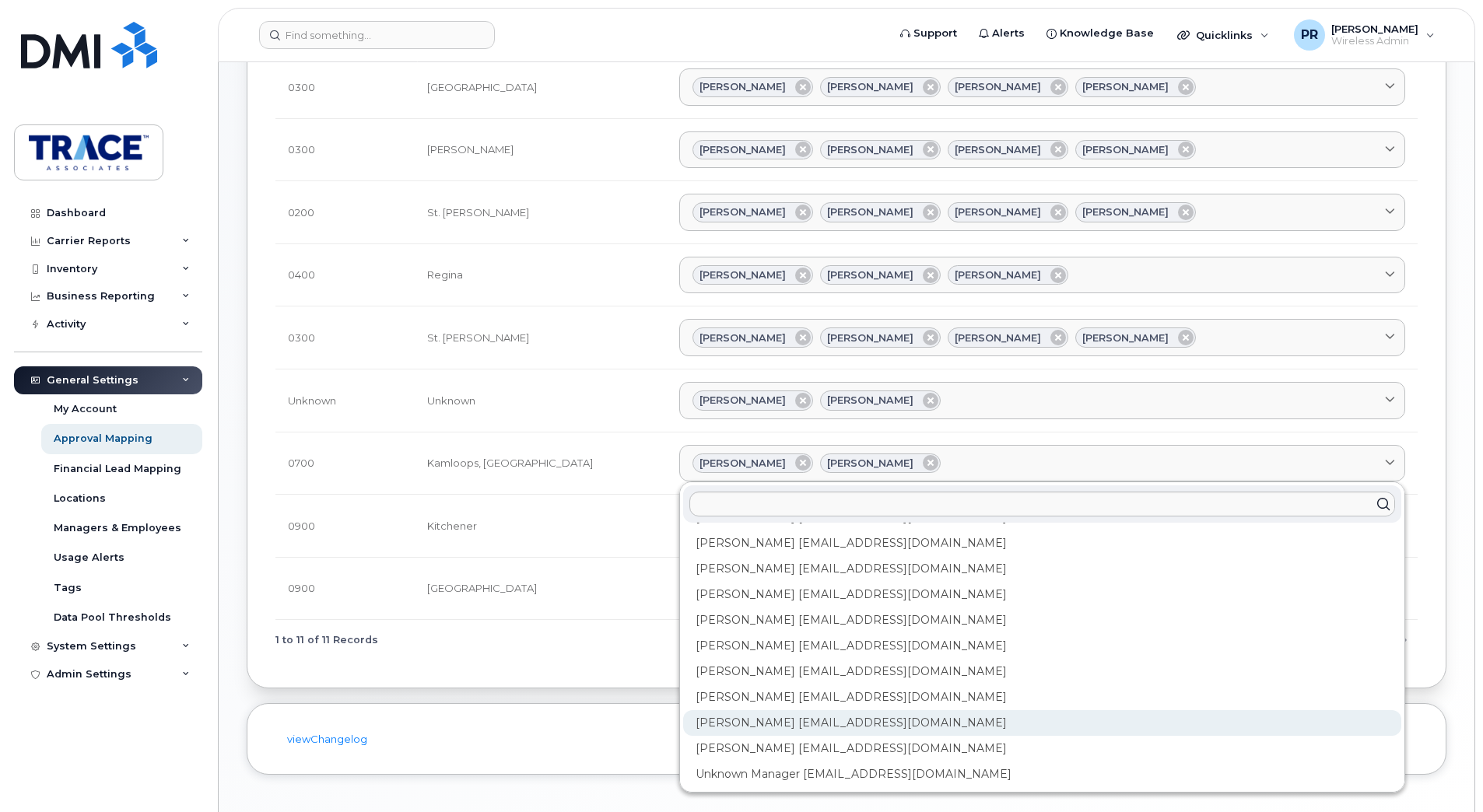
click at [750, 730] on div "Preston Rudd prudd@traceassociates.ca" at bounding box center [1041, 723] width 718 height 26
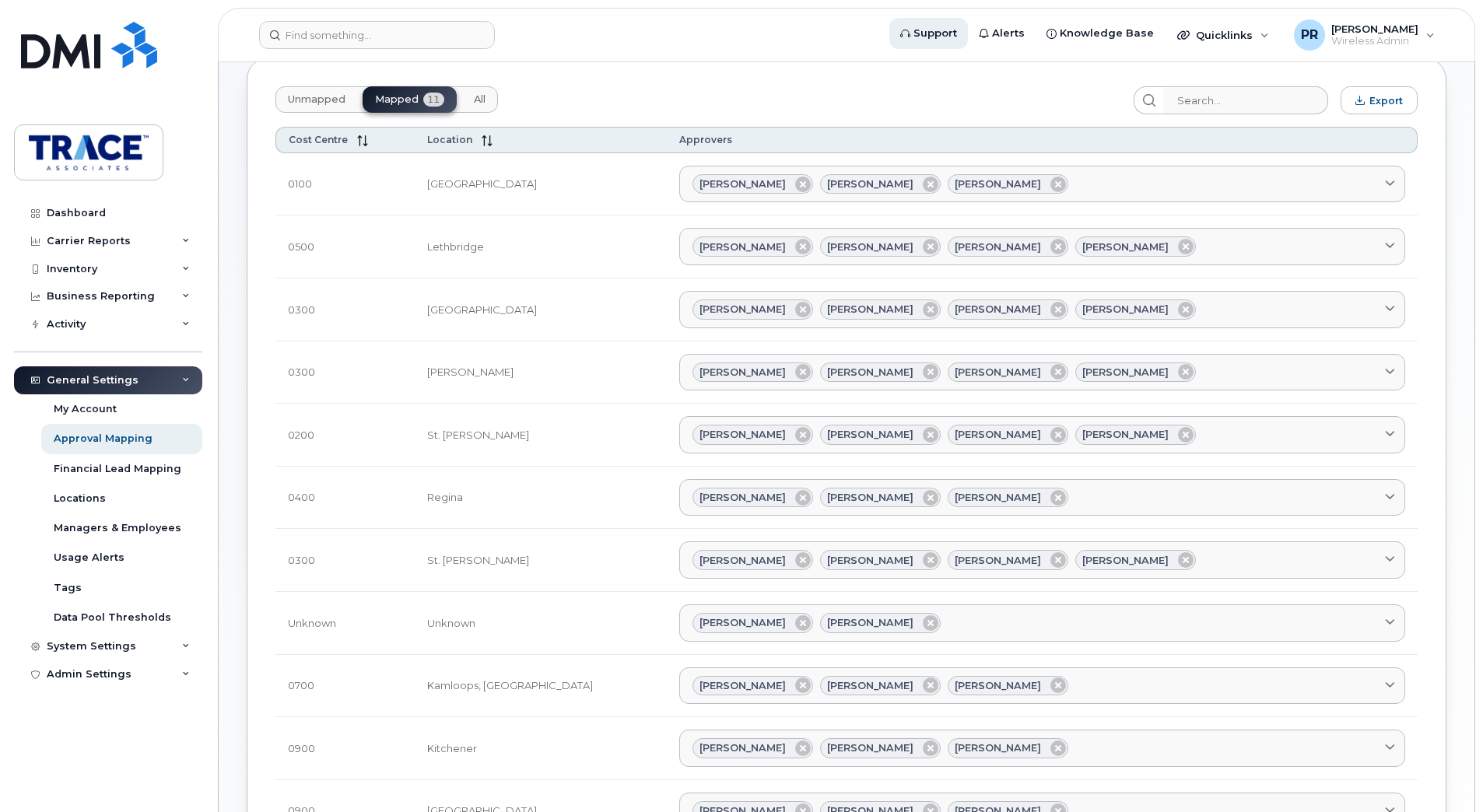
scroll to position [78, 0]
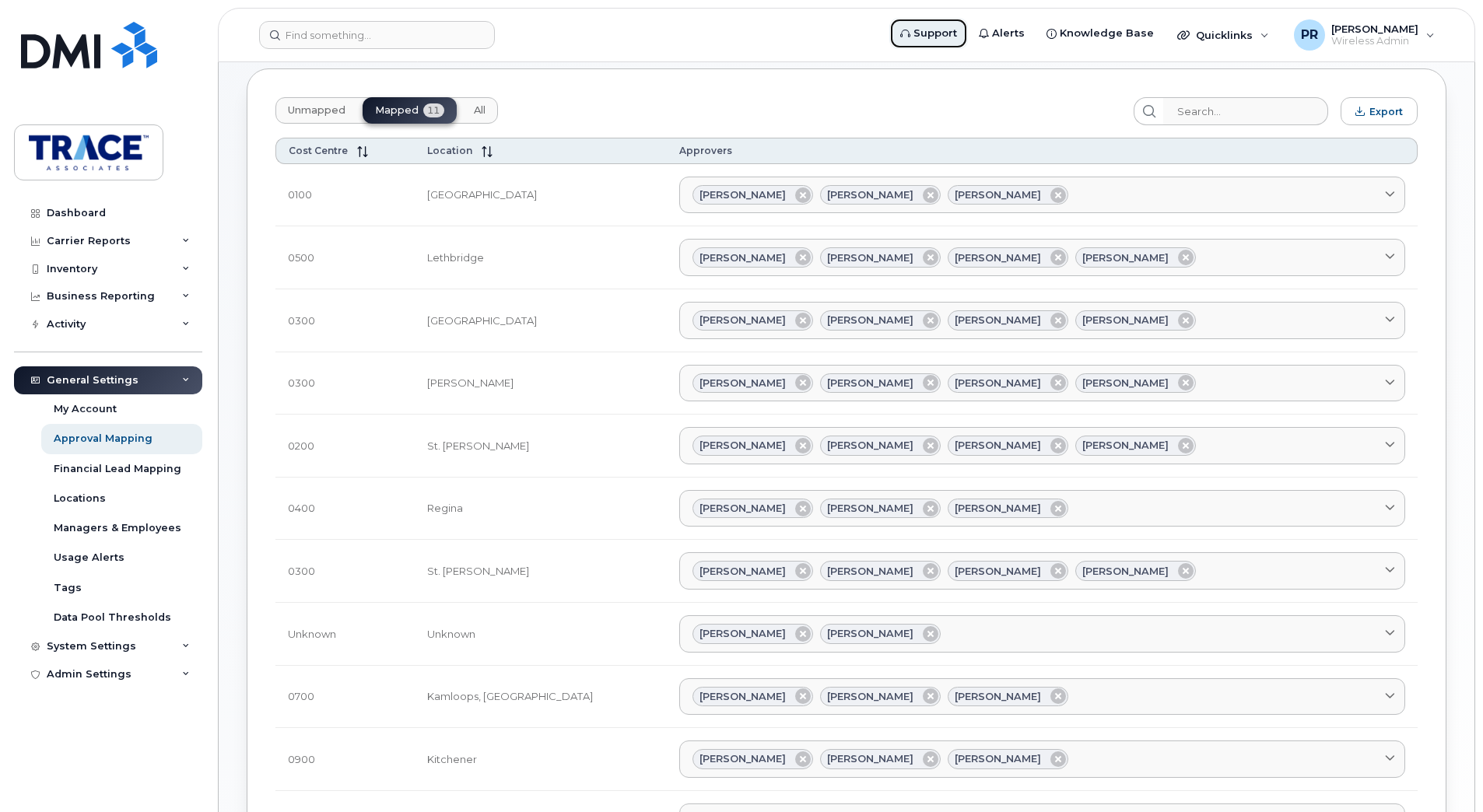
click at [944, 38] on span "Support" at bounding box center [935, 33] width 44 height 15
